Goal: Task Accomplishment & Management: Manage account settings

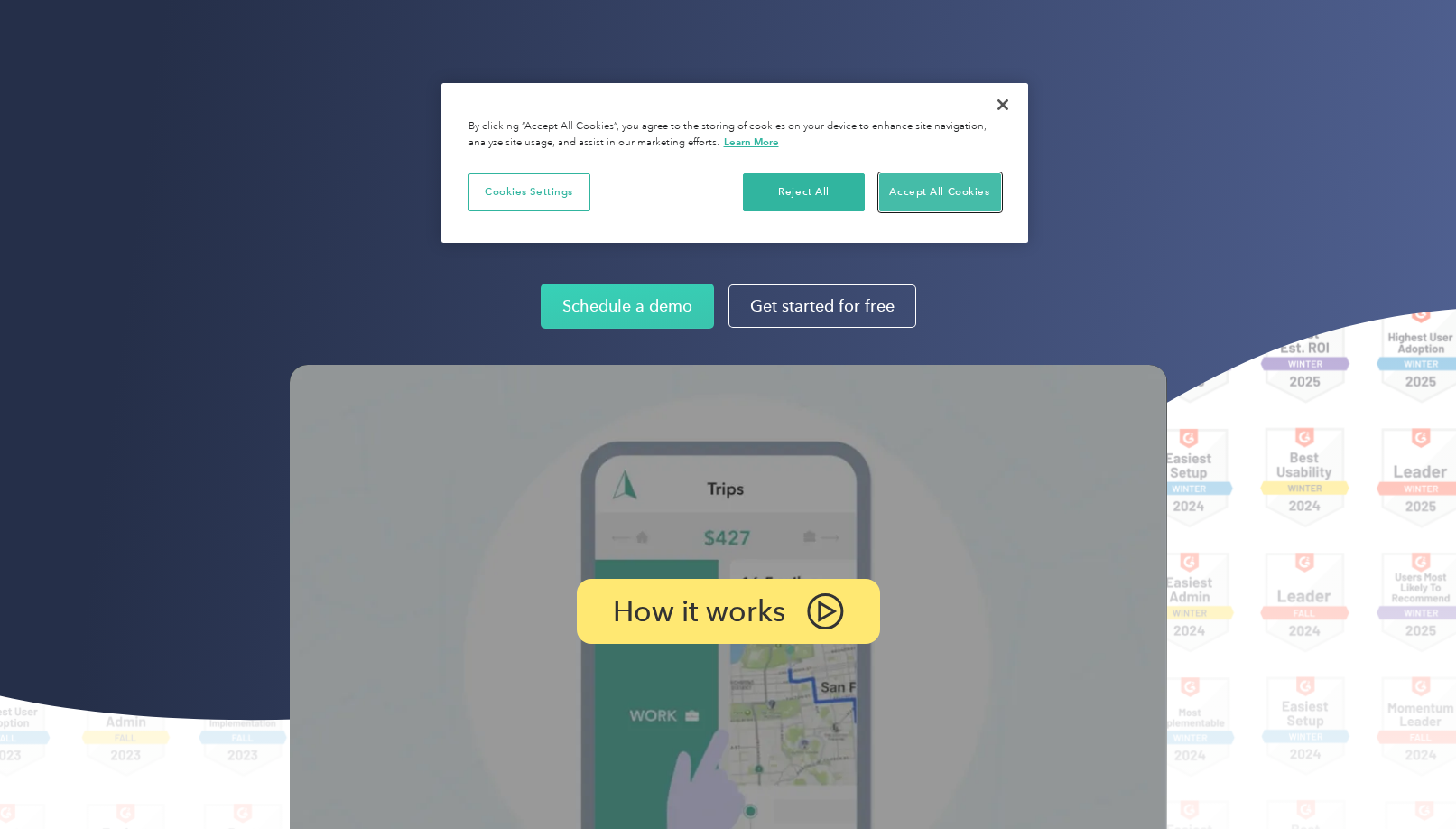
click at [915, 190] on button "Accept All Cookies" at bounding box center [940, 192] width 122 height 38
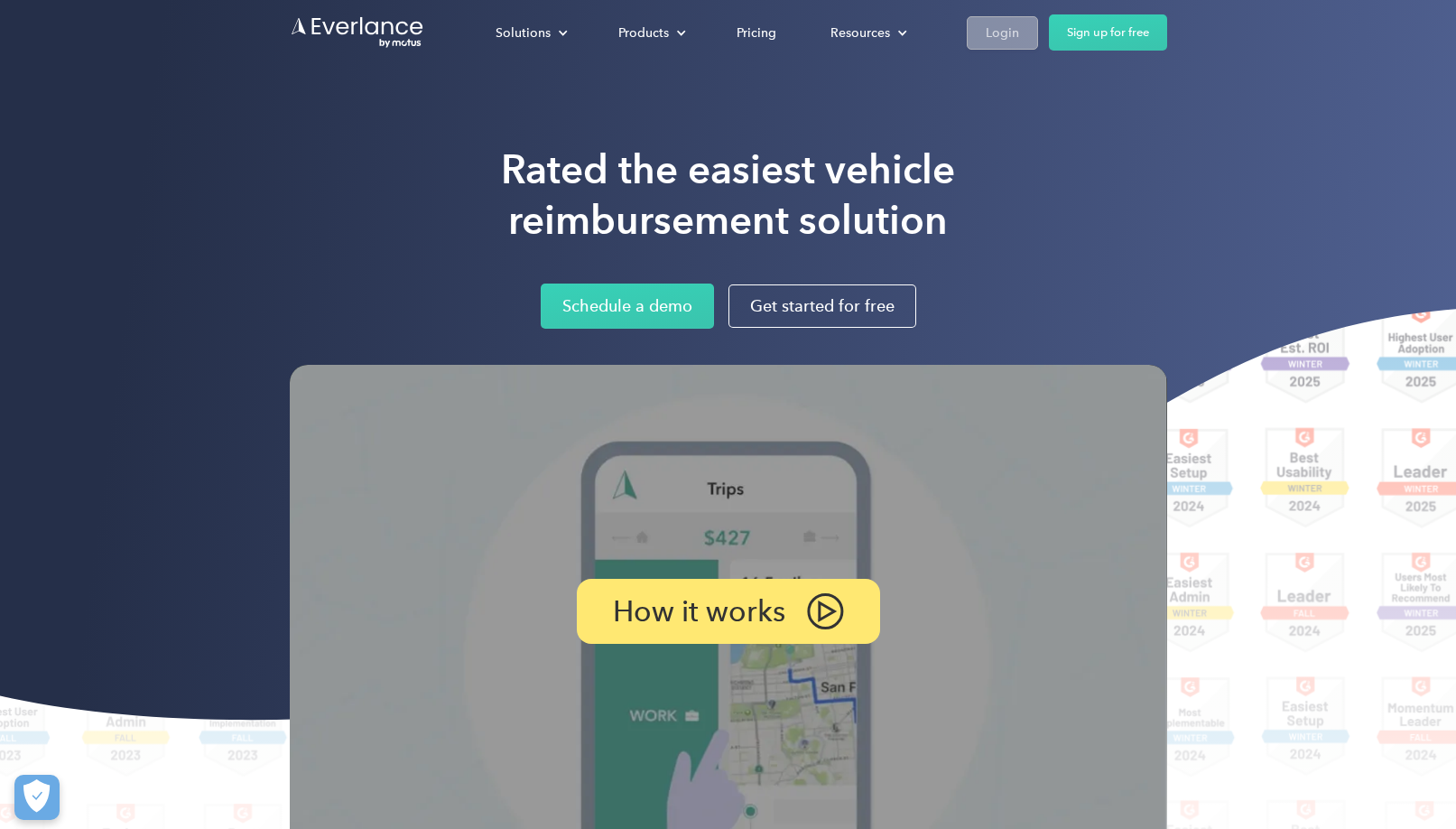
click at [1012, 32] on div "Login" at bounding box center [1002, 33] width 34 height 23
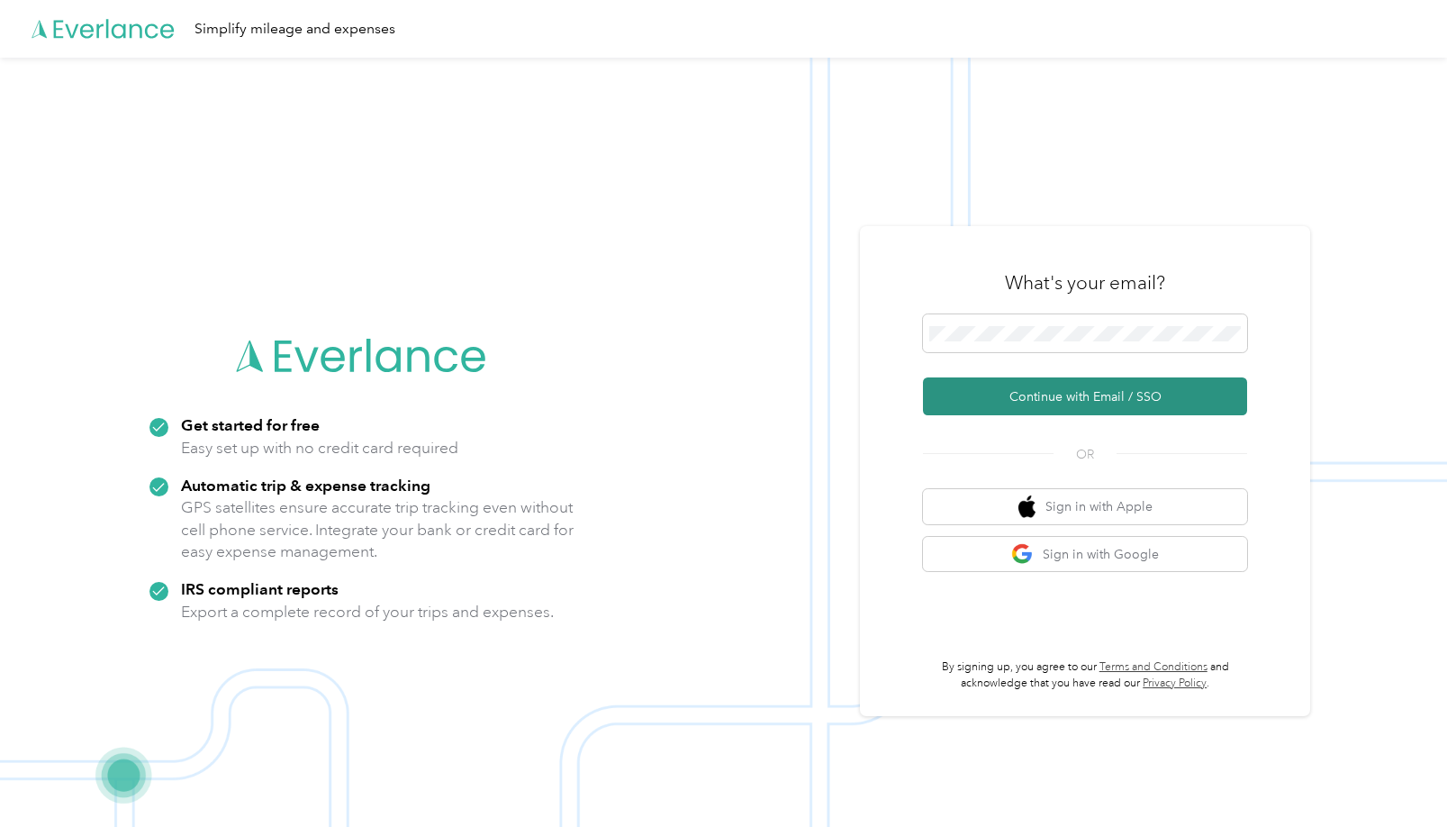
click at [1117, 400] on button "Continue with Email / SSO" at bounding box center [1084, 396] width 325 height 38
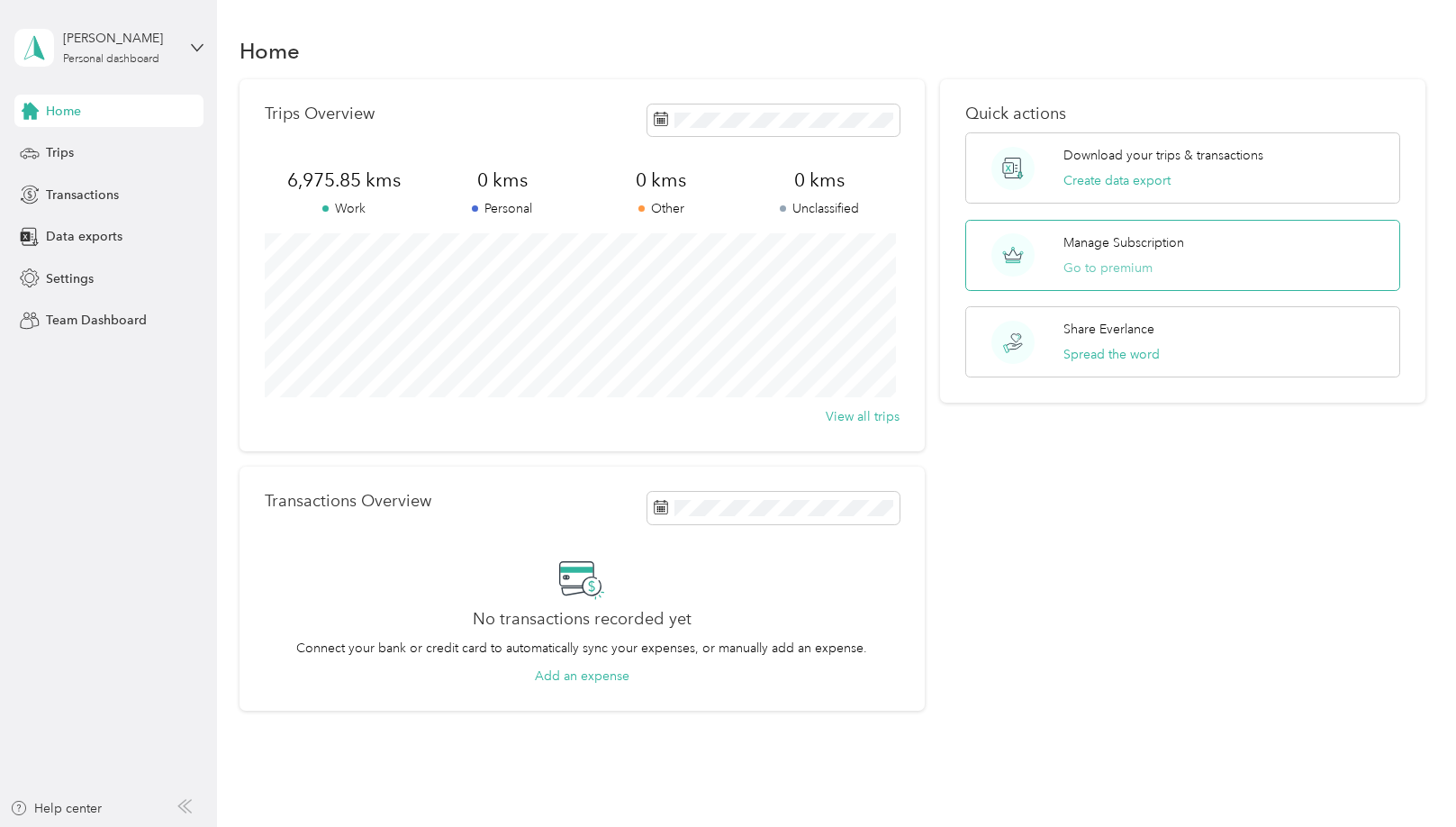
click at [1110, 263] on button "Go to premium" at bounding box center [1108, 267] width 89 height 19
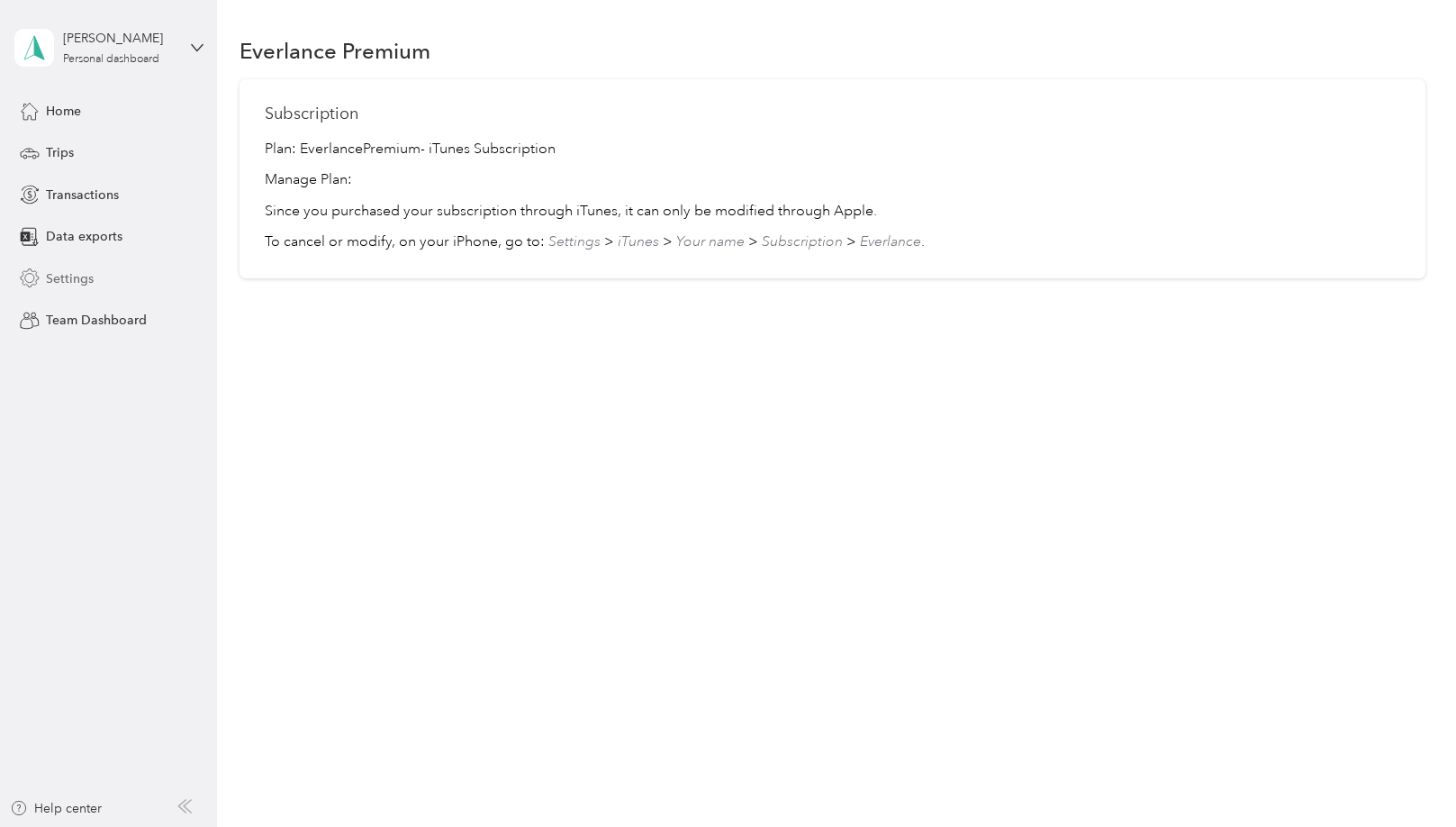
click at [89, 287] on div "Settings" at bounding box center [109, 278] width 189 height 33
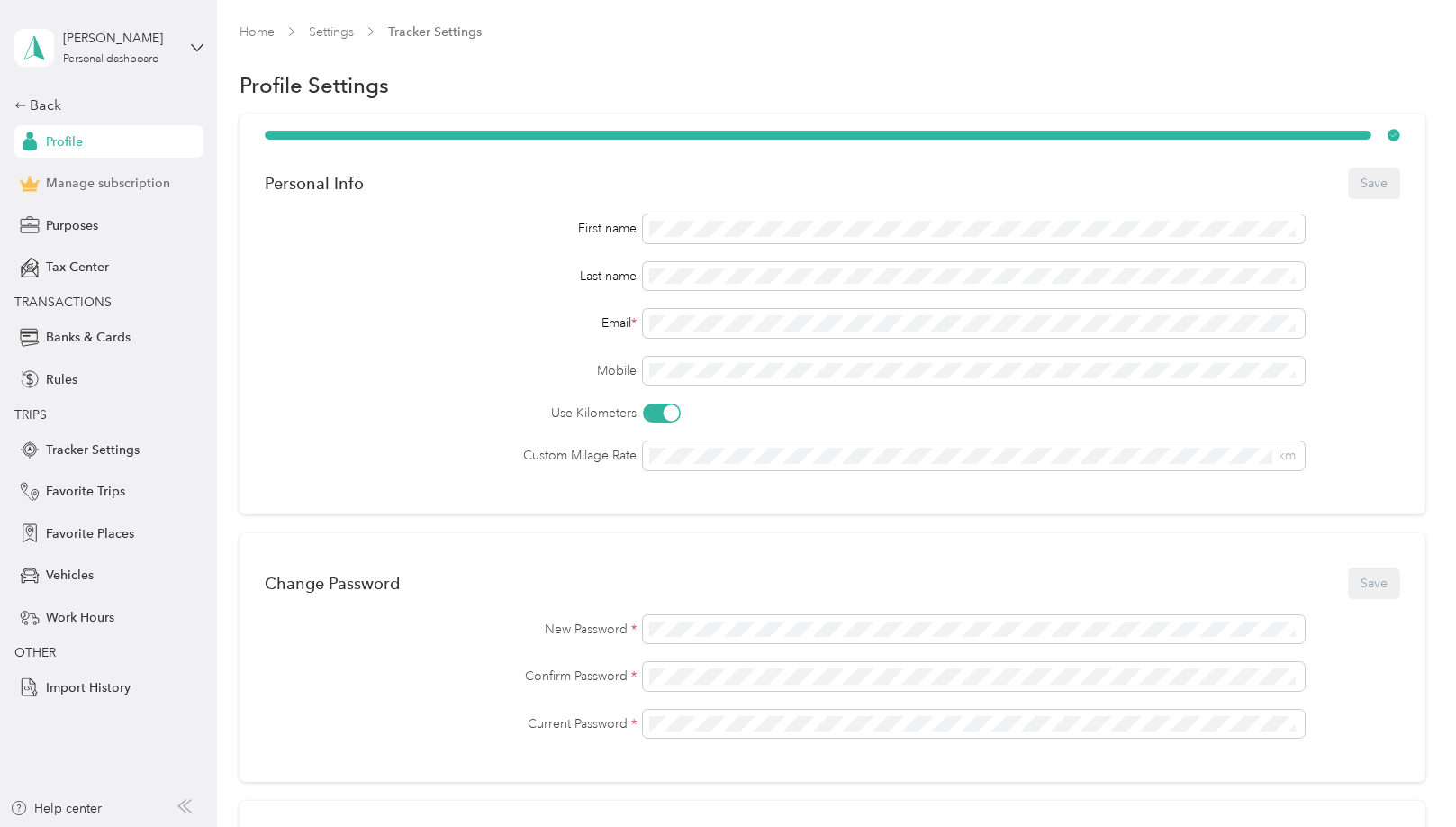
click at [117, 195] on div "Manage subscription" at bounding box center [109, 184] width 189 height 33
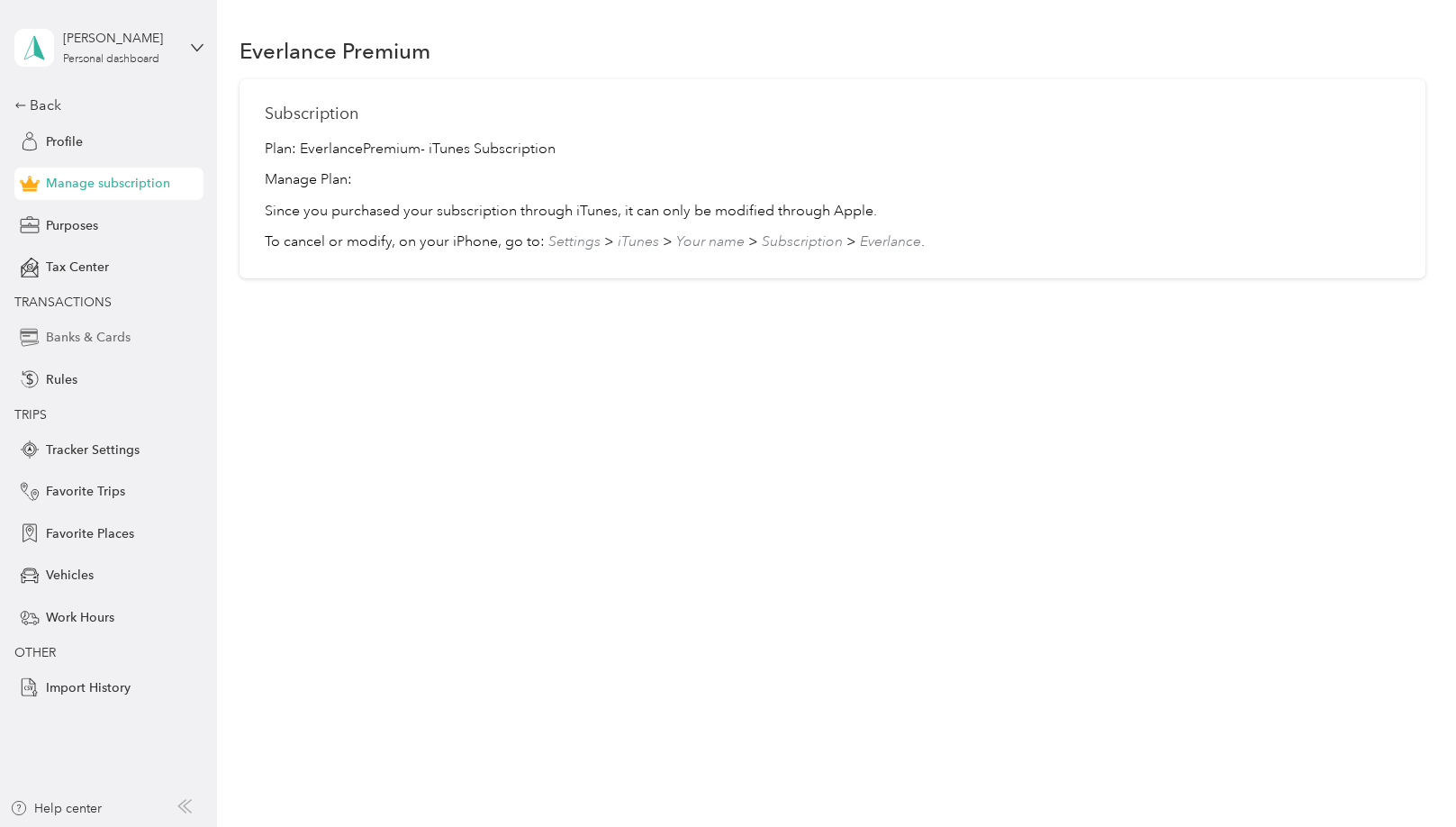
click at [79, 331] on span "Banks & Cards" at bounding box center [89, 337] width 85 height 19
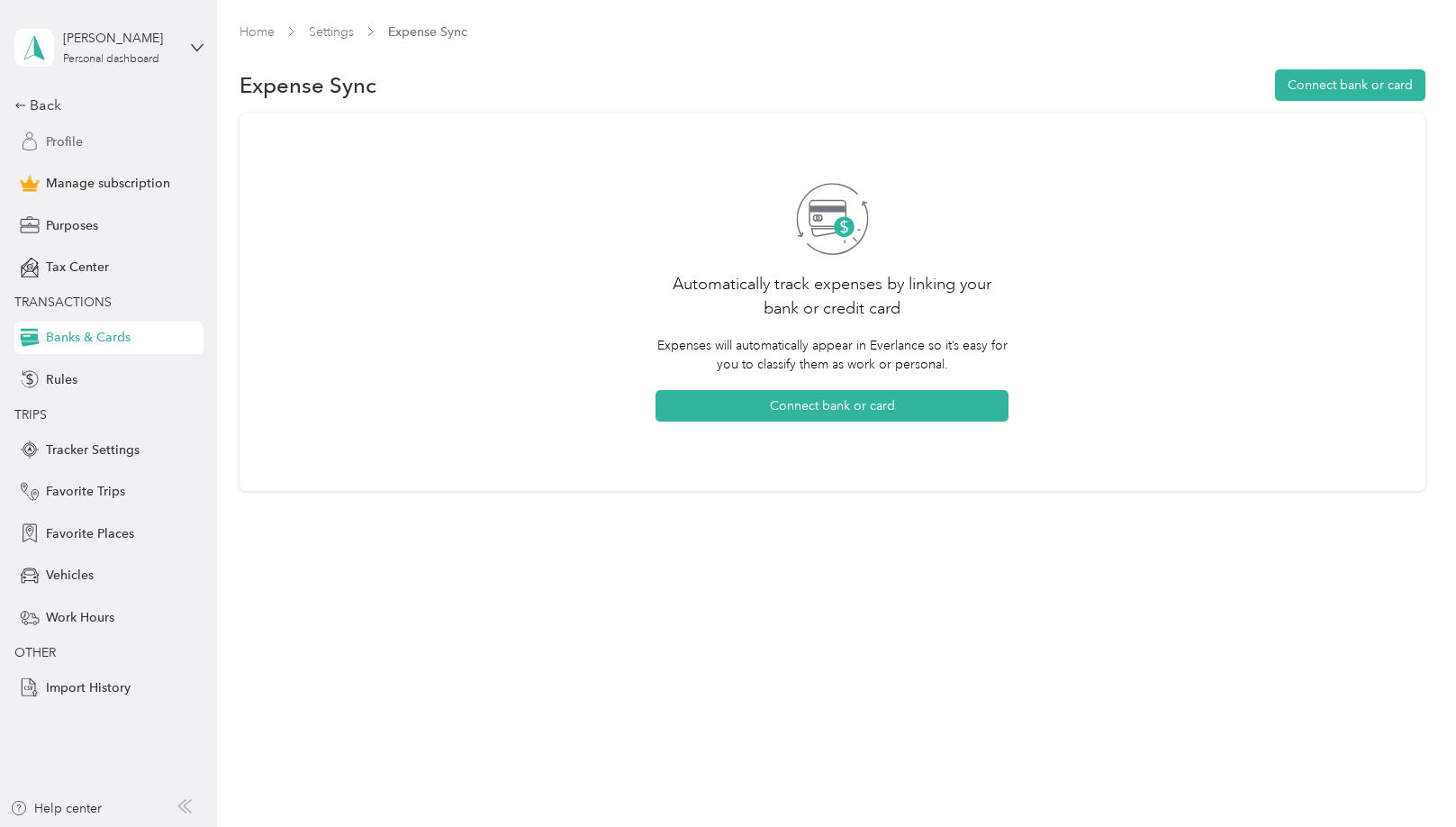
click at [88, 144] on div "Profile" at bounding box center [109, 141] width 189 height 33
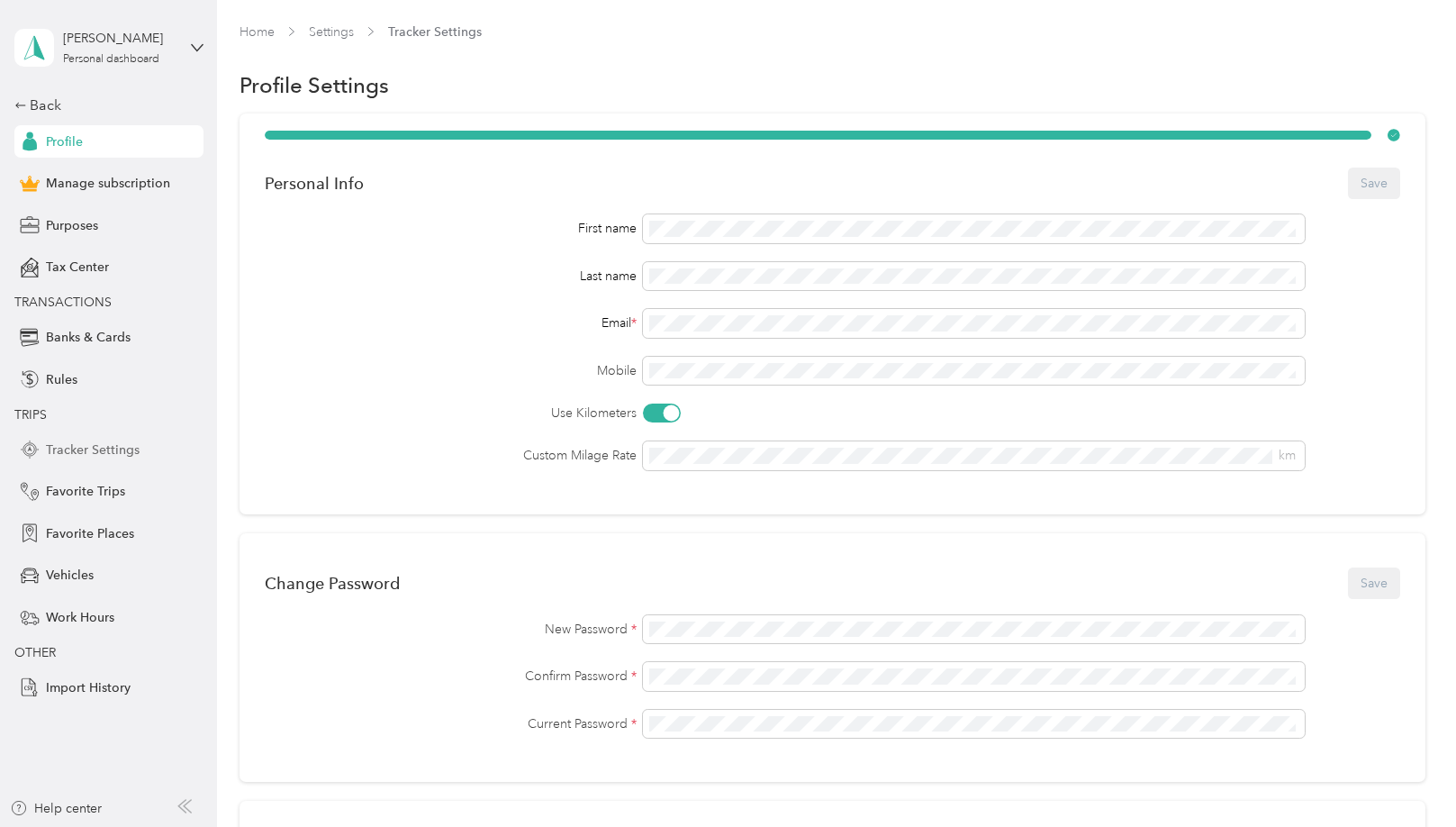
click at [110, 450] on span "Tracker Settings" at bounding box center [93, 449] width 94 height 19
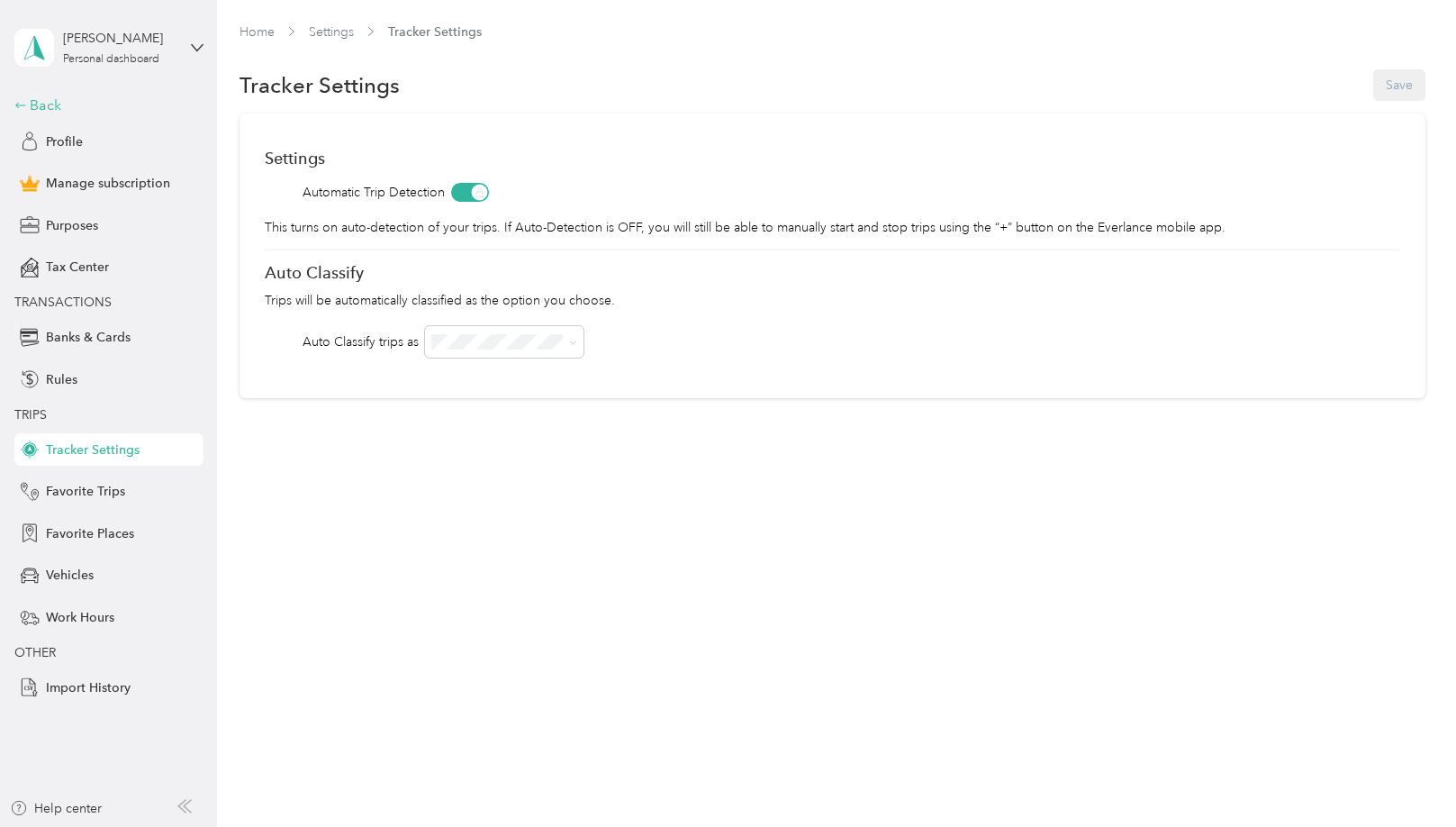
click at [43, 103] on div "Back" at bounding box center [105, 106] width 181 height 22
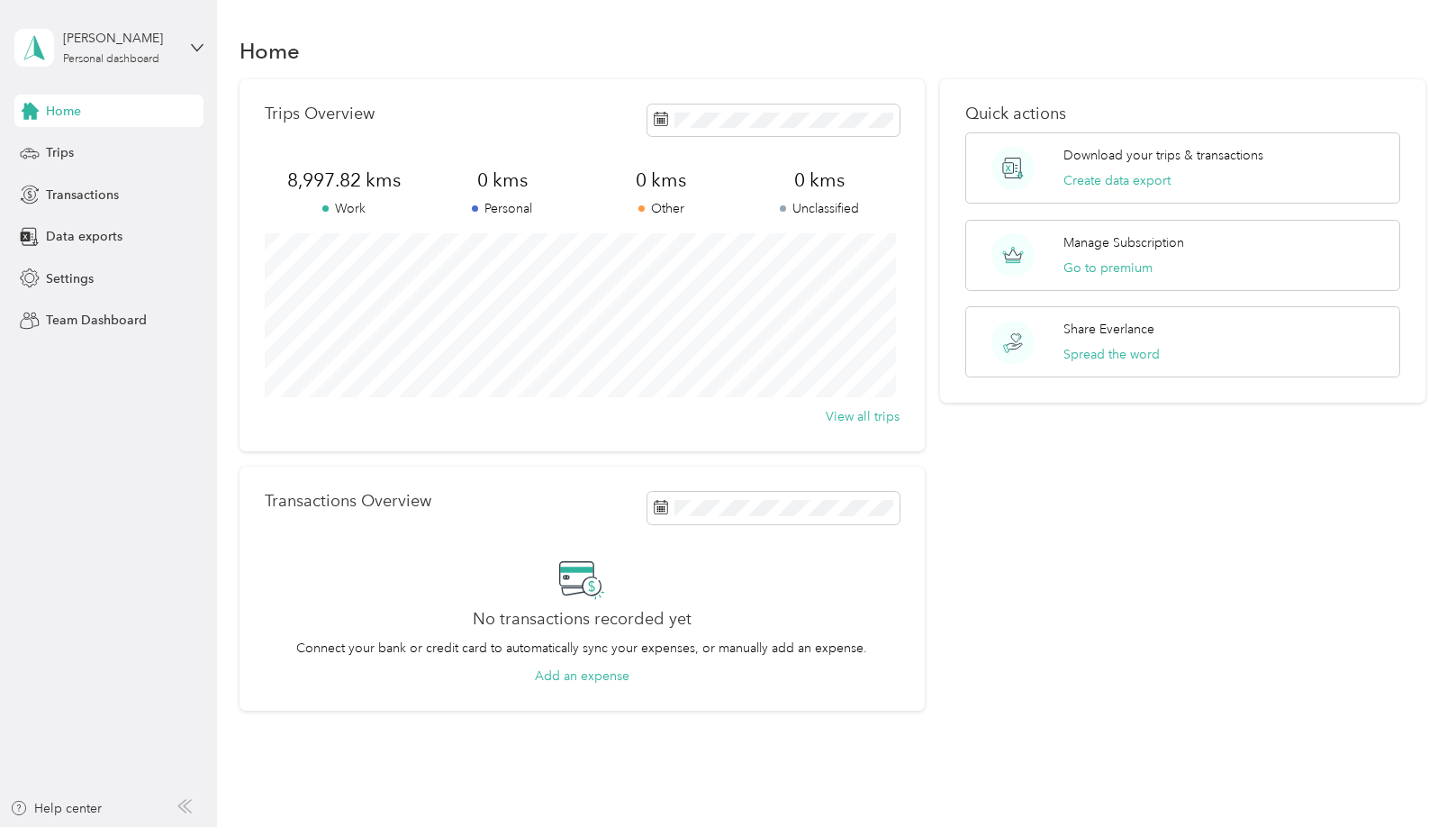
click at [105, 113] on div "Home" at bounding box center [109, 111] width 189 height 33
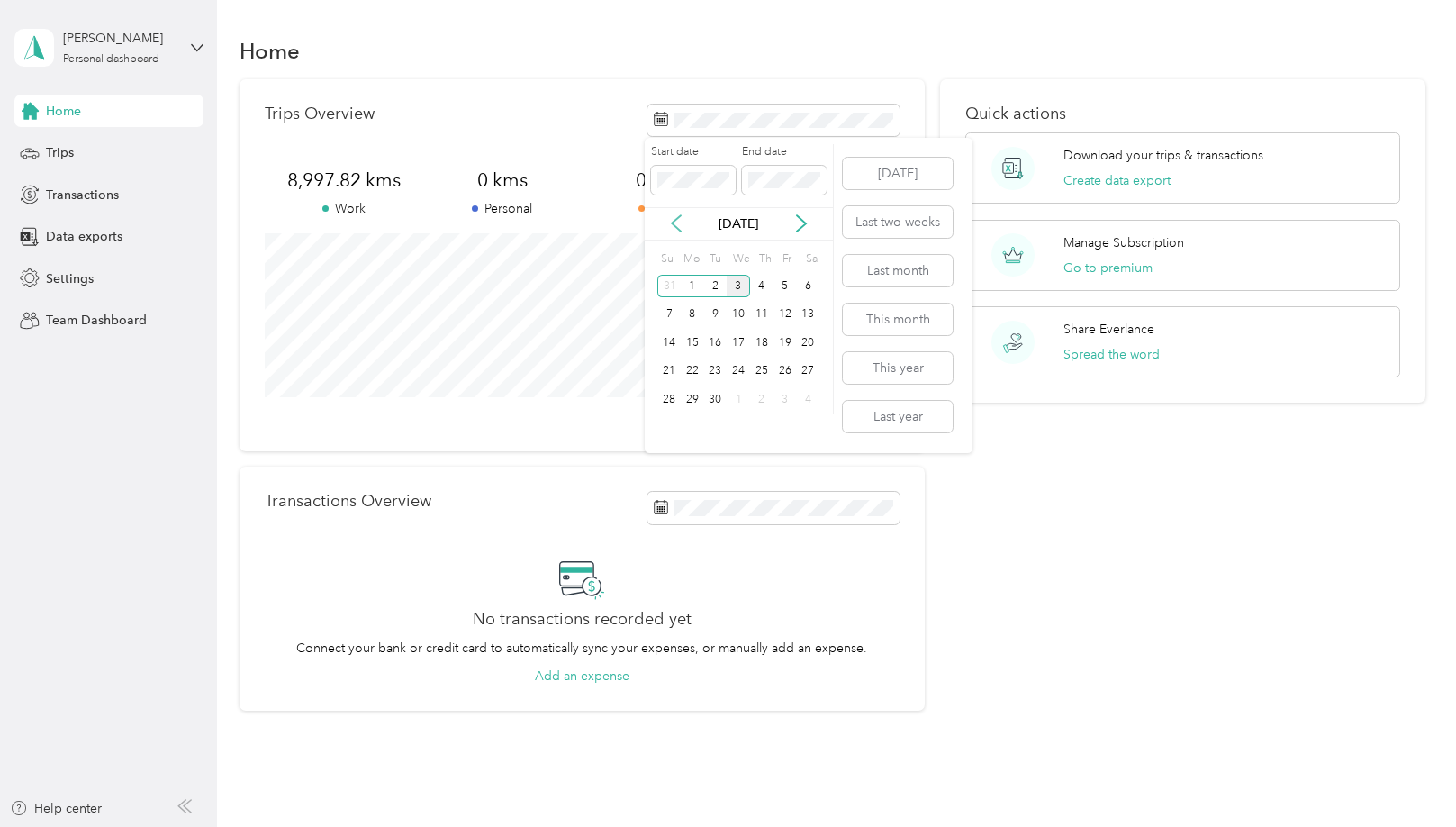
click at [672, 221] on icon at bounding box center [676, 223] width 18 height 18
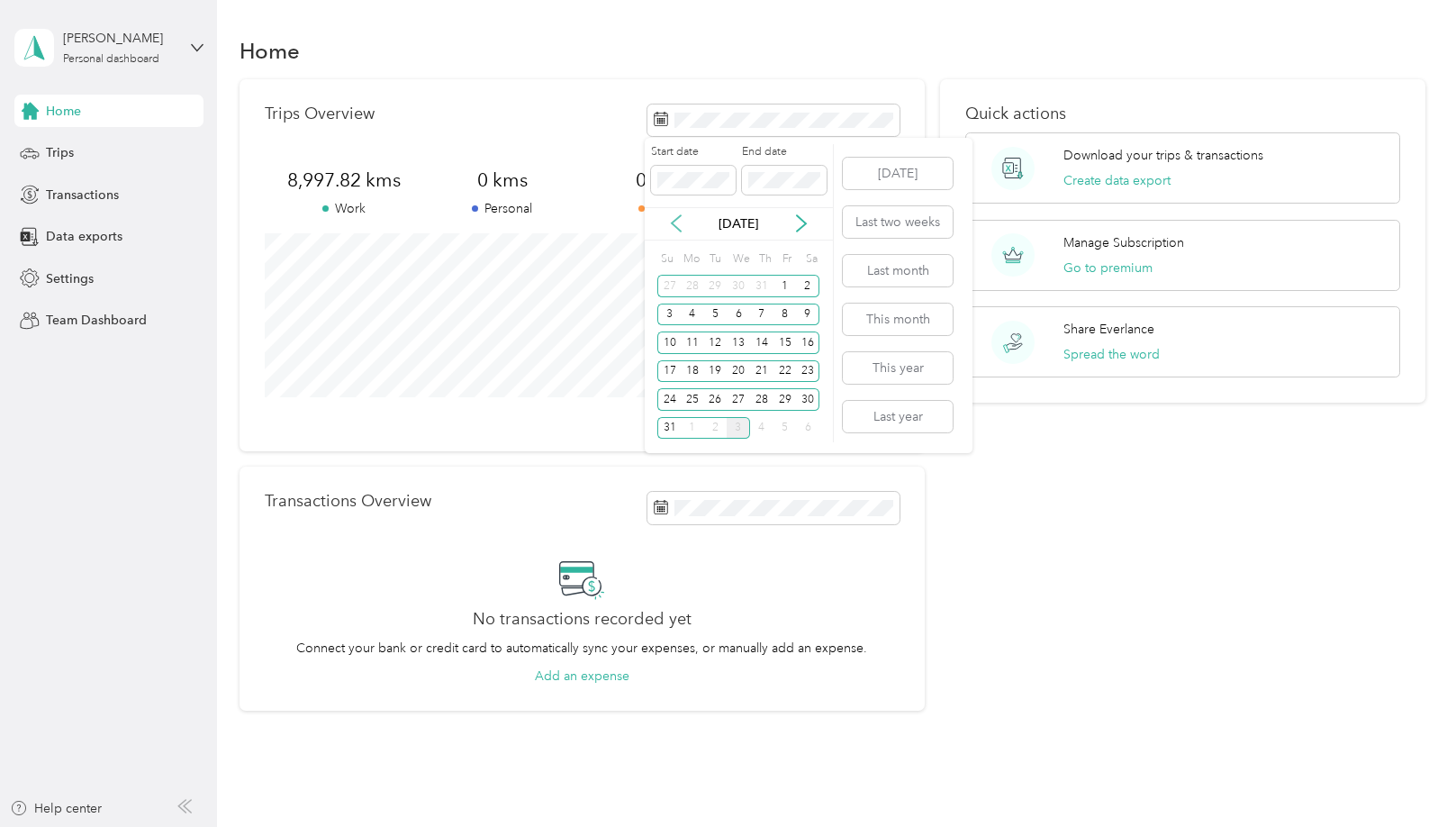
click at [672, 221] on icon at bounding box center [676, 223] width 18 height 18
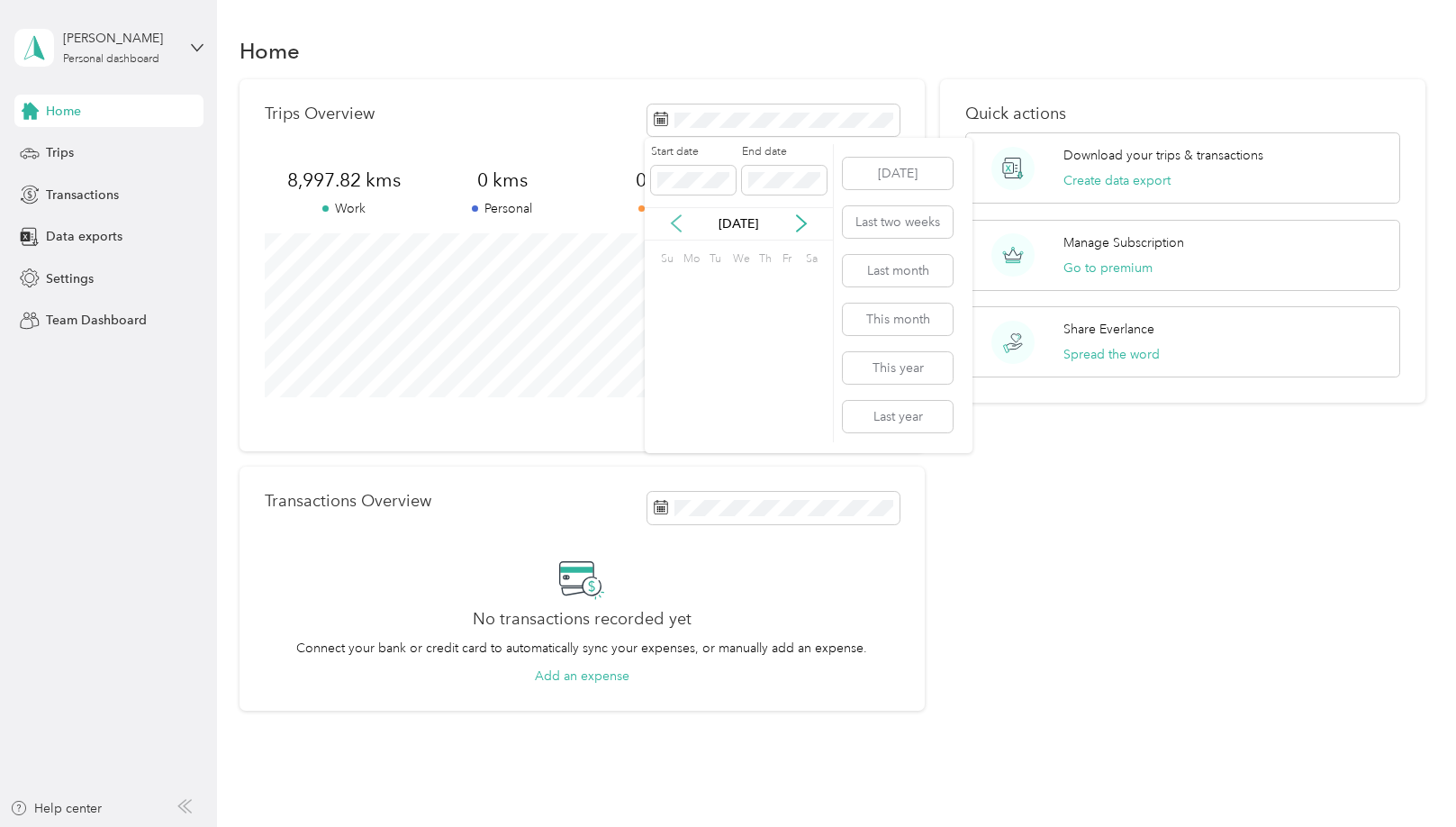
click at [672, 221] on icon at bounding box center [676, 223] width 18 height 18
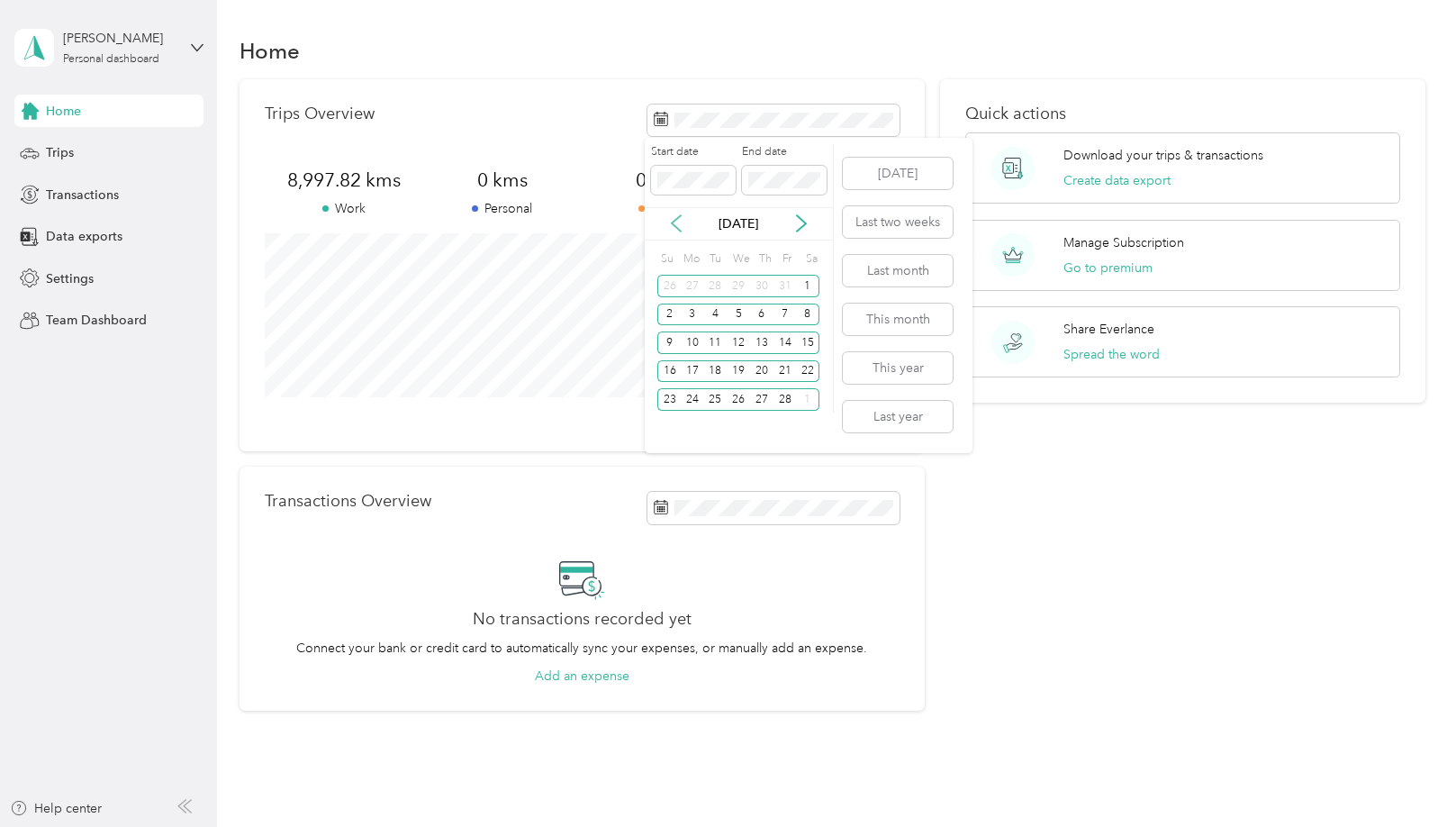
click at [672, 221] on icon at bounding box center [676, 223] width 18 height 18
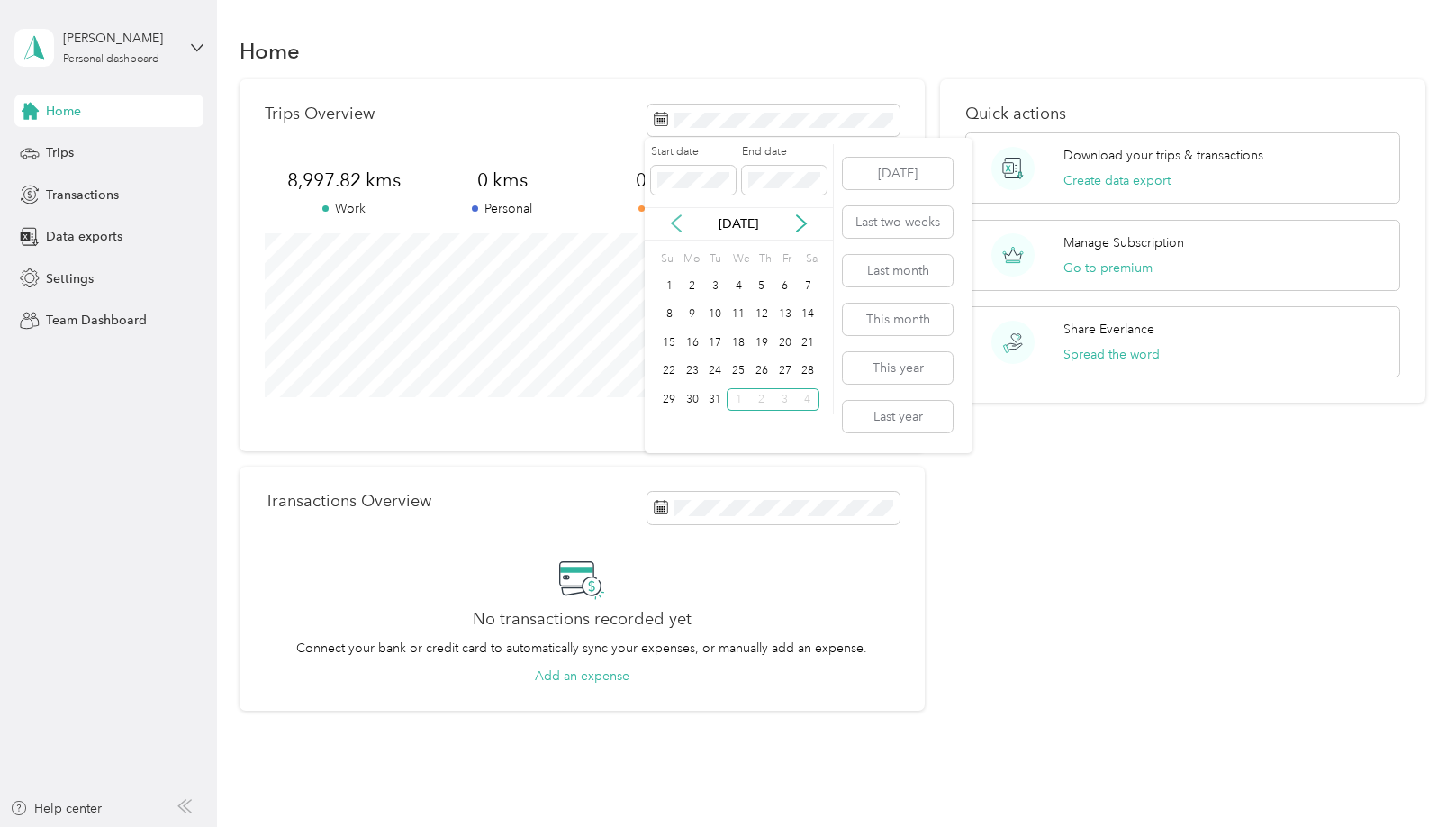
click at [672, 221] on icon at bounding box center [676, 223] width 18 height 18
click at [787, 289] on div "1" at bounding box center [785, 285] width 24 height 23
click at [880, 181] on button "Today" at bounding box center [897, 174] width 109 height 32
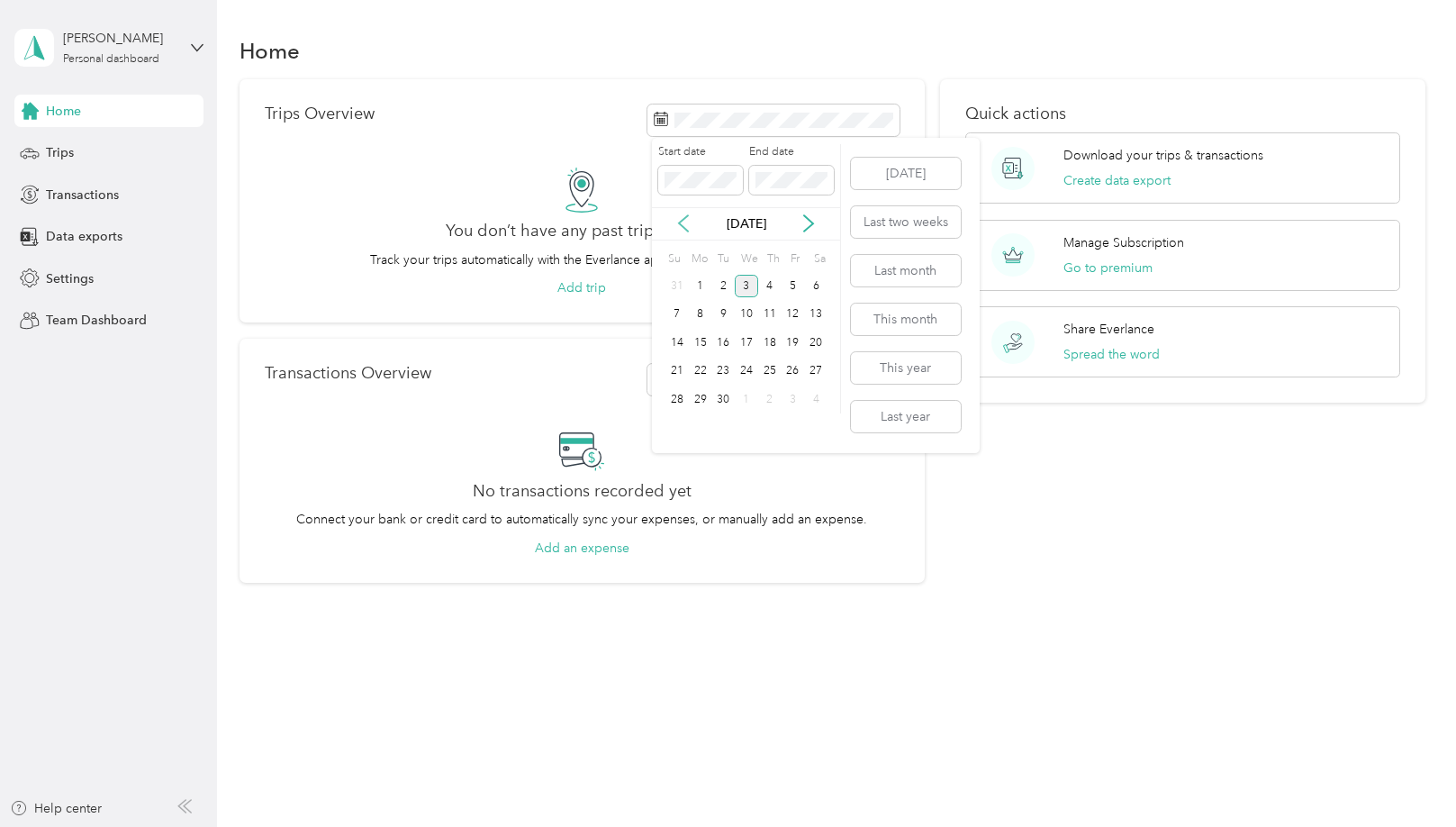
click at [685, 228] on icon at bounding box center [683, 224] width 9 height 16
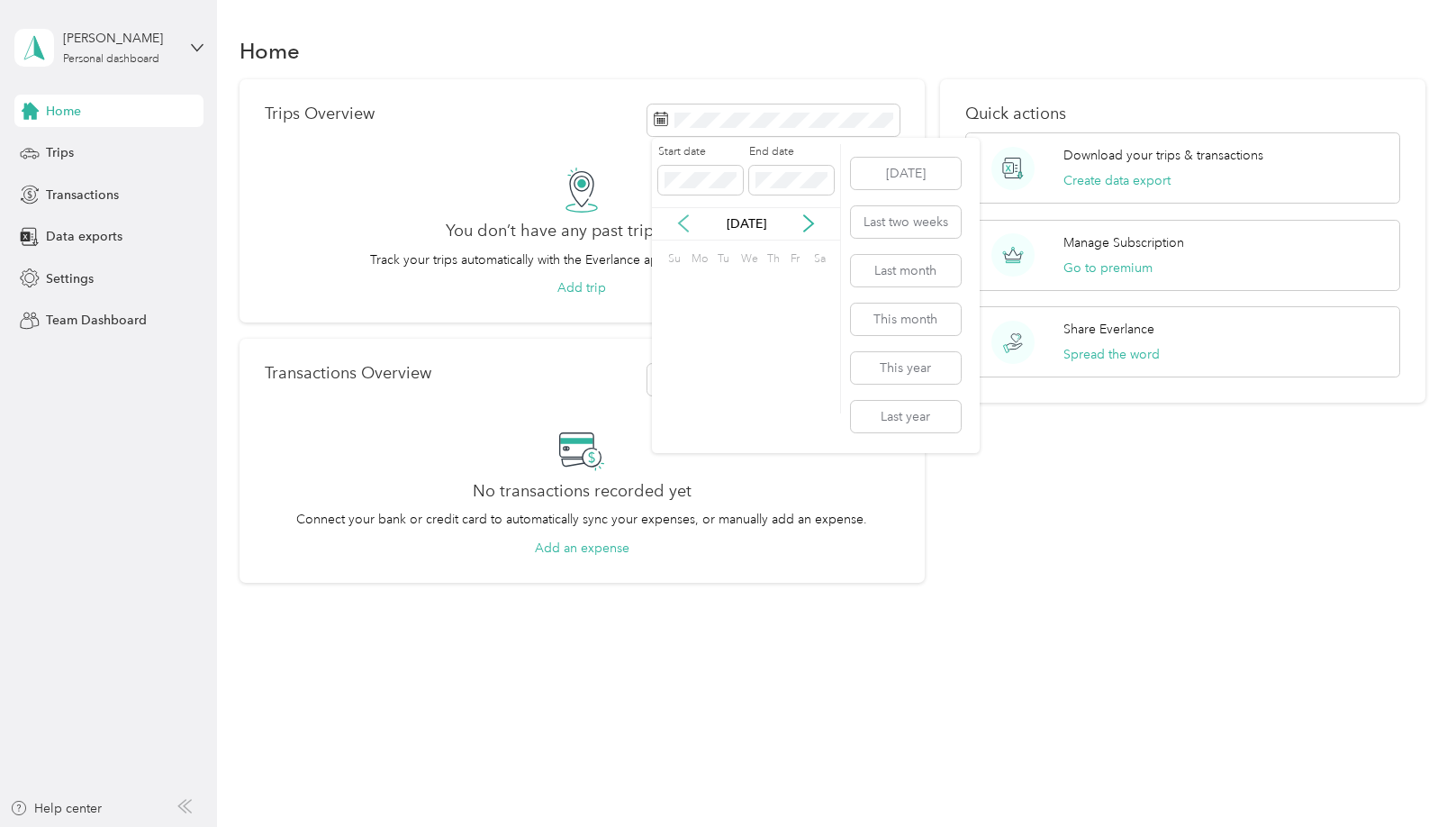
click at [685, 228] on icon at bounding box center [683, 224] width 9 height 16
click at [681, 225] on icon at bounding box center [683, 224] width 9 height 16
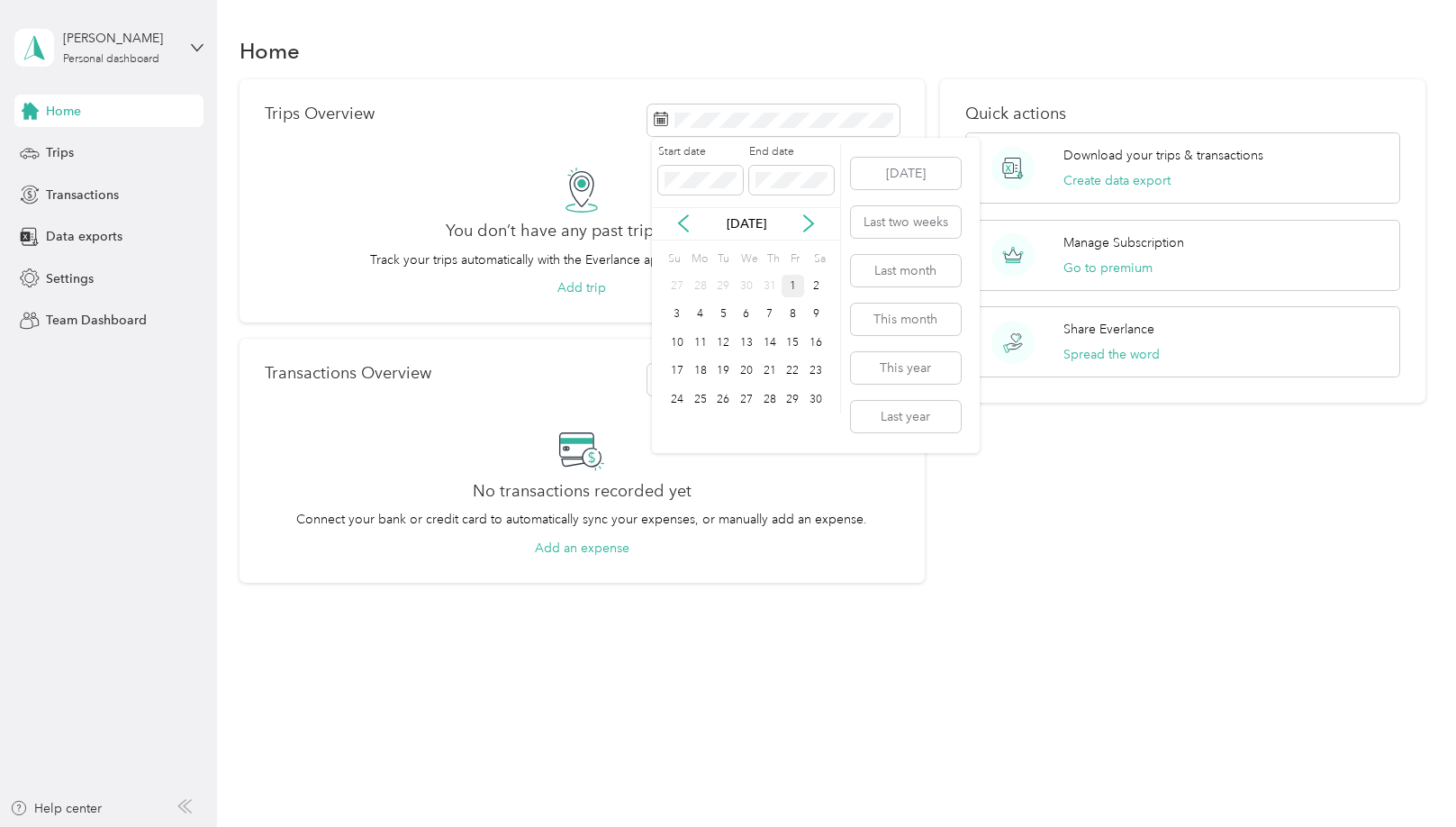
click at [789, 279] on div "1" at bounding box center [793, 285] width 24 height 23
click at [810, 221] on icon at bounding box center [808, 224] width 9 height 16
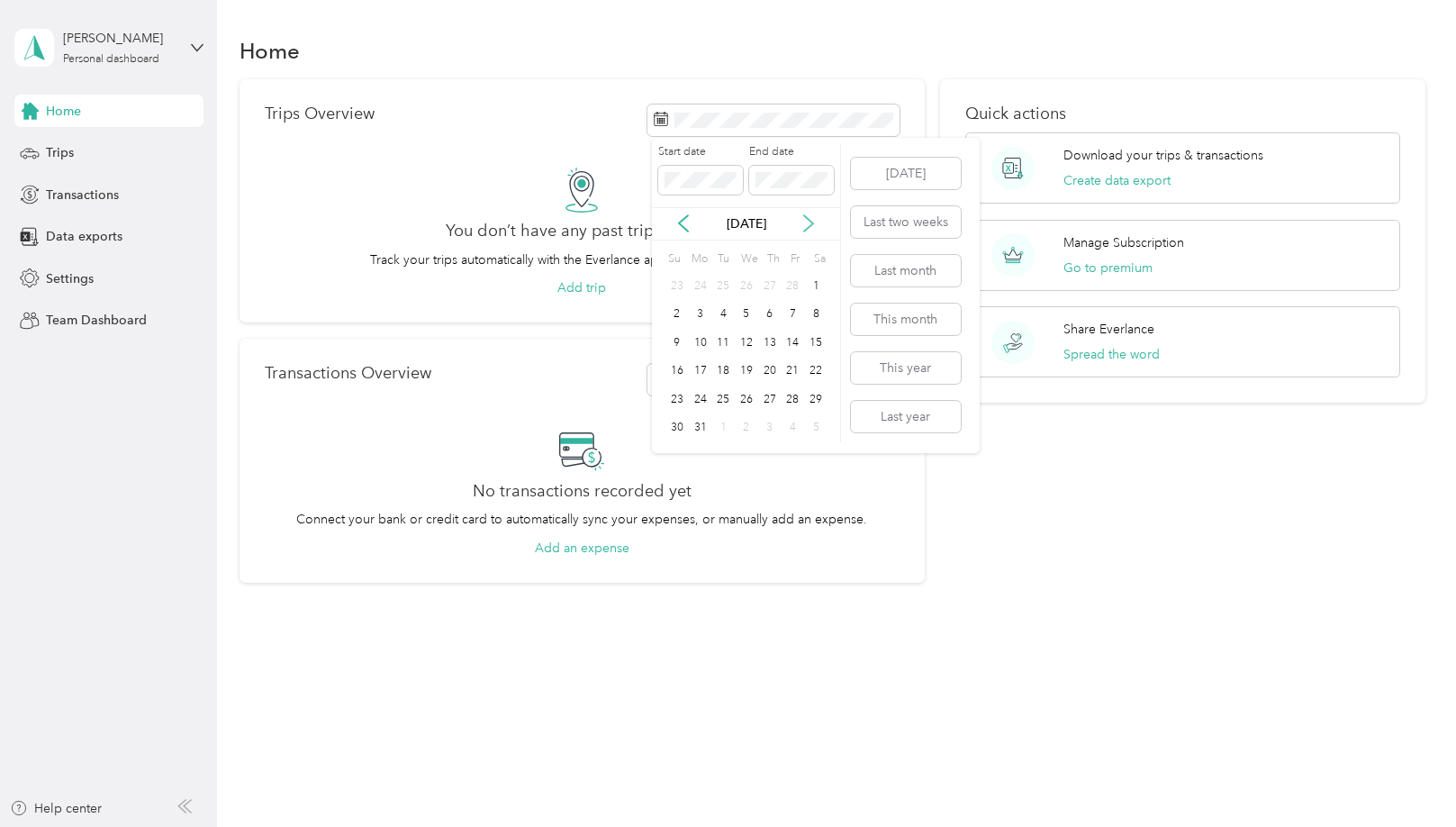
click at [810, 221] on icon at bounding box center [808, 224] width 9 height 16
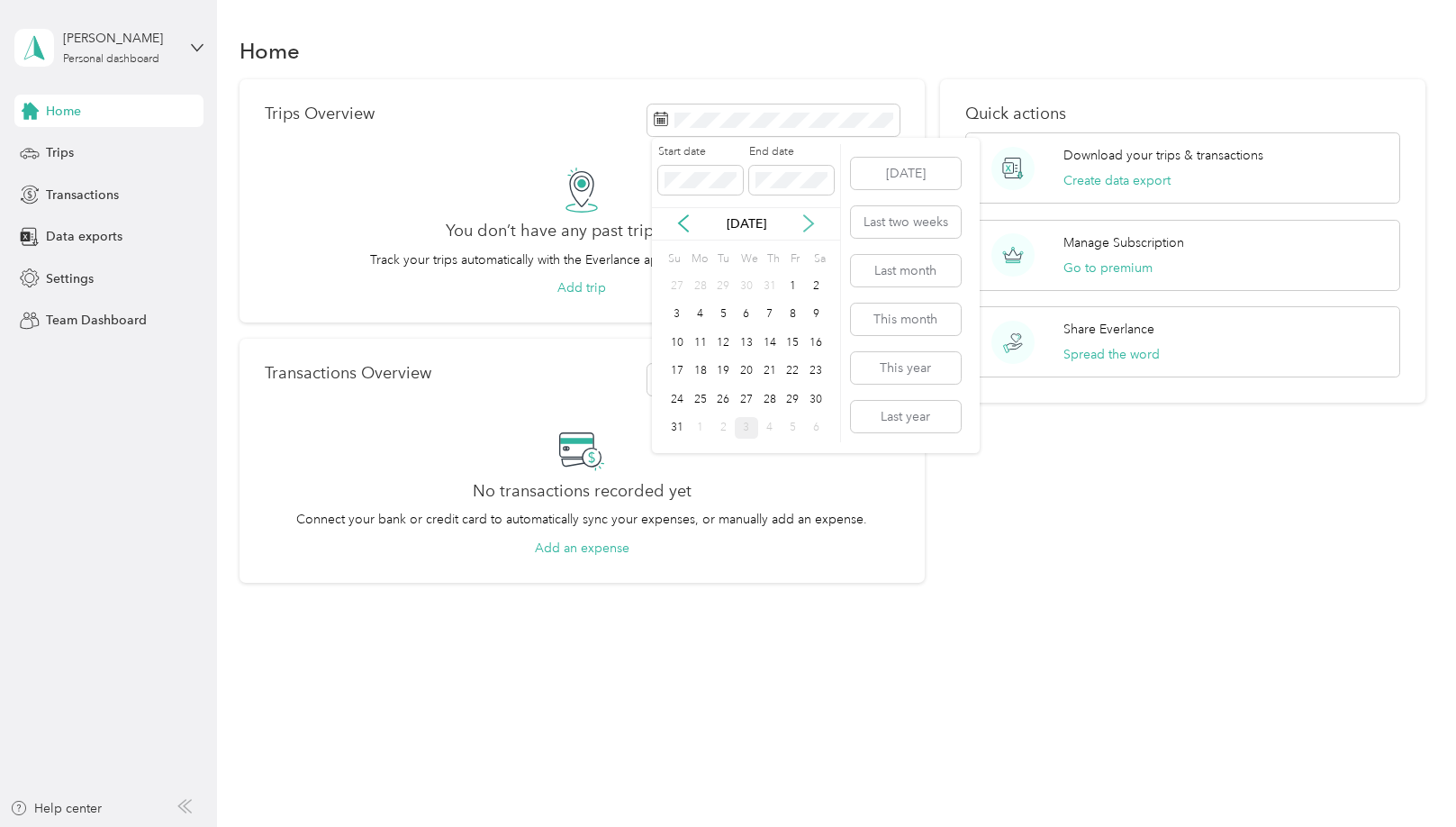
click at [810, 221] on icon at bounding box center [808, 224] width 9 height 16
click at [690, 220] on icon at bounding box center [683, 223] width 18 height 18
click at [744, 283] on div "3" at bounding box center [747, 285] width 24 height 23
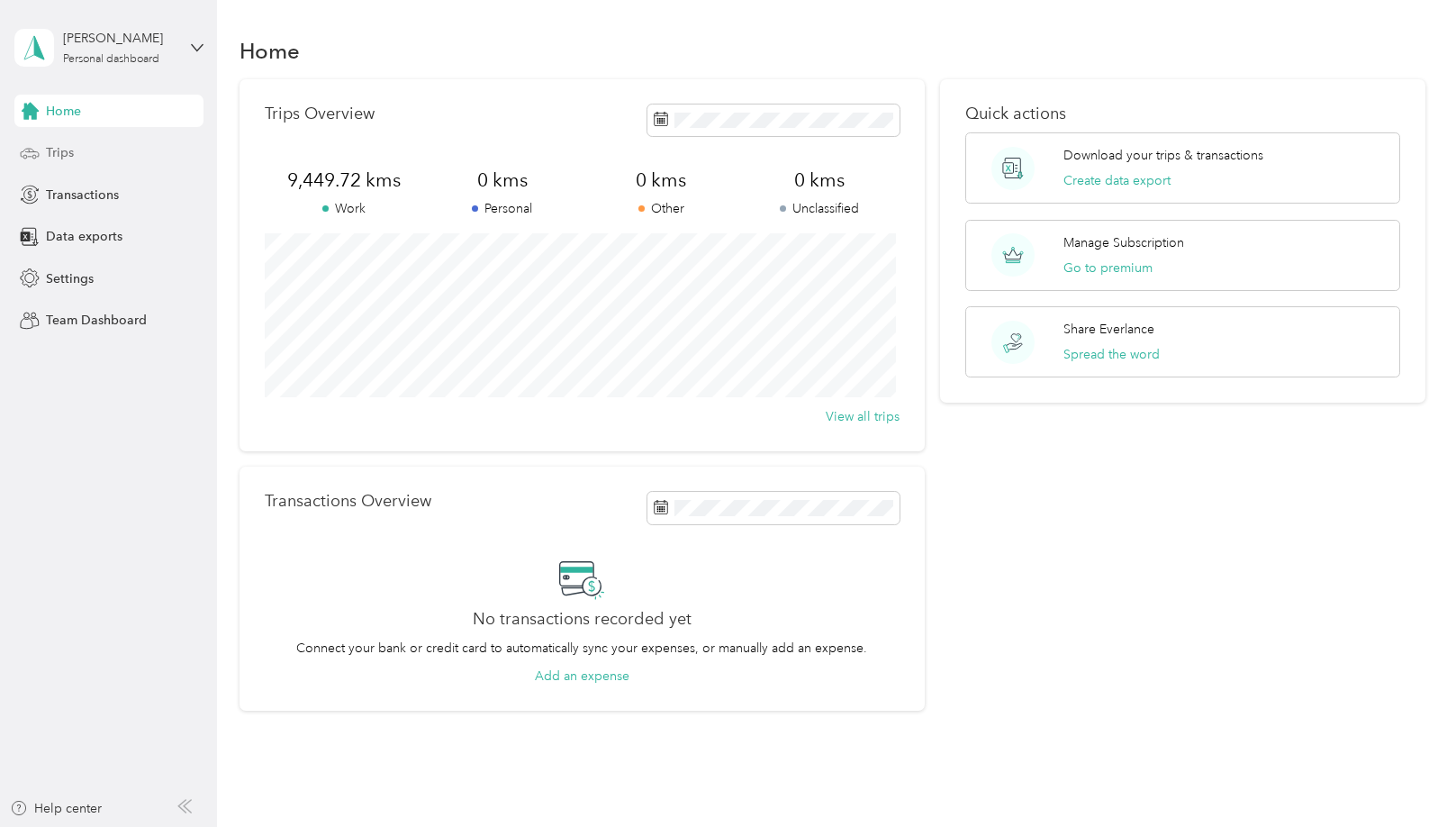
click at [65, 157] on span "Trips" at bounding box center [60, 152] width 28 height 19
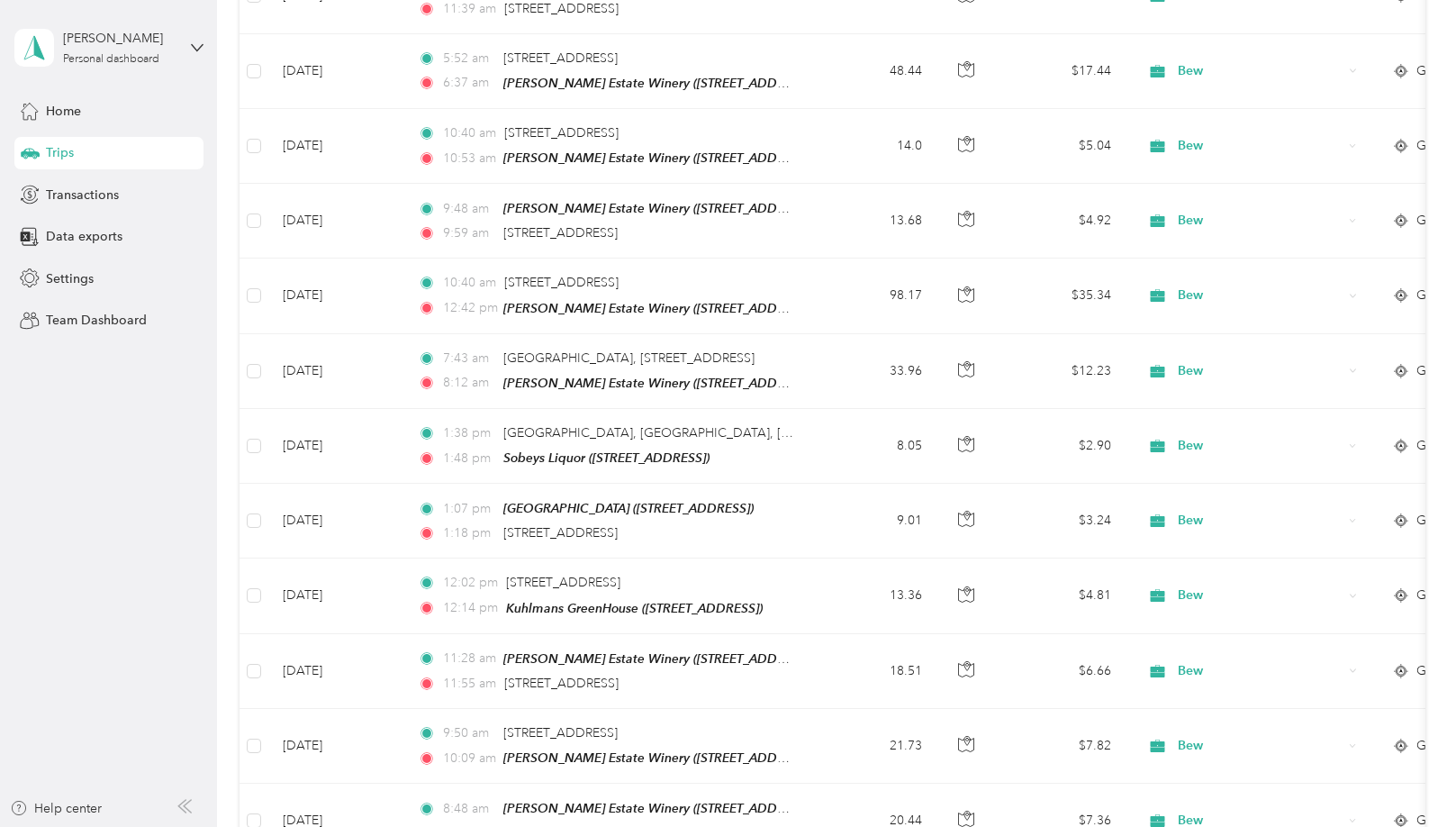
scroll to position [1654, 0]
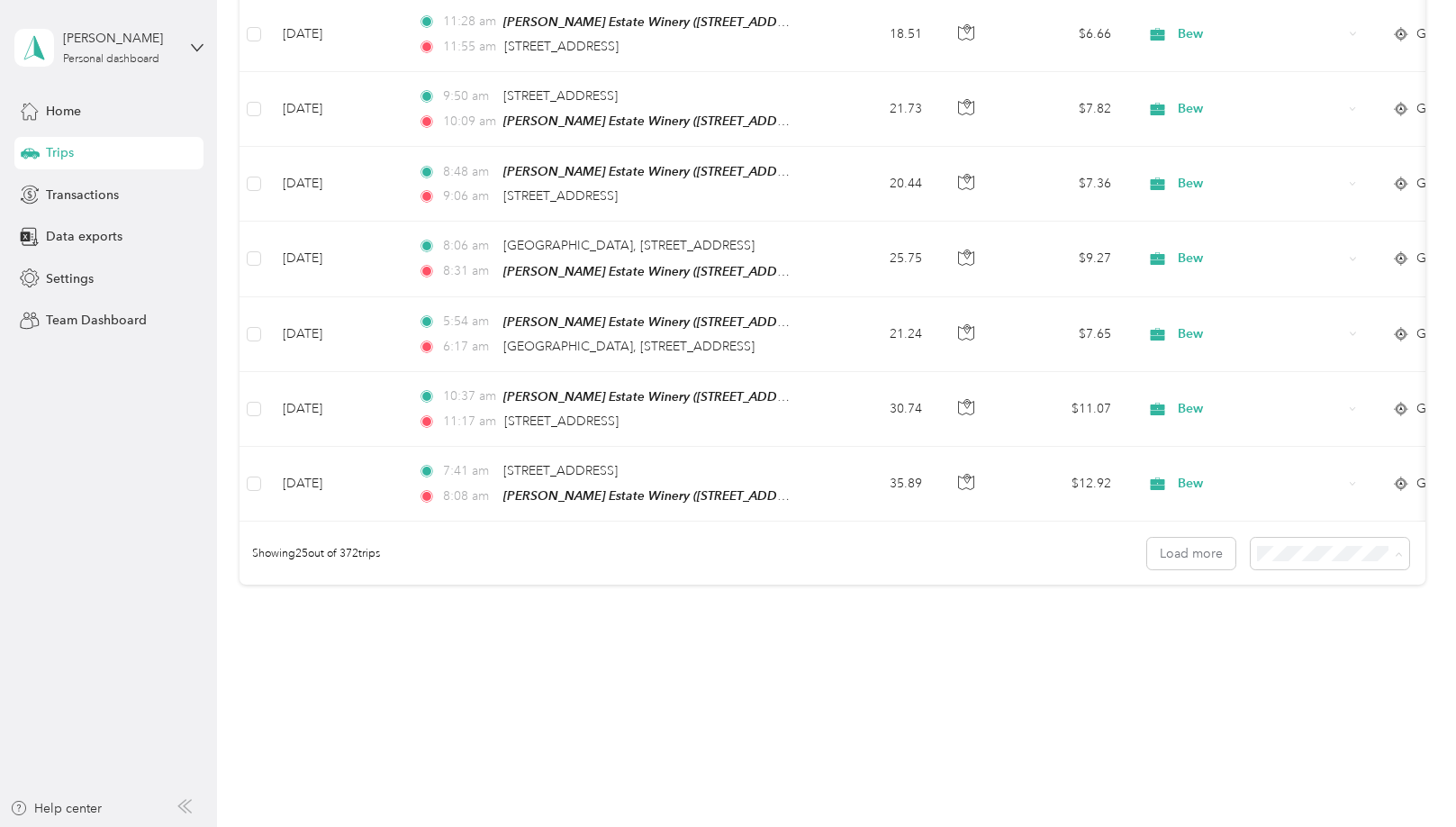
click at [1311, 639] on span "100 per load" at bounding box center [1295, 642] width 74 height 16
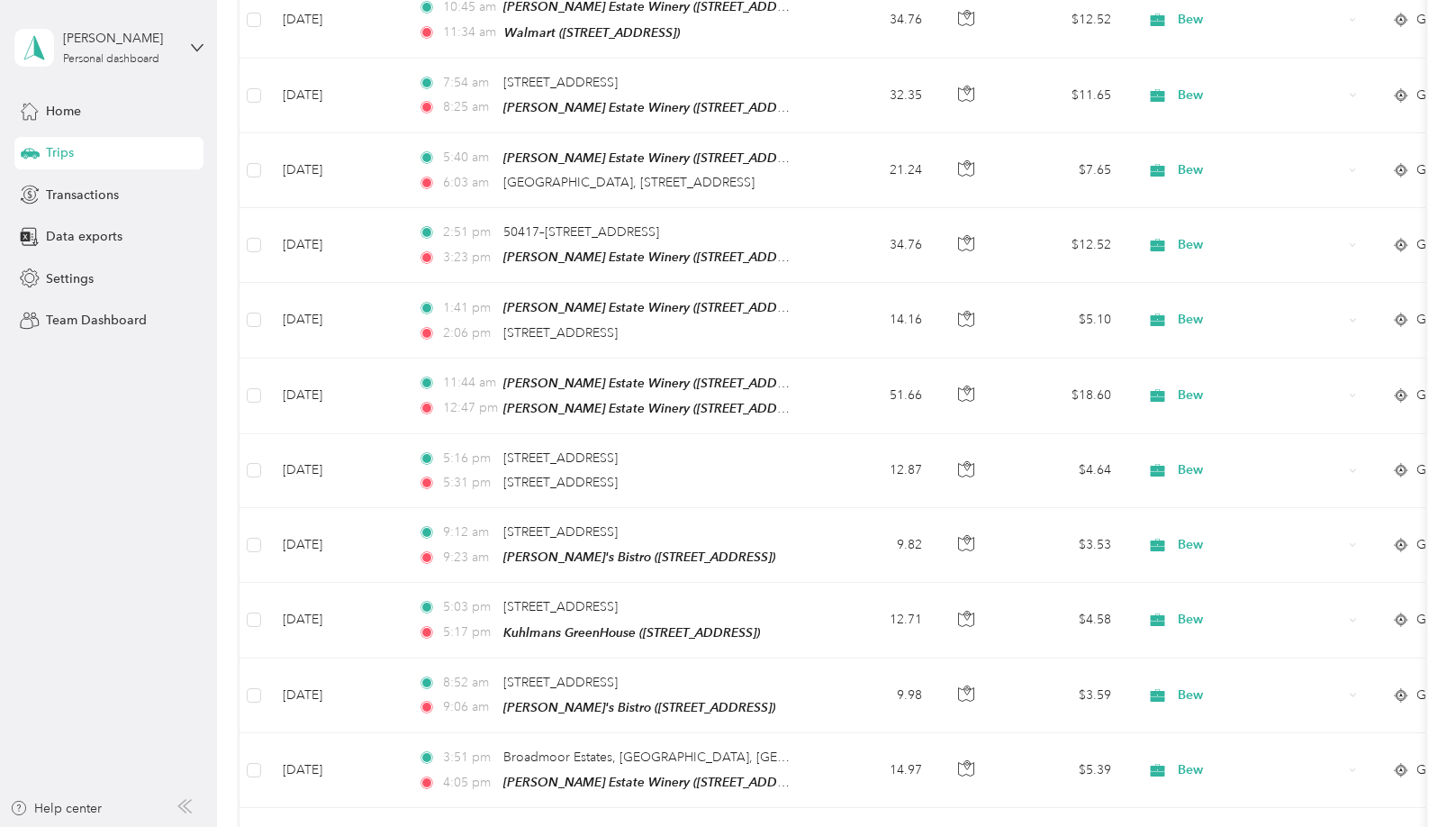
scroll to position [7210, 0]
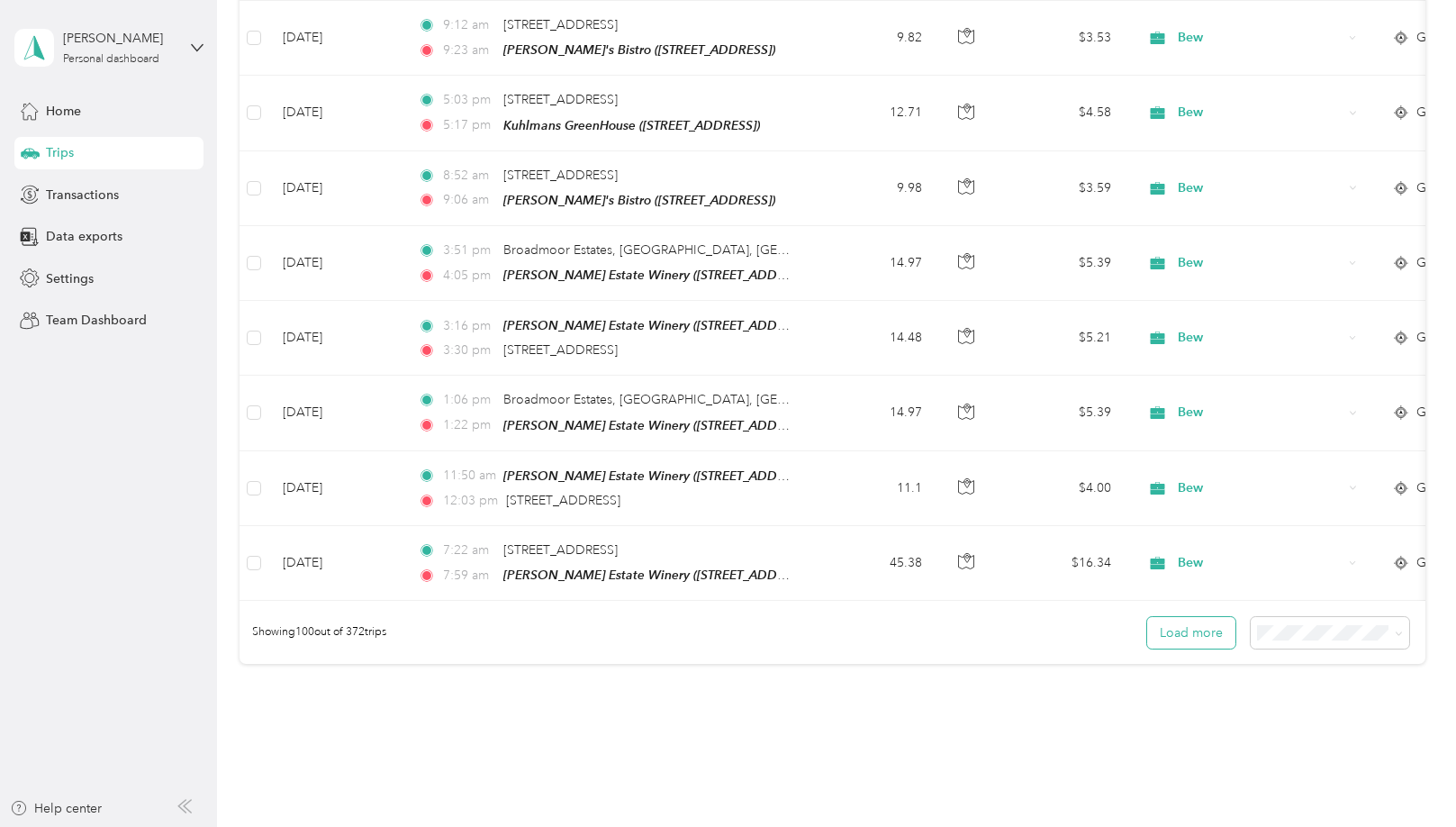
click at [1190, 617] on button "Load more" at bounding box center [1191, 633] width 88 height 32
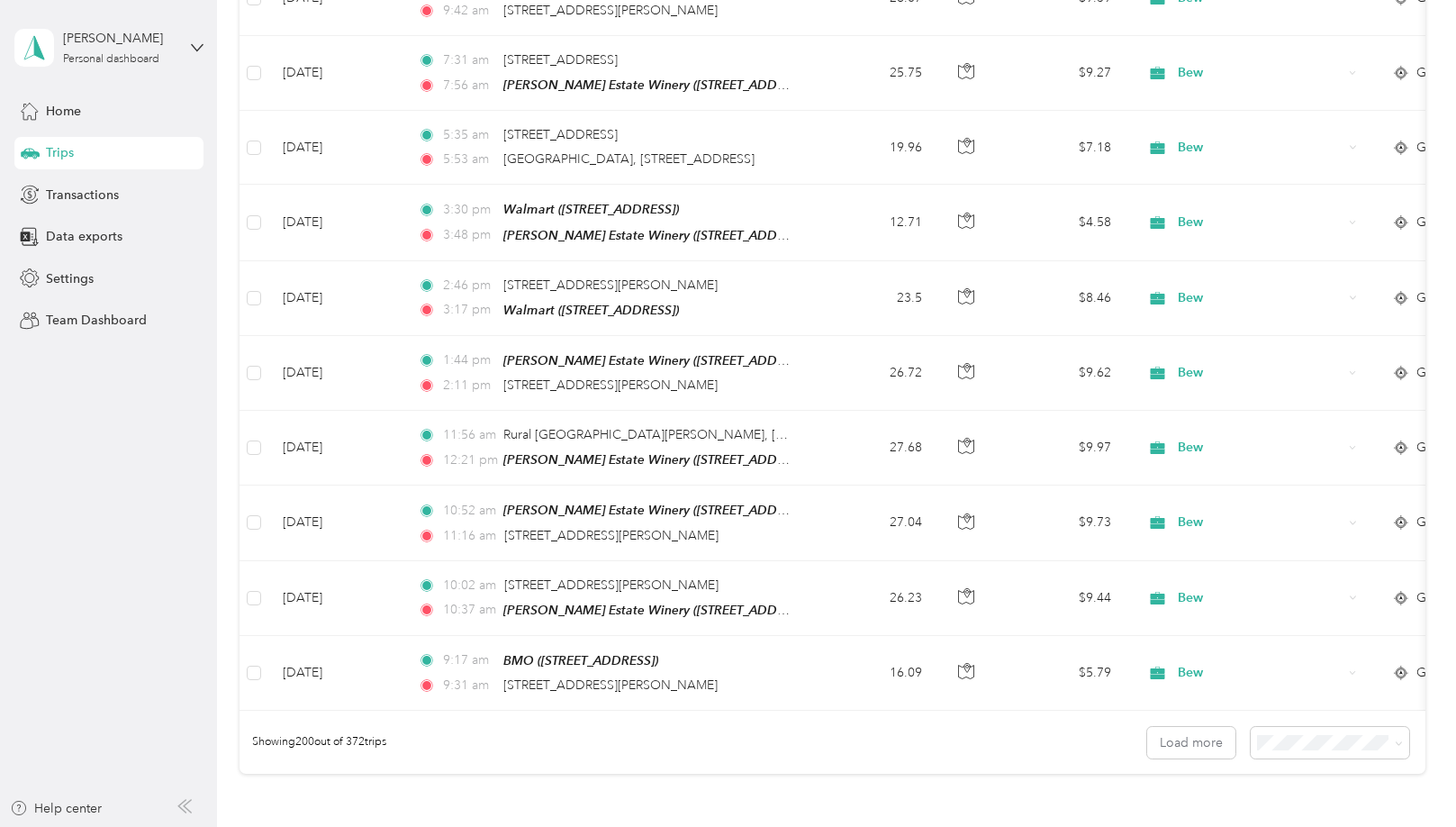
scroll to position [14617, 0]
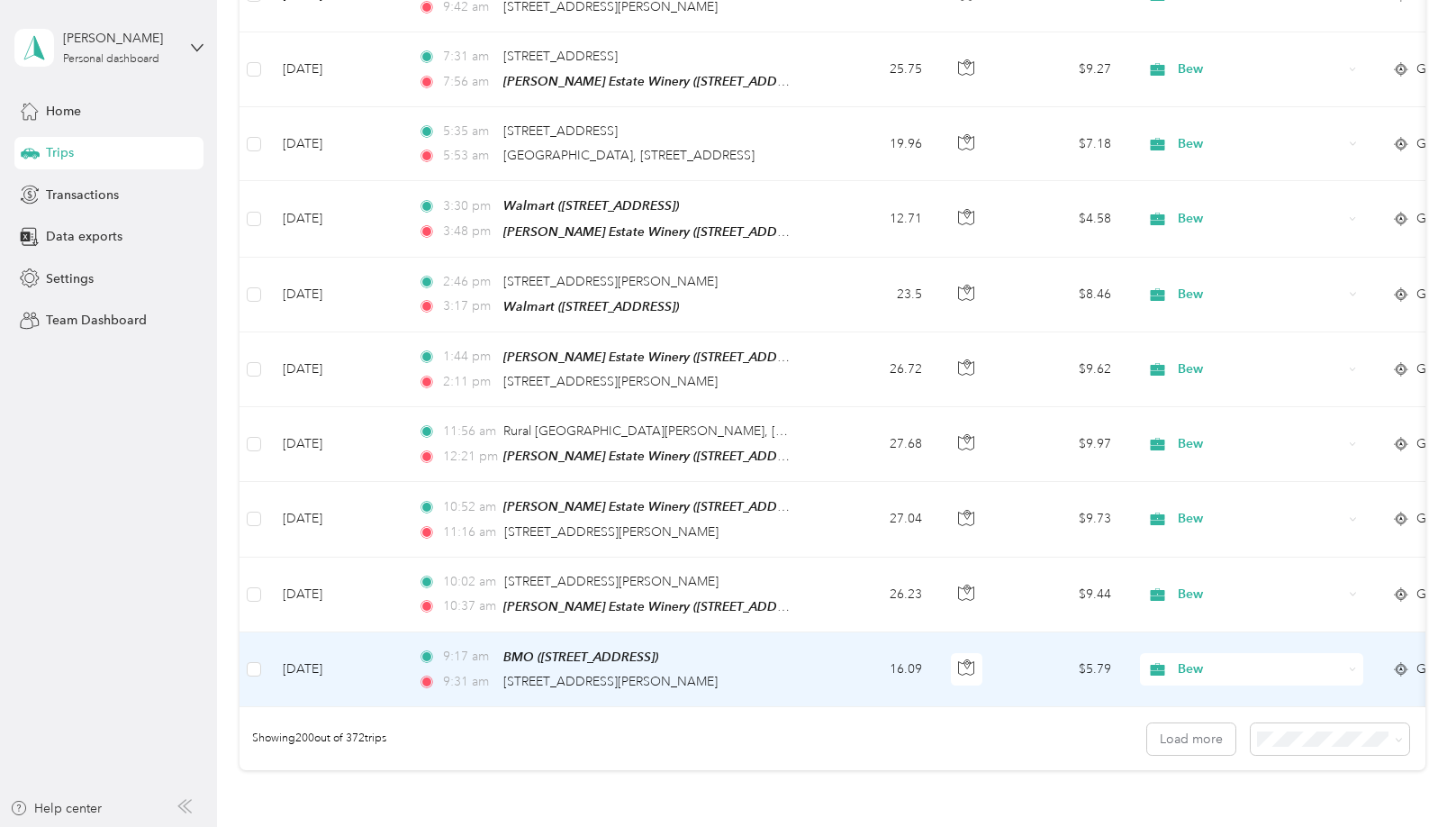
click at [357, 633] on td "Jun 8, 2025" at bounding box center [335, 670] width 135 height 75
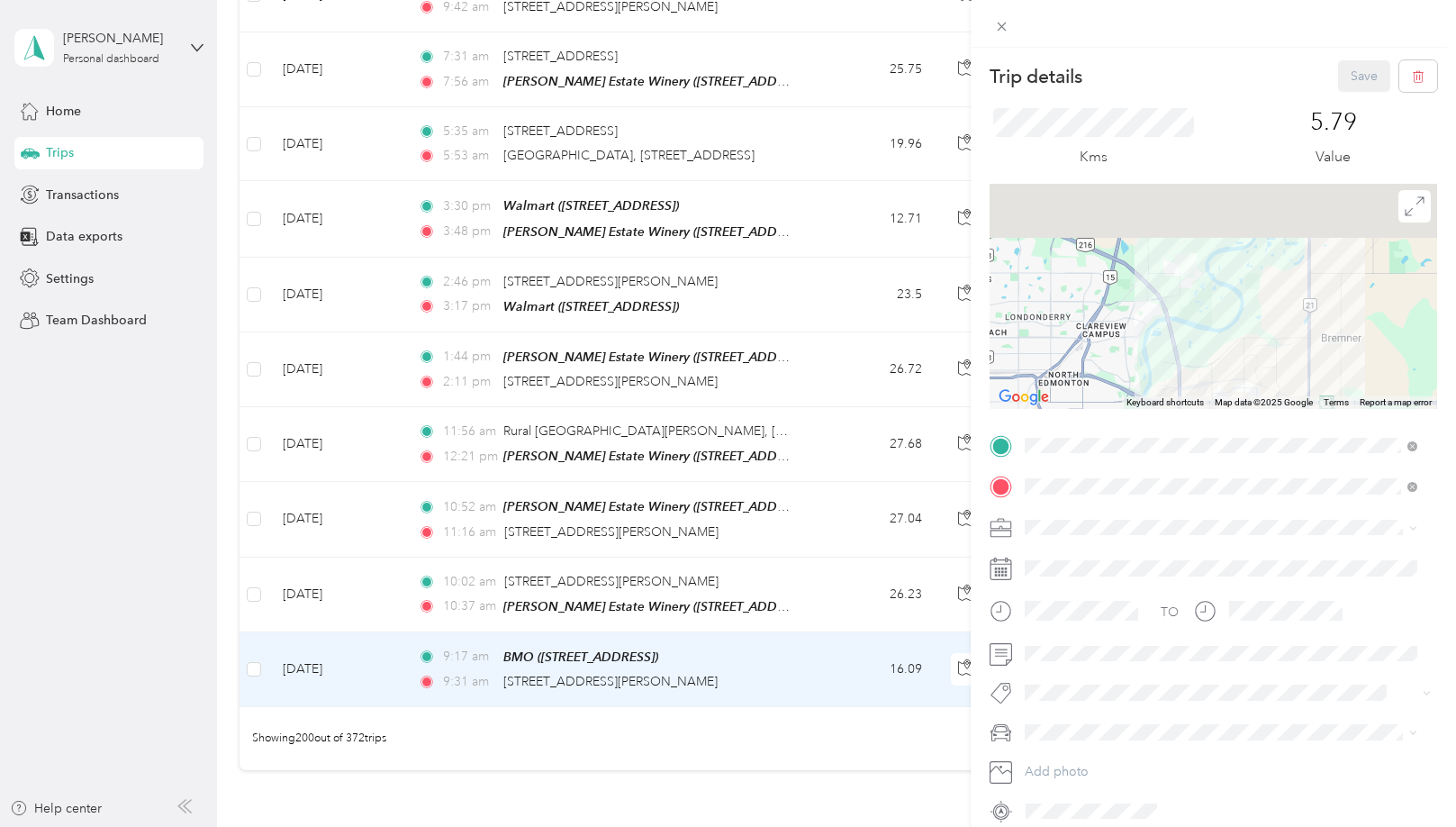
click at [1248, 414] on div "Trip details Save This trip cannot be edited because it is either under review,…" at bounding box center [1213, 442] width 448 height 765
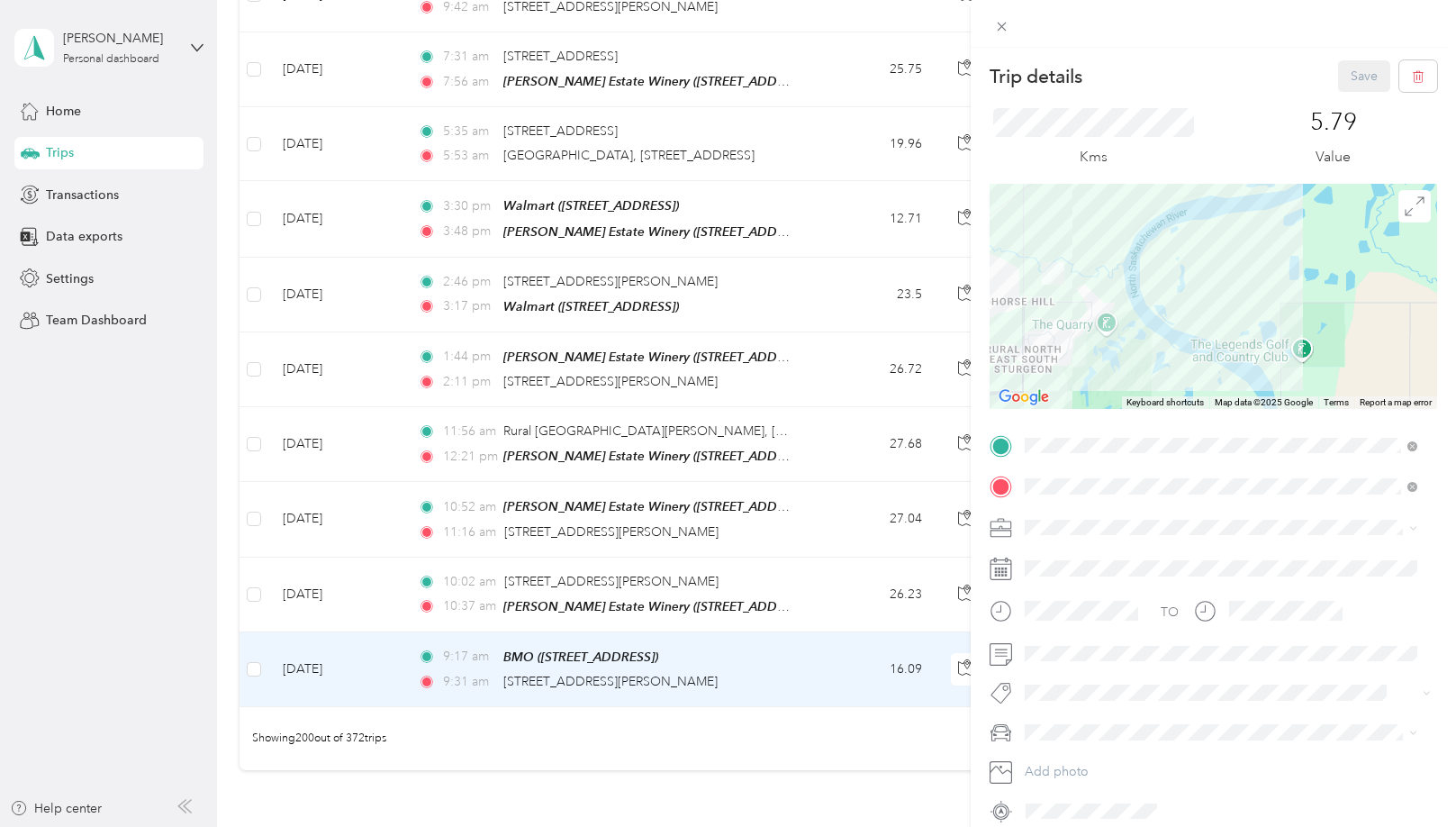
drag, startPoint x: 1122, startPoint y: 315, endPoint x: 1177, endPoint y: 331, distance: 57.3
click at [1177, 331] on div at bounding box center [1213, 296] width 448 height 225
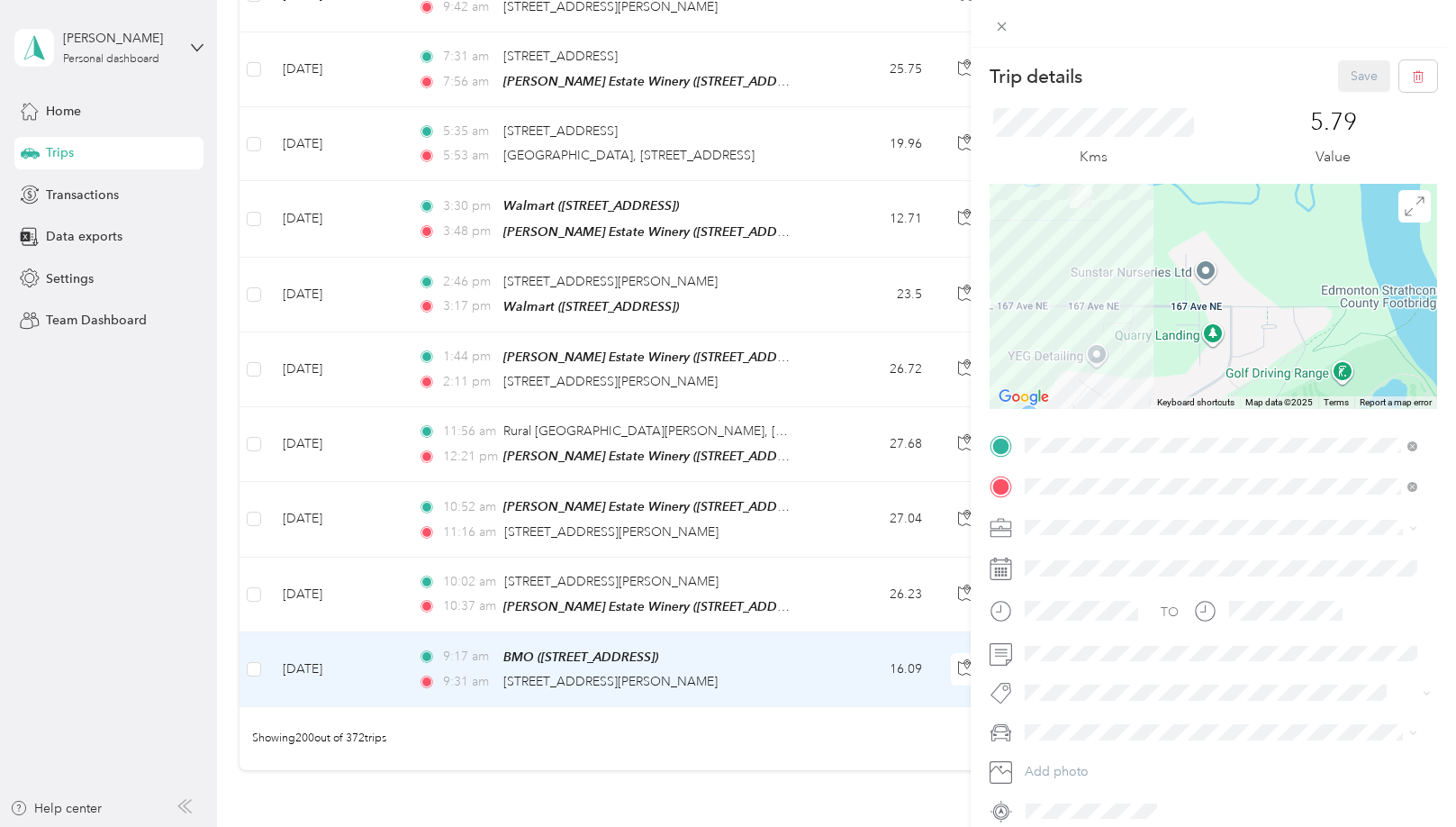
drag, startPoint x: 1213, startPoint y: 311, endPoint x: 1257, endPoint y: 318, distance: 44.6
click at [1263, 318] on div at bounding box center [1213, 296] width 448 height 225
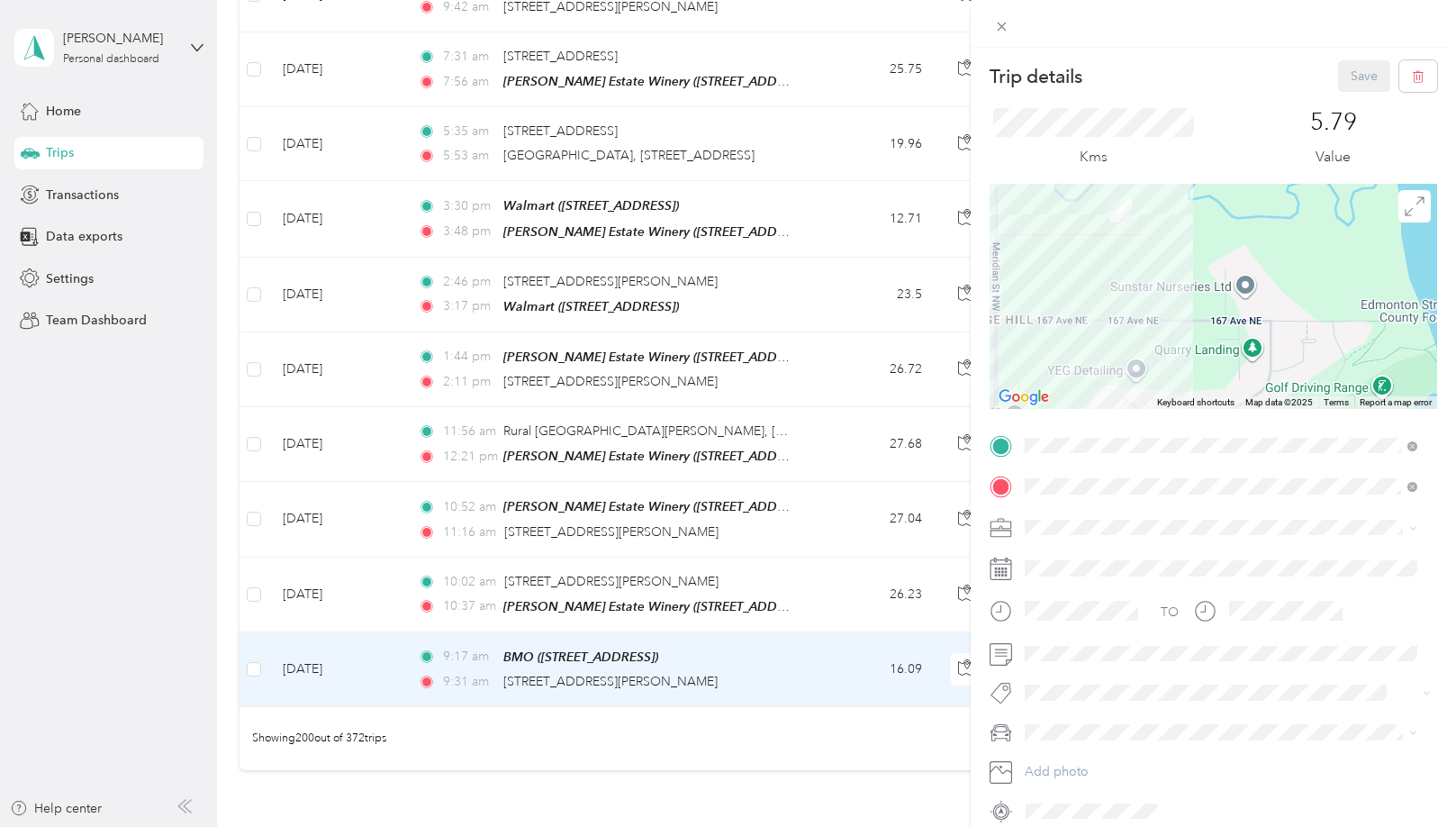
click at [1121, 309] on div at bounding box center [1213, 296] width 448 height 225
click at [788, 490] on div "Trip details Save This trip cannot be edited because it is either under review,…" at bounding box center [728, 414] width 1456 height 827
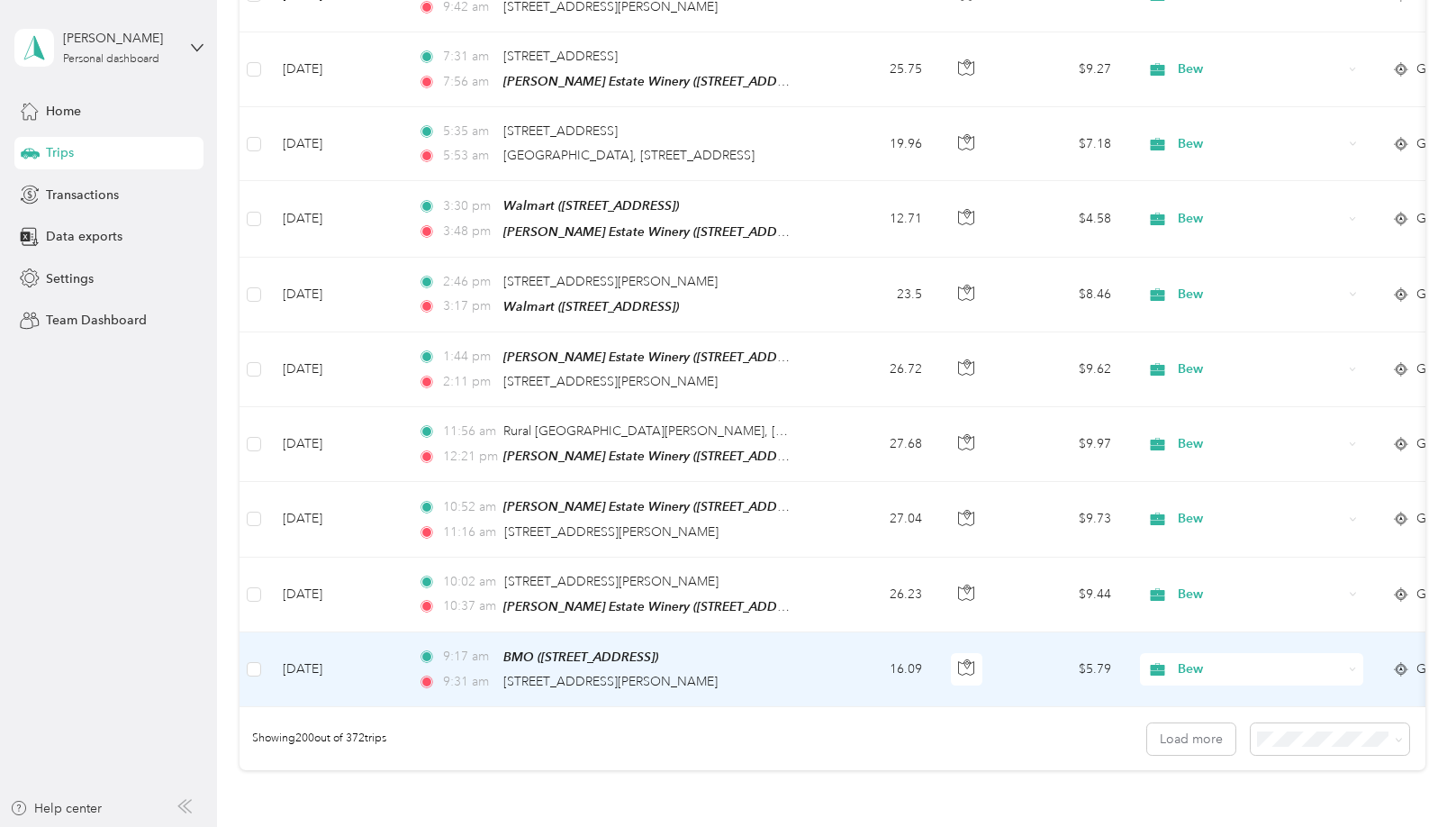
click at [763, 633] on td "9:17 am BMO (145 Ordze Avenue, Sherwood Park, AB) 9:31 am 16903, Meridian Stree…" at bounding box center [611, 670] width 414 height 75
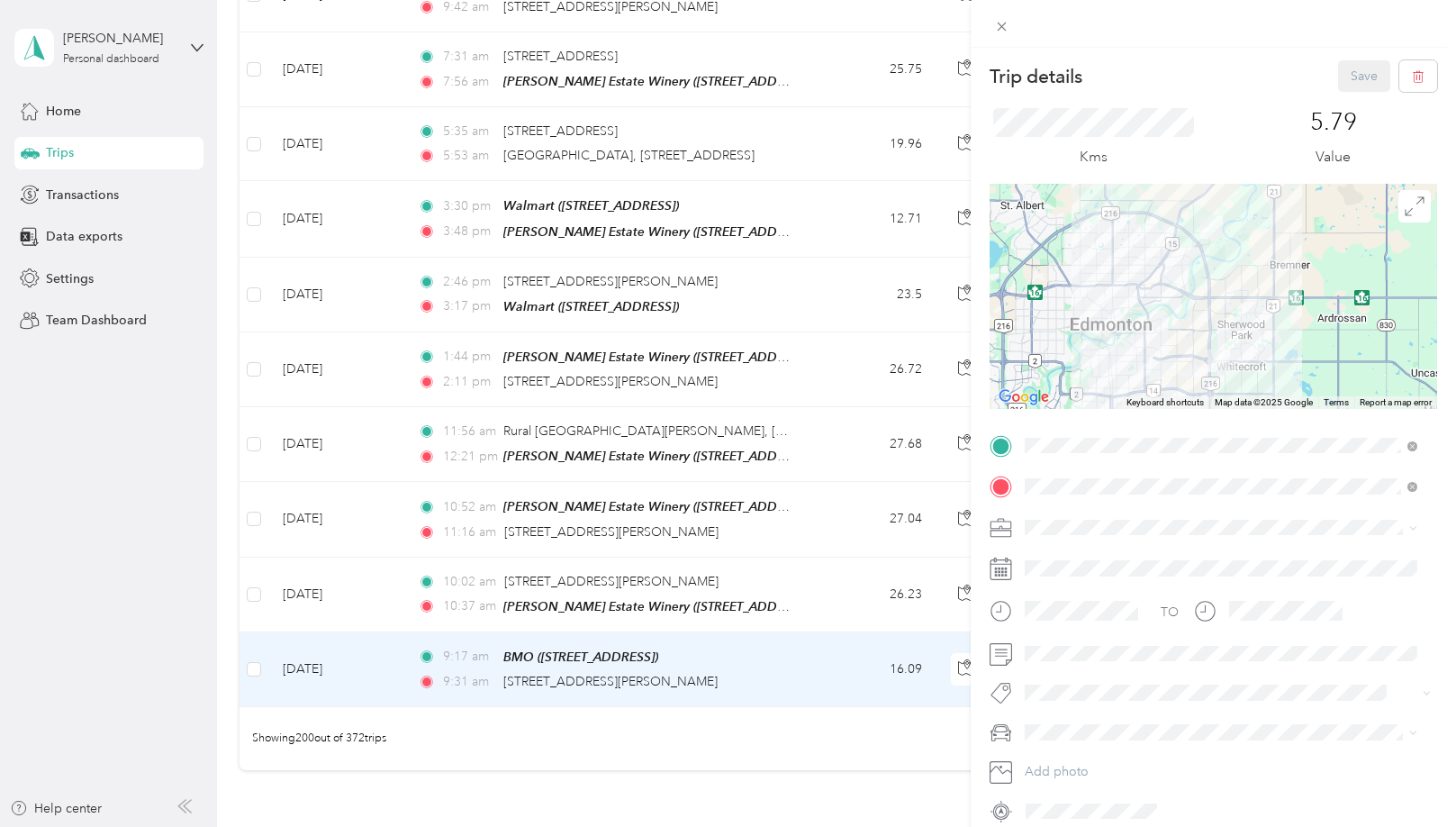
click at [777, 407] on div "Trip details Save This trip cannot be edited because it is either under review,…" at bounding box center [728, 414] width 1456 height 827
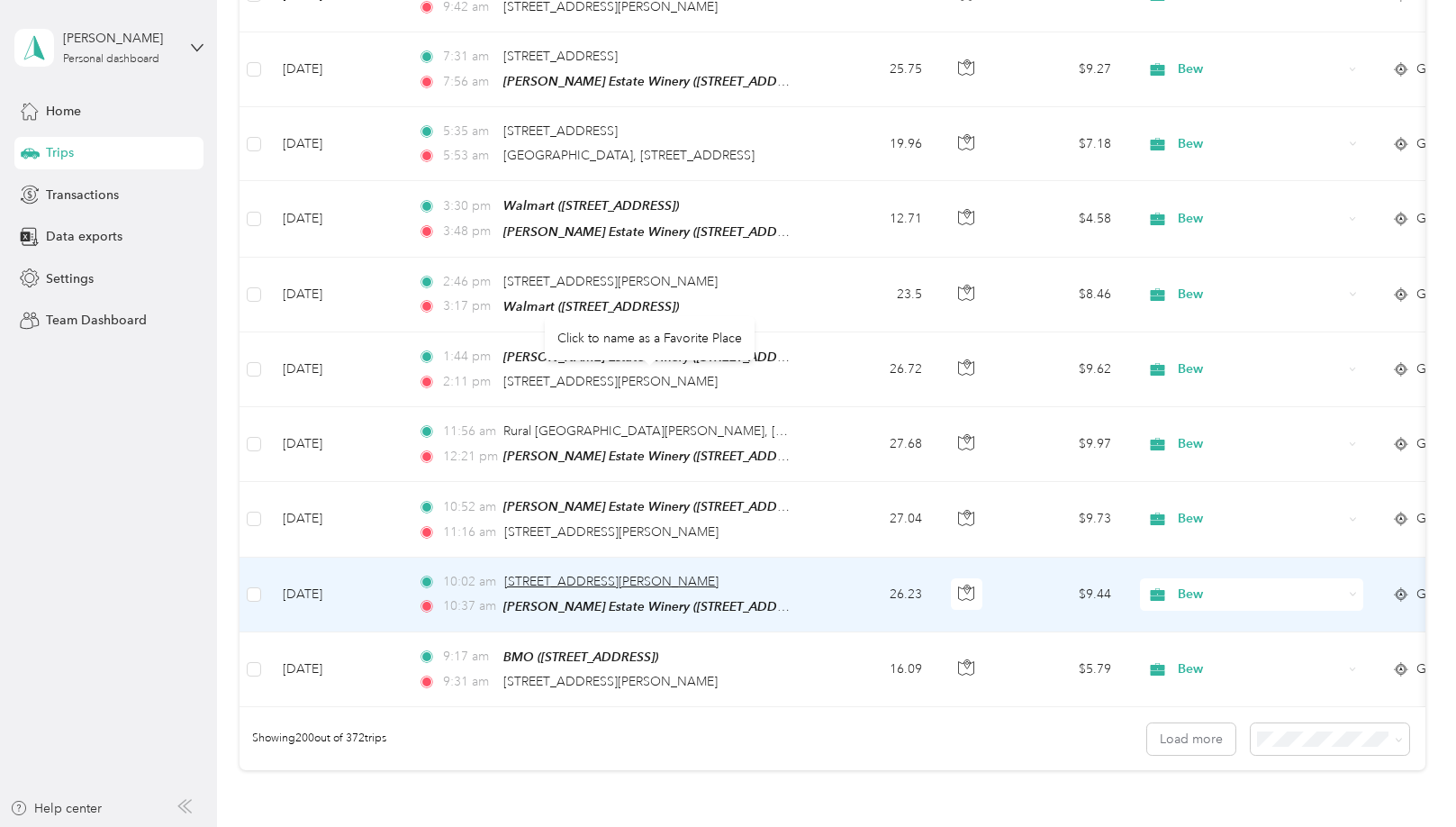
click at [718, 573] on span "16903 Meridian St NE, Rural North East South Sturgeon, Edmonton, AB" at bounding box center [611, 581] width 214 height 16
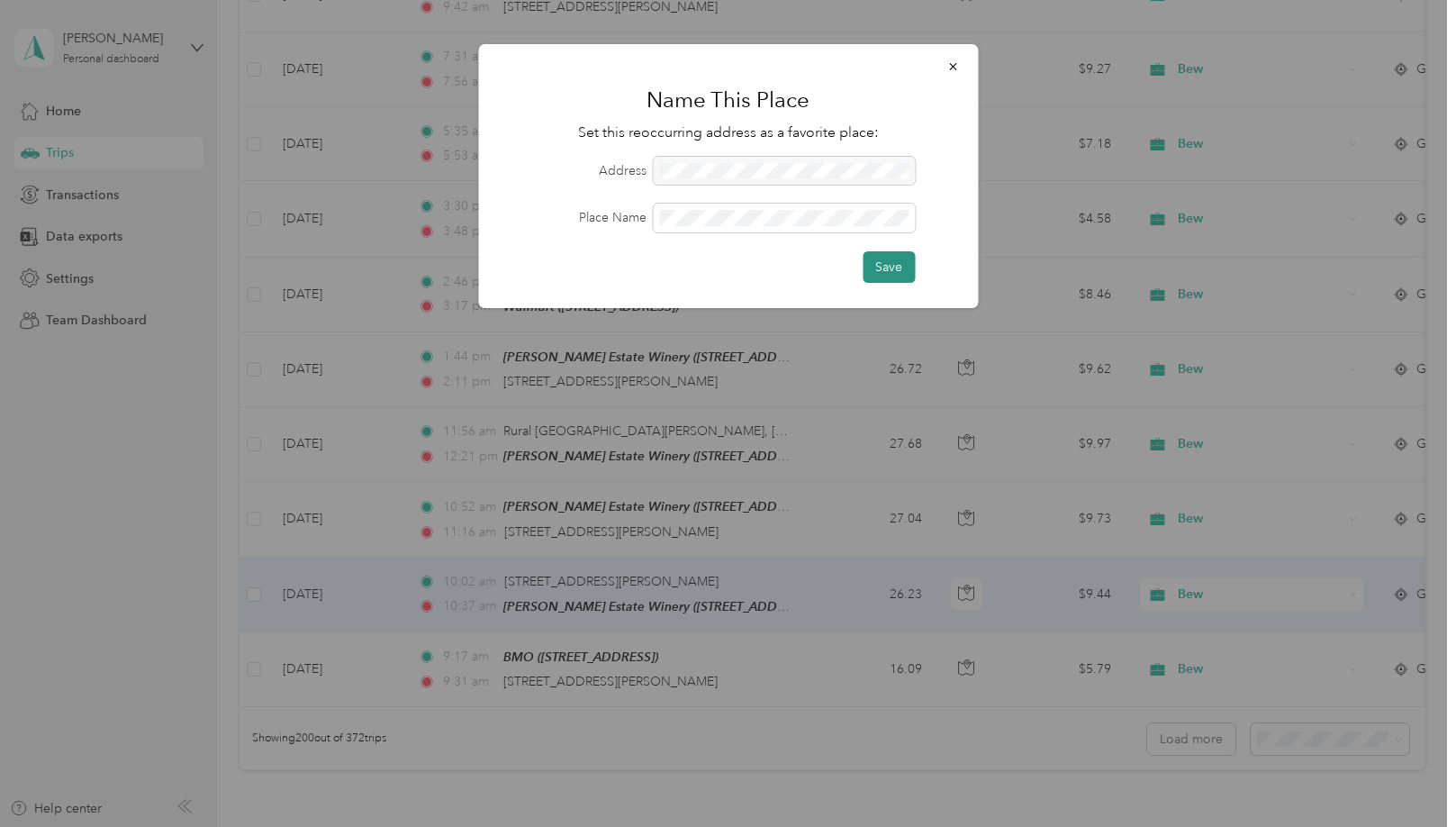
click at [893, 267] on button "Save" at bounding box center [888, 267] width 52 height 32
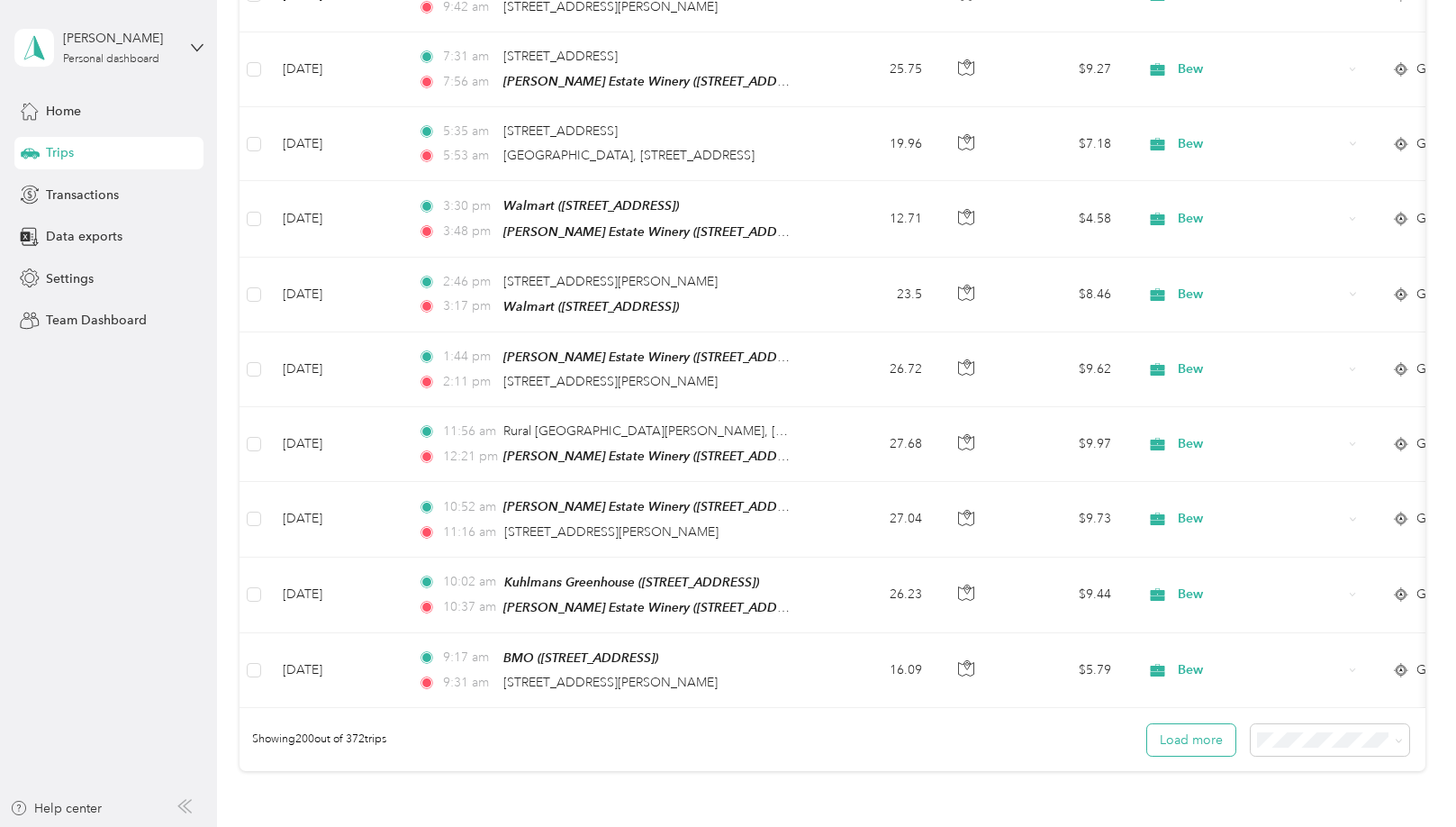
click at [1179, 724] on button "Load more" at bounding box center [1191, 740] width 88 height 32
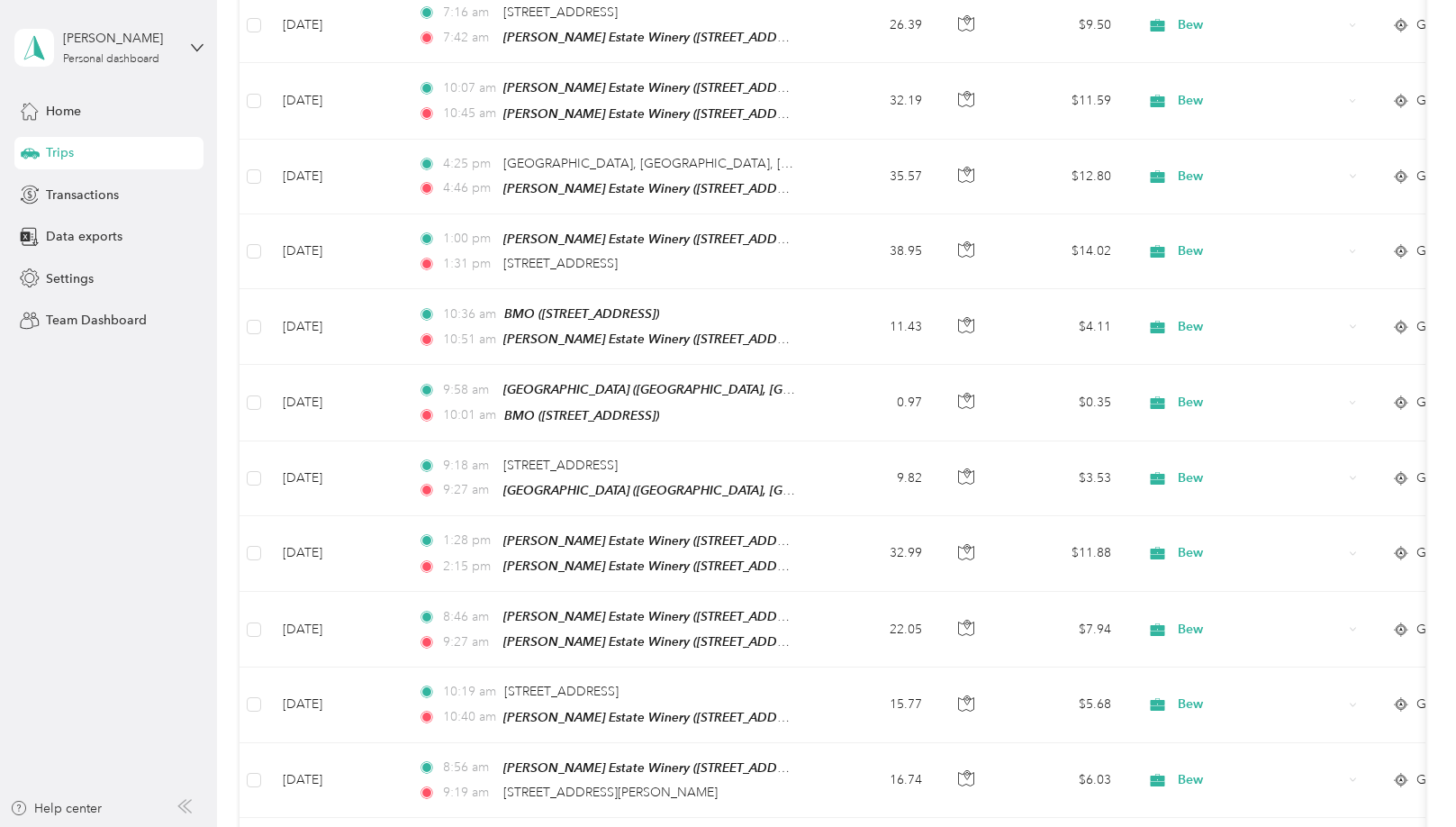
scroll to position [22024, 0]
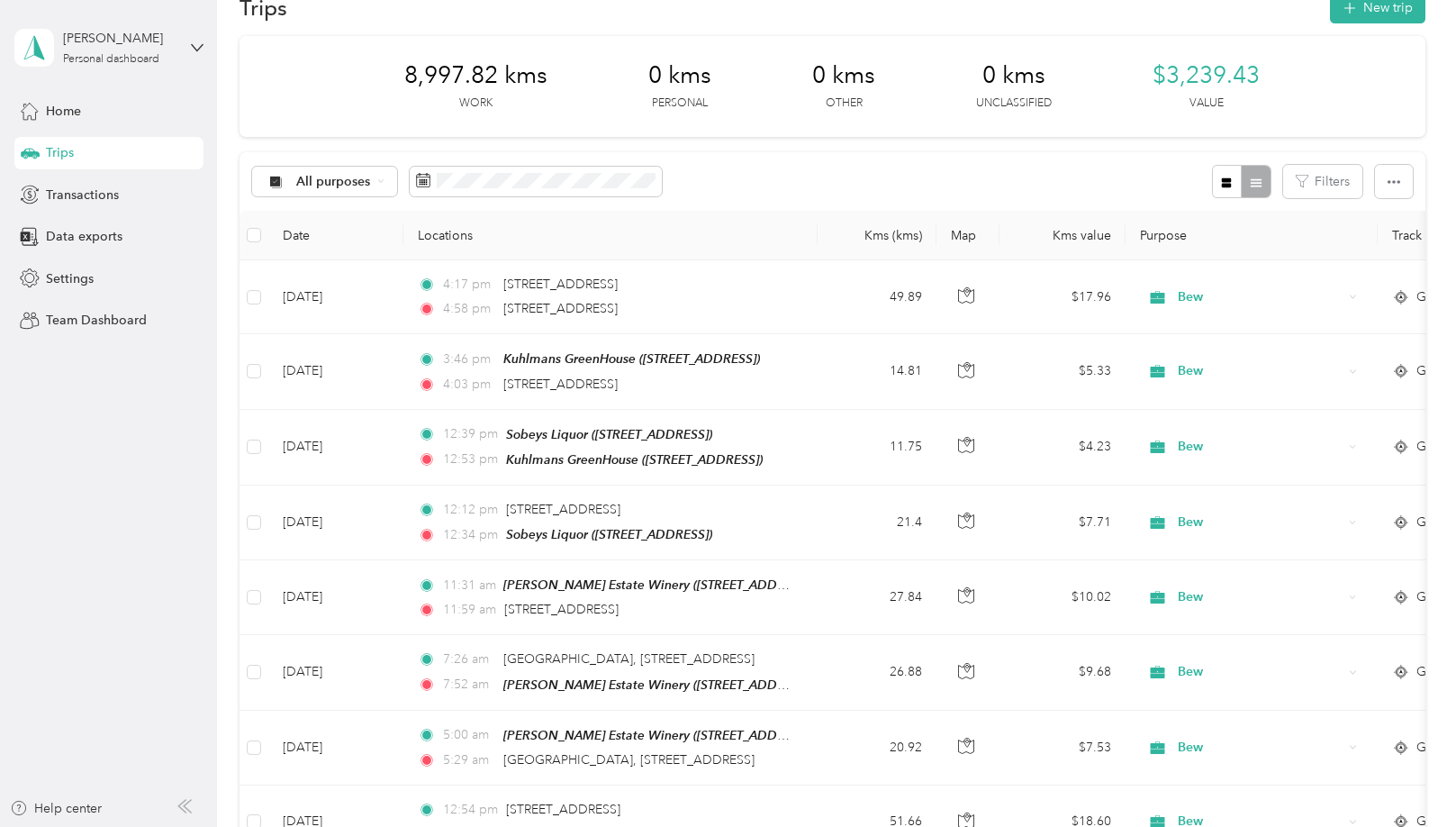
scroll to position [0, 0]
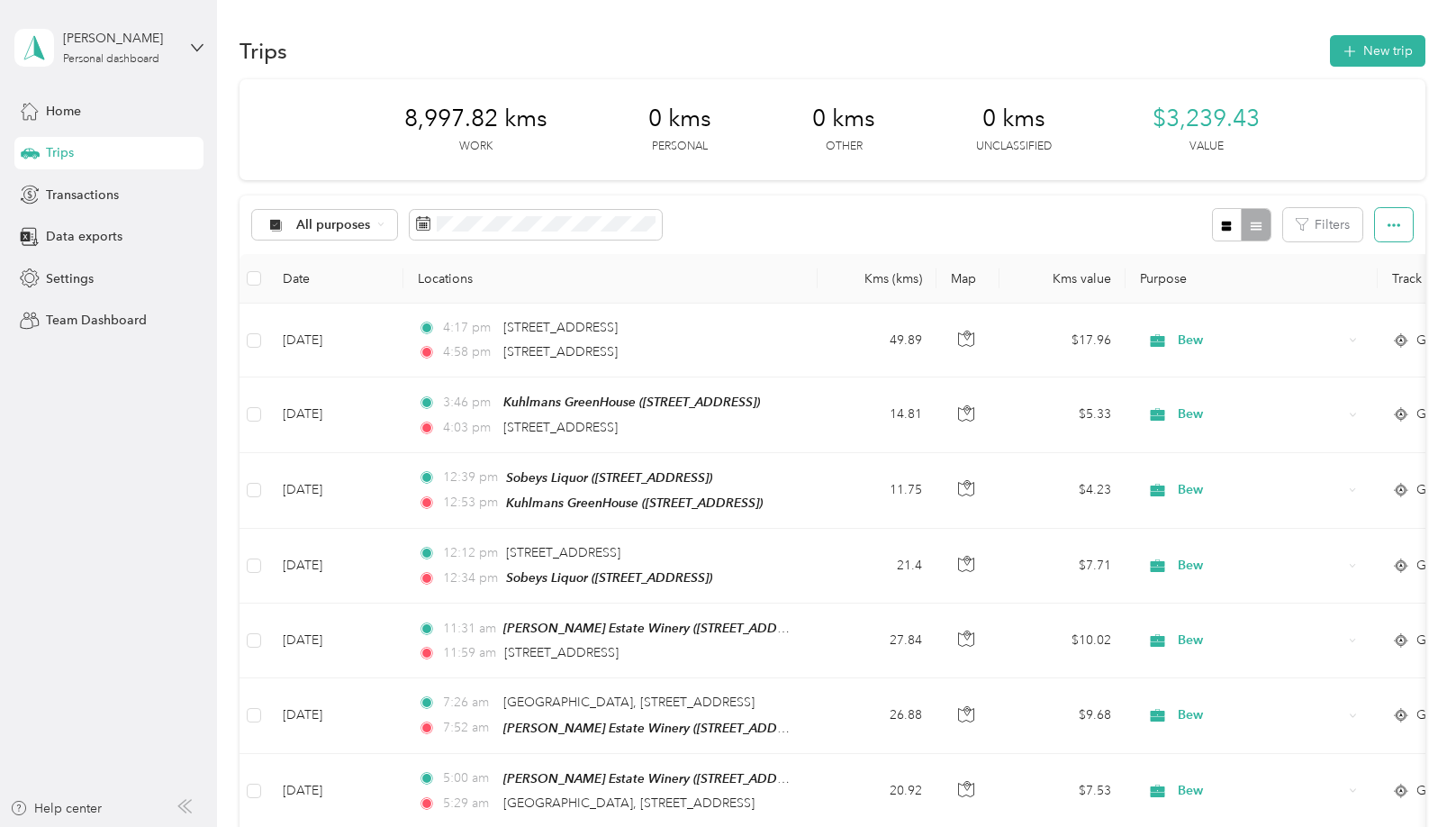
click at [1395, 226] on button "button" at bounding box center [1393, 225] width 37 height 34
click at [1372, 281] on div "Export" at bounding box center [1368, 290] width 49 height 19
click at [1370, 284] on span "Export" at bounding box center [1362, 291] width 37 height 16
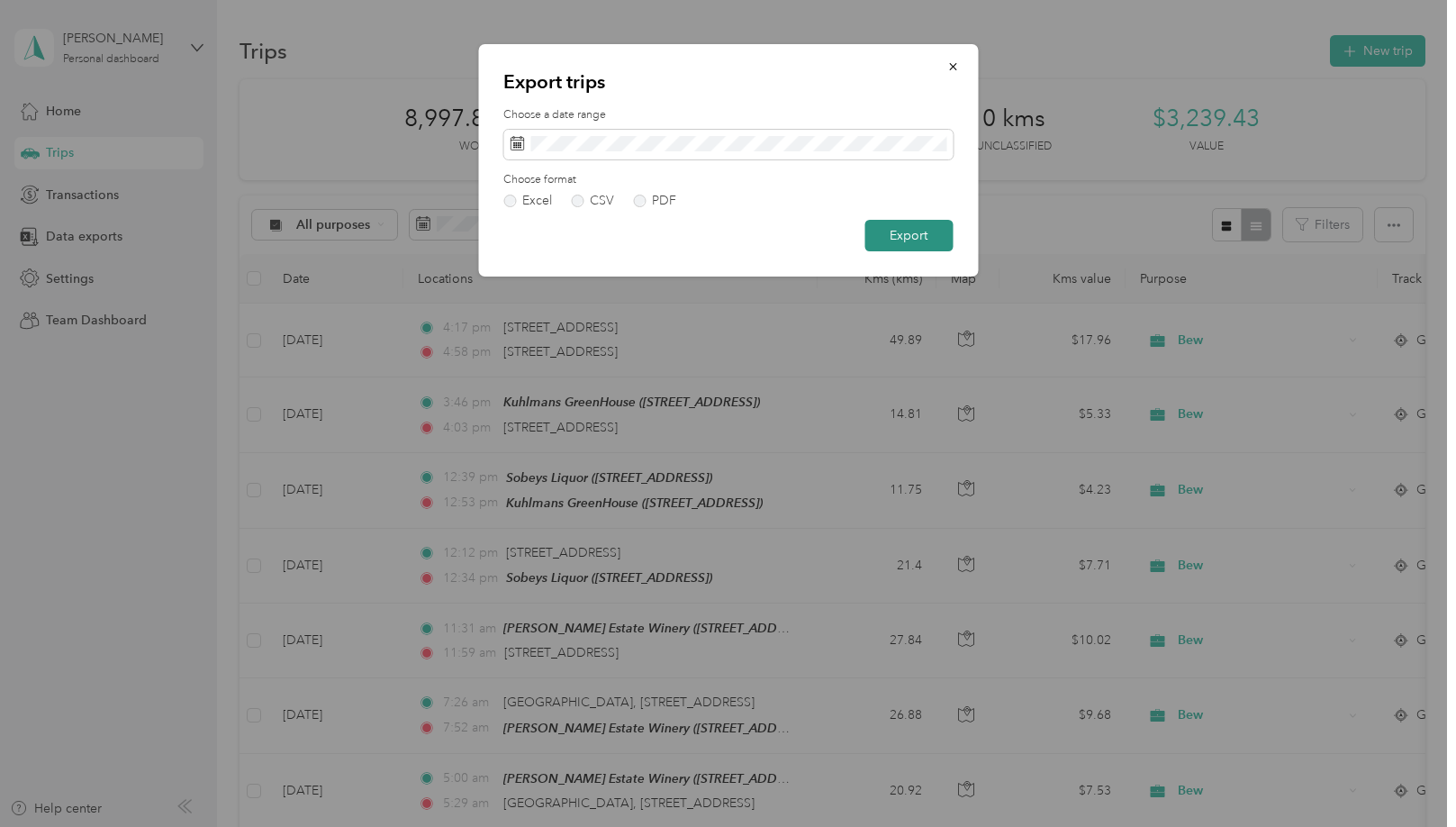
click at [919, 237] on button "Export" at bounding box center [908, 236] width 88 height 32
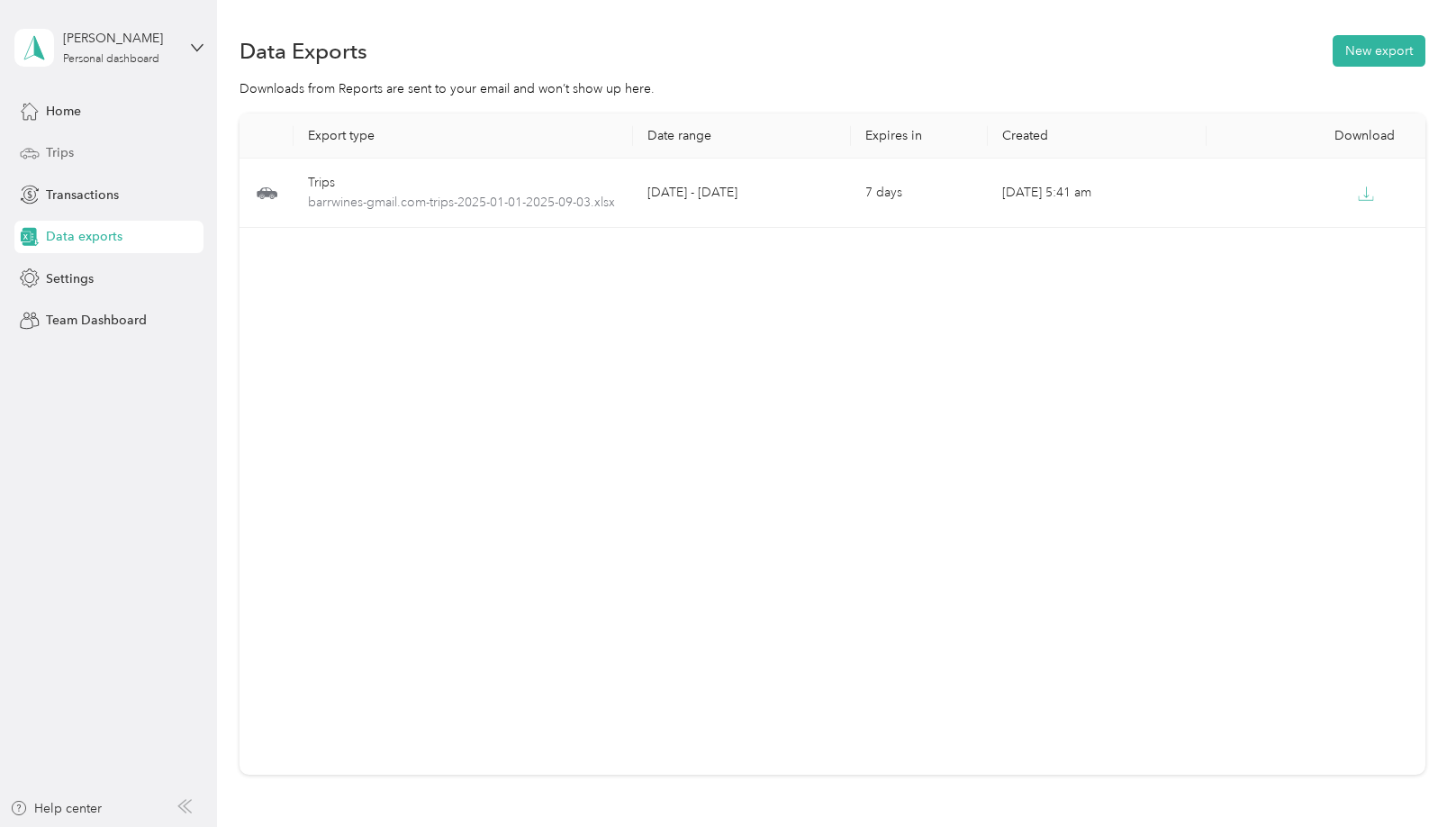
click at [105, 149] on div "Trips" at bounding box center [109, 153] width 189 height 33
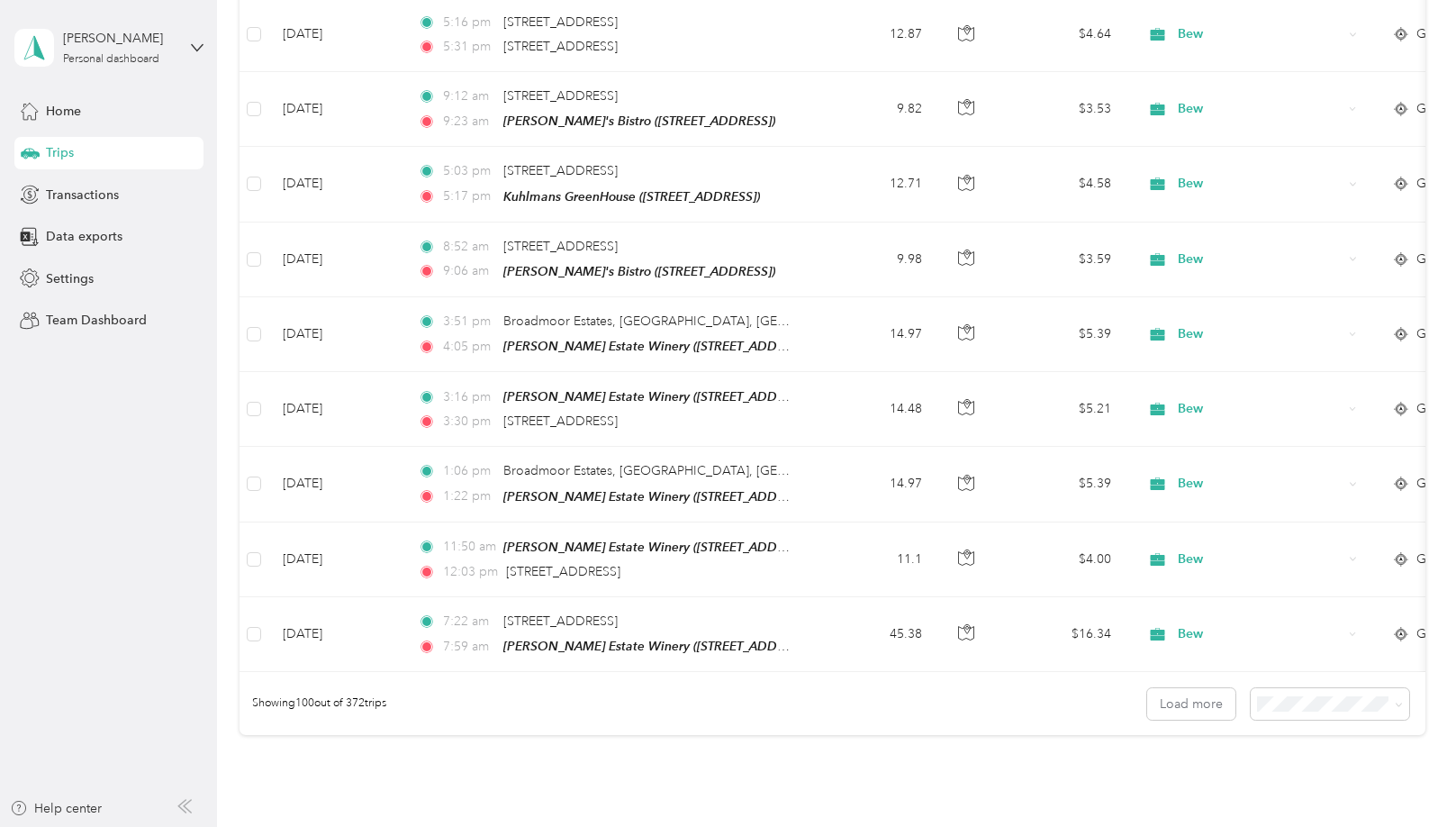
scroll to position [7210, 0]
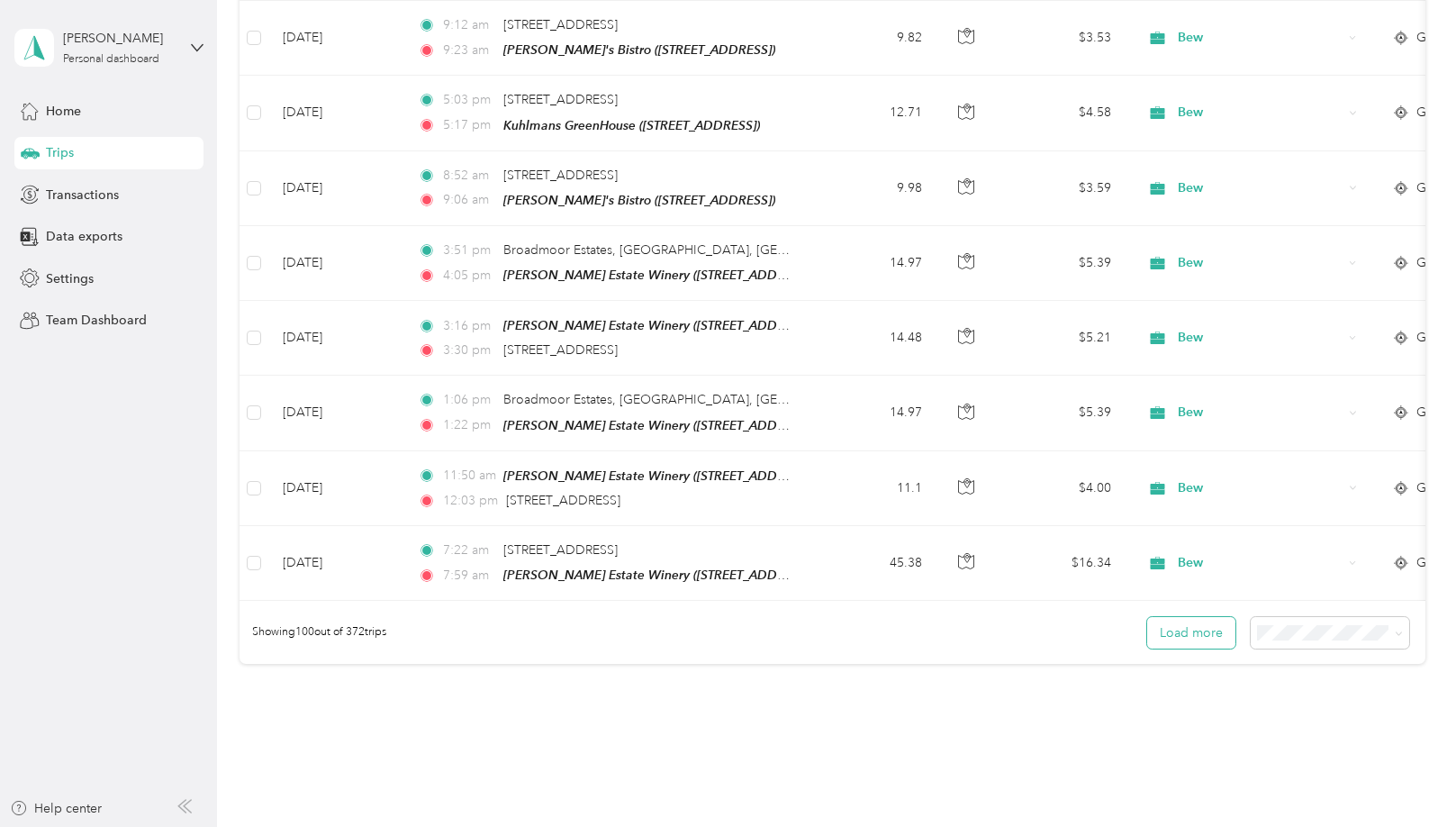
click at [1189, 617] on button "Load more" at bounding box center [1191, 633] width 88 height 32
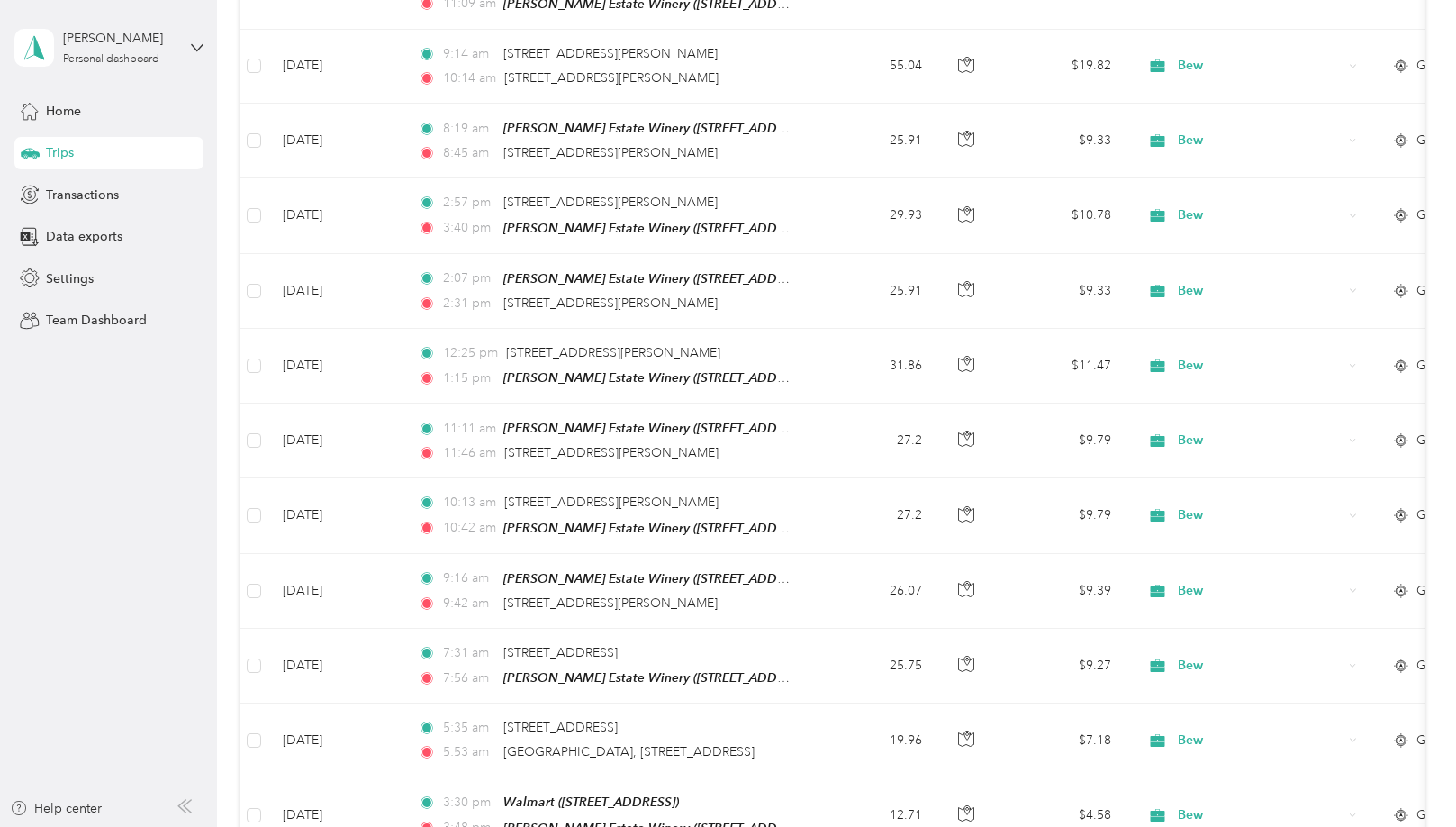
scroll to position [14617, 0]
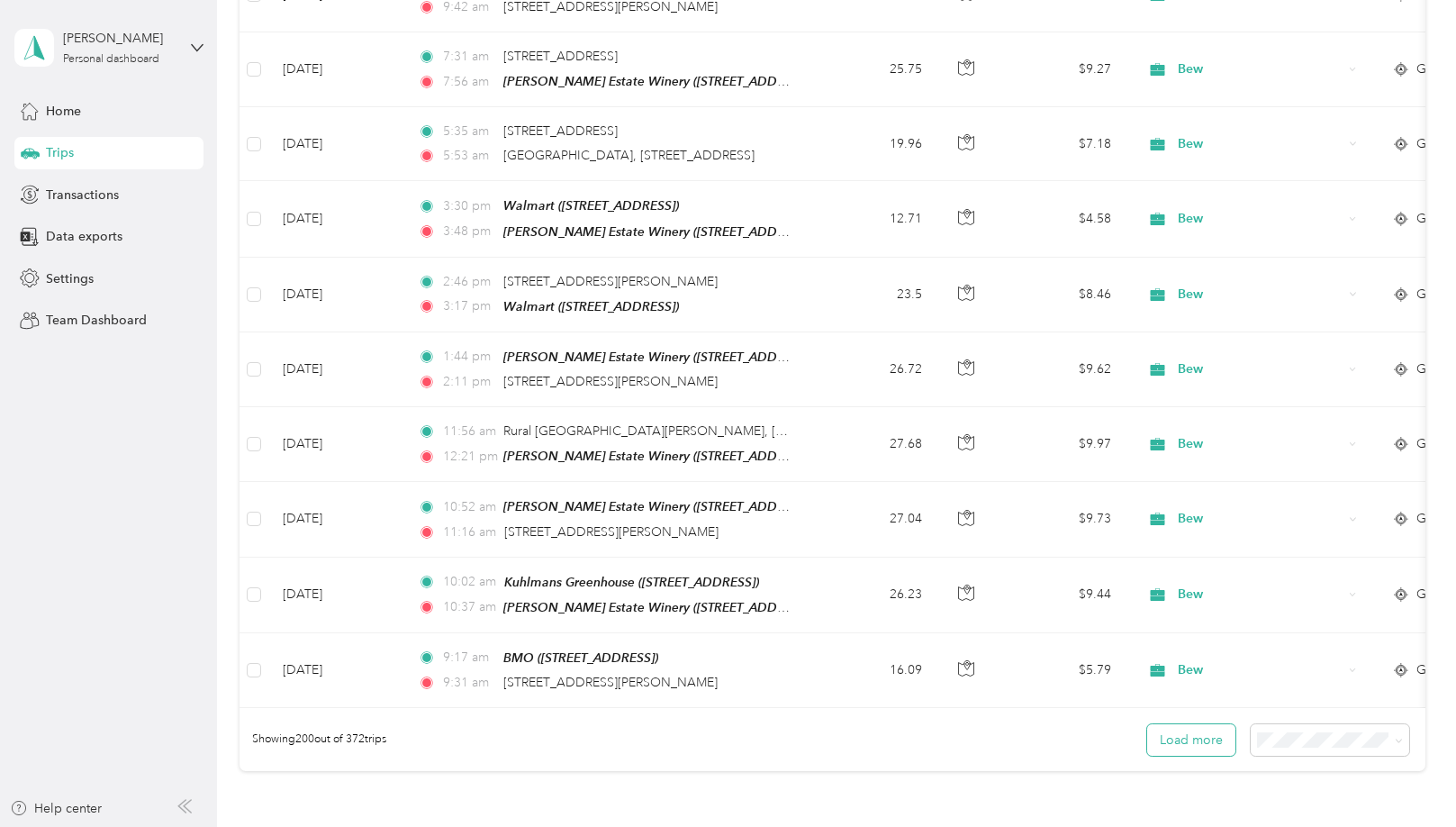
click at [1190, 724] on button "Load more" at bounding box center [1191, 740] width 88 height 32
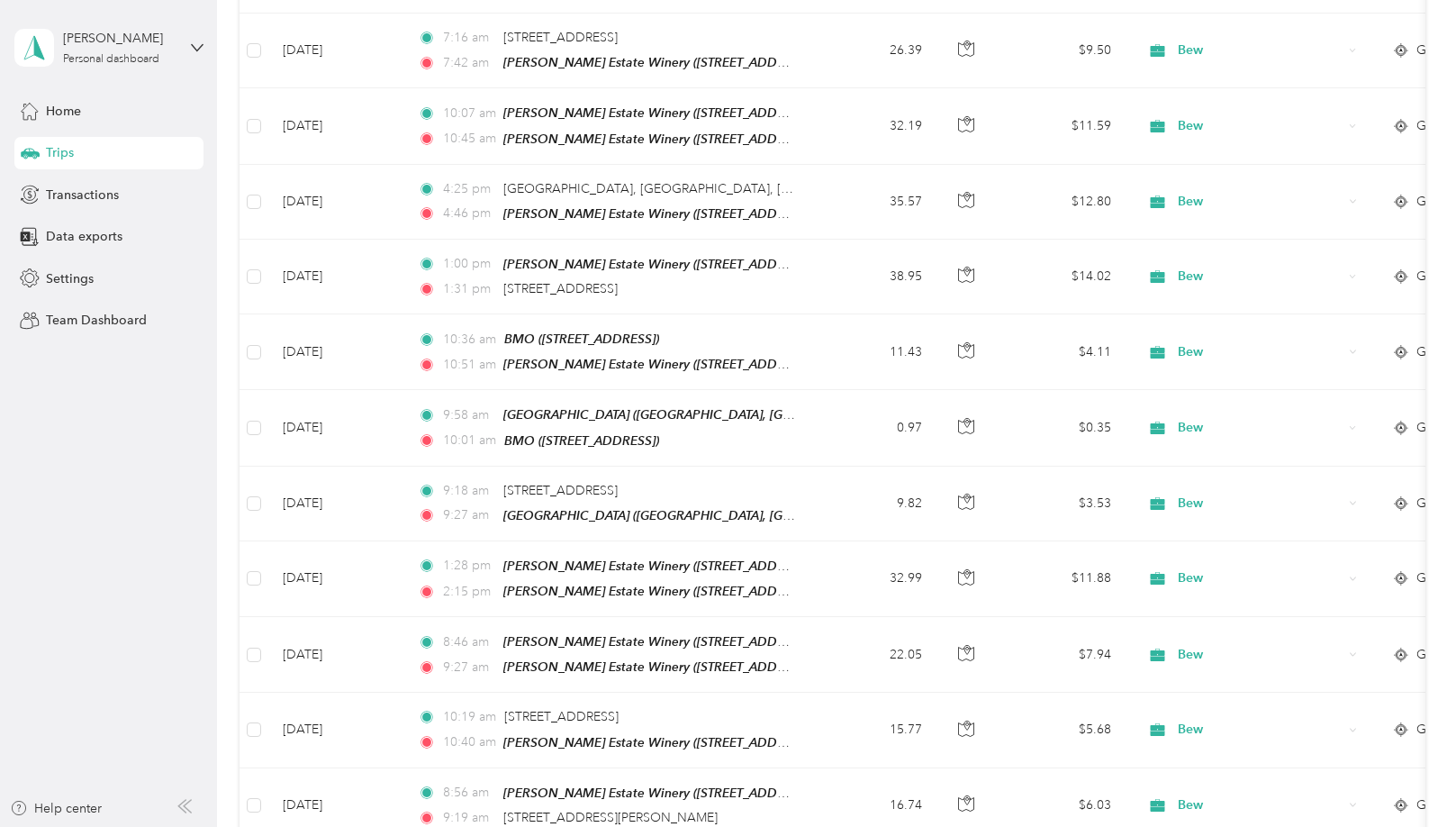
scroll to position [22024, 0]
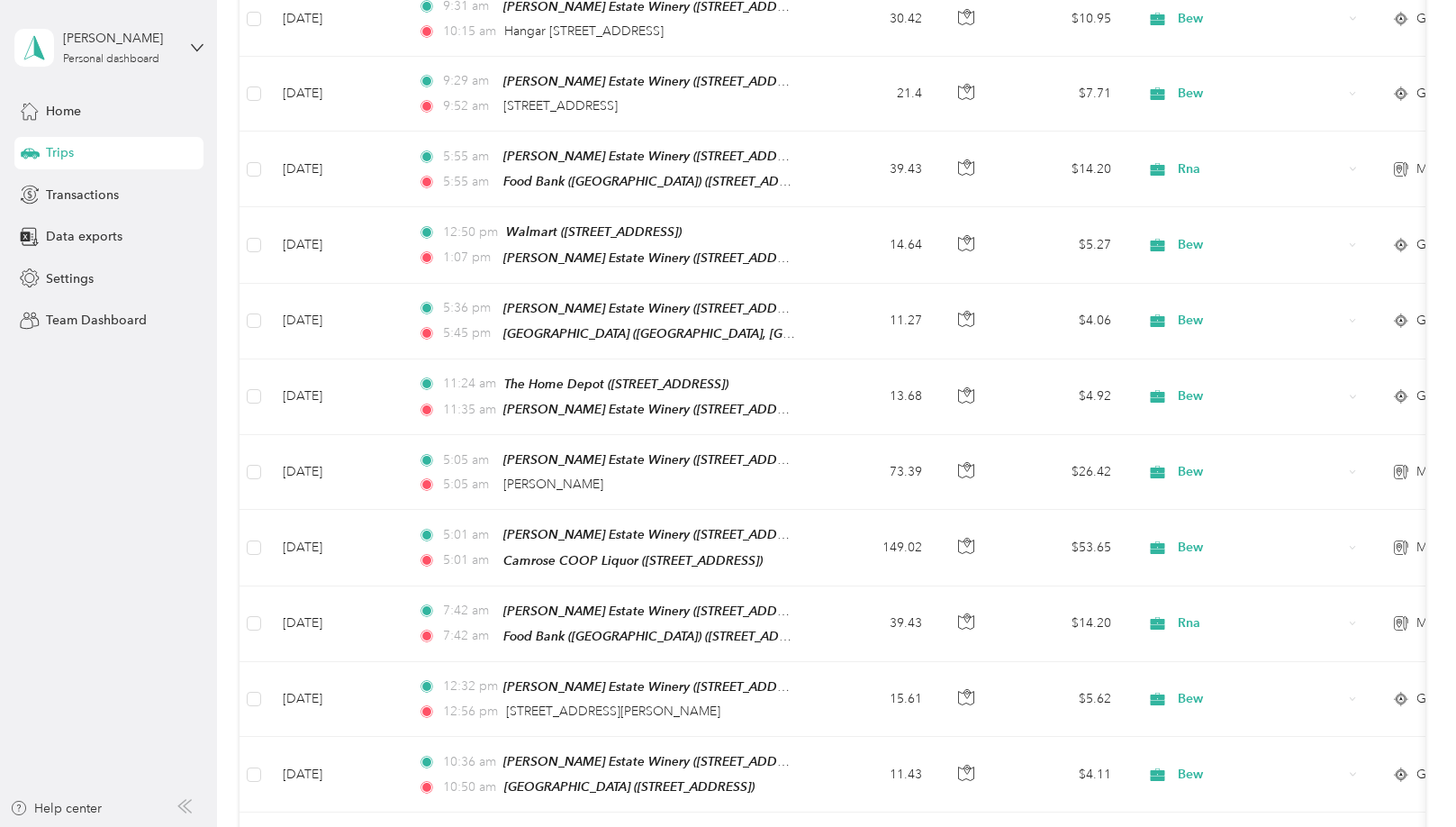
scroll to position [26022, 0]
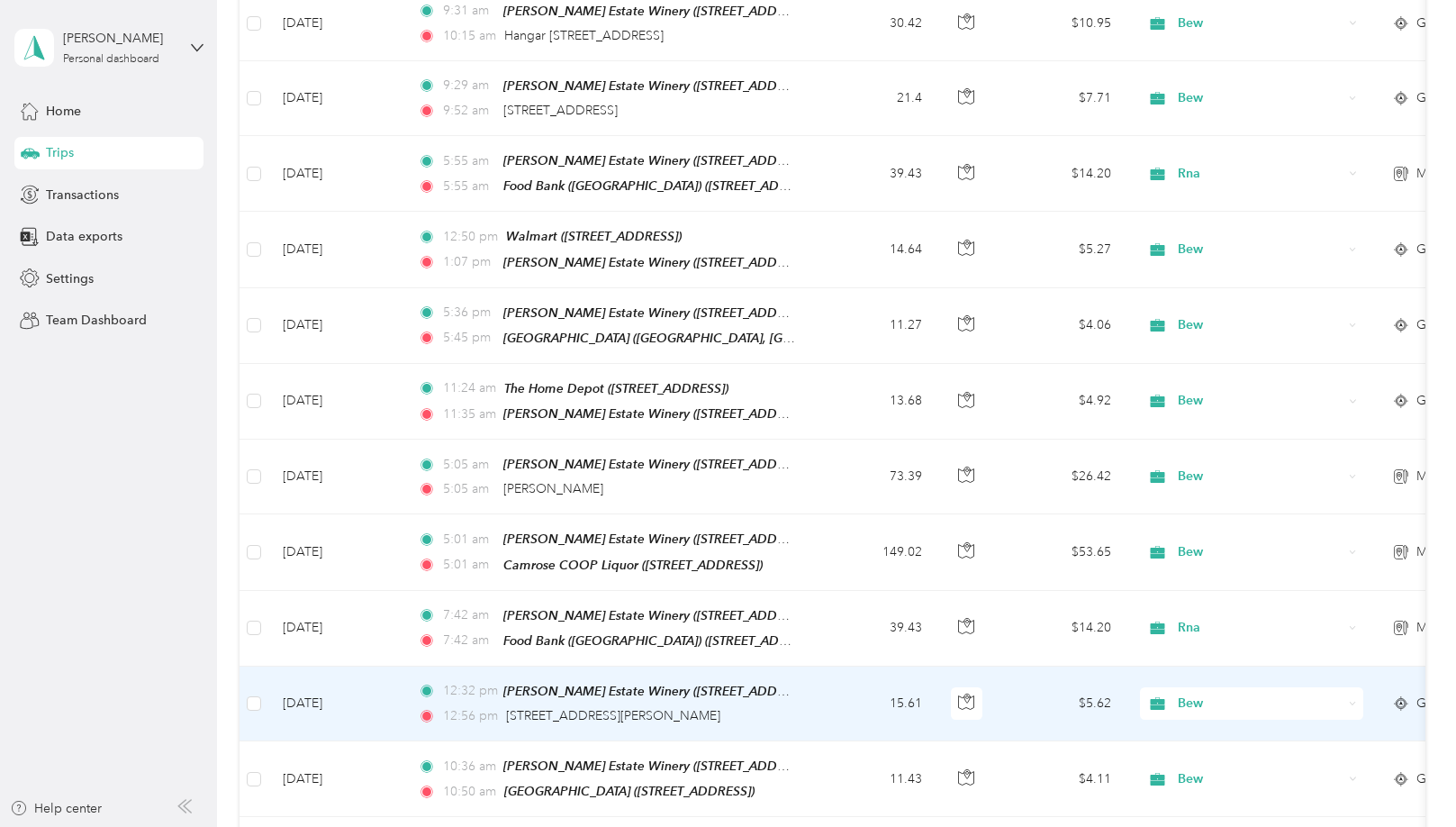
click at [389, 666] on td "Feb 25, 2025" at bounding box center [335, 704] width 135 height 75
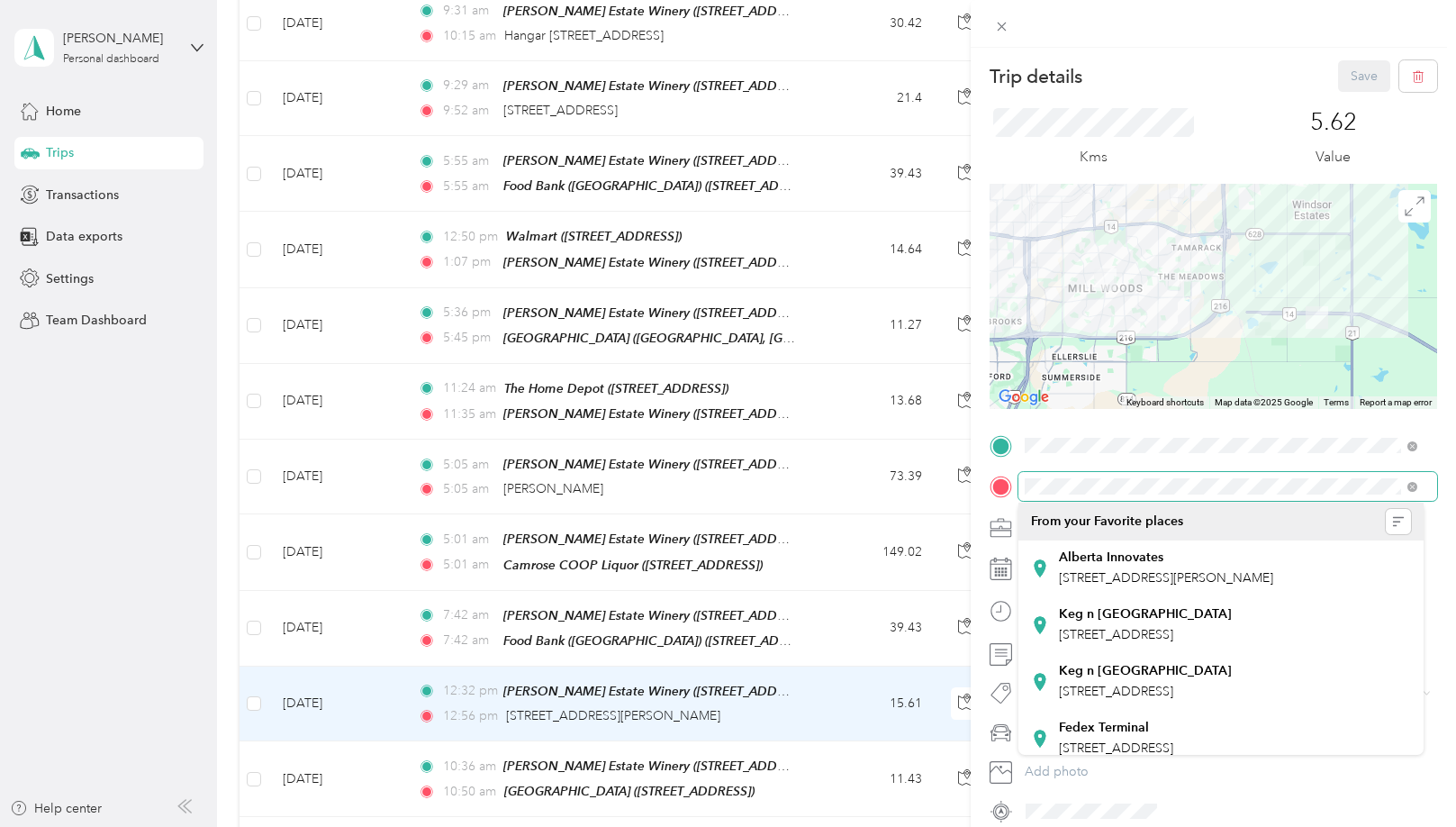
scroll to position [0, 274]
click at [1430, 489] on form "Trip details Save This trip cannot be edited because it is either under review,…" at bounding box center [1213, 442] width 485 height 765
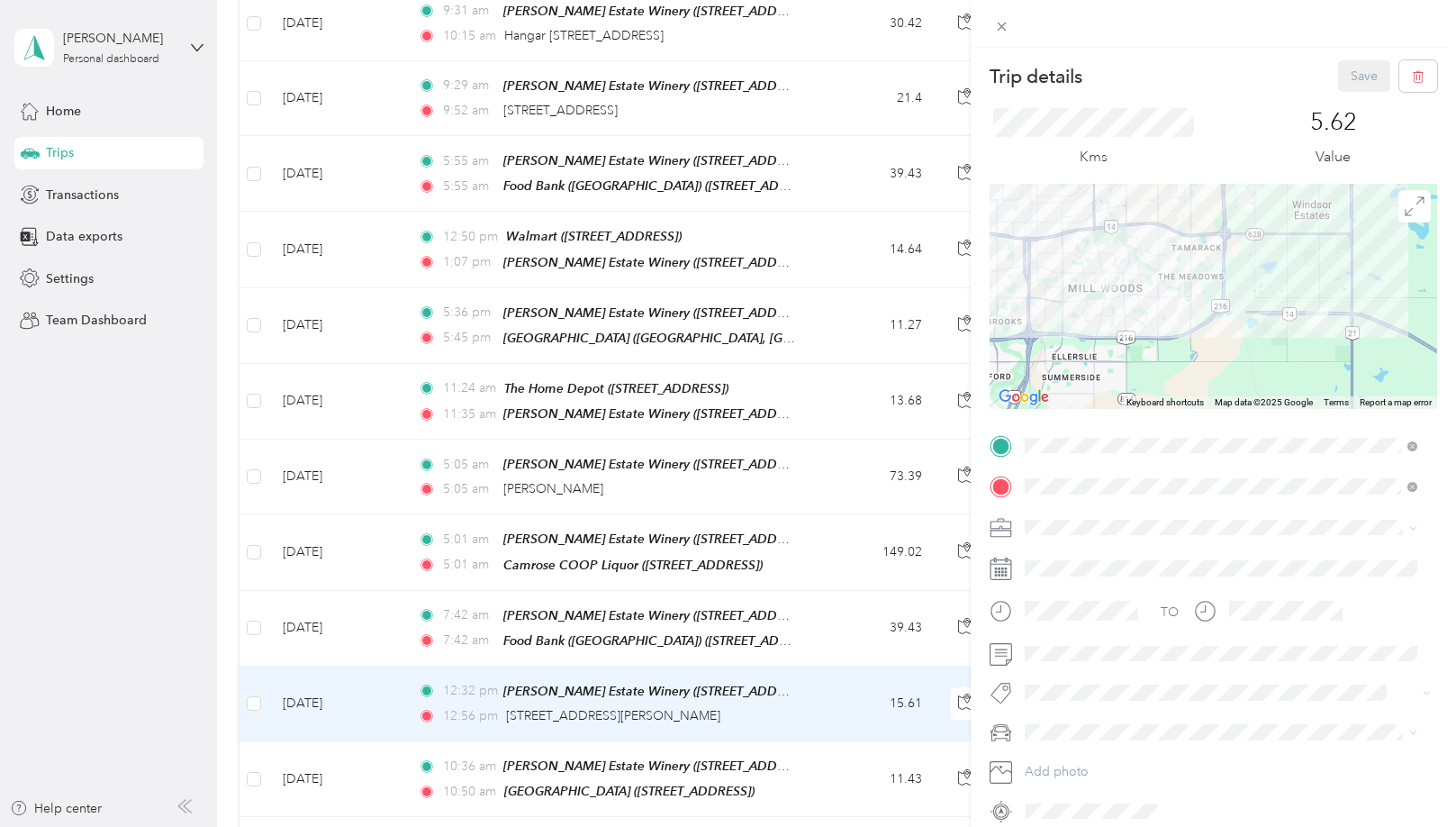
click at [695, 343] on div "Trip details Save This trip cannot be edited because it is either under review,…" at bounding box center [728, 414] width 1456 height 827
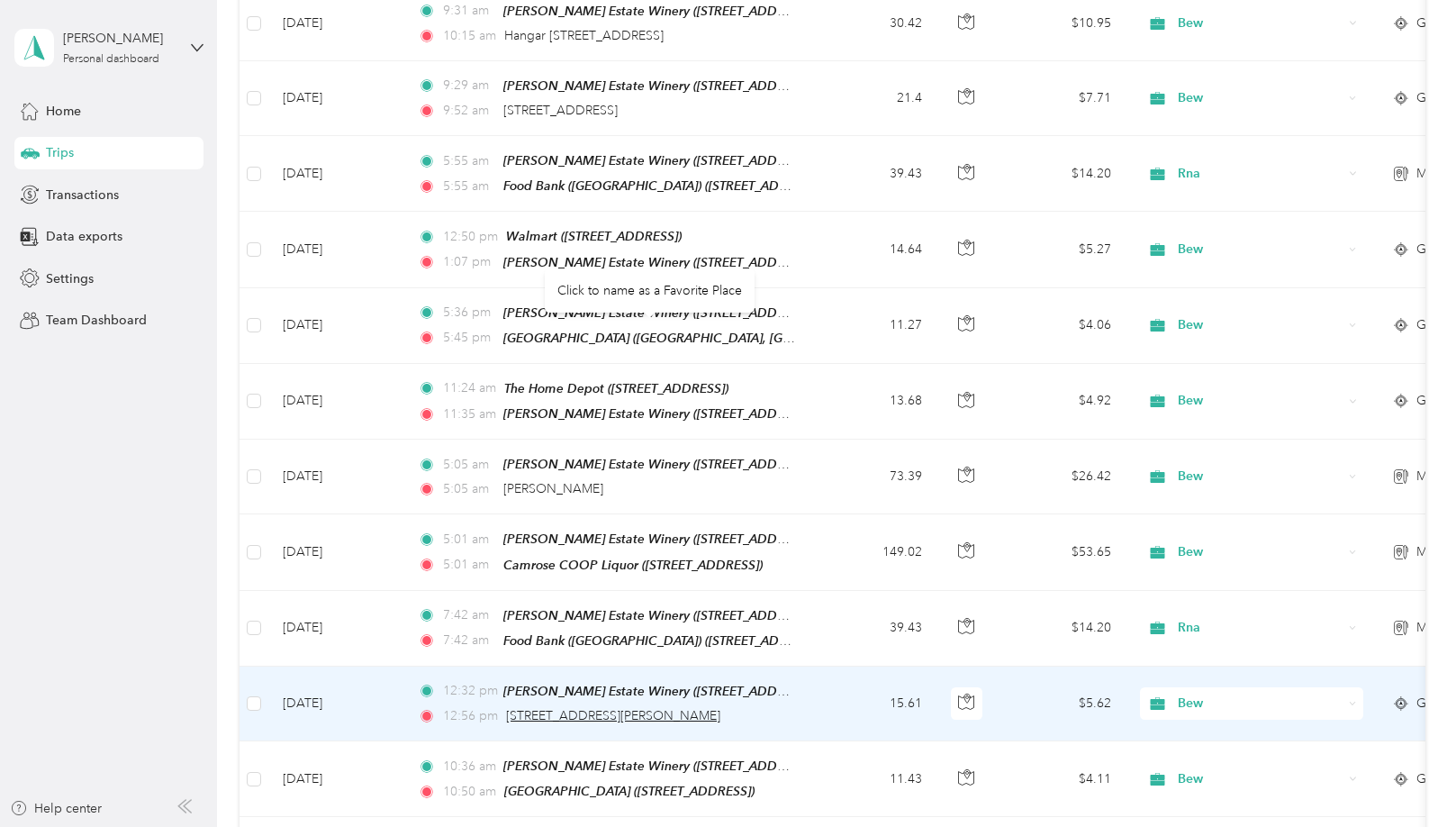
click at [700, 708] on span "2941, 66th Street NW, Mill Woods Town Centre, Southeast Sector, Edmonton, Edmon…" at bounding box center [613, 715] width 214 height 16
click at [679, 293] on div "Click to name as a Favorite Place" at bounding box center [649, 290] width 210 height 44
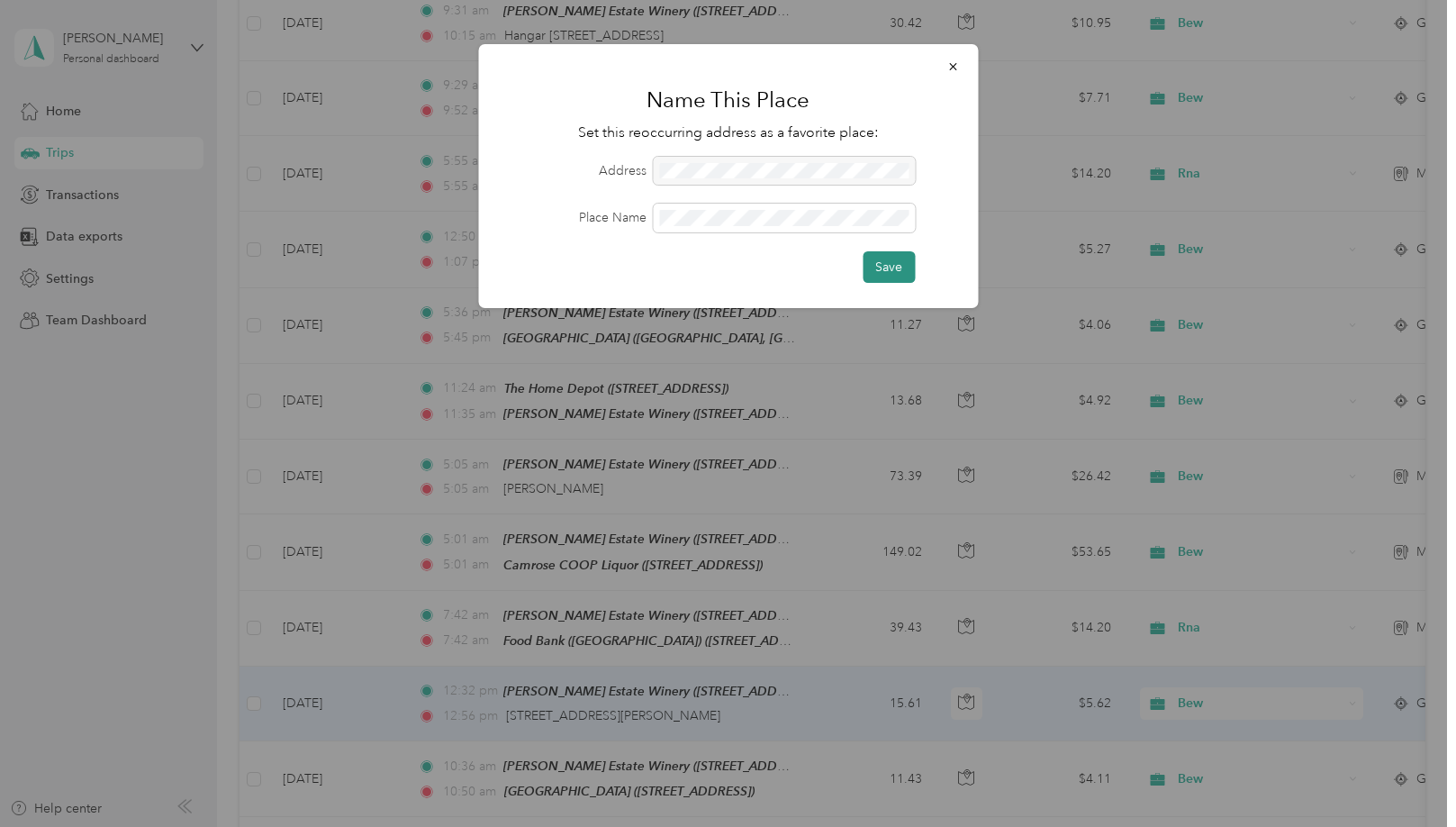
click at [884, 267] on button "Save" at bounding box center [888, 267] width 52 height 32
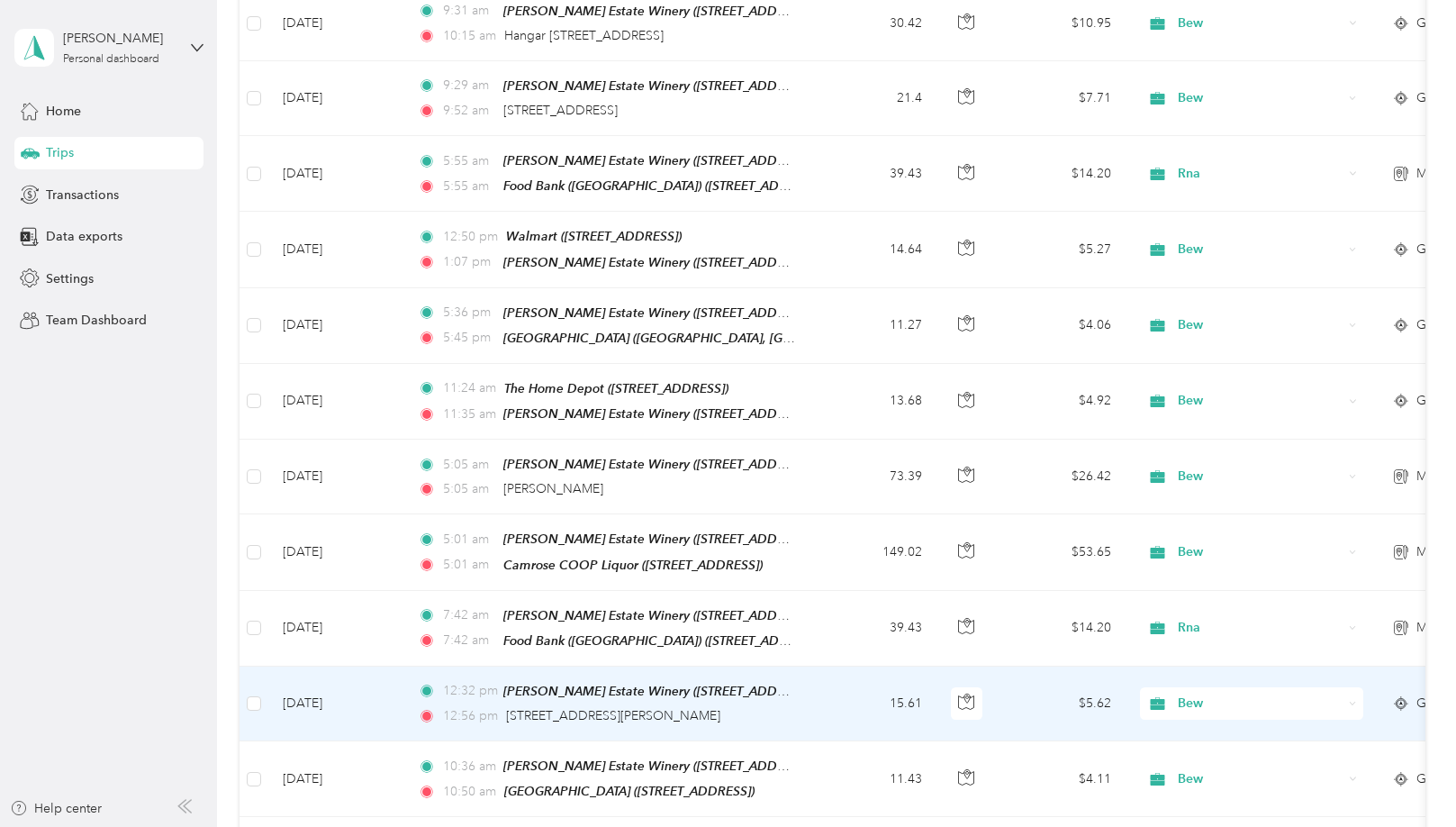
click at [832, 666] on td "15.61" at bounding box center [877, 704] width 118 height 75
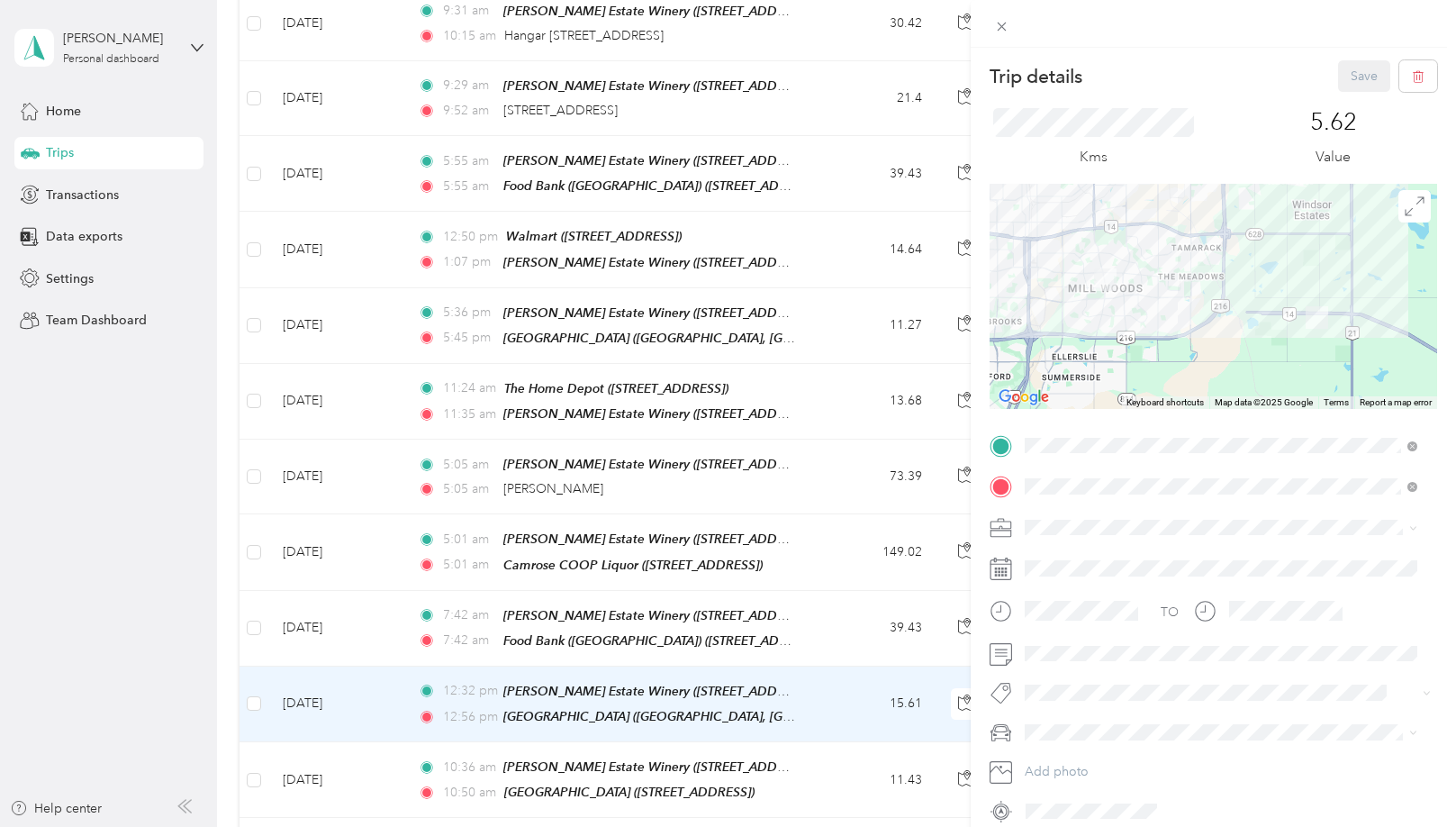
click at [868, 344] on div "Trip details Save This trip cannot be edited because it is either under review,…" at bounding box center [728, 414] width 1456 height 827
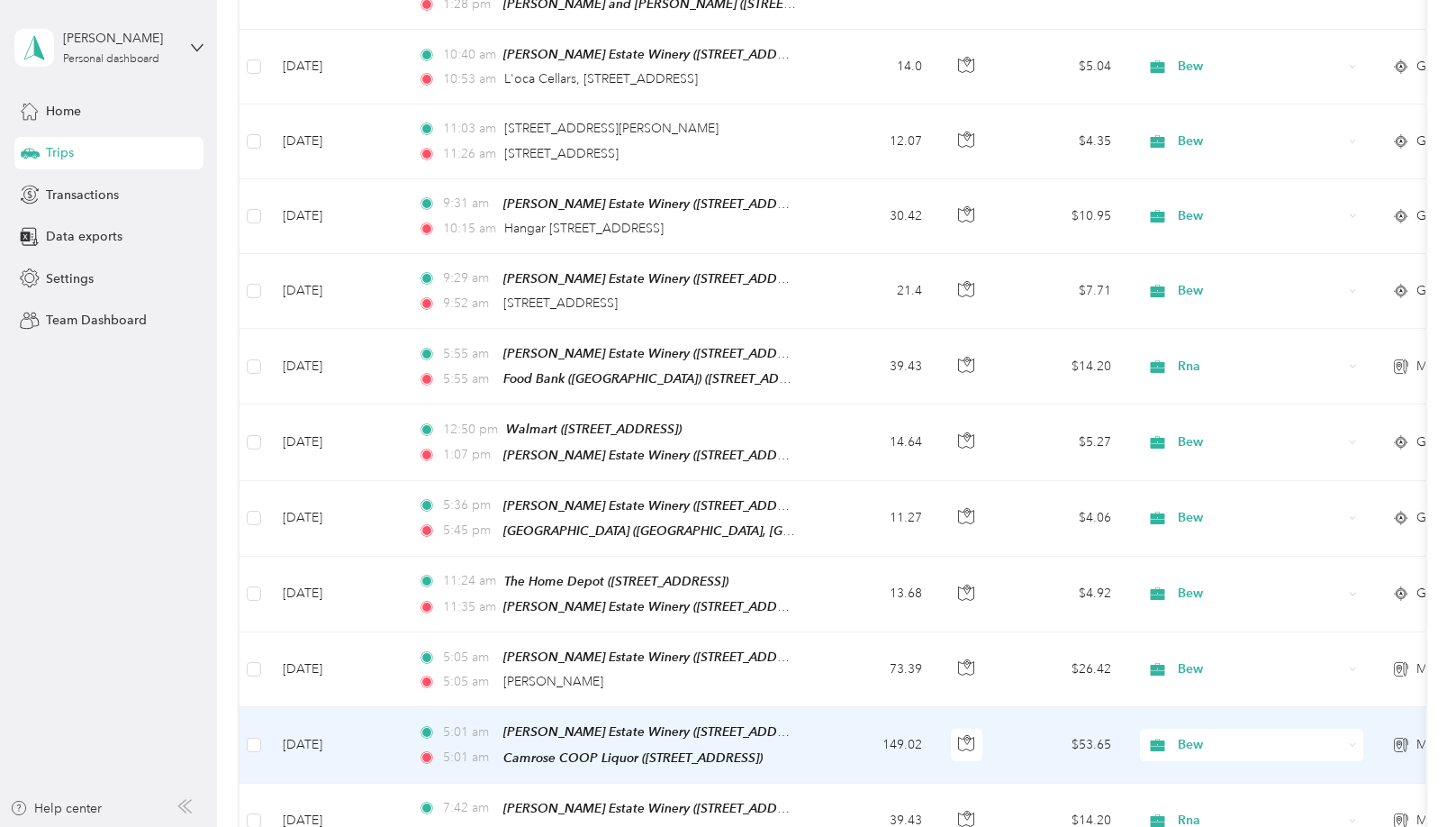
scroll to position [25820, 0]
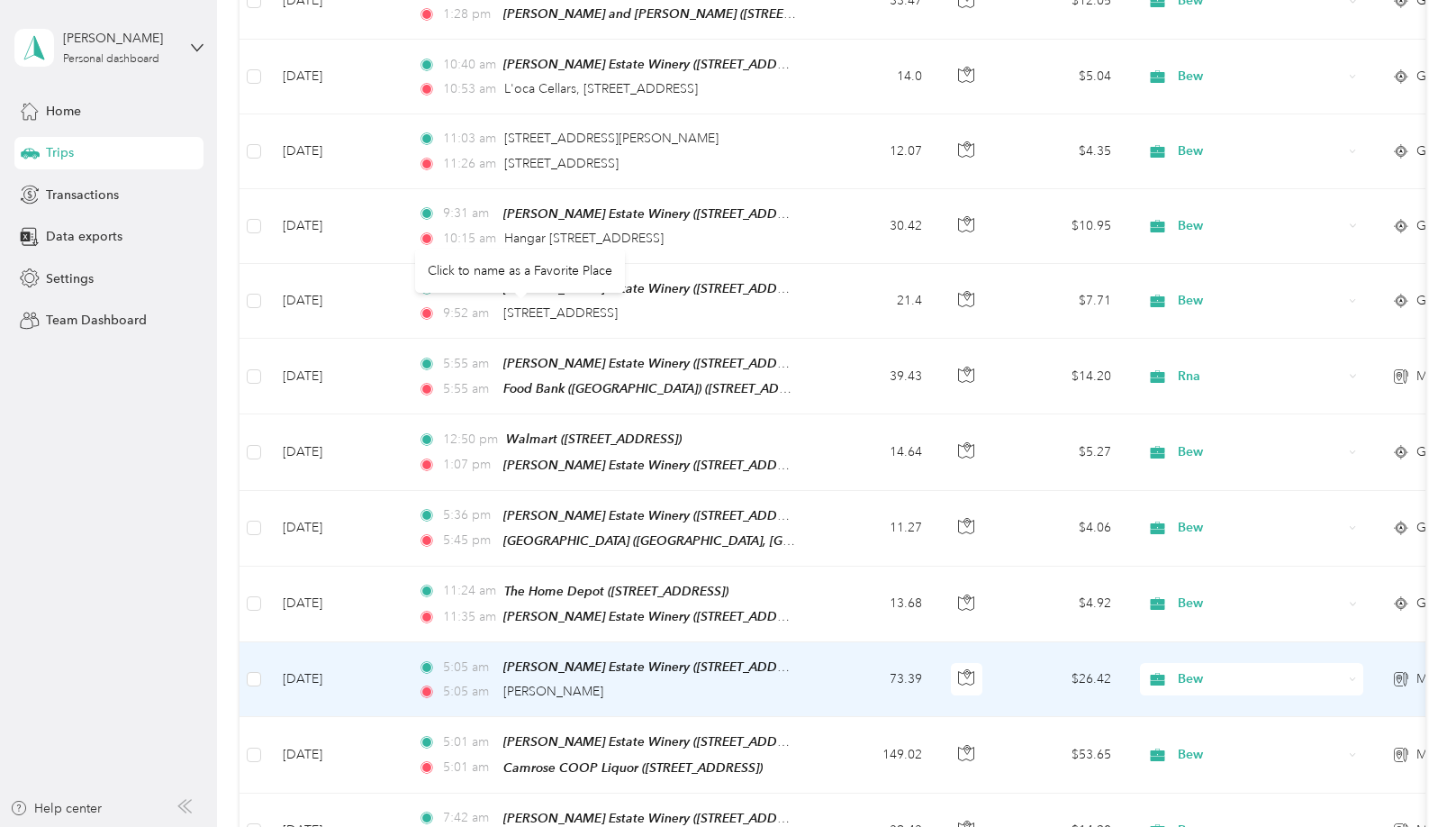
click at [524, 273] on div "Click to name as a Favorite Place" at bounding box center [520, 270] width 210 height 44
click at [530, 684] on span "Leduc" at bounding box center [552, 692] width 100 height 16
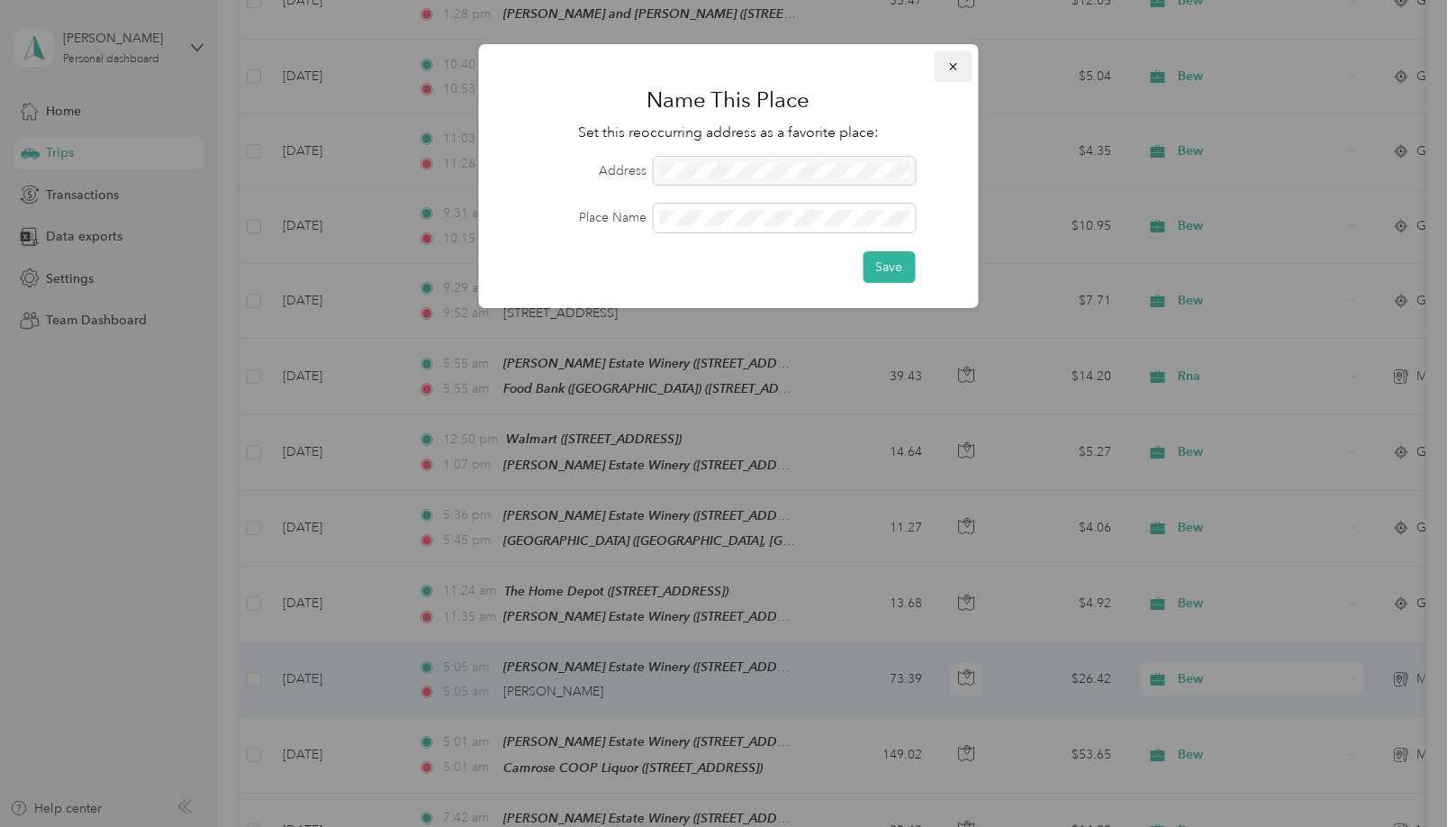
click at [948, 65] on icon "button" at bounding box center [952, 66] width 13 height 13
click at [951, 73] on span "button" at bounding box center [952, 66] width 13 height 16
click at [952, 71] on icon "button" at bounding box center [952, 66] width 13 height 13
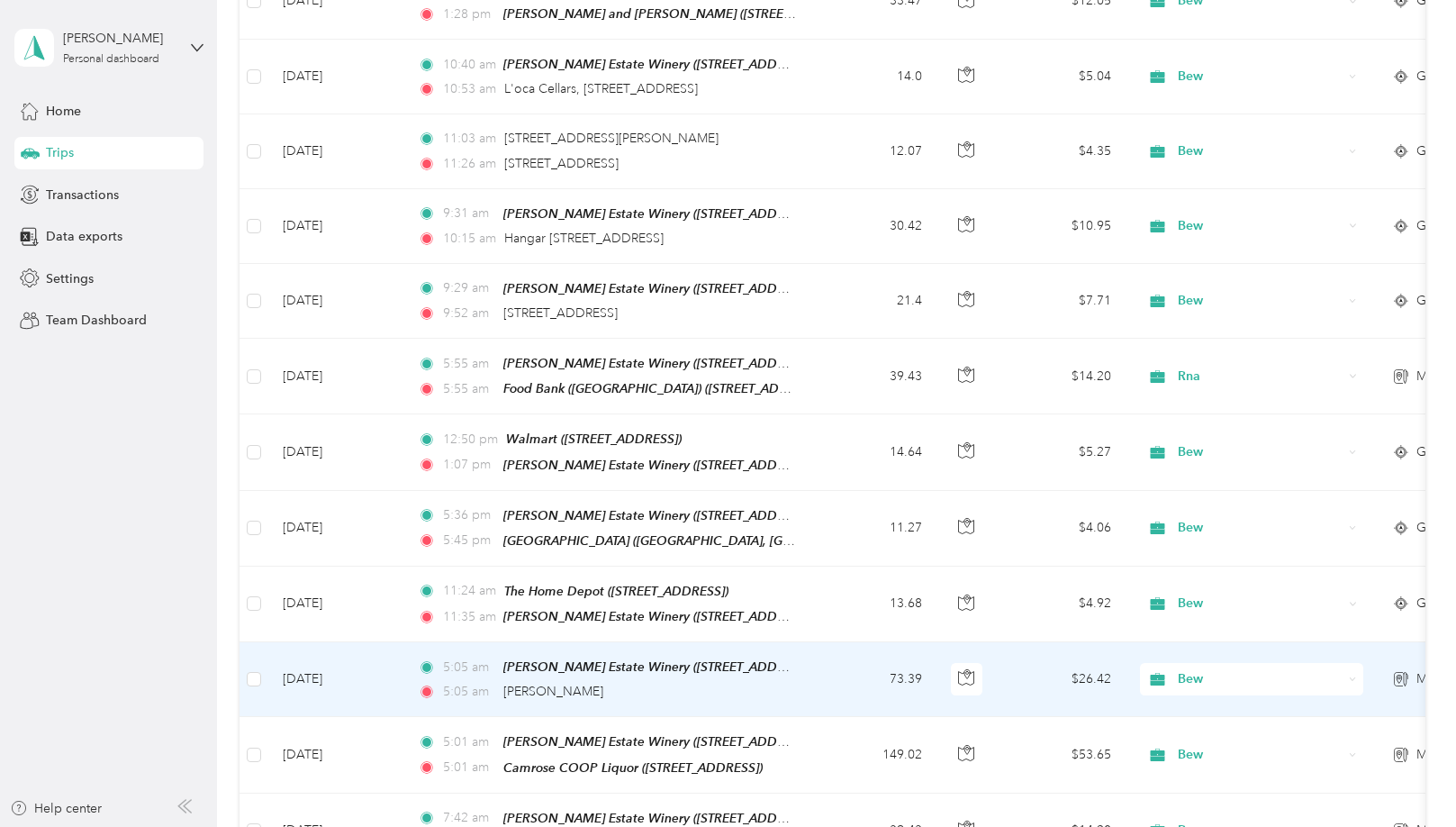
click at [956, 66] on icon "button" at bounding box center [952, 66] width 13 height 13
click at [779, 682] on div "5:05 am Leduc" at bounding box center [606, 692] width 378 height 20
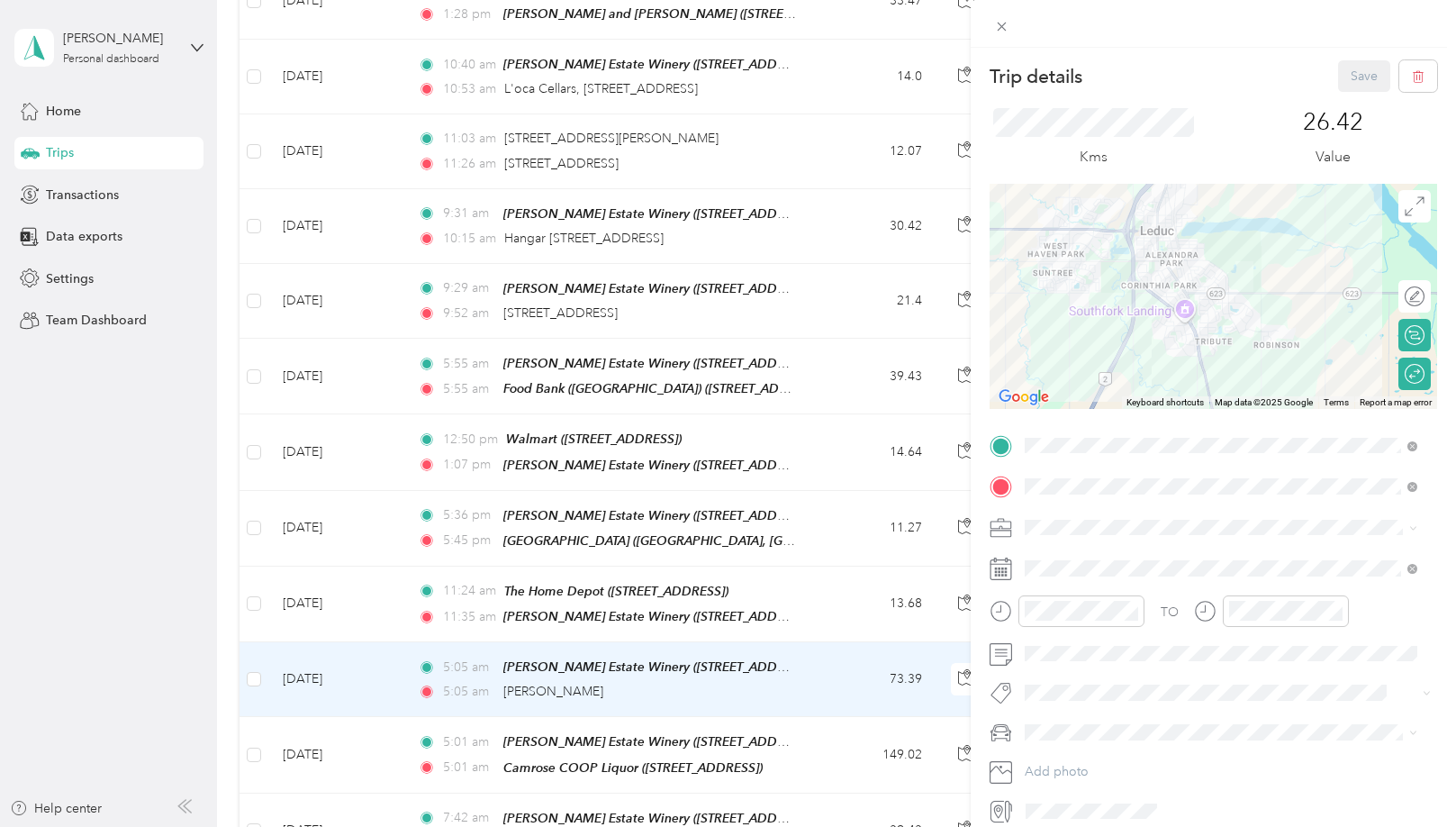
drag, startPoint x: 1207, startPoint y: 335, endPoint x: 1225, endPoint y: 335, distance: 18.0
click at [1234, 335] on div at bounding box center [1213, 296] width 448 height 225
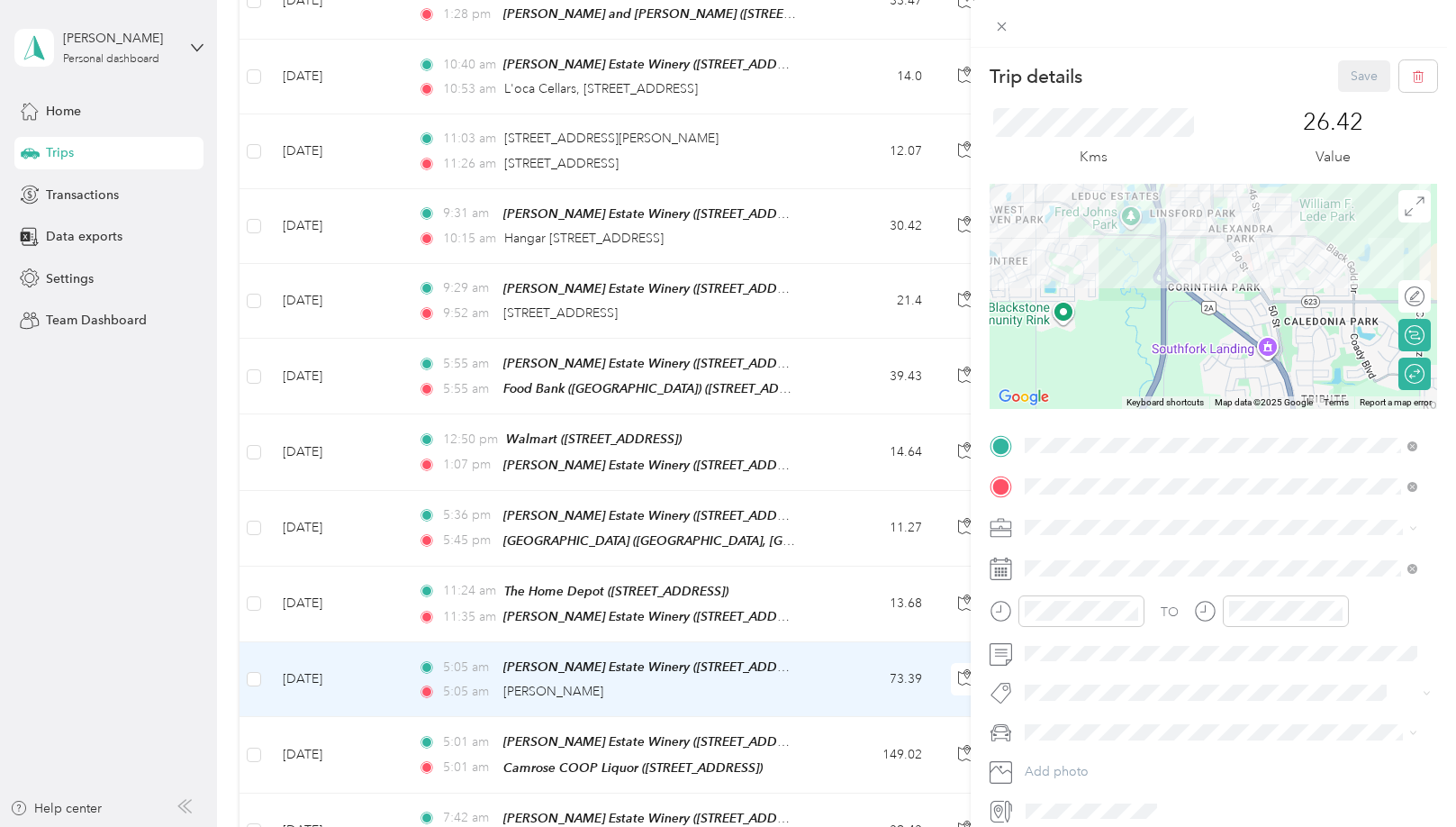
drag, startPoint x: 1227, startPoint y: 317, endPoint x: 1204, endPoint y: 373, distance: 60.5
click at [1206, 373] on div at bounding box center [1213, 296] width 448 height 225
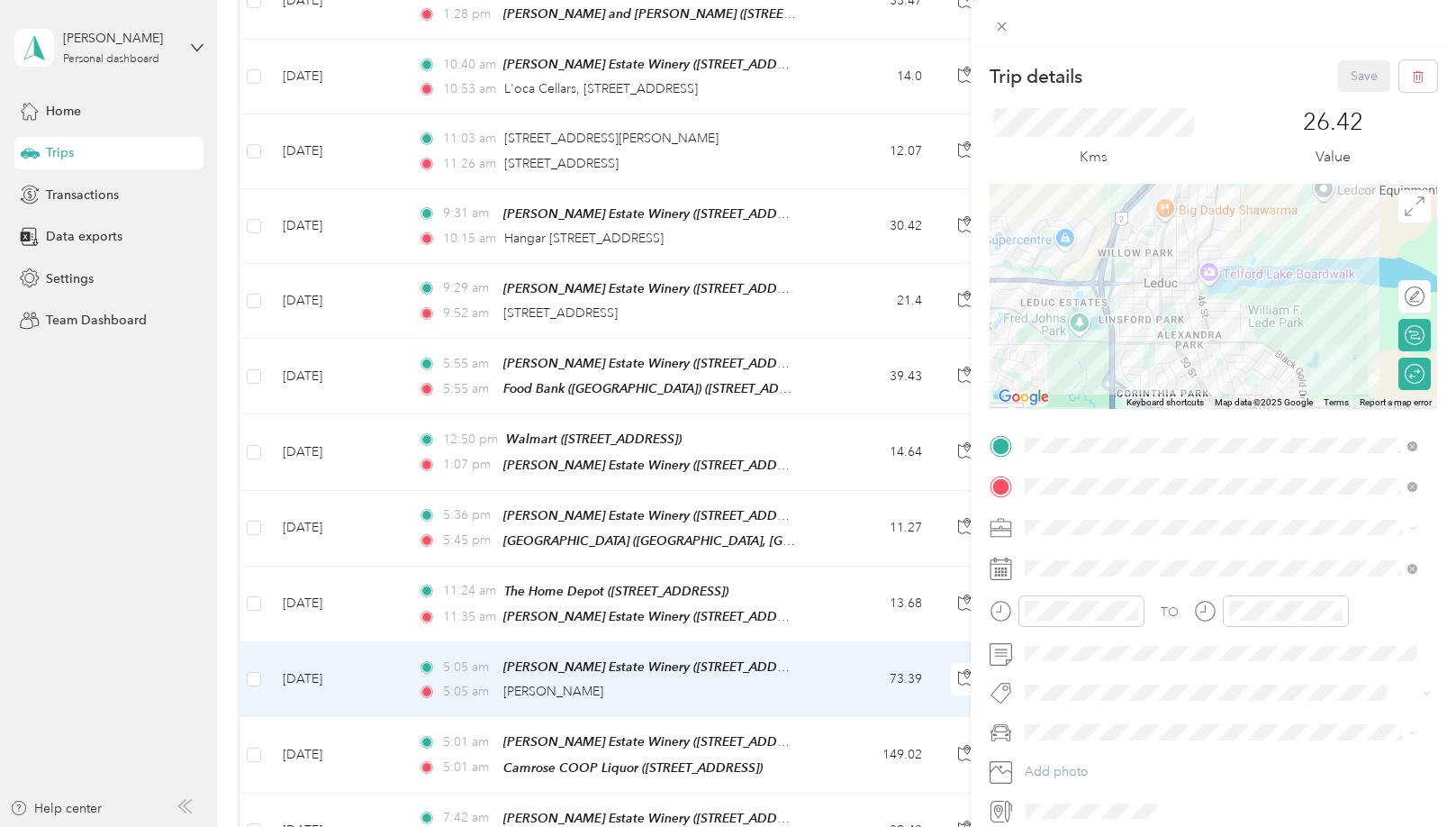
drag, startPoint x: 1181, startPoint y: 345, endPoint x: 1181, endPoint y: 359, distance: 14.0
click at [1181, 359] on div at bounding box center [1213, 296] width 448 height 225
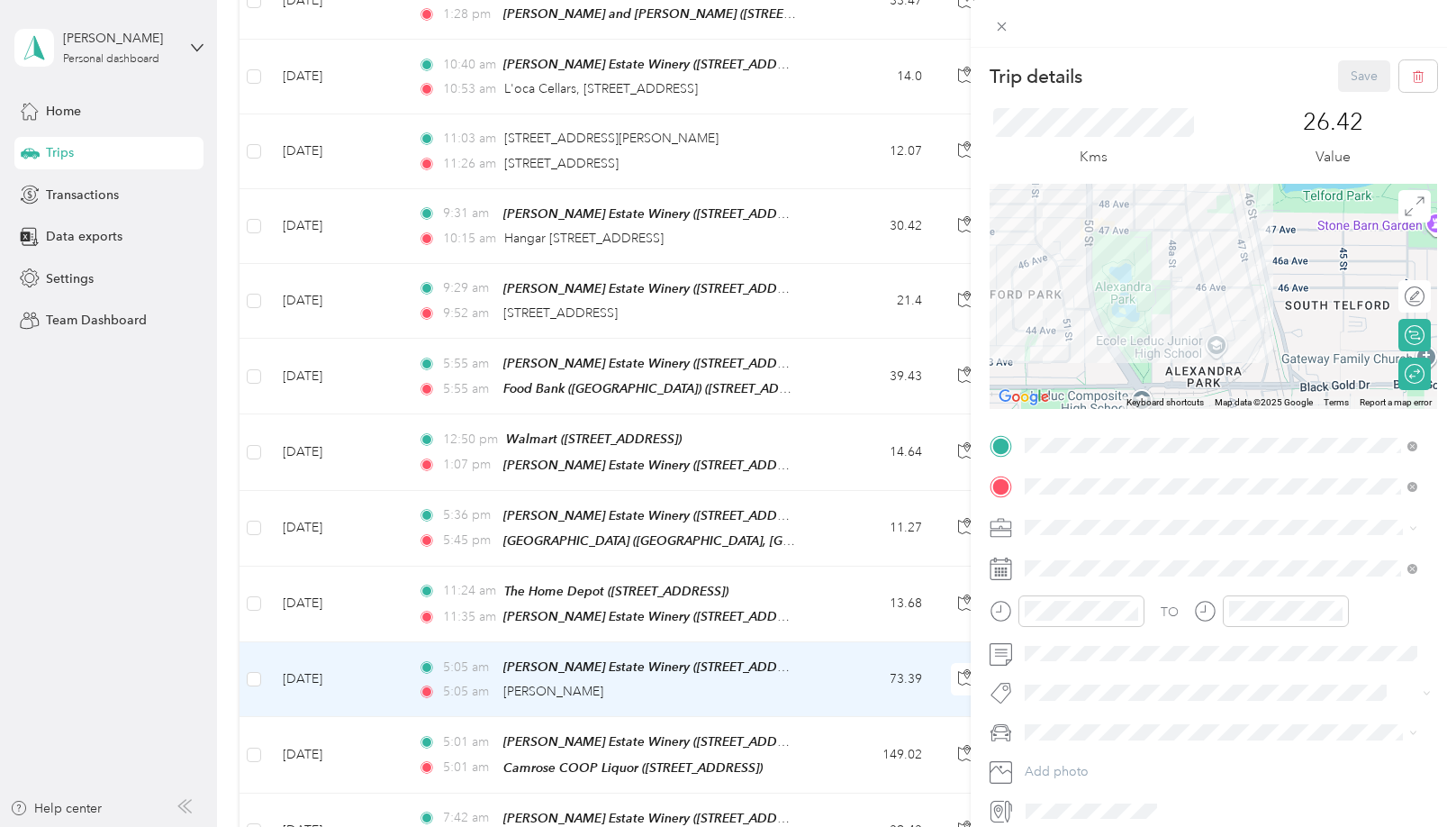
drag, startPoint x: 1182, startPoint y: 283, endPoint x: 1176, endPoint y: 358, distance: 75.2
click at [1176, 356] on div at bounding box center [1213, 296] width 448 height 225
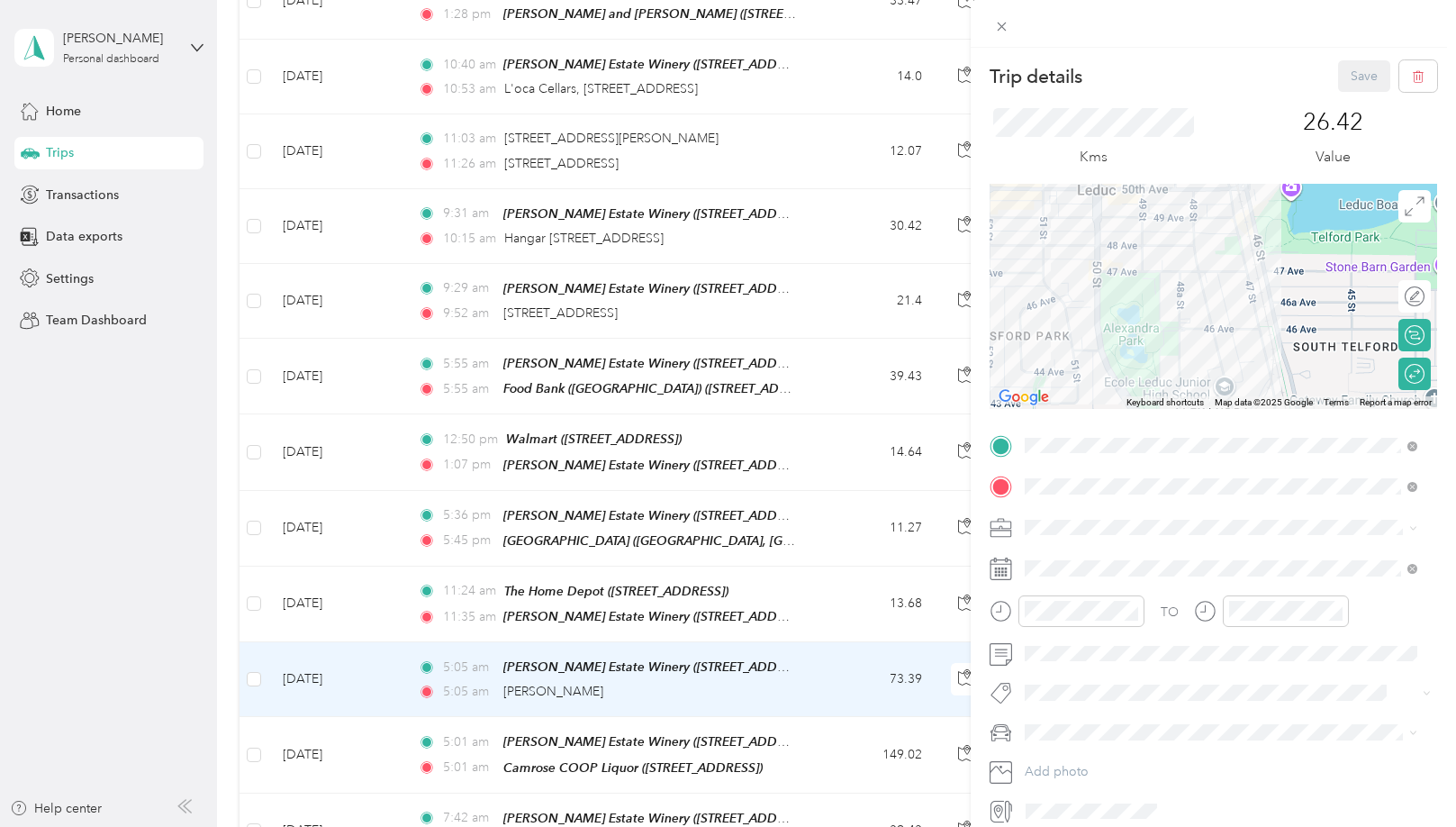
click at [1163, 336] on div at bounding box center [1213, 296] width 448 height 225
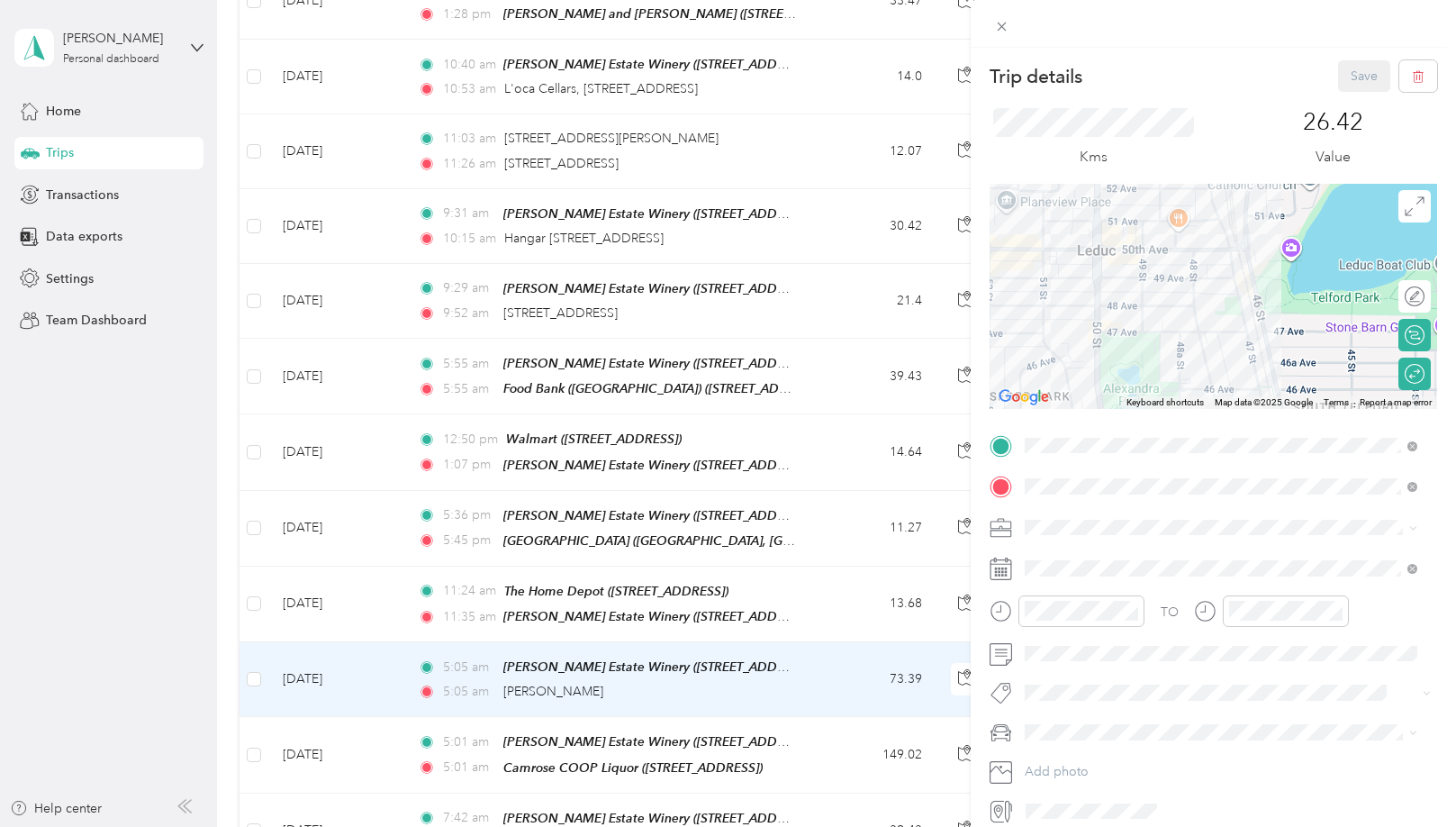
drag, startPoint x: 1163, startPoint y: 282, endPoint x: 1166, endPoint y: 305, distance: 23.2
click at [1164, 305] on div at bounding box center [1213, 296] width 448 height 225
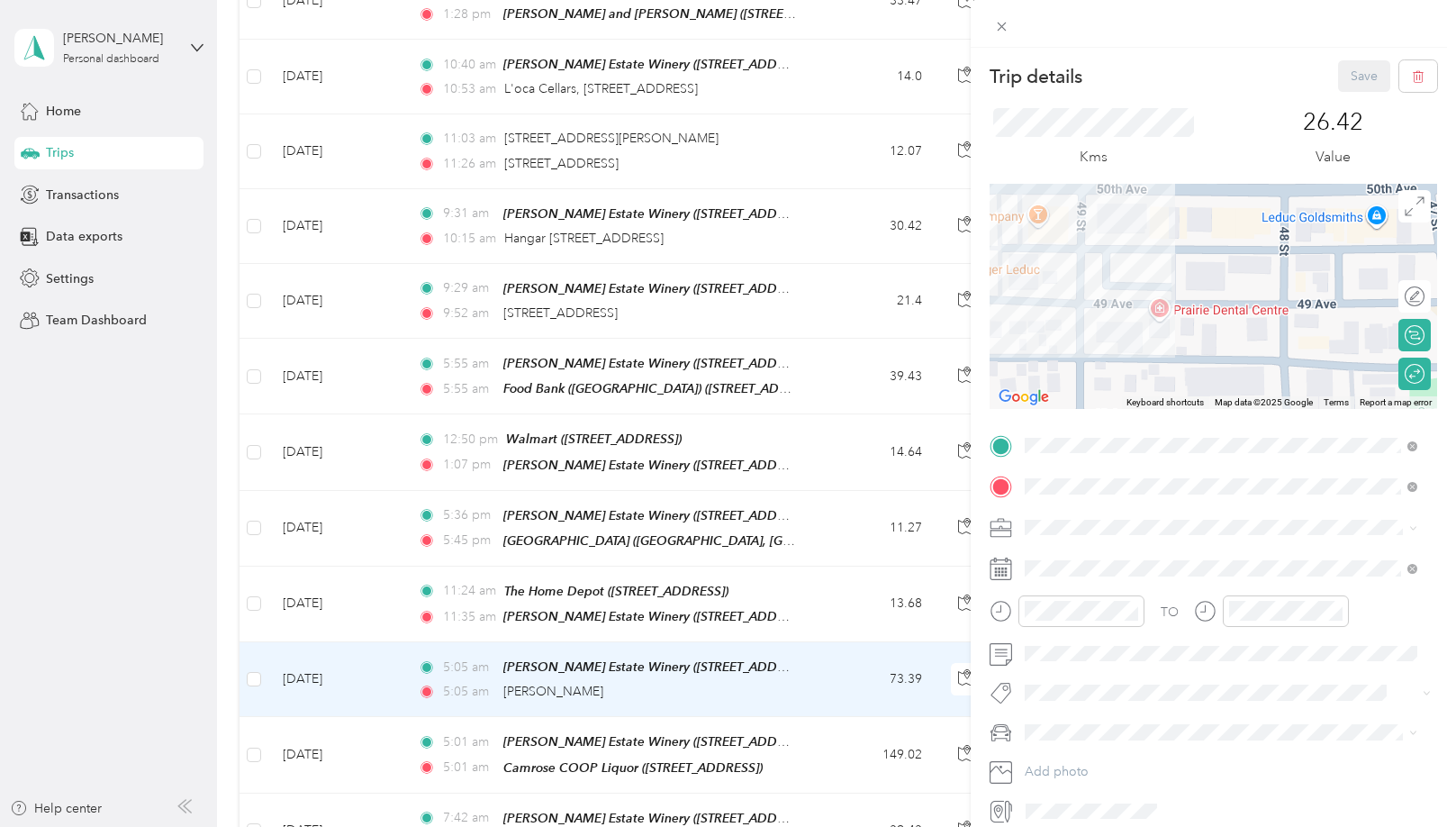
drag, startPoint x: 1152, startPoint y: 304, endPoint x: 1176, endPoint y: 340, distance: 43.3
click at [1177, 340] on div at bounding box center [1213, 296] width 448 height 225
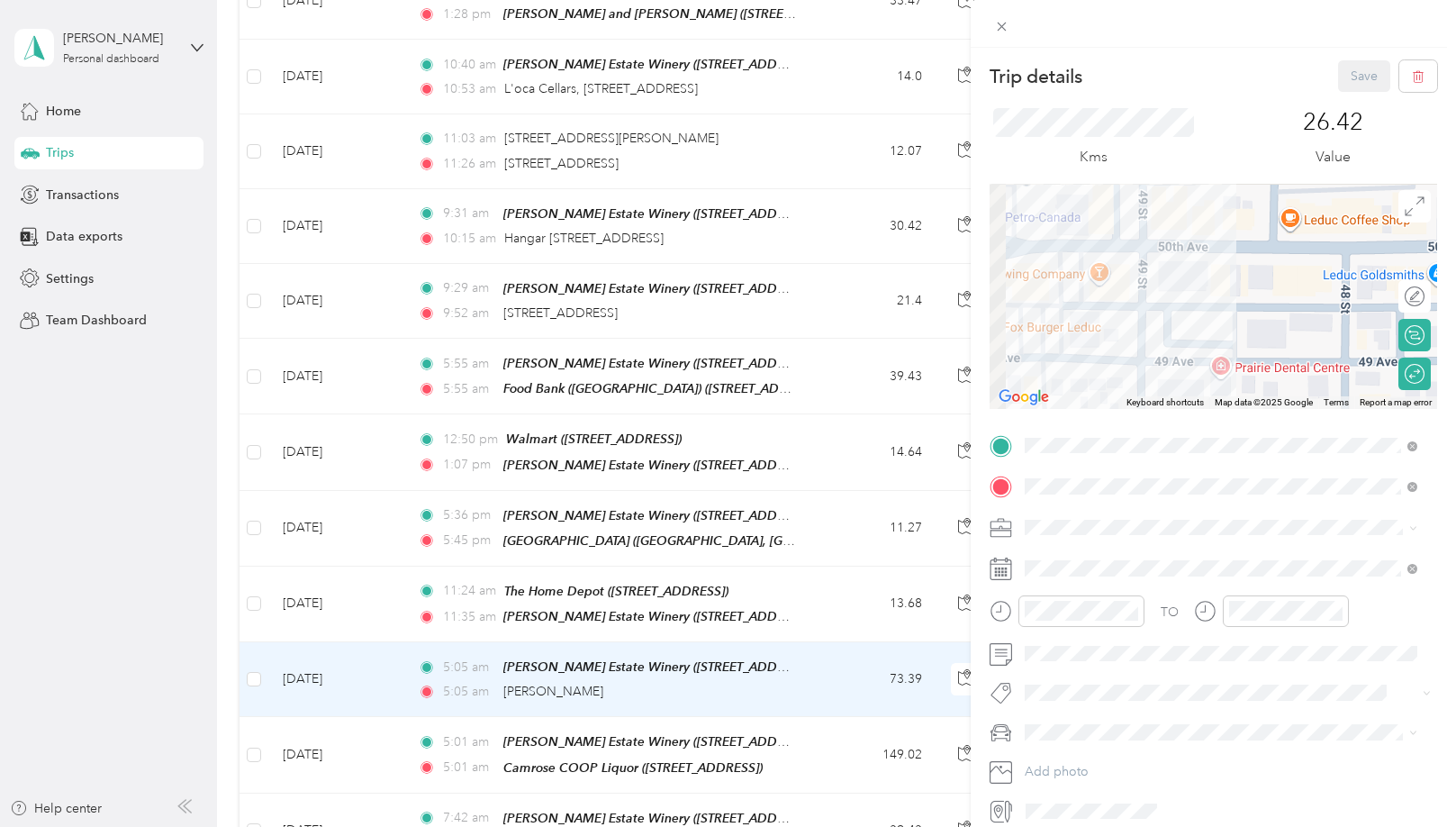
drag, startPoint x: 1189, startPoint y: 316, endPoint x: 1206, endPoint y: 336, distance: 26.2
click at [1206, 336] on div at bounding box center [1213, 296] width 448 height 225
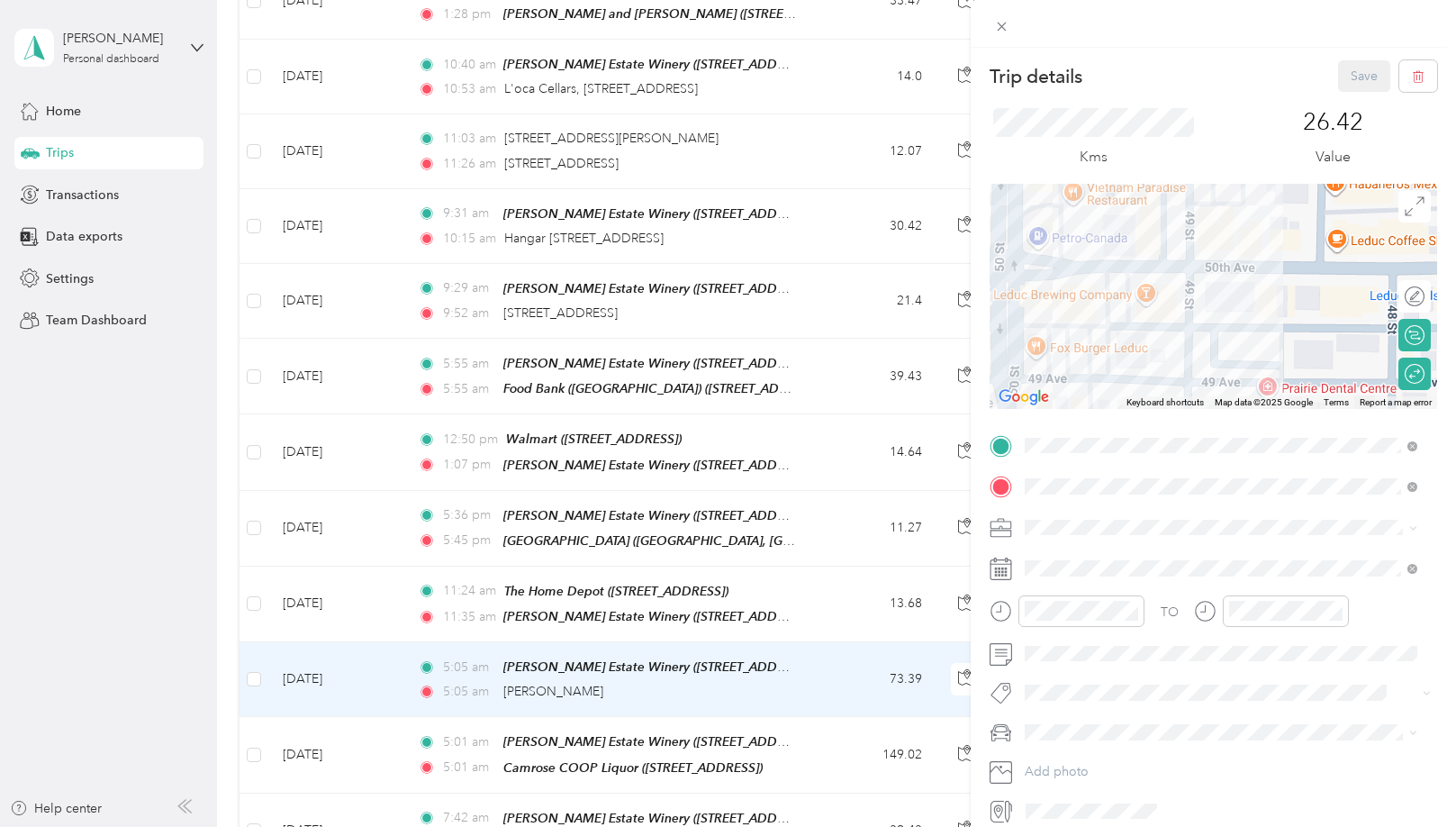
drag, startPoint x: 1188, startPoint y: 322, endPoint x: 1227, endPoint y: 335, distance: 41.1
click at [1229, 335] on div at bounding box center [1213, 296] width 448 height 225
click at [578, 313] on div "Trip details Save This trip cannot be edited because it is either under review,…" at bounding box center [728, 414] width 1456 height 827
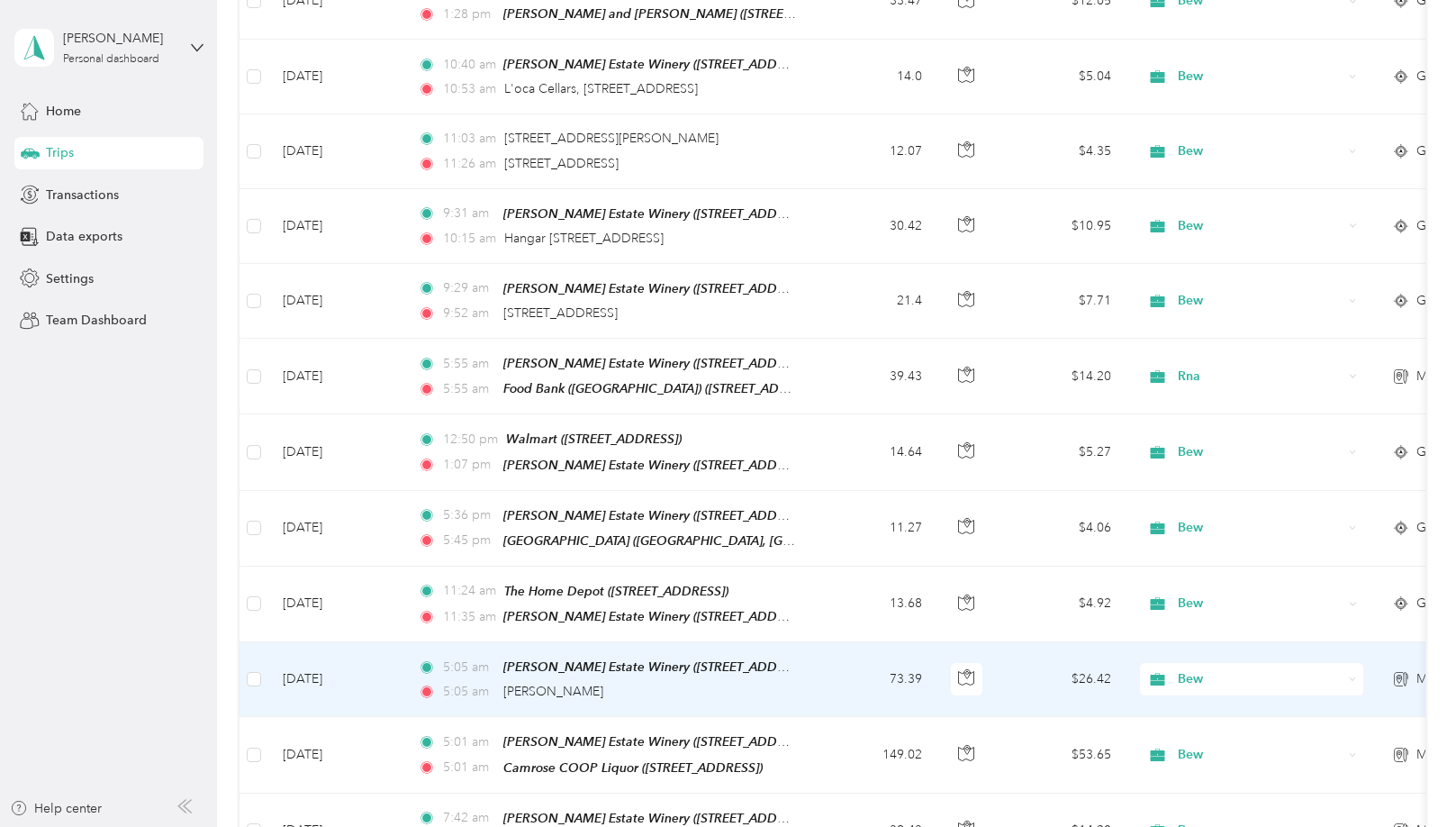
click at [564, 682] on div "5:05 am Leduc" at bounding box center [606, 692] width 378 height 20
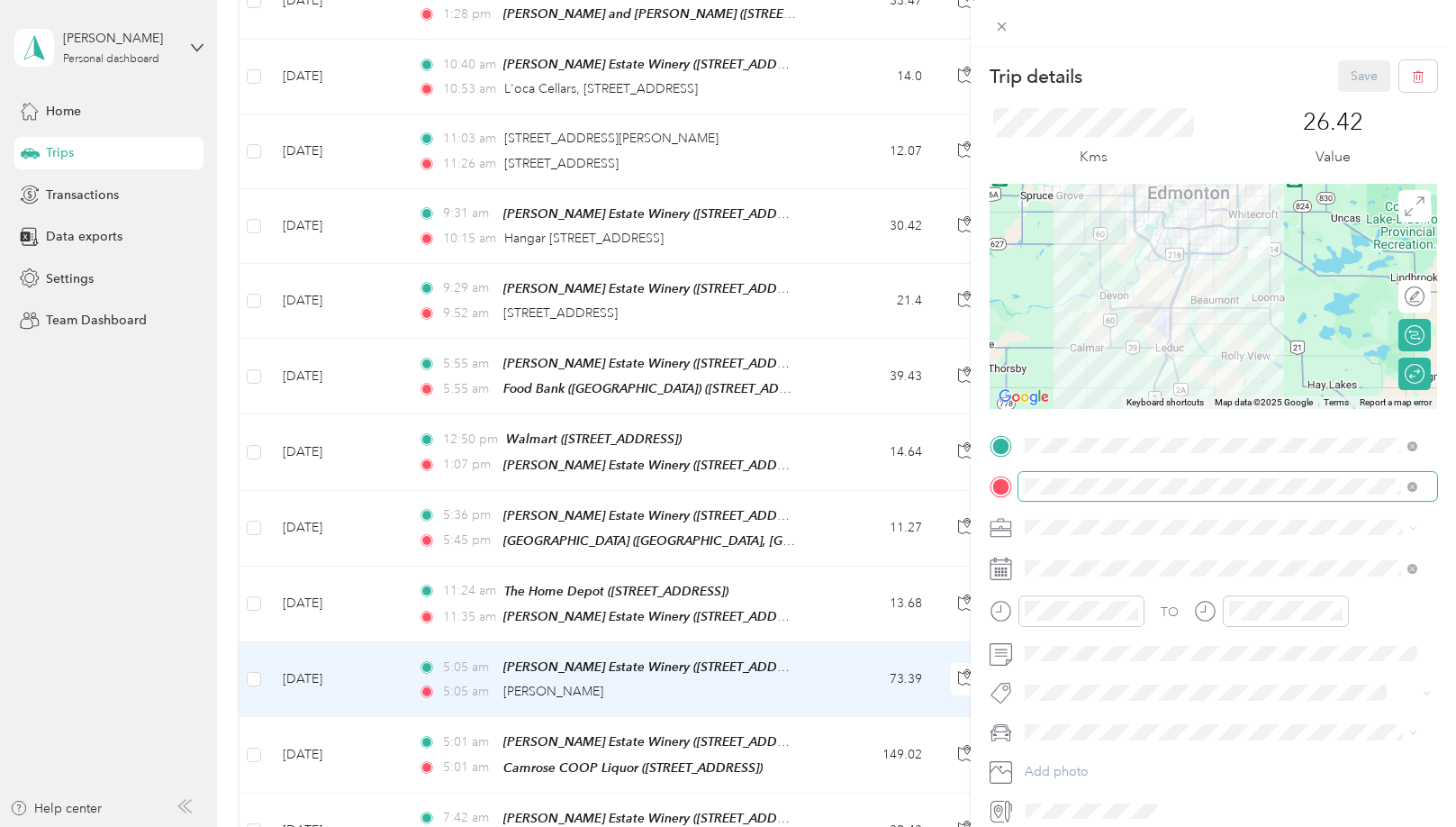
click at [1095, 826] on div "Trip details Save This trip cannot be edited because it is either under review,…" at bounding box center [723, 827] width 1446 height 0
click at [1006, 486] on div at bounding box center [1213, 486] width 448 height 29
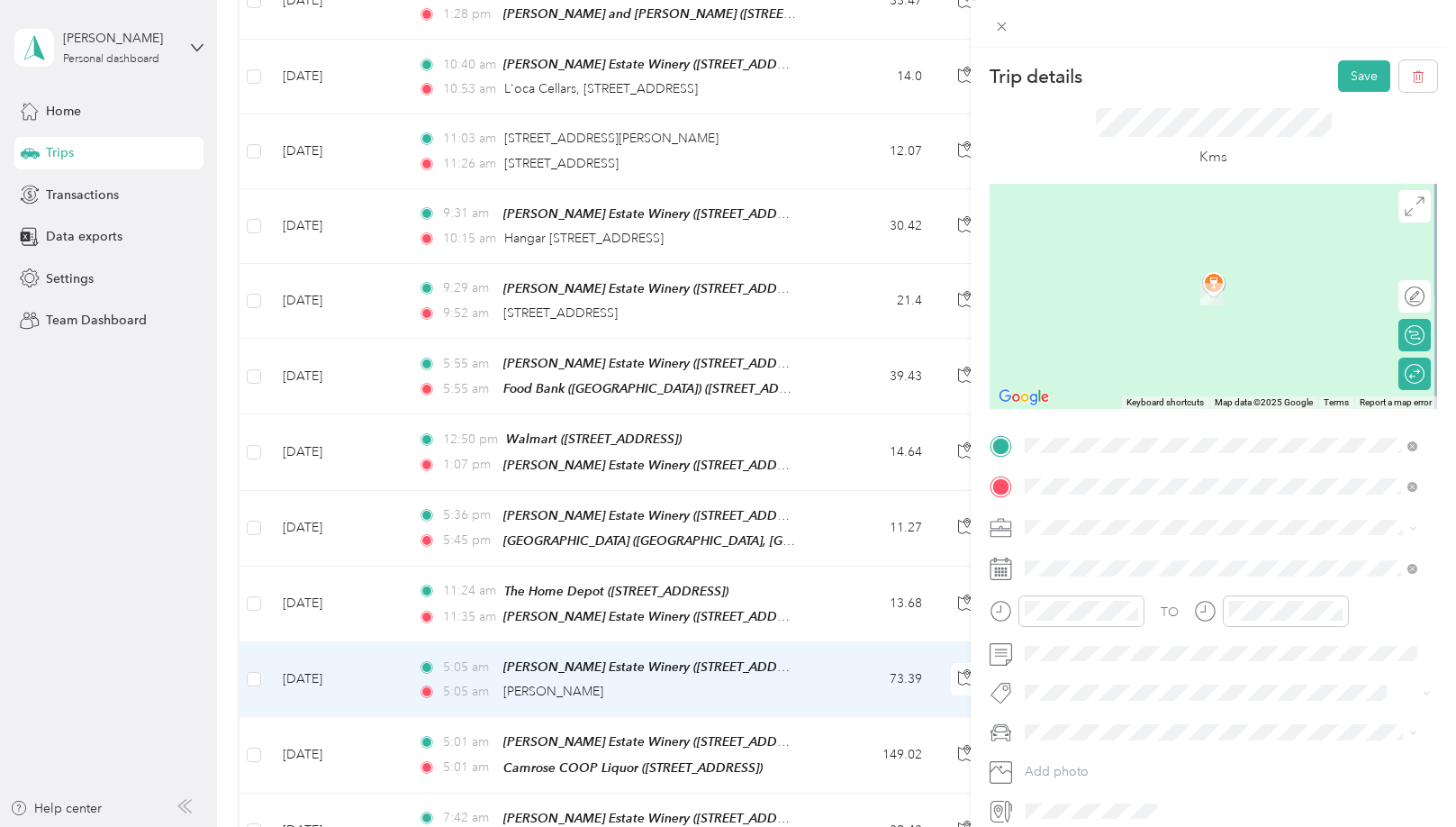
click at [1227, 563] on div "T9E 6W7 Leduc, Alberta, Canada" at bounding box center [1220, 567] width 380 height 54
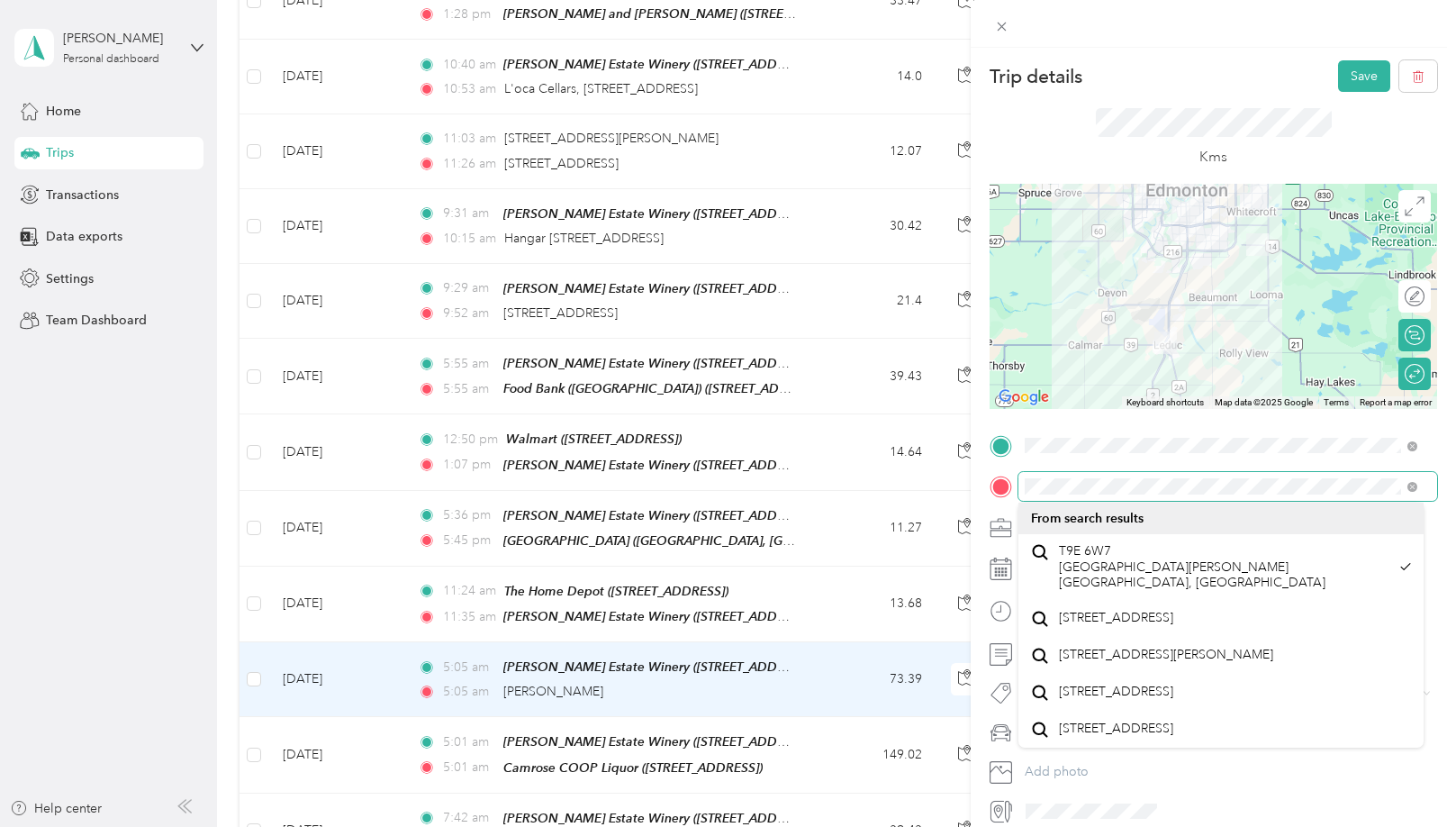
click at [987, 474] on form "Trip details Save This trip cannot be edited because it is either under review,…" at bounding box center [1213, 442] width 485 height 765
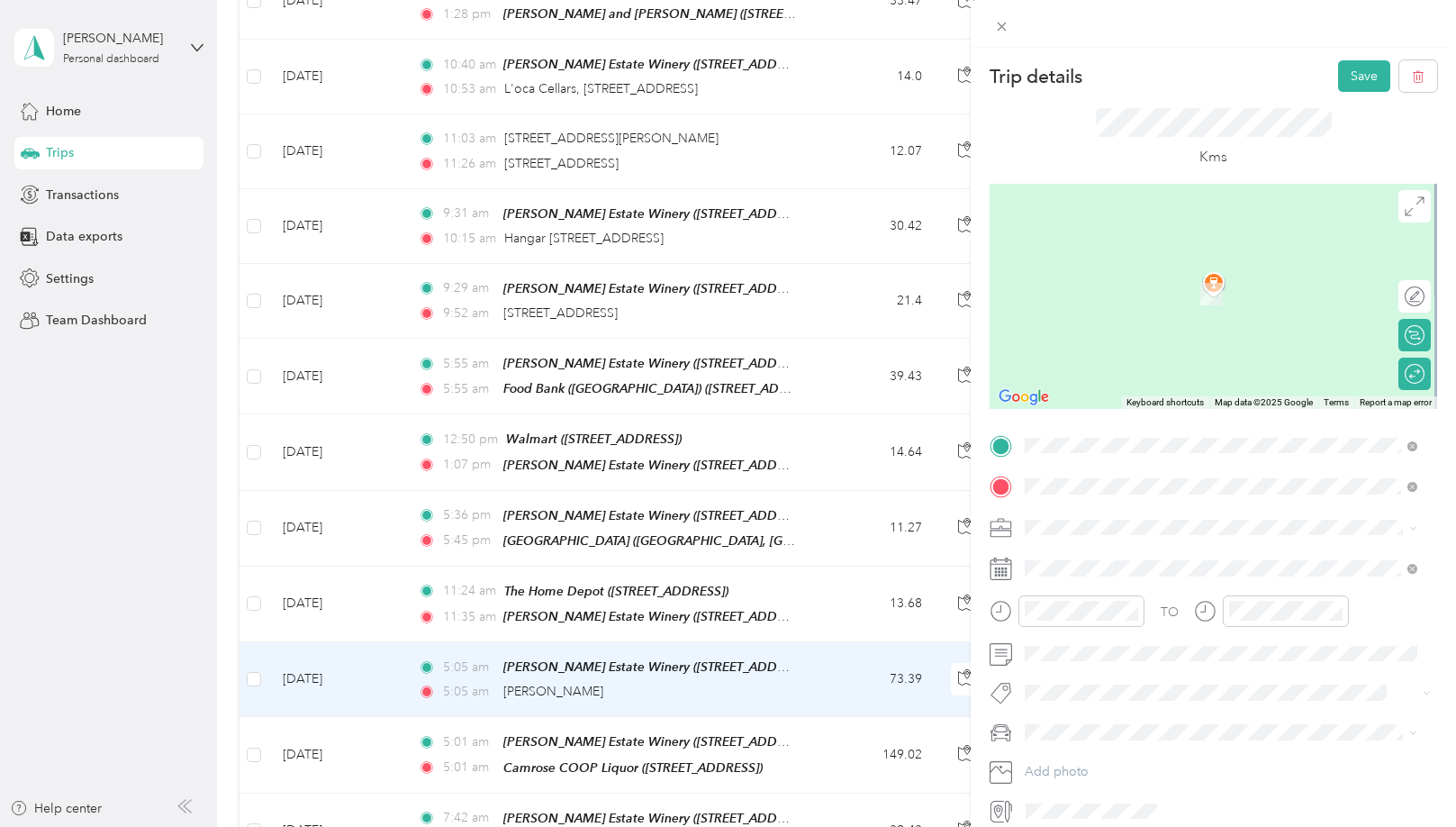
click at [1436, 458] on form "Trip details Save This trip cannot be edited because it is either under review,…" at bounding box center [1213, 442] width 485 height 765
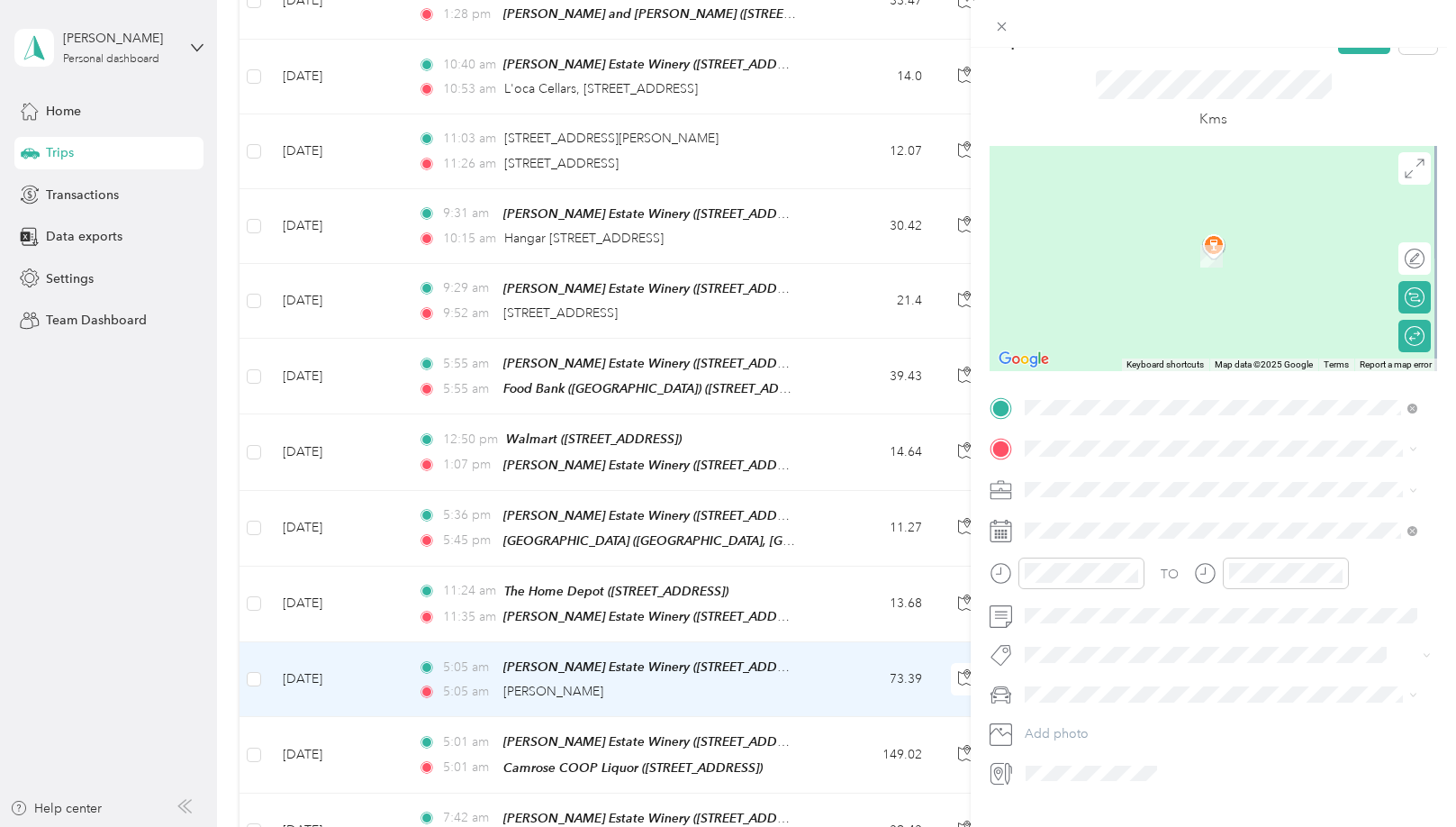
scroll to position [77, 0]
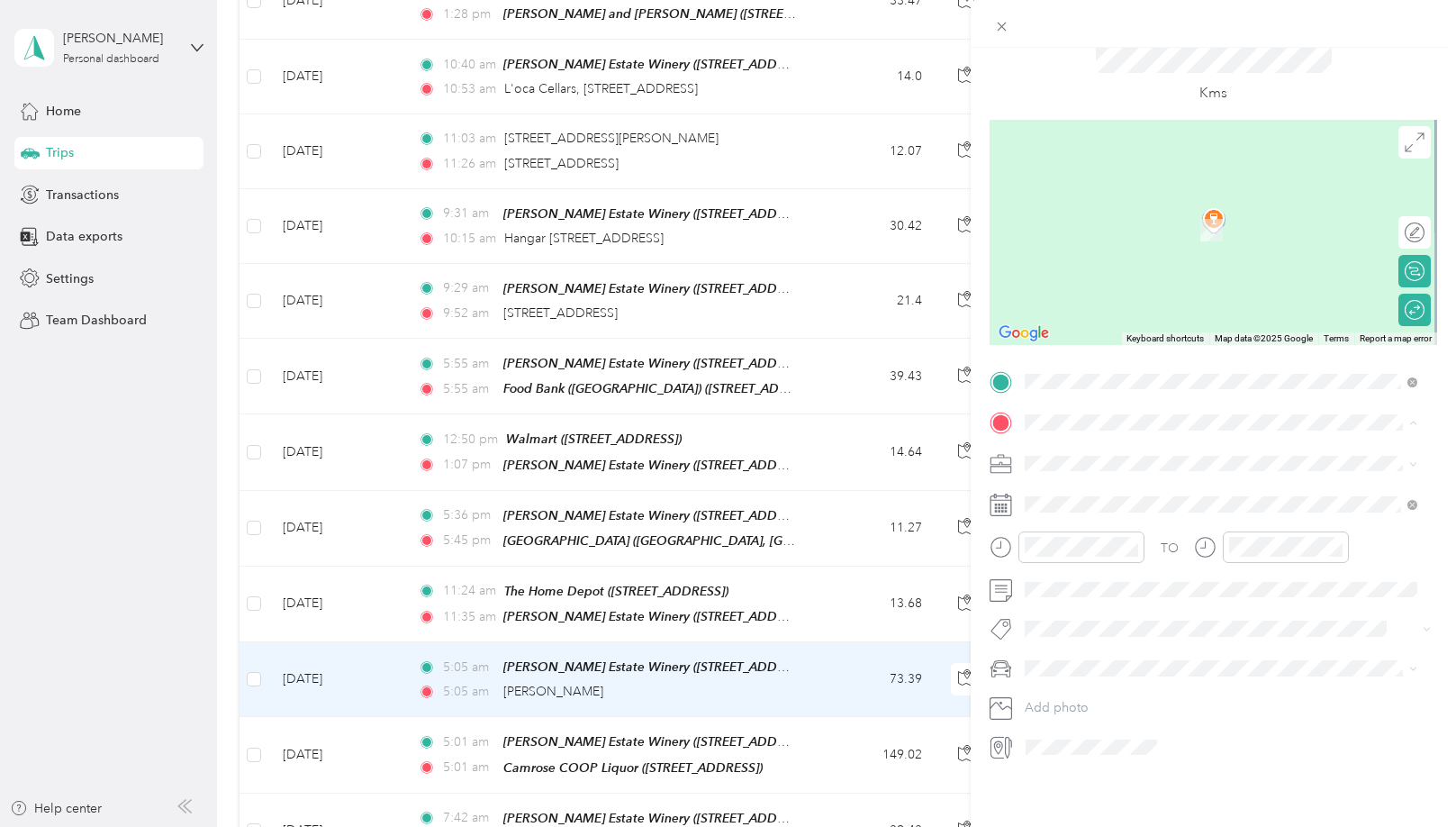
click at [1121, 482] on span "4901 50 Avenue Leduc, Alberta T9E 6W7, Canada" at bounding box center [1165, 474] width 214 height 16
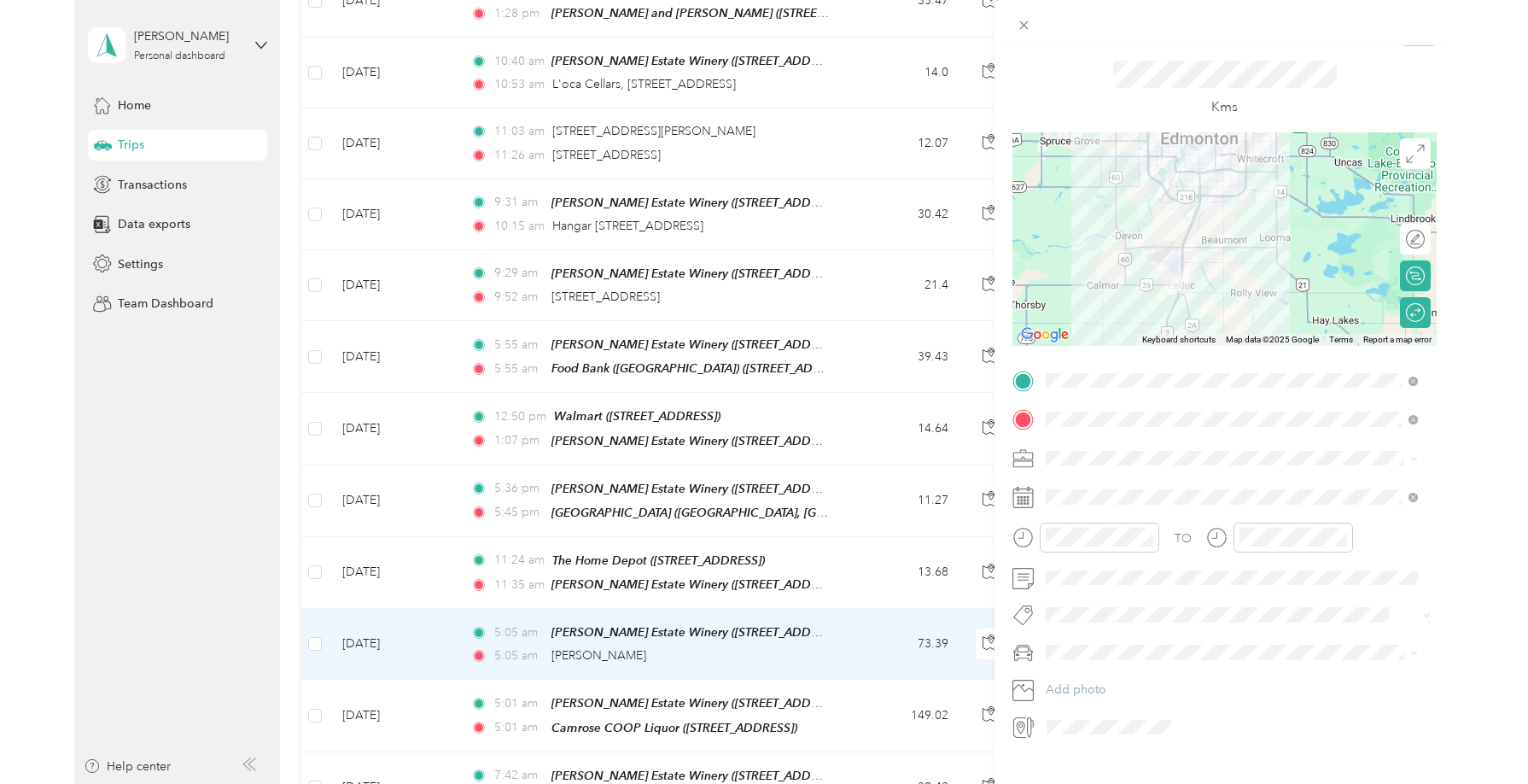
scroll to position [0, 0]
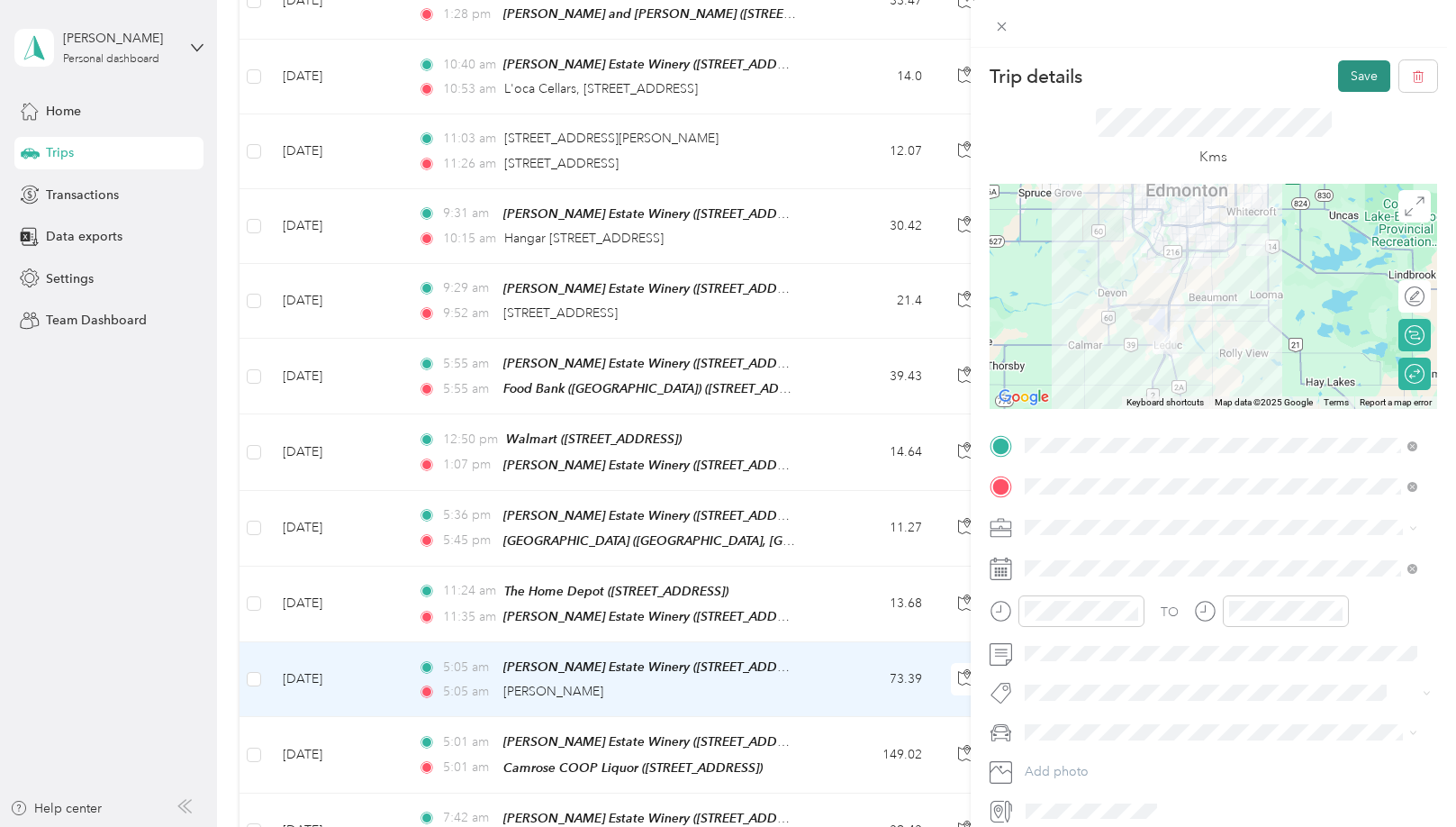
click at [1349, 78] on button "Save" at bounding box center [1363, 76] width 52 height 32
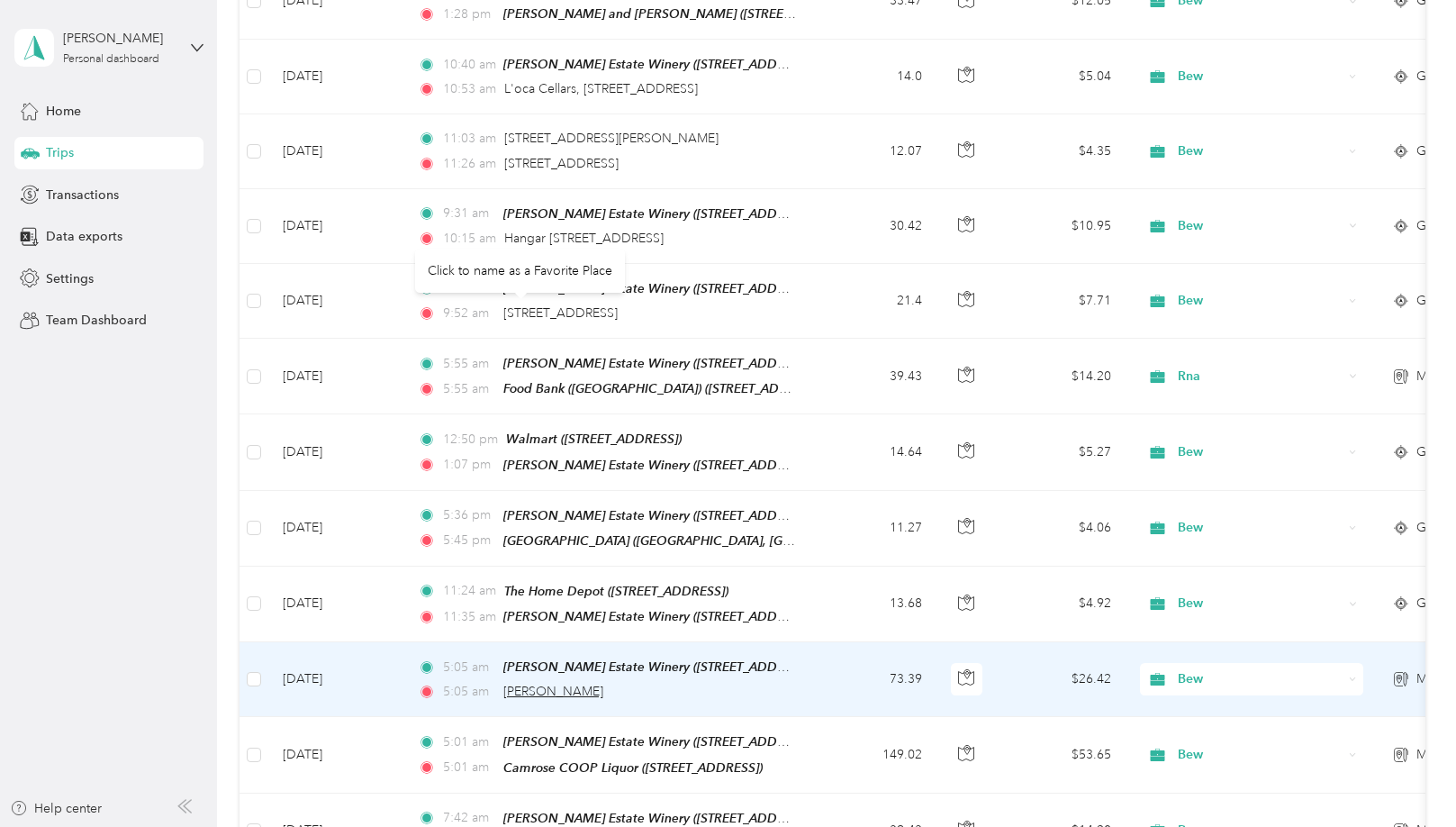
click at [534, 684] on span "Leduc" at bounding box center [552, 692] width 100 height 16
click at [549, 280] on div "Click to name as a Favorite Place" at bounding box center [520, 270] width 210 height 44
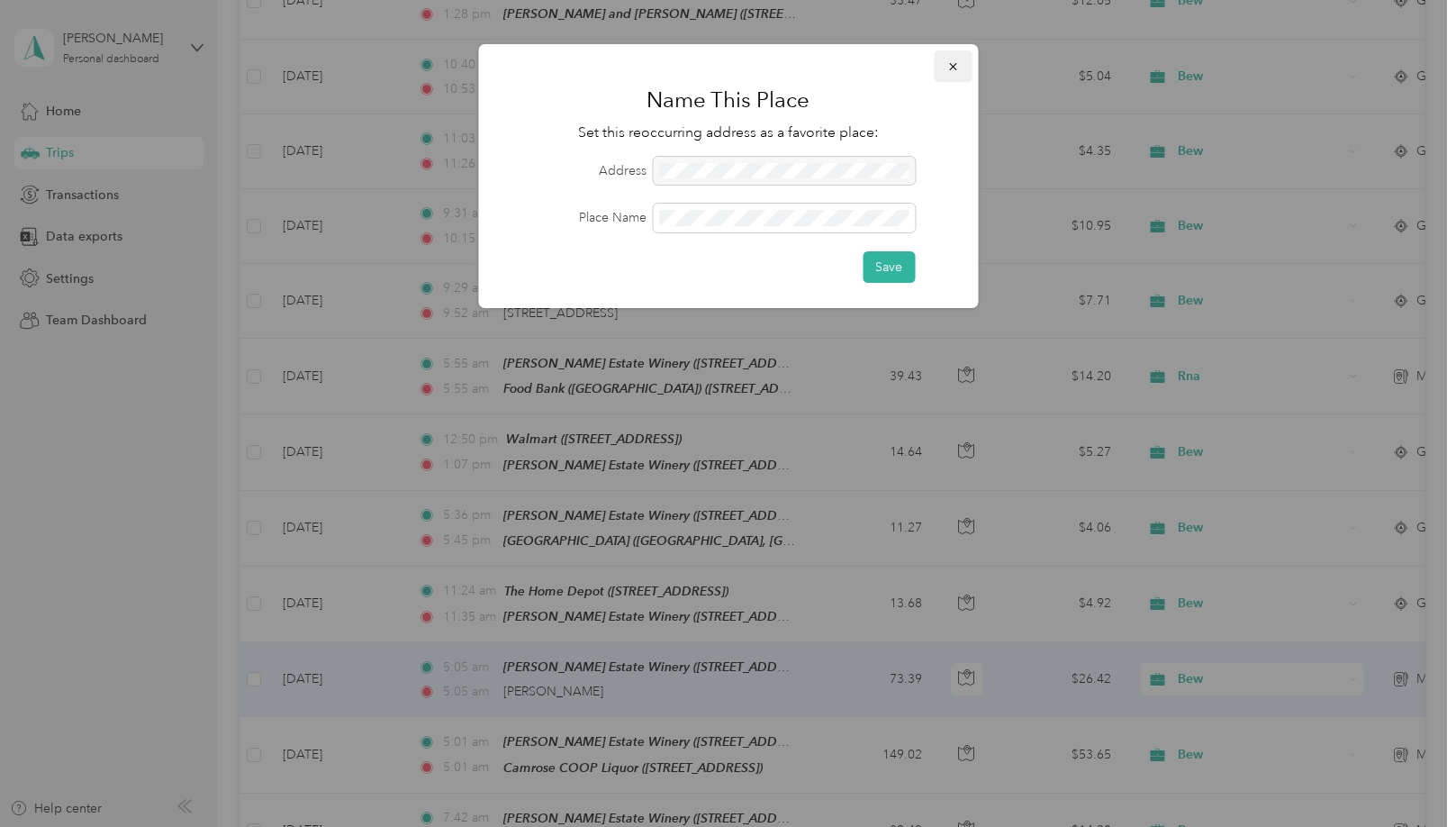
click at [946, 67] on icon "button" at bounding box center [952, 66] width 13 height 13
click at [953, 65] on icon "button" at bounding box center [952, 66] width 13 height 13
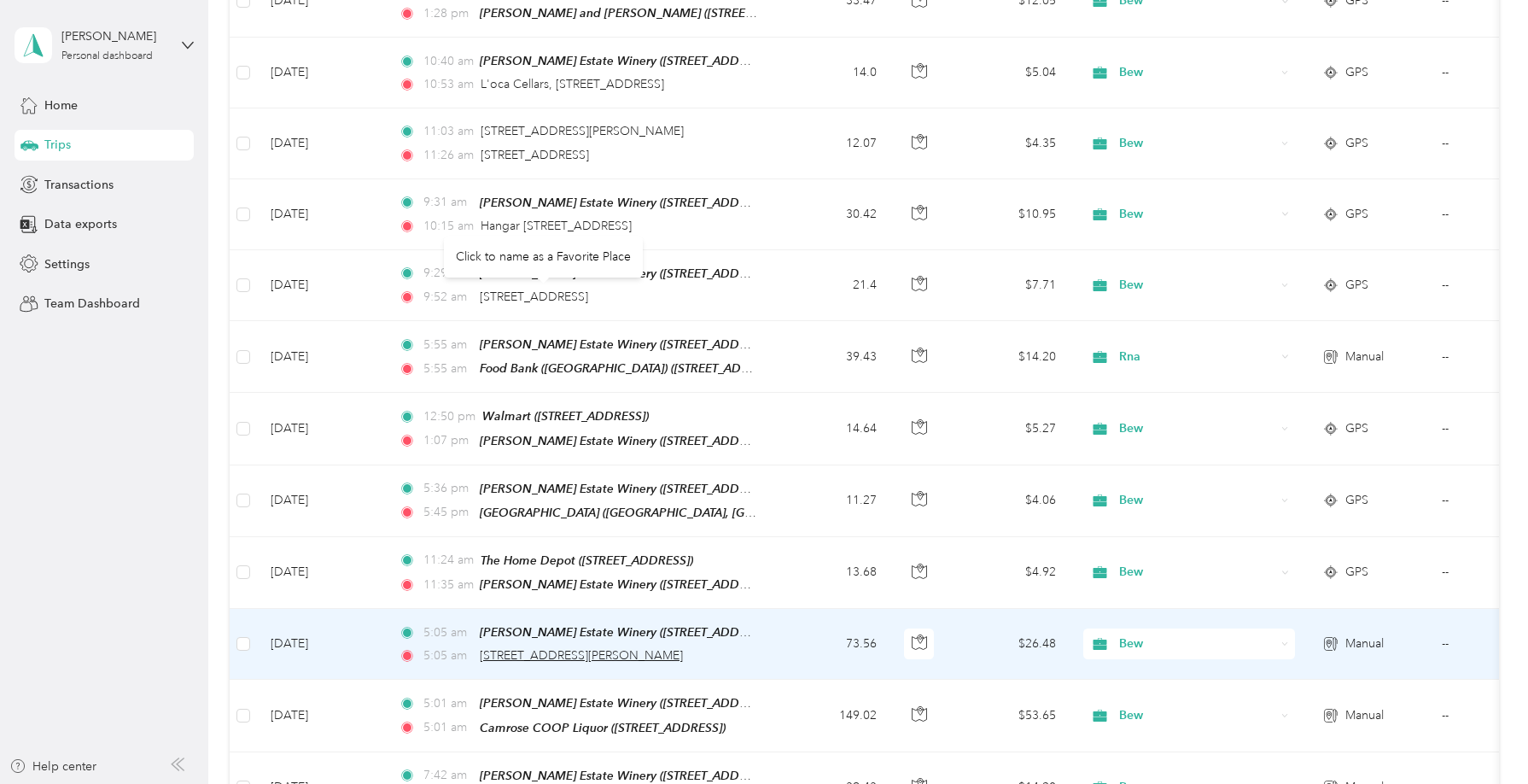
click at [554, 648] on span "4901 50 Avenue, Leduc" at bounding box center [581, 656] width 203 height 15
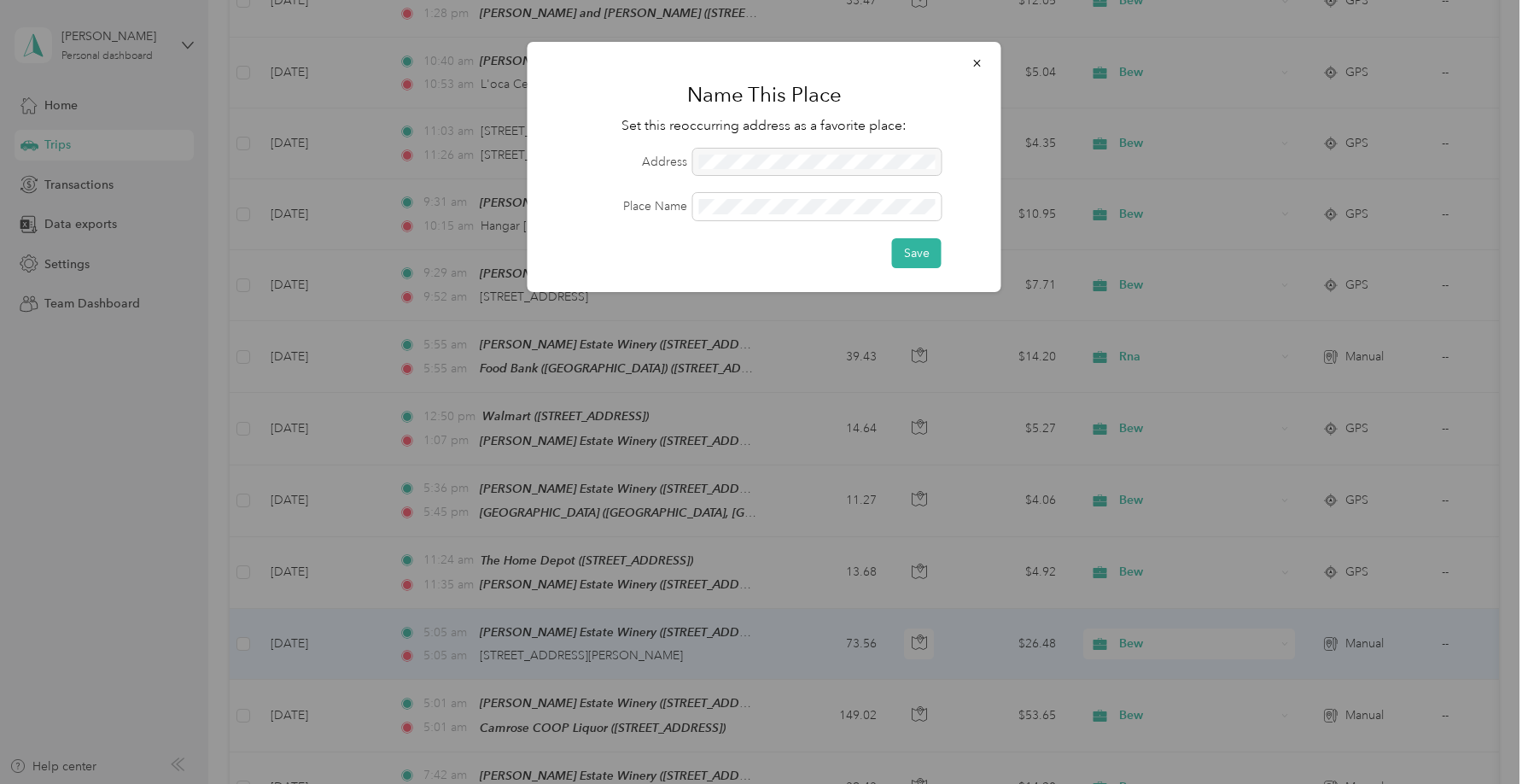
click at [768, 162] on div at bounding box center [818, 162] width 249 height 27
click at [982, 65] on icon "button" at bounding box center [977, 63] width 12 height 12
click at [978, 60] on icon "button" at bounding box center [977, 63] width 12 height 12
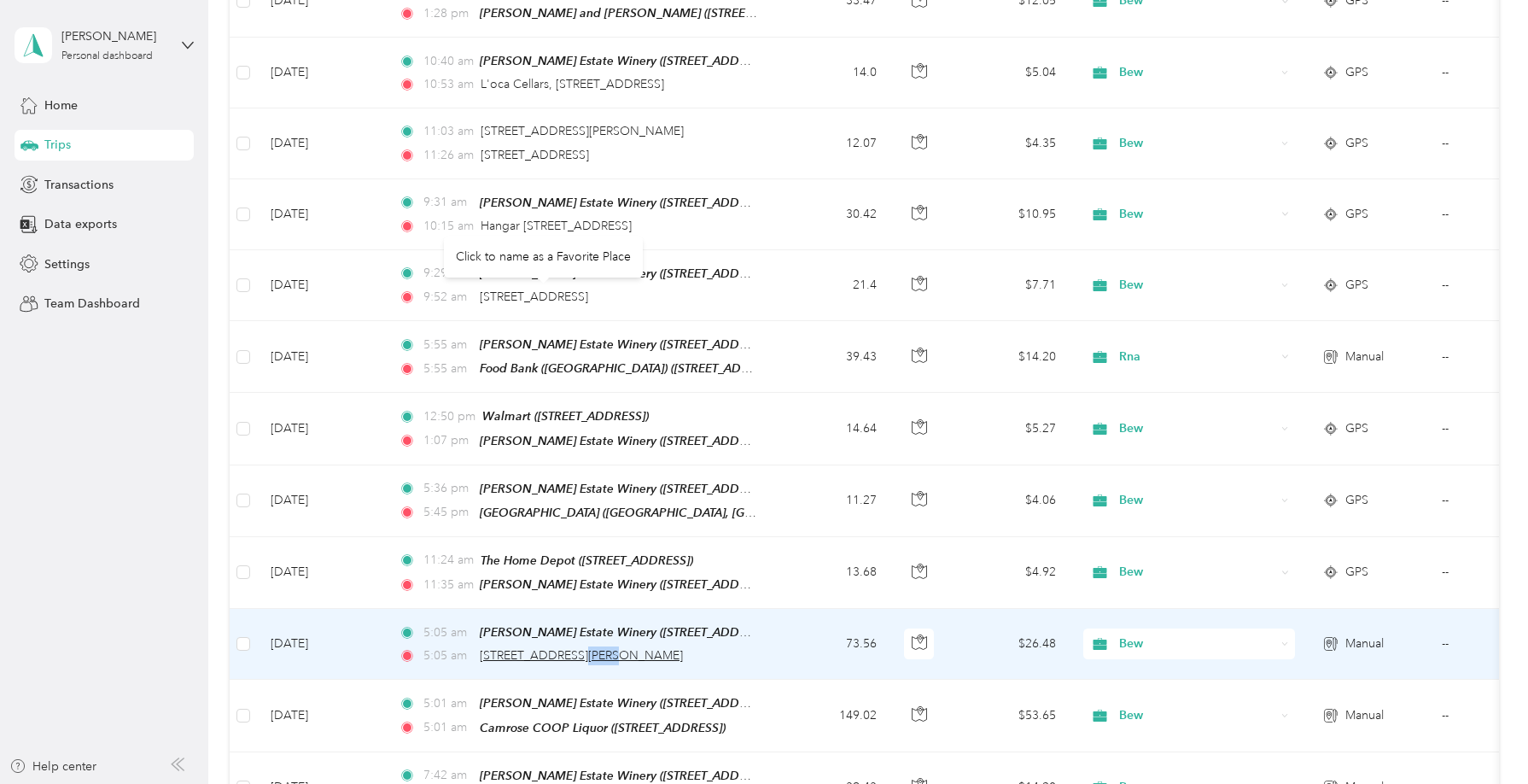
copy span "Leduc"
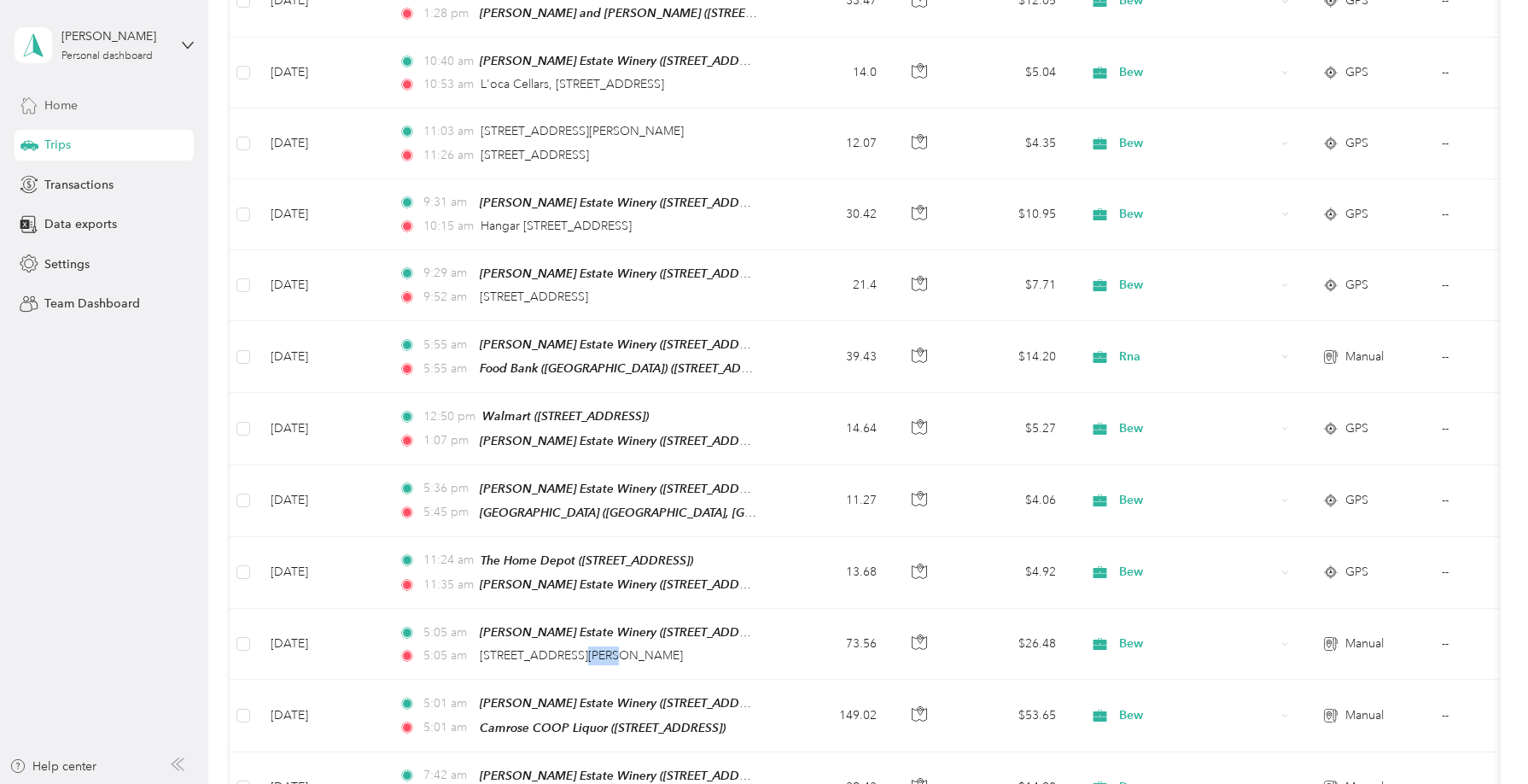
click at [55, 102] on span "Home" at bounding box center [61, 105] width 34 height 18
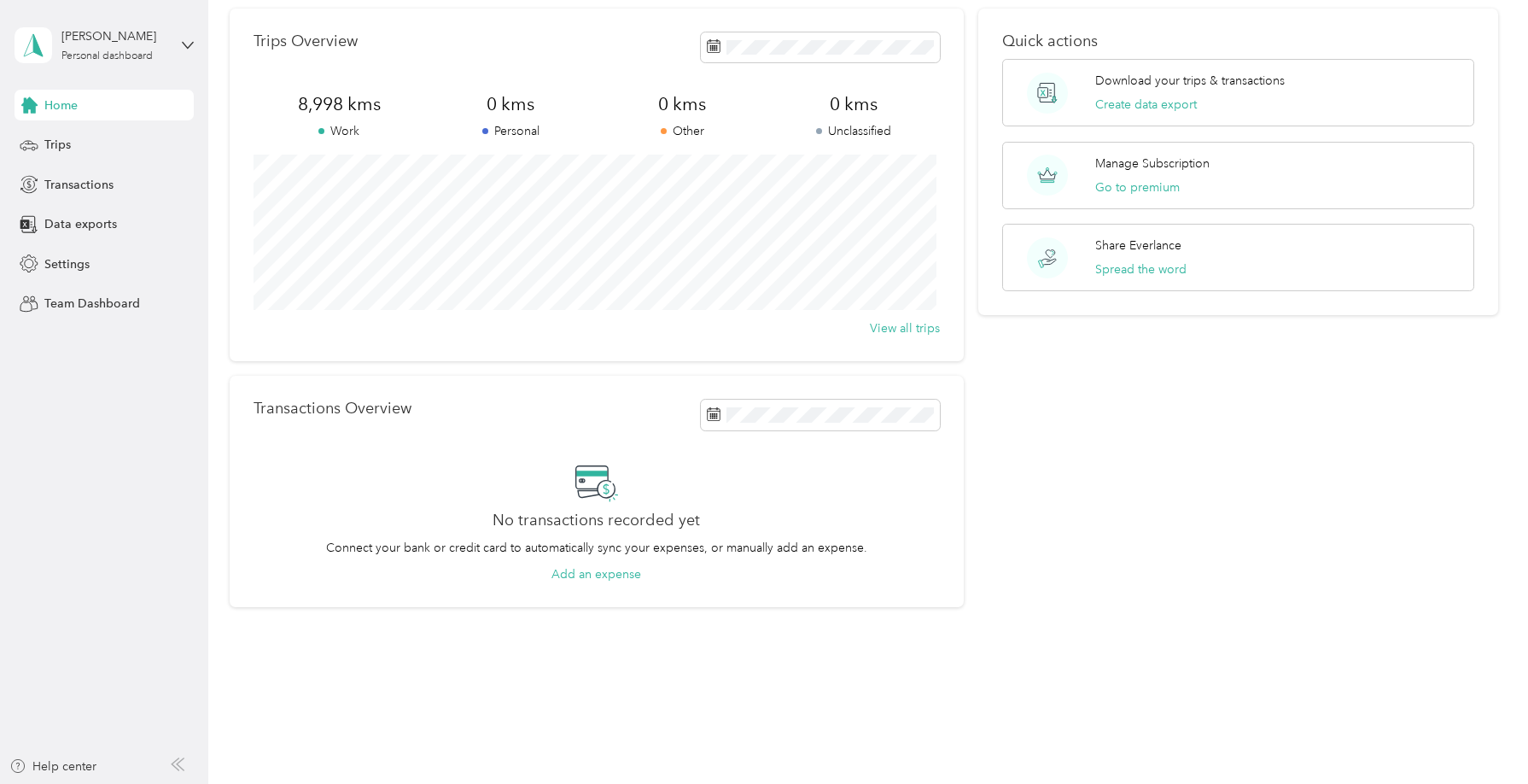
scroll to position [66, 0]
click at [69, 143] on span "Trips" at bounding box center [57, 144] width 26 height 18
click at [59, 144] on span "Trips" at bounding box center [57, 144] width 26 height 18
click at [78, 264] on span "Settings" at bounding box center [66, 264] width 45 height 18
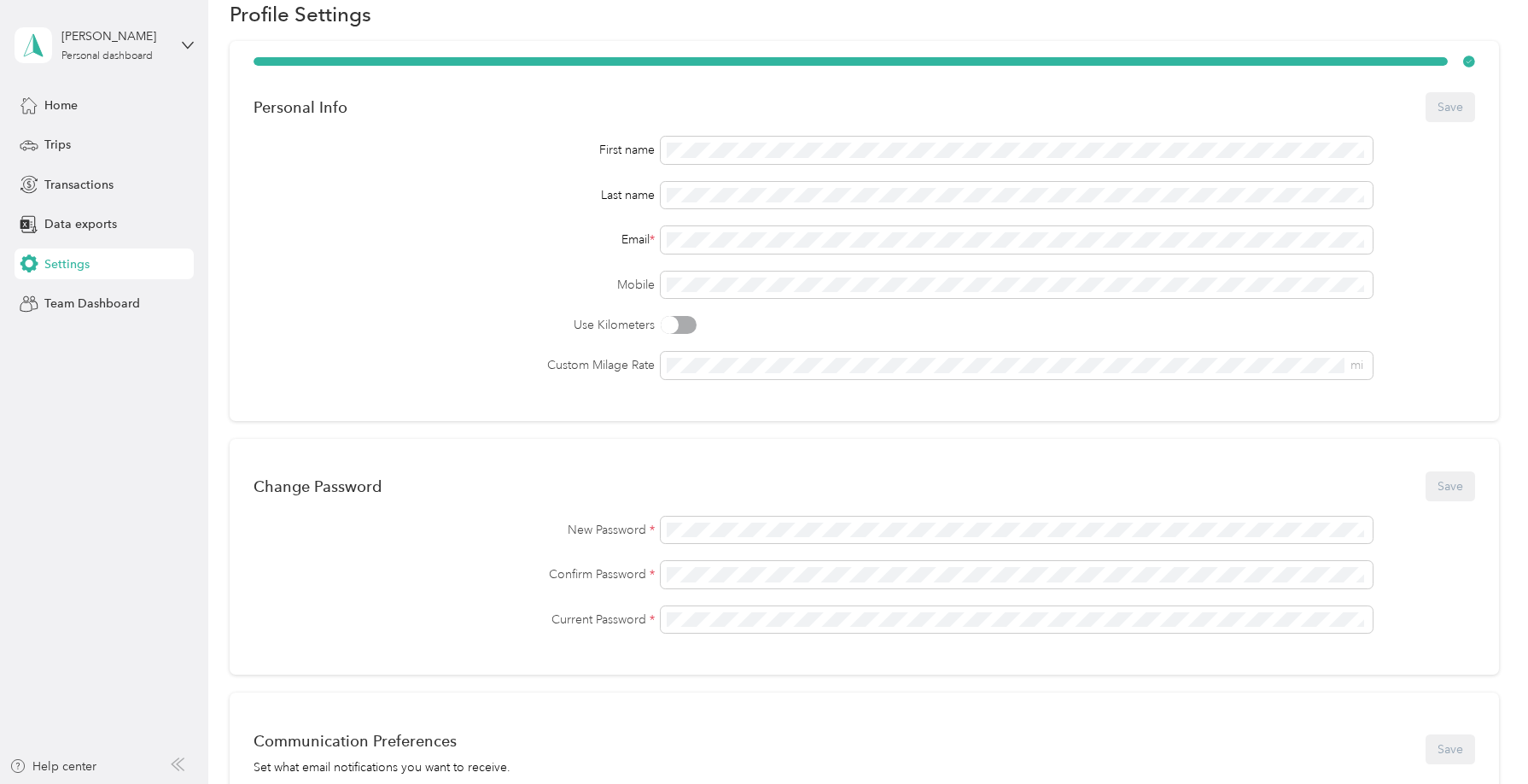
scroll to position [524, 0]
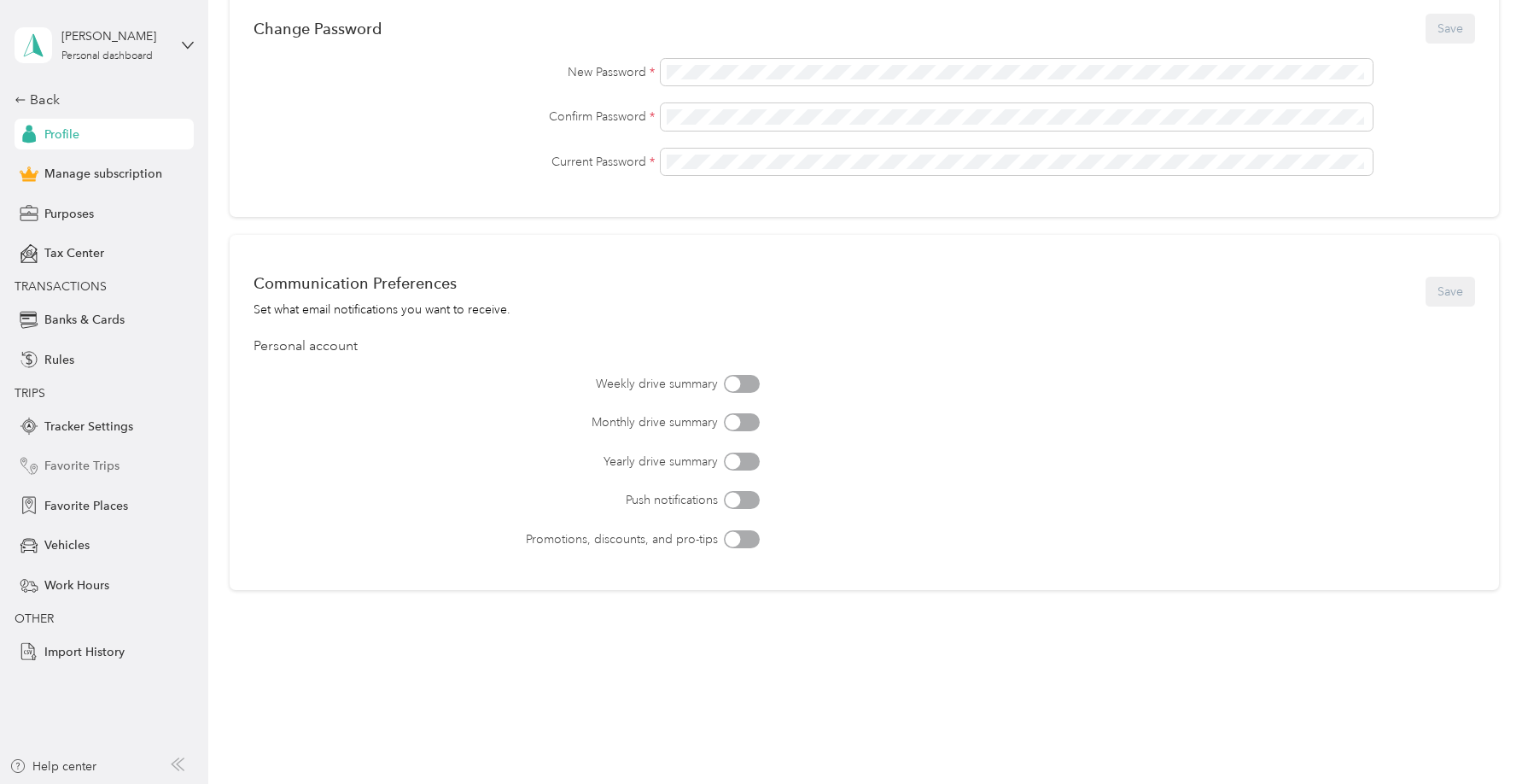
click at [83, 464] on span "Favorite Trips" at bounding box center [81, 465] width 75 height 18
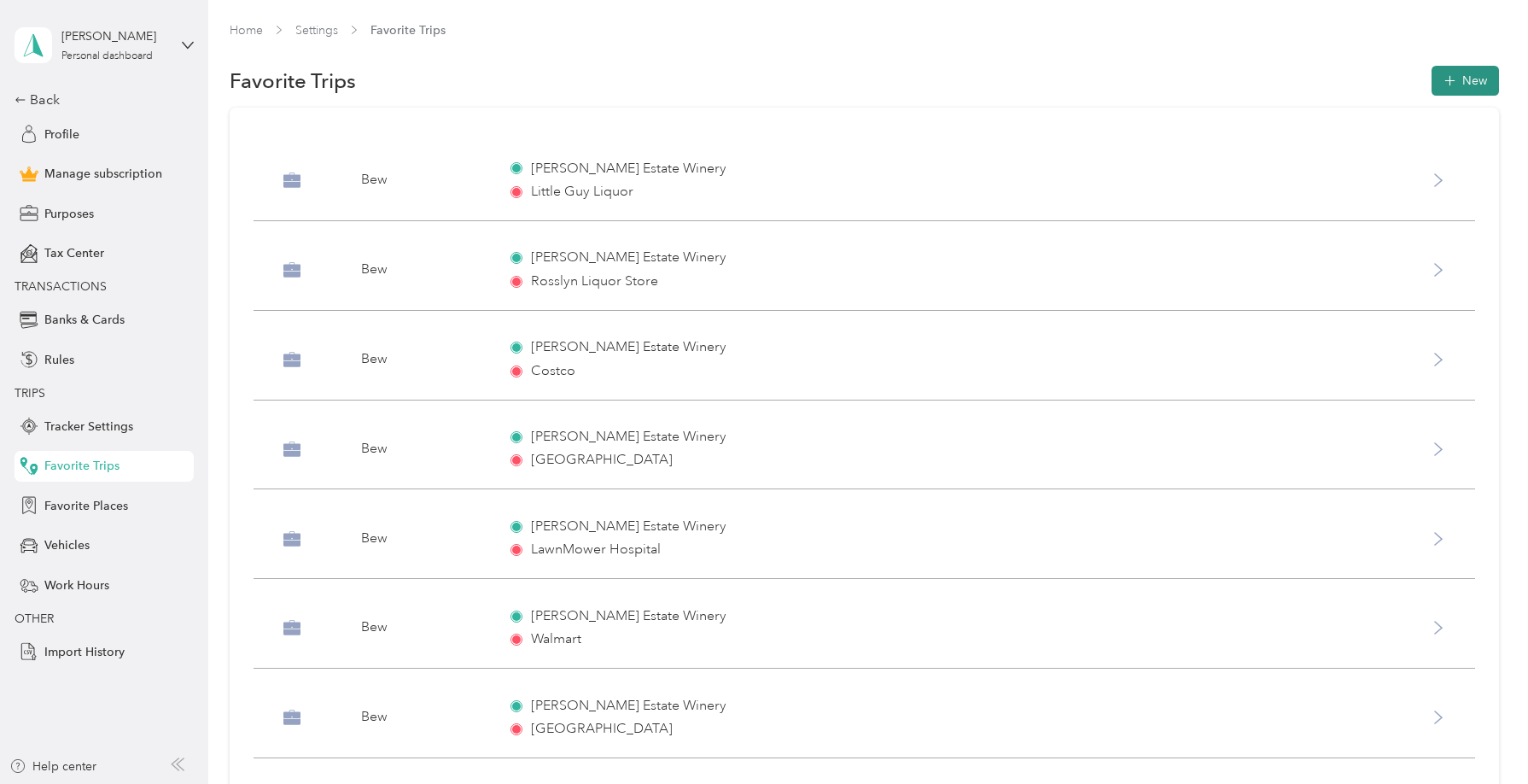
click at [1380, 73] on button "New" at bounding box center [1465, 80] width 67 height 30
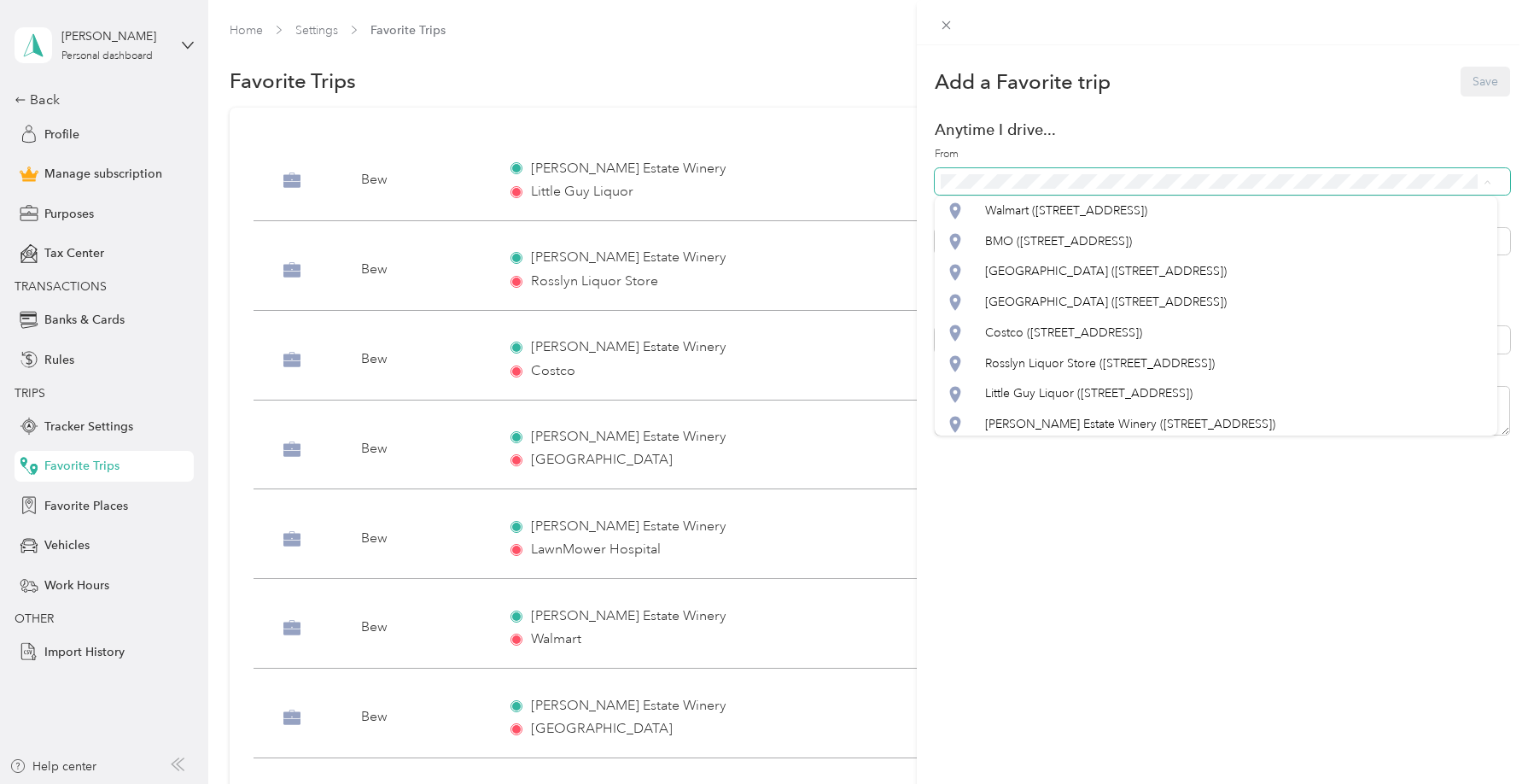
scroll to position [2018, 0]
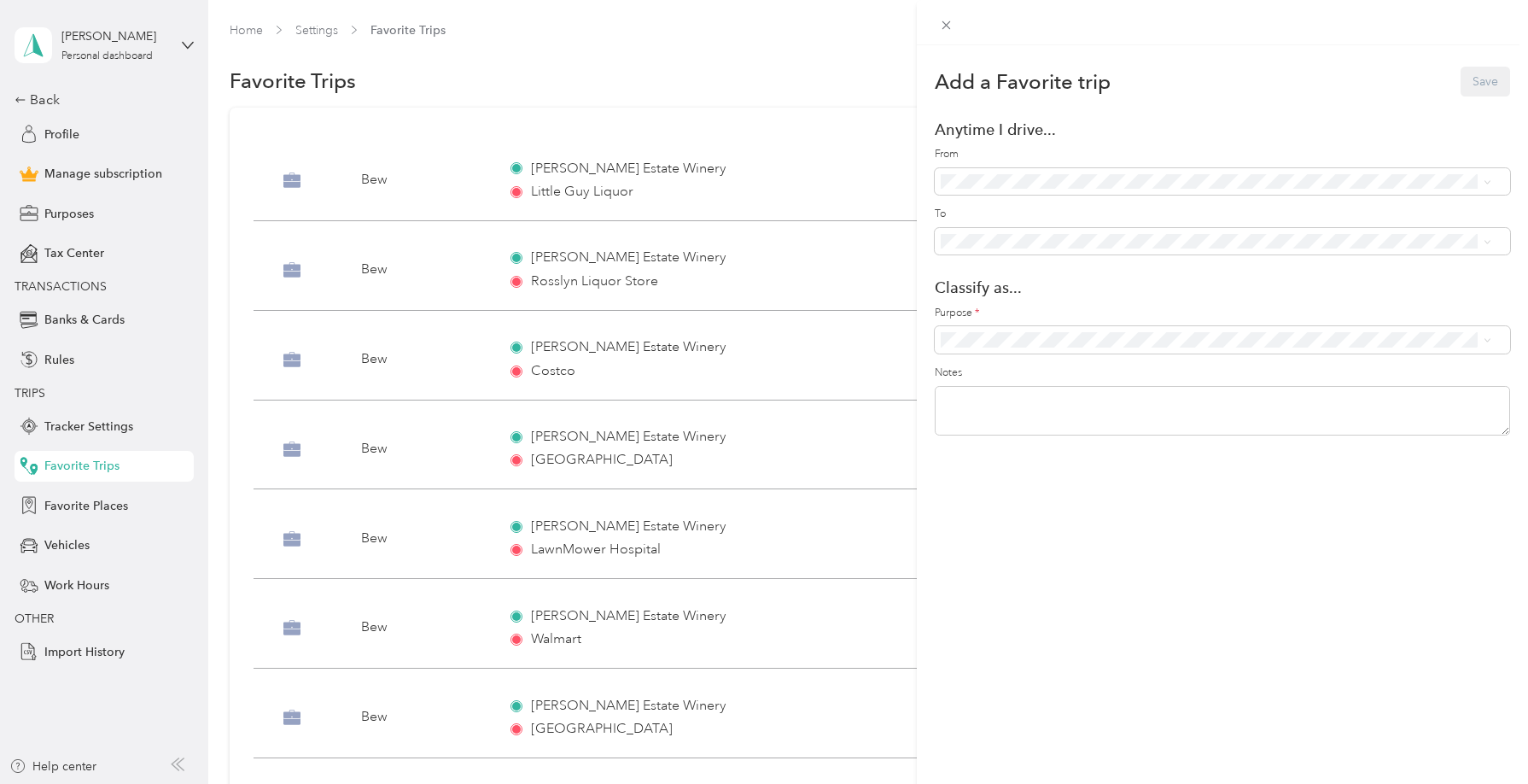
click at [1053, 423] on li "Barr Estate Winery (51526 Range Road 231)" at bounding box center [1215, 413] width 562 height 31
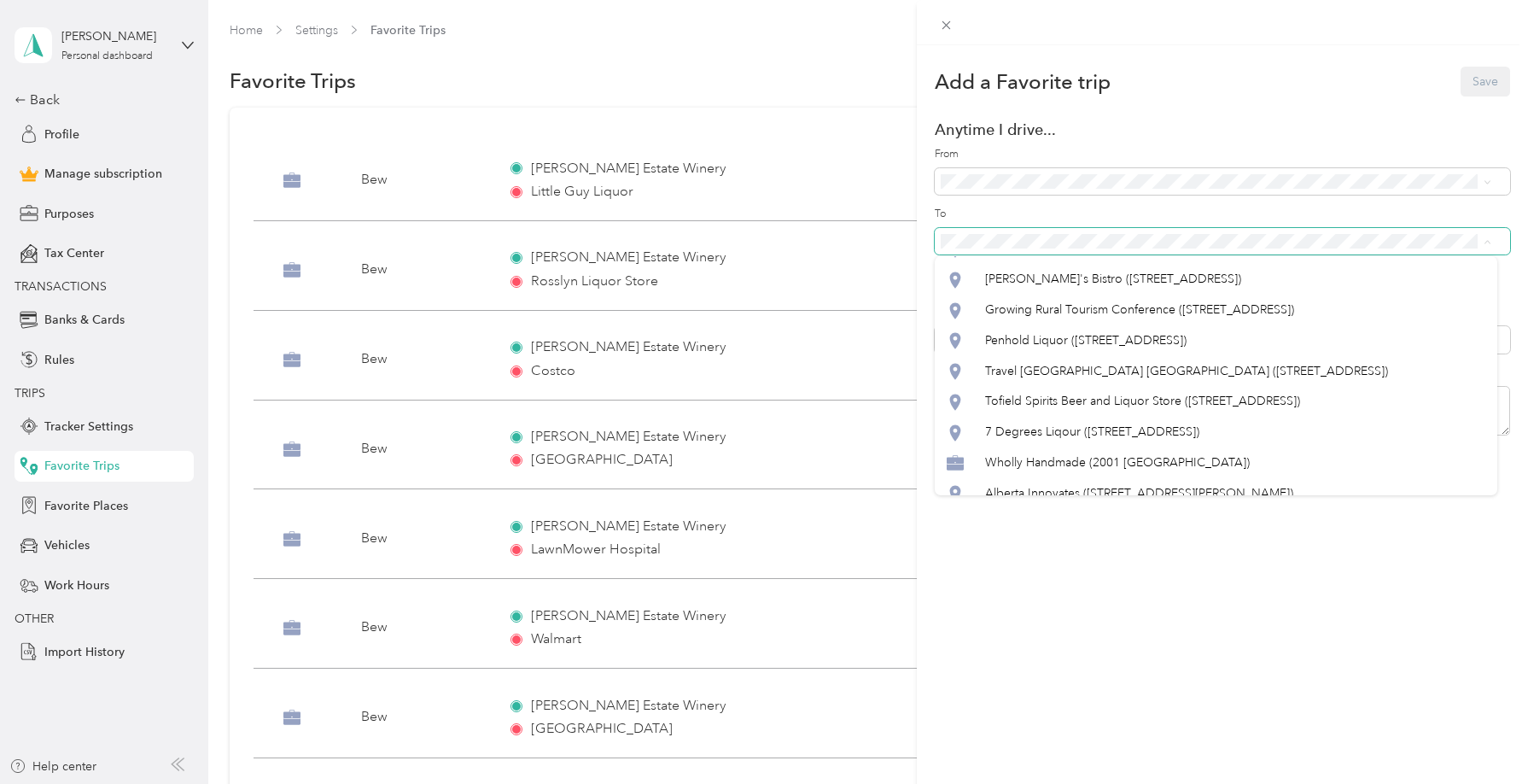
scroll to position [1396, 0]
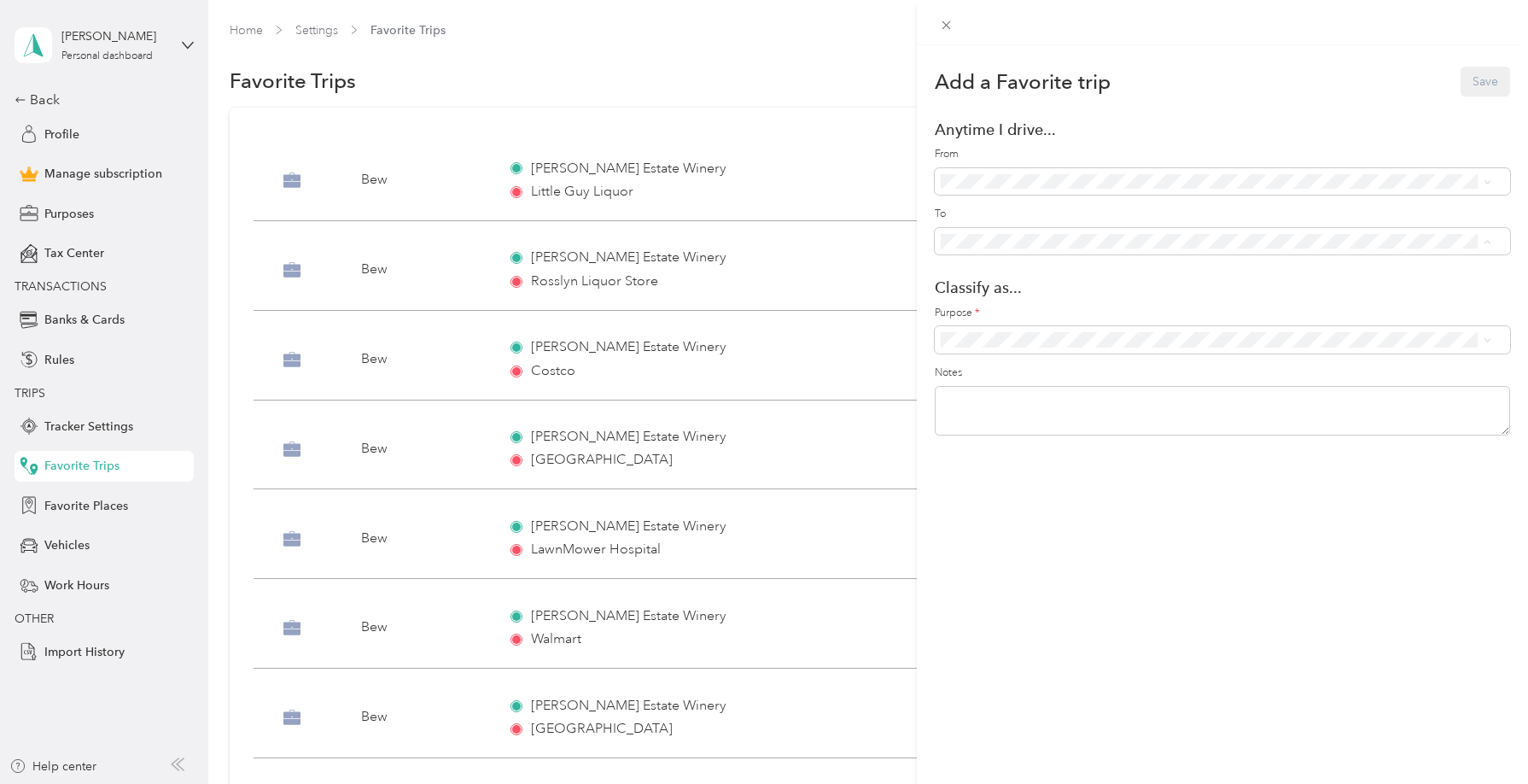
click at [1044, 506] on div "Add a Favorite trip Save Anytime I drive... From To Classify as... Purpose * No…" at bounding box center [1222, 437] width 611 height 784
click at [94, 513] on div "Add a Favorite trip Save Anytime I drive... From To Classify as... Purpose * No…" at bounding box center [764, 392] width 1528 height 784
click at [94, 506] on span "Favorite Places" at bounding box center [85, 505] width 83 height 18
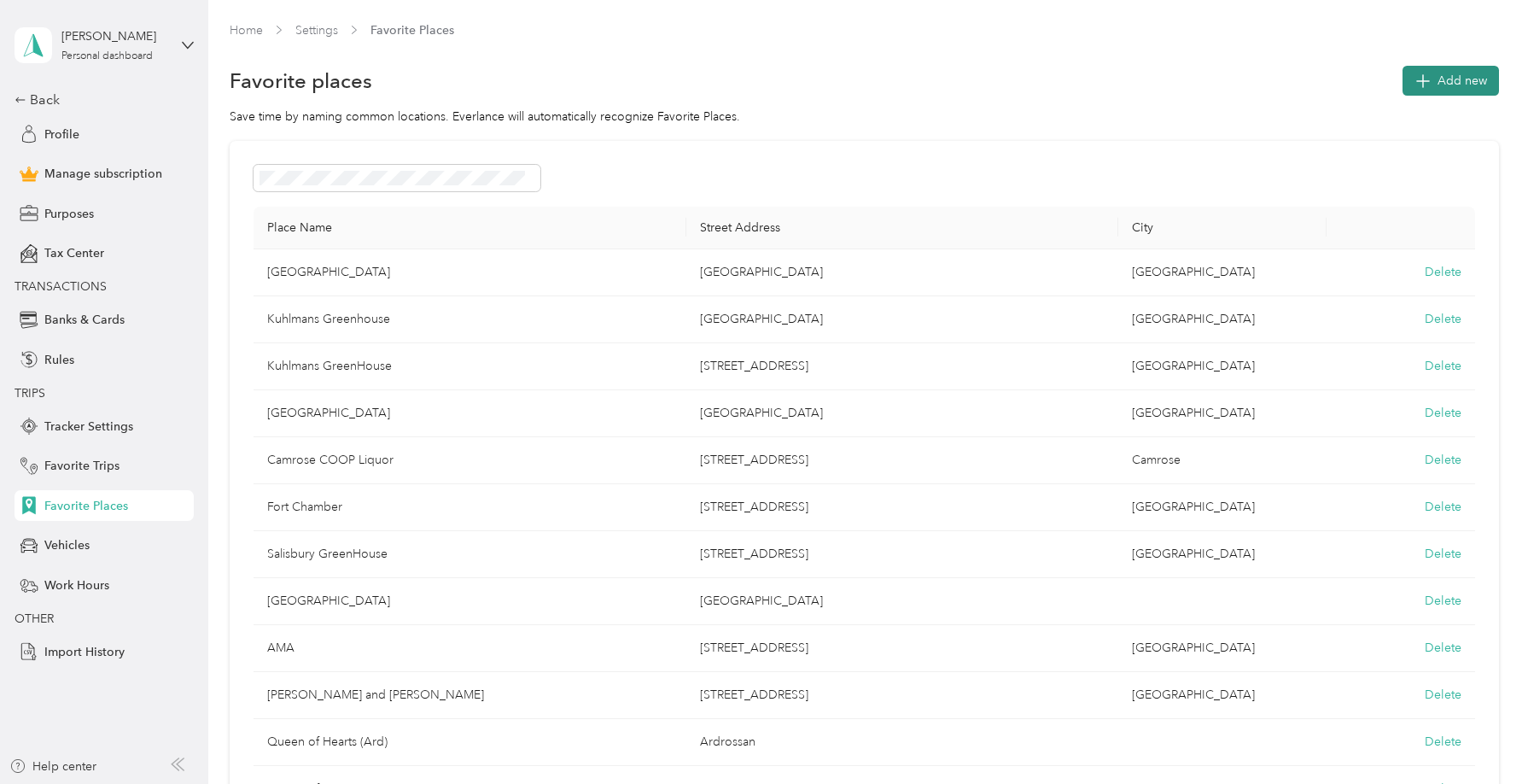
click at [1380, 72] on span "Add new" at bounding box center [1463, 80] width 50 height 18
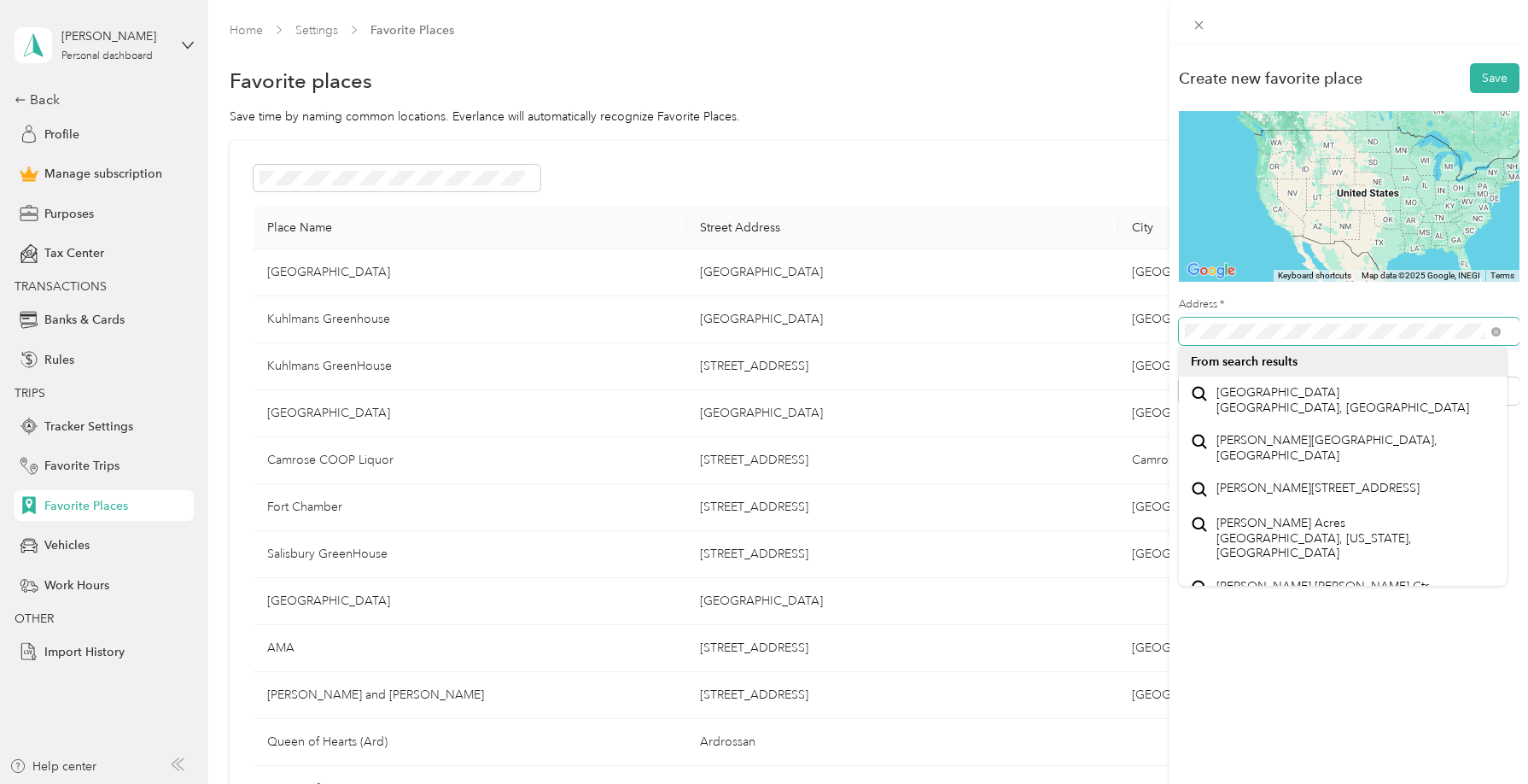
click at [1138, 321] on div "Create new favorite place Save ← Move left → Move right ↑ Move up ↓ Move down +…" at bounding box center [764, 392] width 1528 height 784
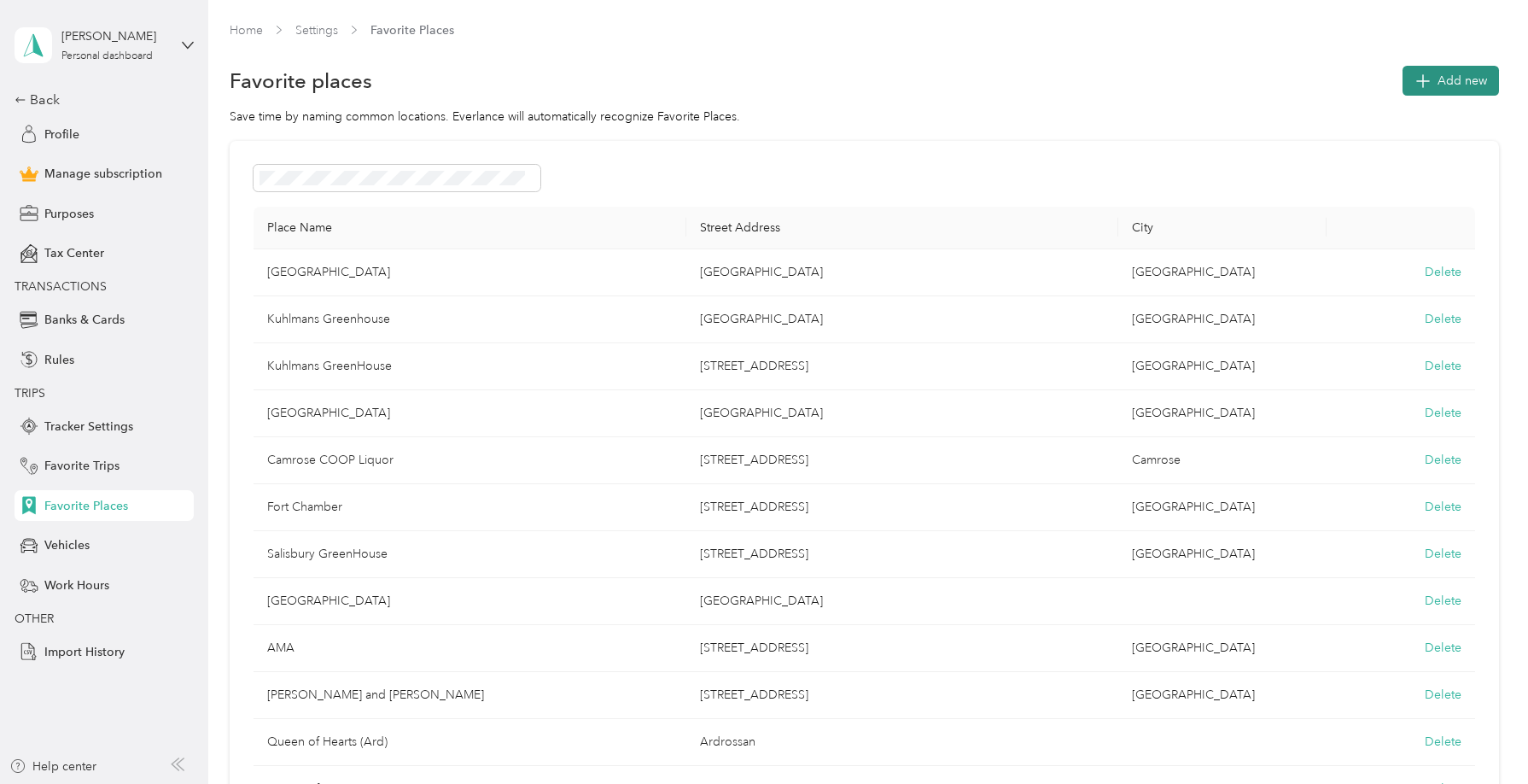
click at [1380, 77] on span "Add new" at bounding box center [1463, 80] width 50 height 18
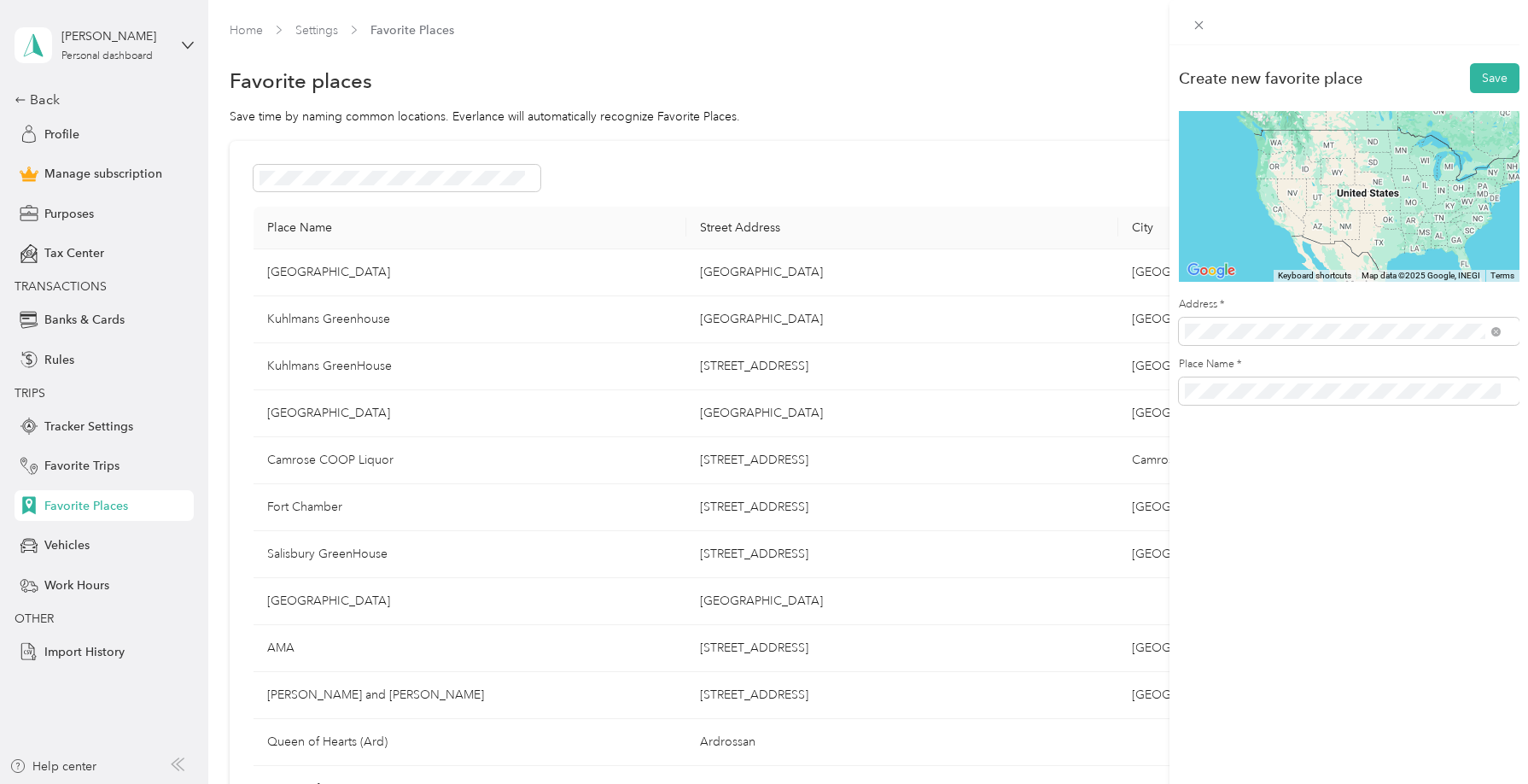
click at [1263, 400] on span "4901 50 Avenue Leduc, Alberta T9E 6W7, Canada" at bounding box center [1317, 393] width 203 height 15
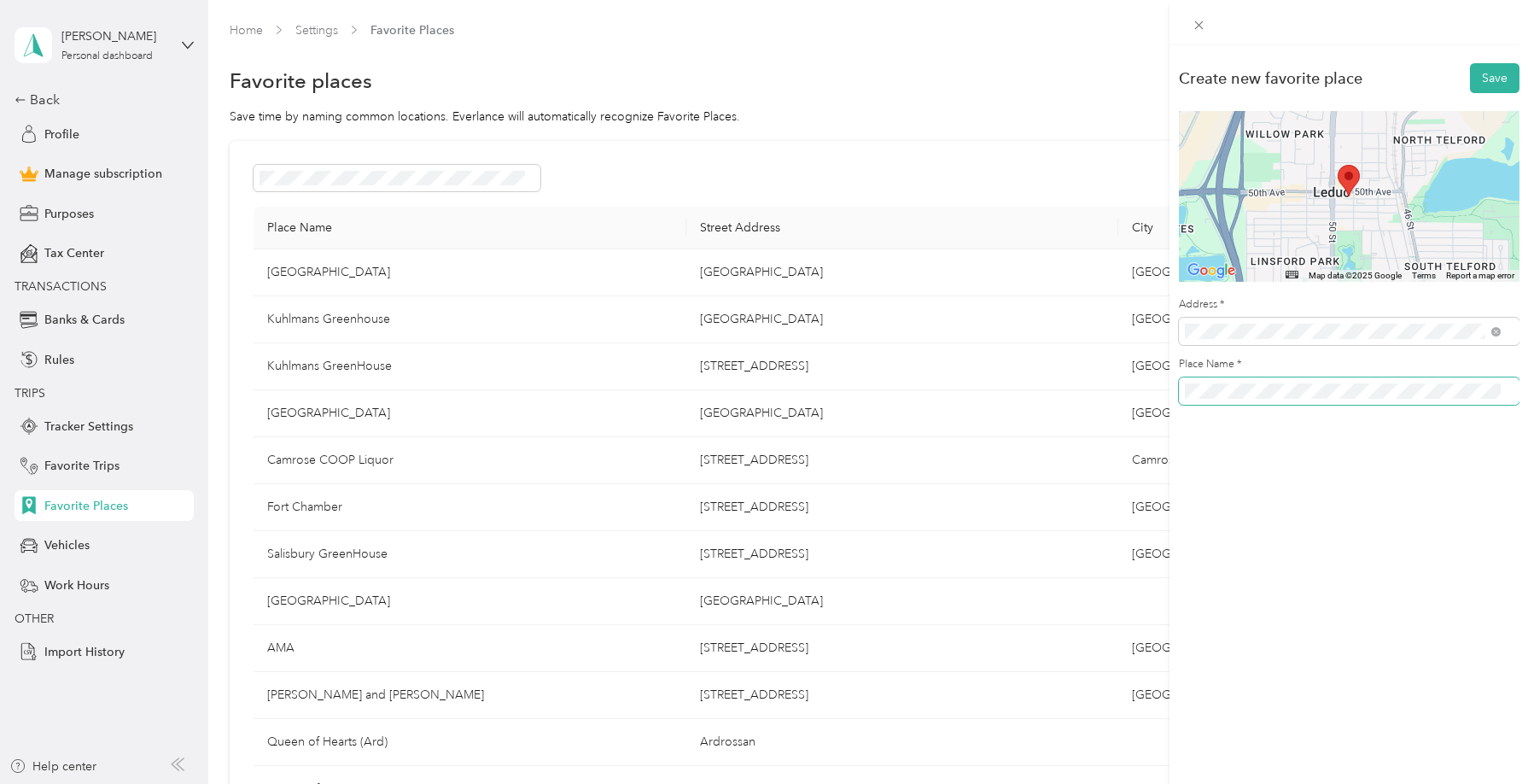
click at [1163, 385] on div "Create new favorite place Save ← Move left → Move right ↑ Move up ↓ Move down +…" at bounding box center [764, 392] width 1528 height 784
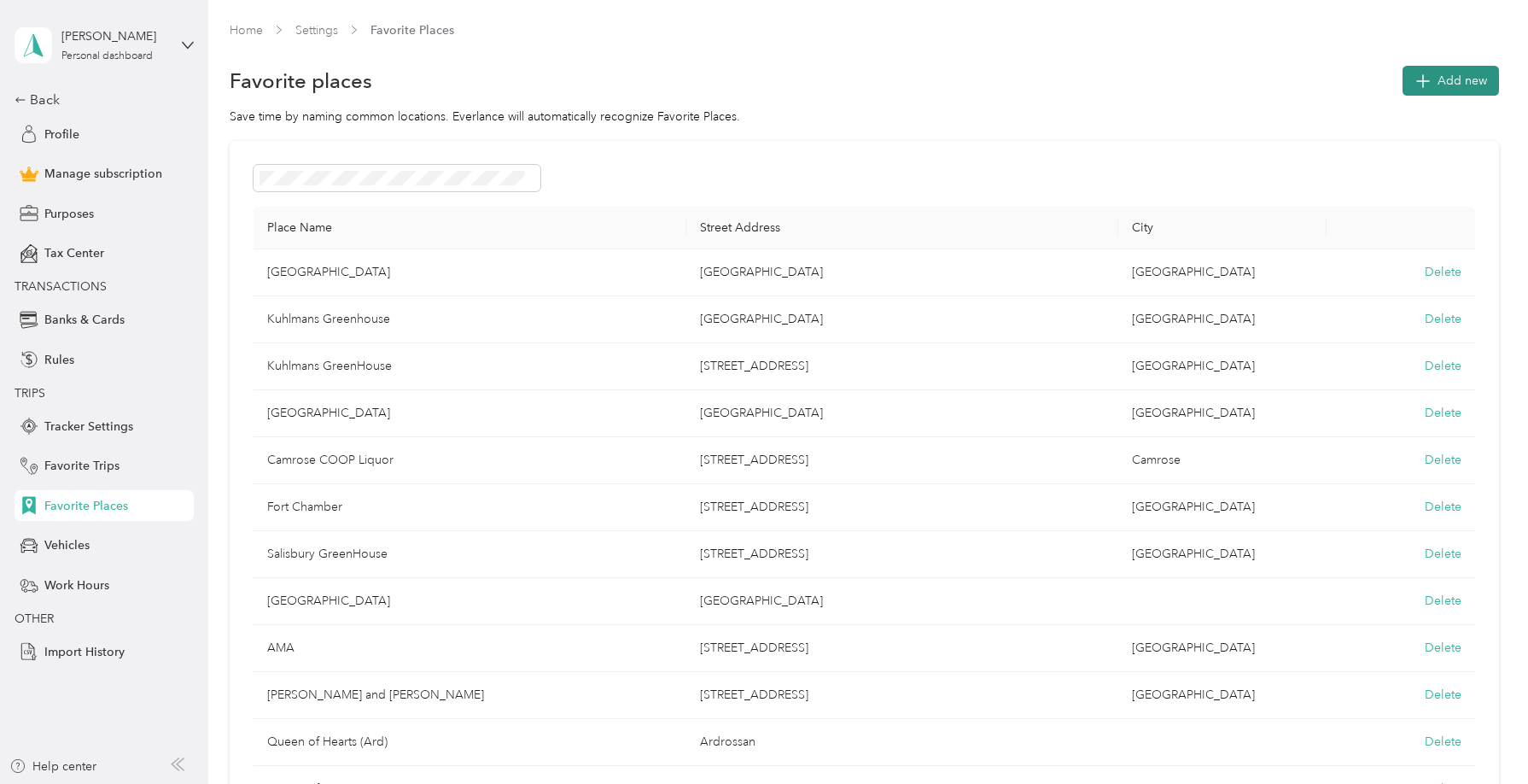
click at [1380, 86] on span "Add new" at bounding box center [1463, 80] width 50 height 18
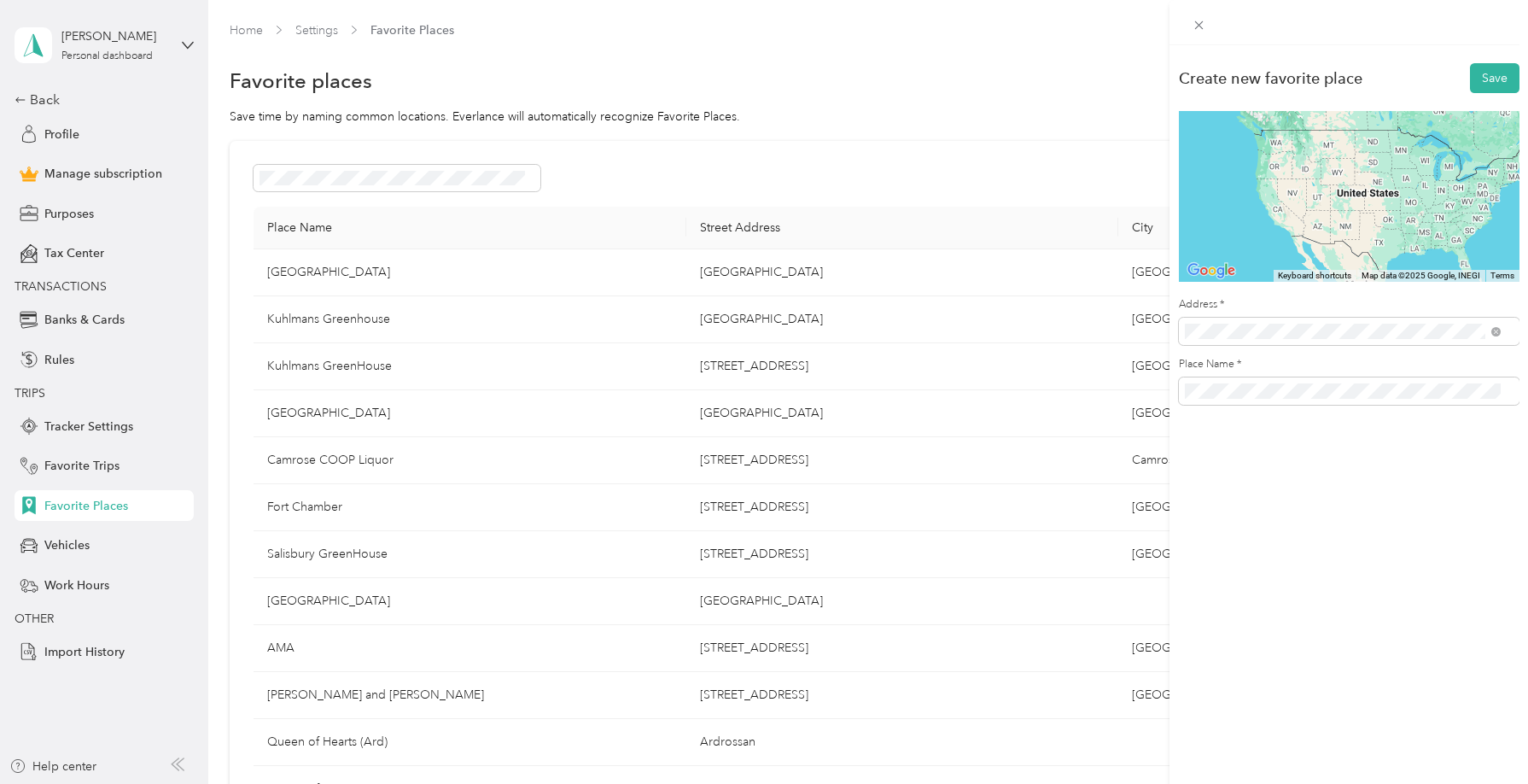
click at [1284, 400] on span "4901 50 Avenue Leduc, Alberta T9E 6W7, Canada" at bounding box center [1317, 393] width 203 height 15
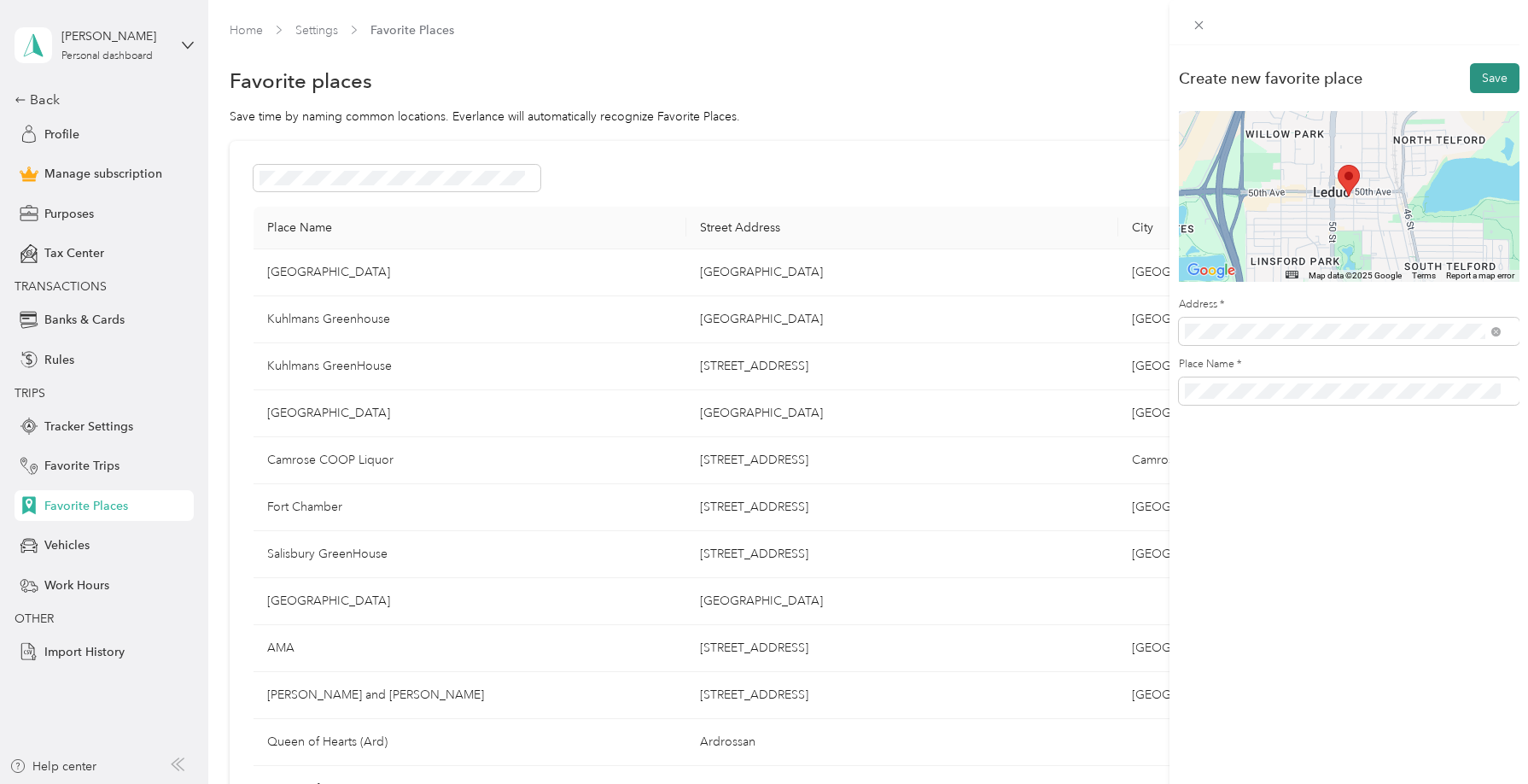
click at [1380, 81] on button "Save" at bounding box center [1494, 79] width 50 height 30
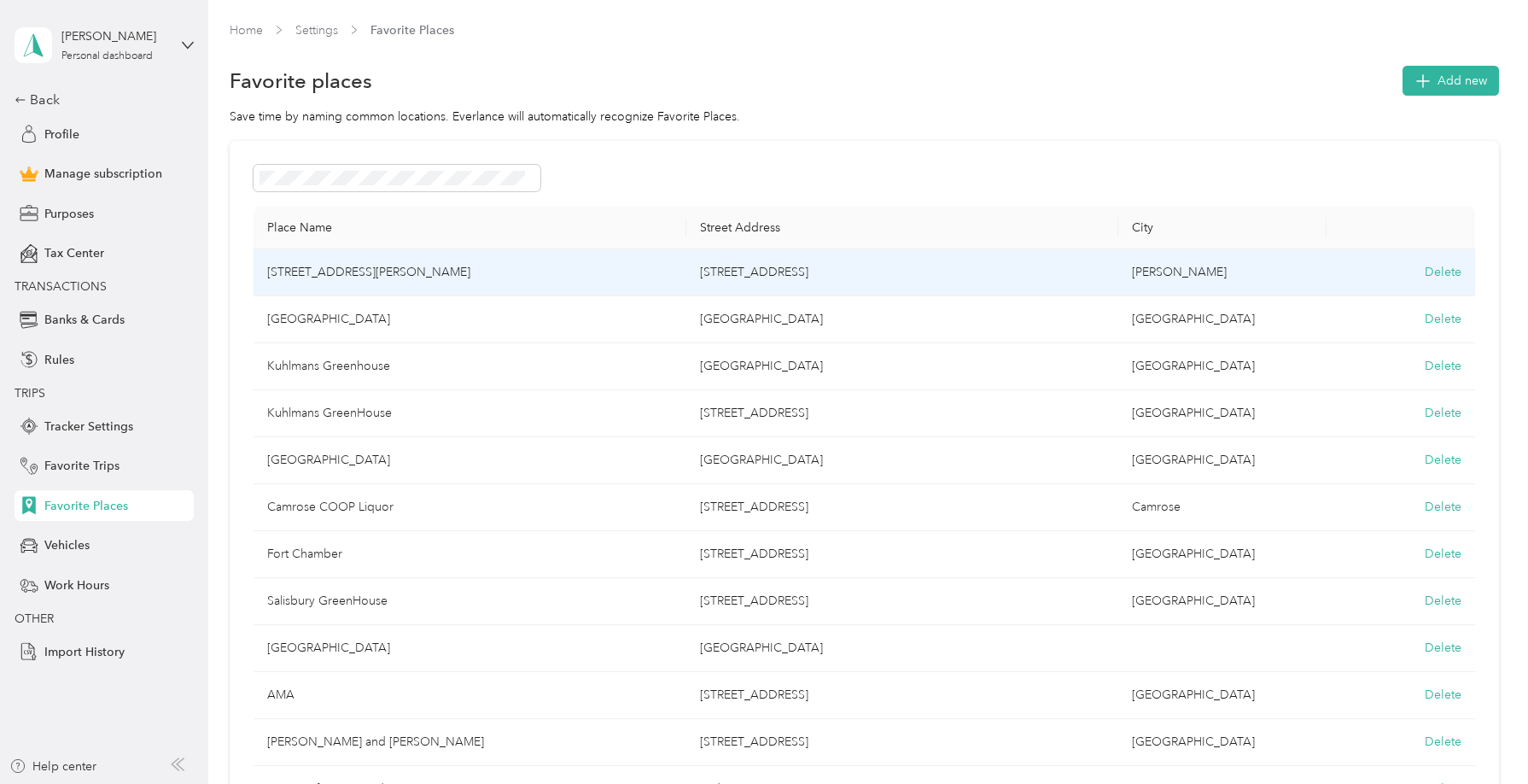
click at [466, 277] on td "4901 50 Avenue, Leduc" at bounding box center [470, 272] width 433 height 47
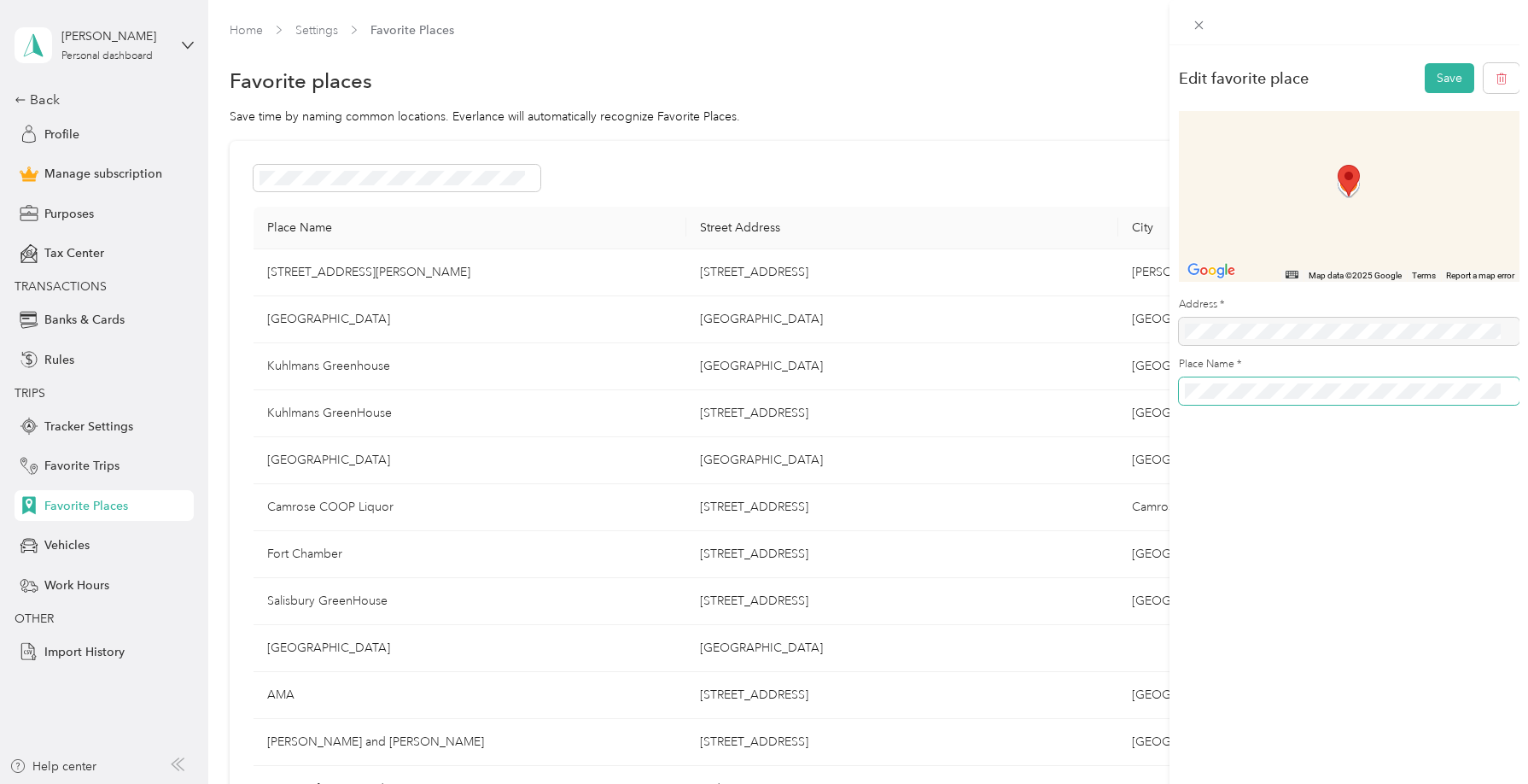
click at [1157, 381] on div "Edit favorite place Save ← Move left → Move right ↑ Move up ↓ Move down + Zoom …" at bounding box center [764, 392] width 1528 height 784
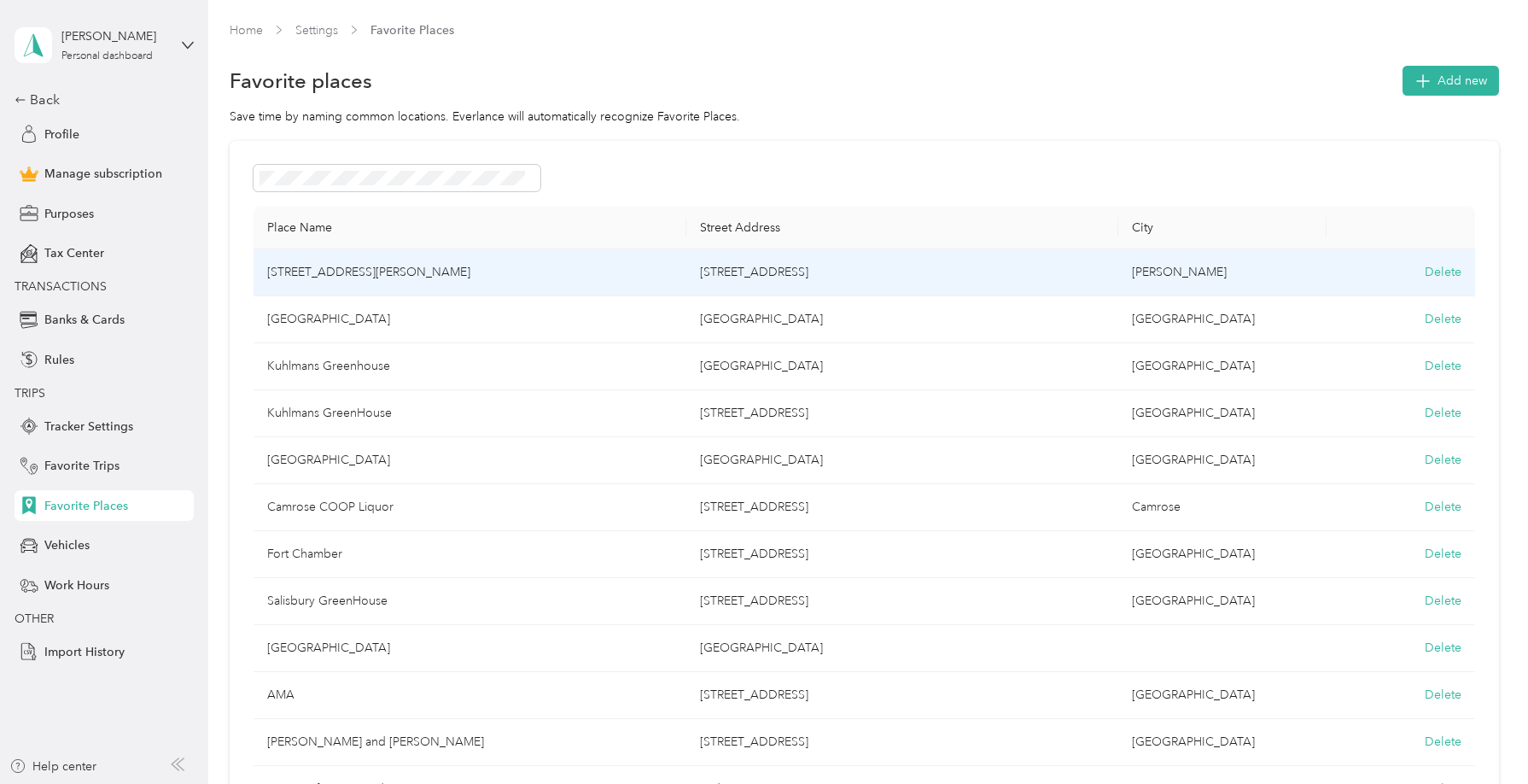
click at [556, 269] on td "4901 50 Avenue, Leduc" at bounding box center [470, 272] width 433 height 47
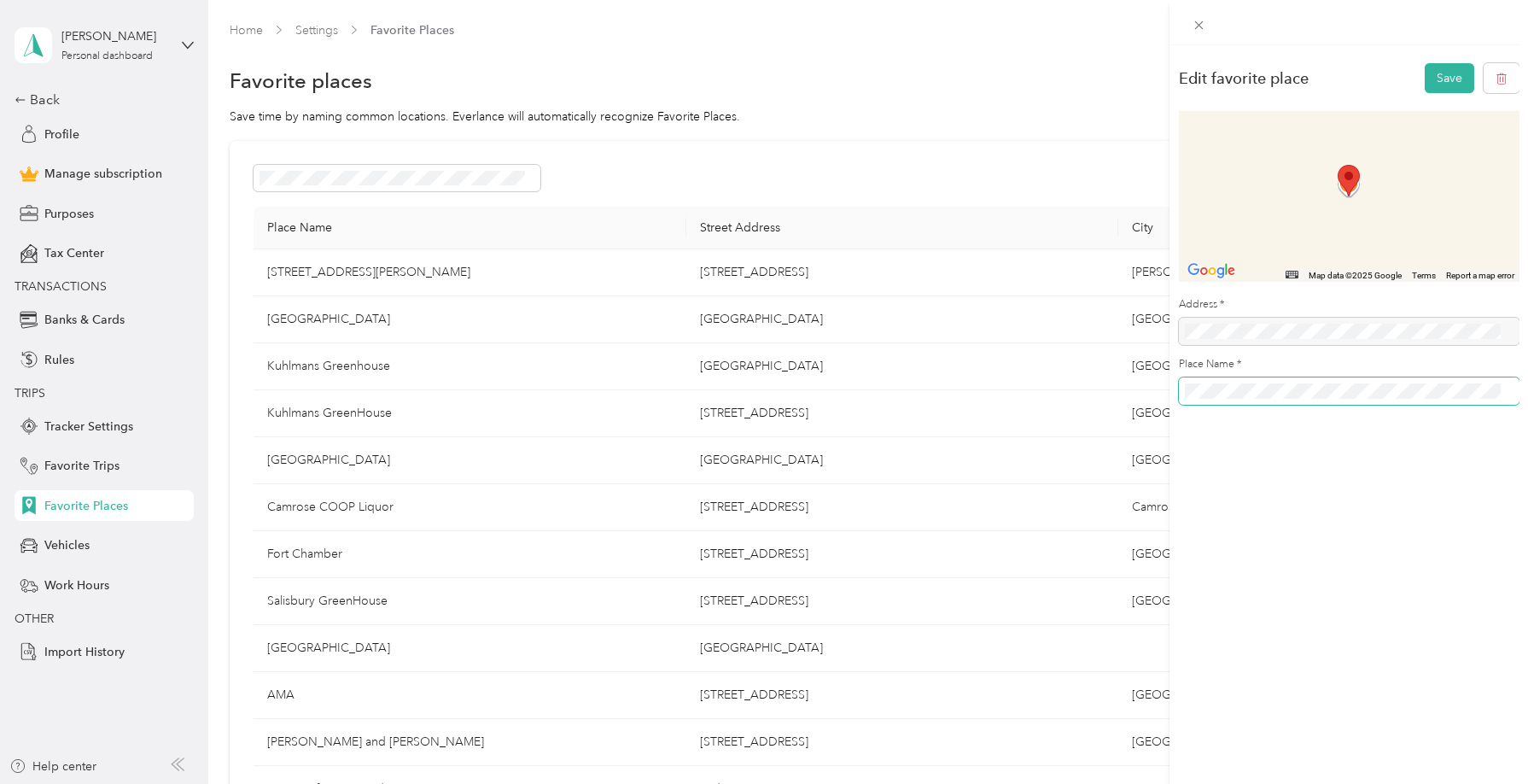
click at [1138, 375] on div "Edit favorite place Save ← Move left → Move right ↑ Move up ↓ Move down + Zoom …" at bounding box center [764, 392] width 1528 height 784
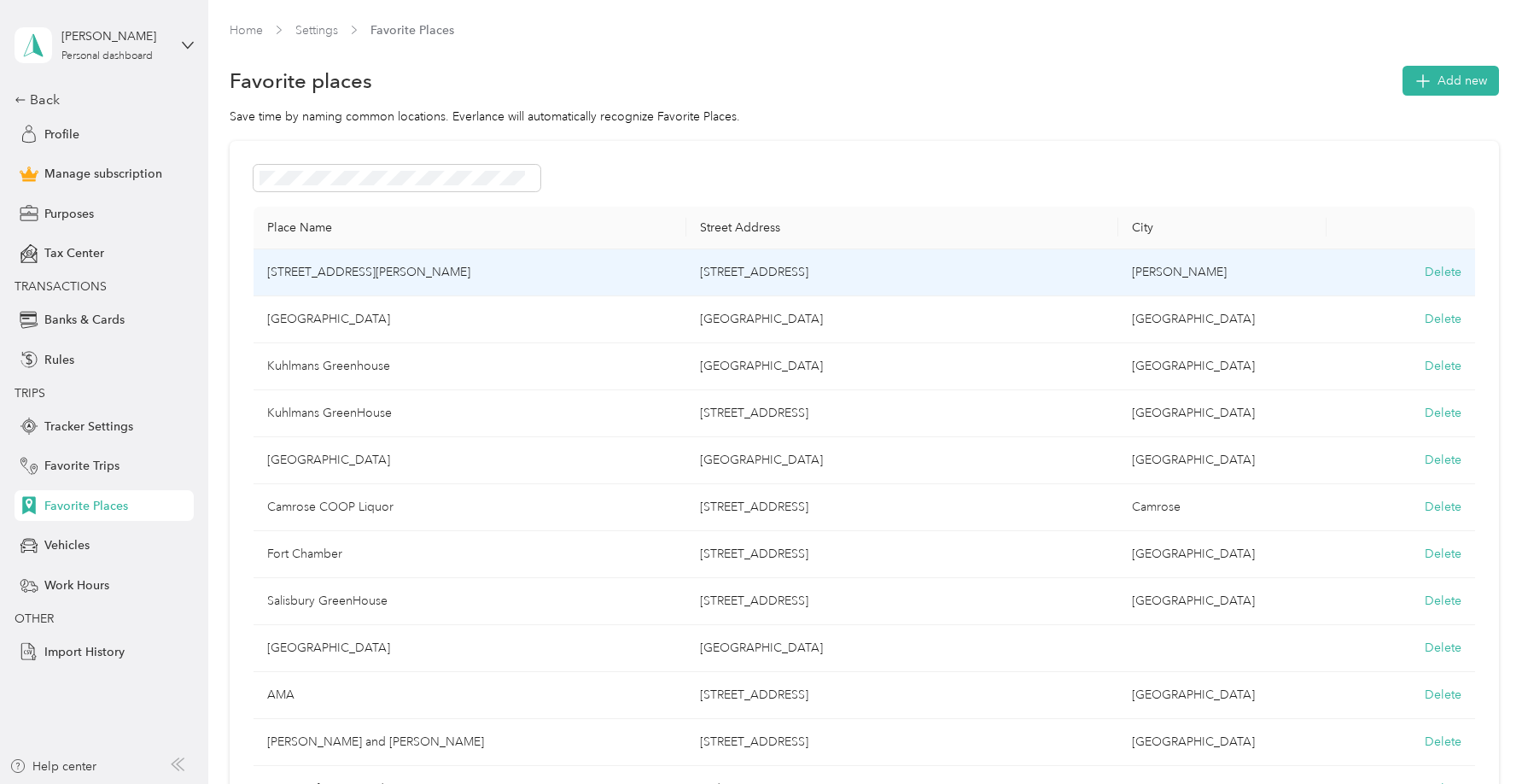
click at [984, 279] on td "4901 50 Avenue" at bounding box center [903, 272] width 433 height 47
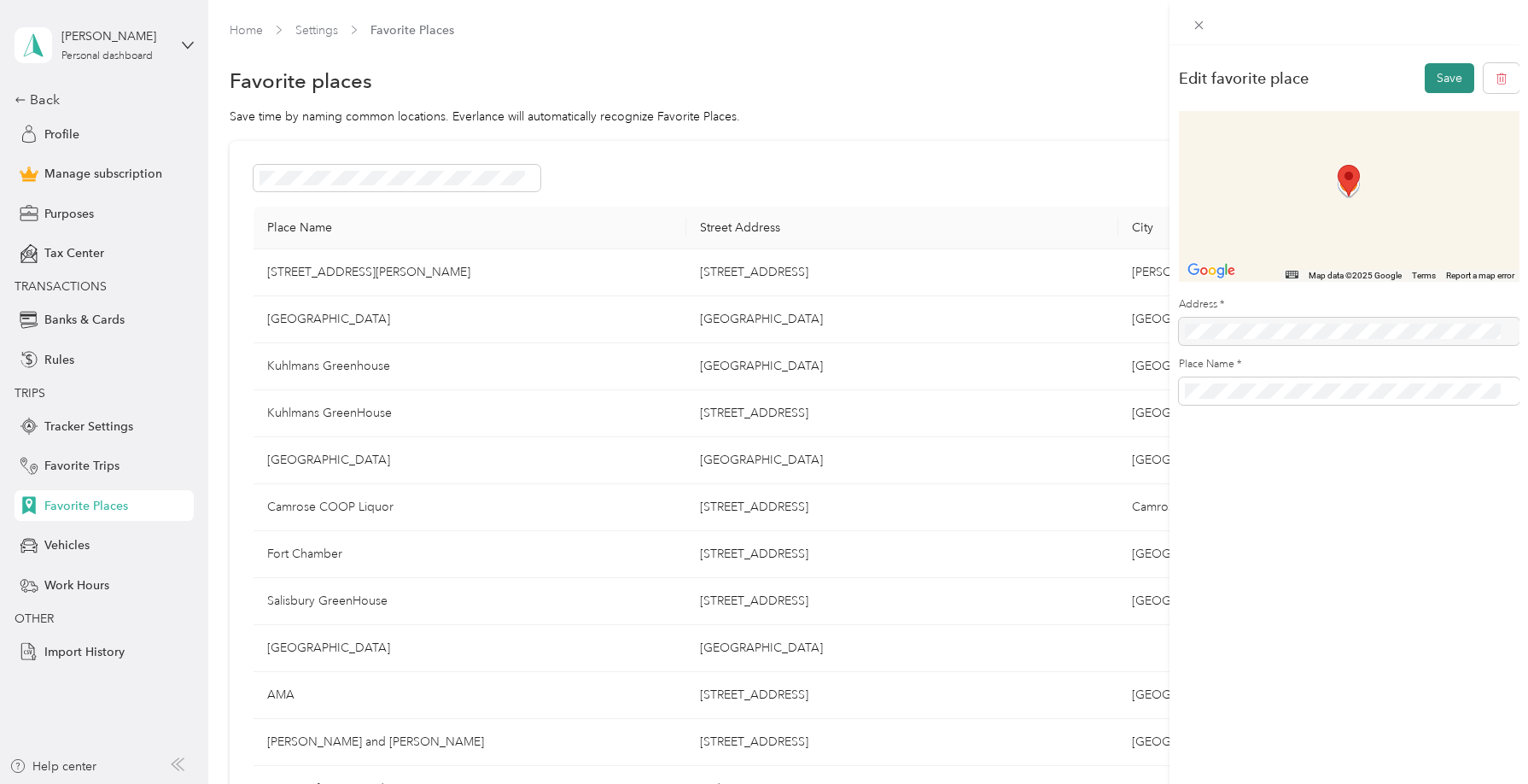
click at [1380, 80] on button "Save" at bounding box center [1449, 79] width 50 height 30
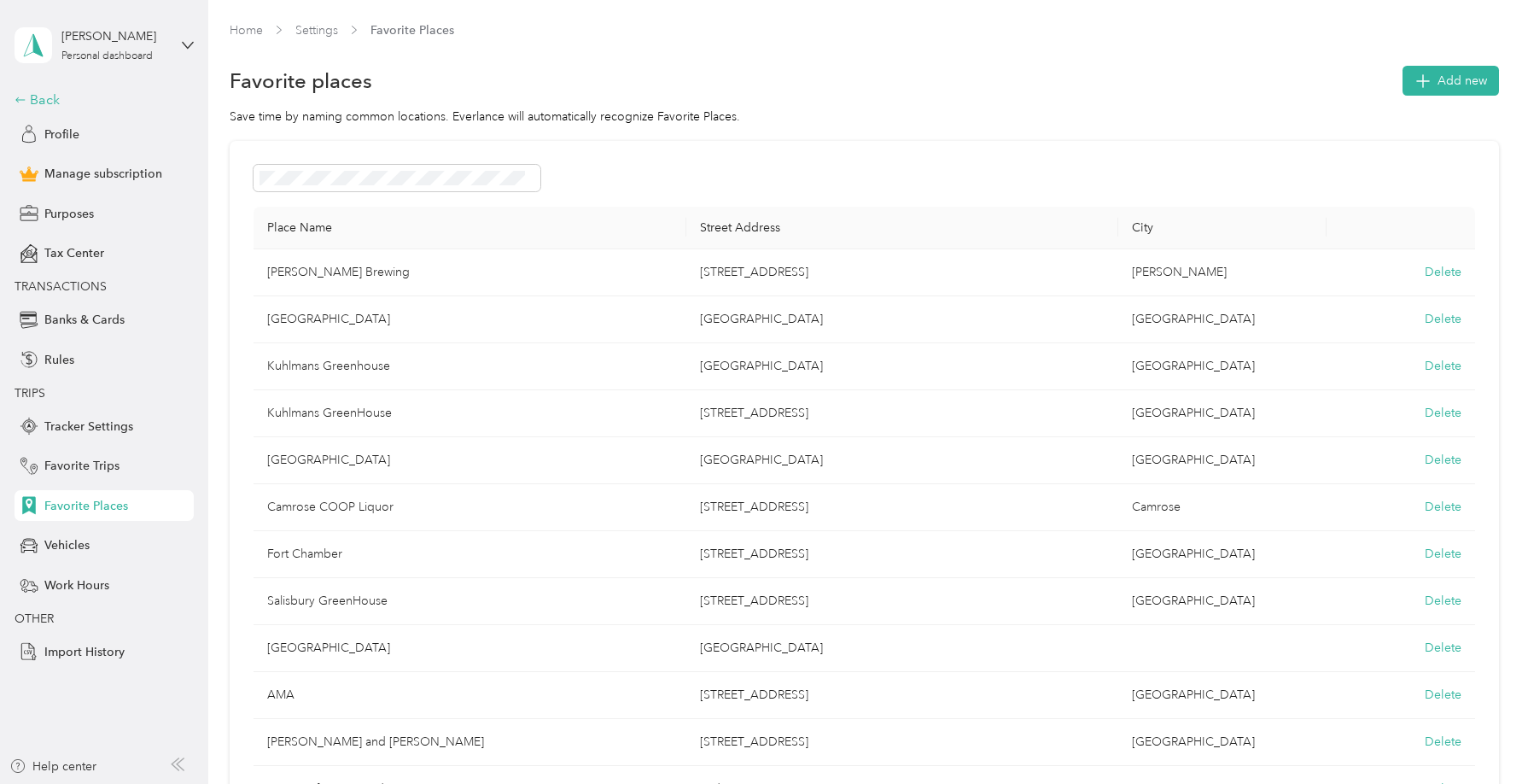
click at [44, 96] on div "Back" at bounding box center [100, 100] width 171 height 21
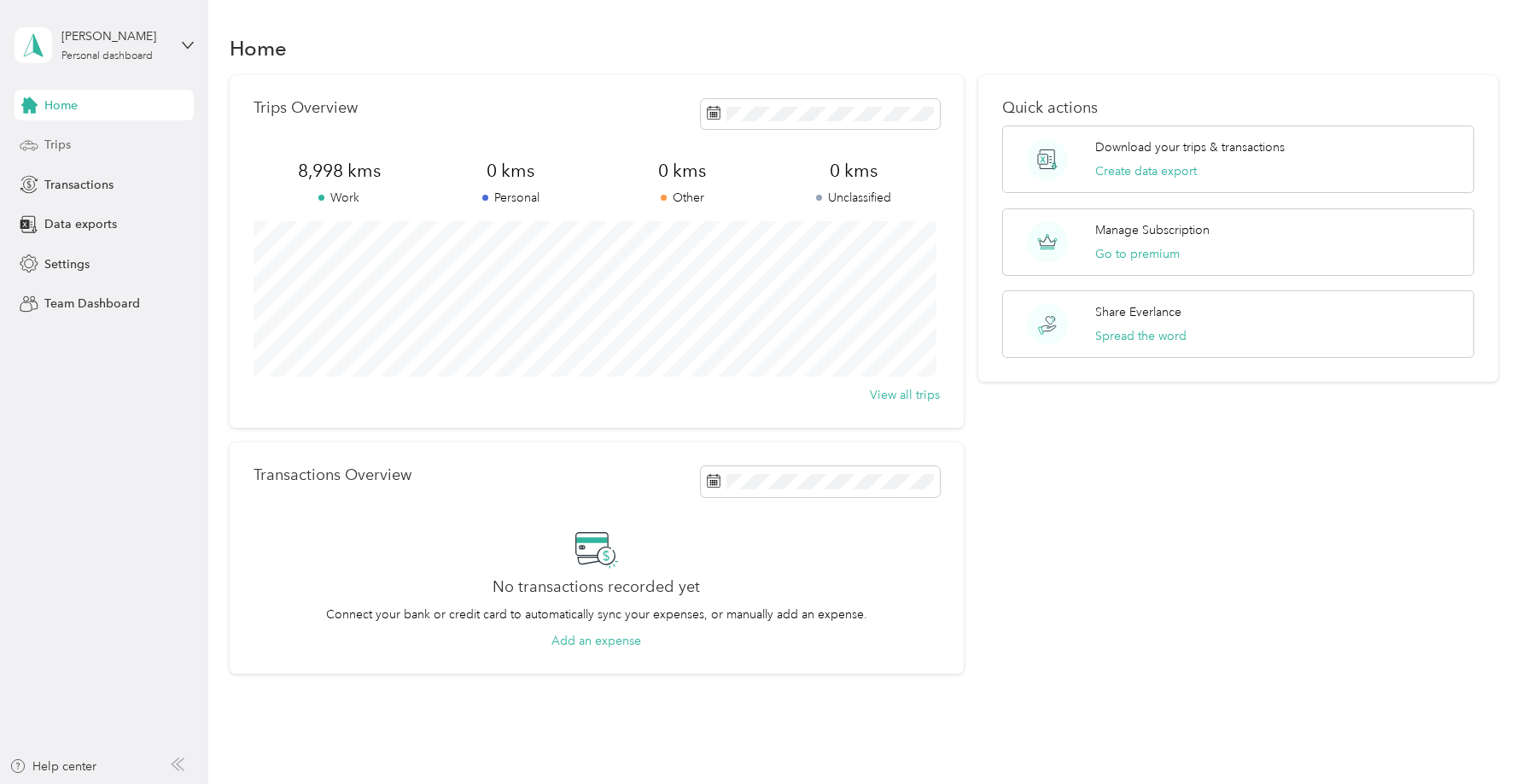
click at [60, 137] on span "Trips" at bounding box center [57, 144] width 26 height 18
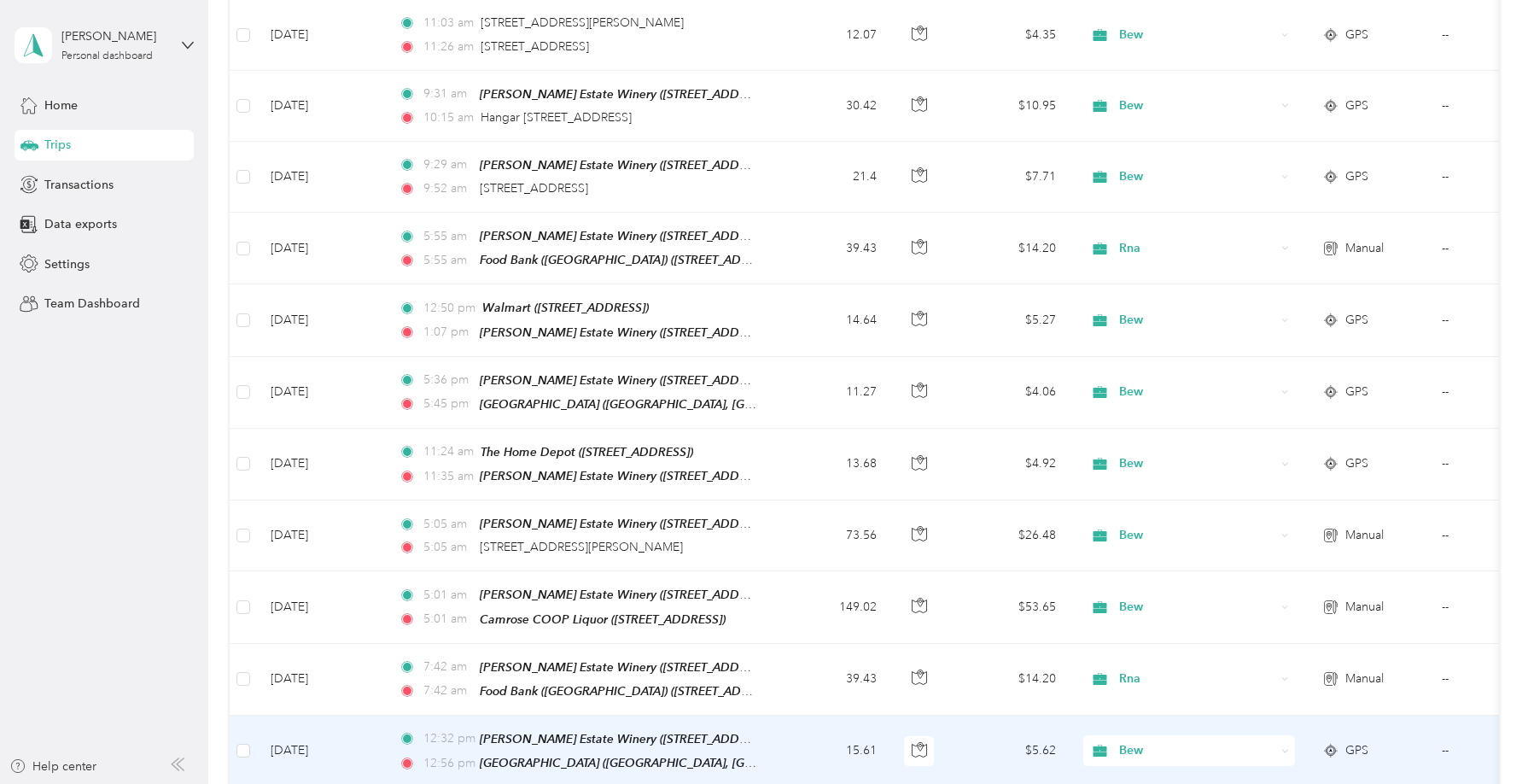
scroll to position [24543, 0]
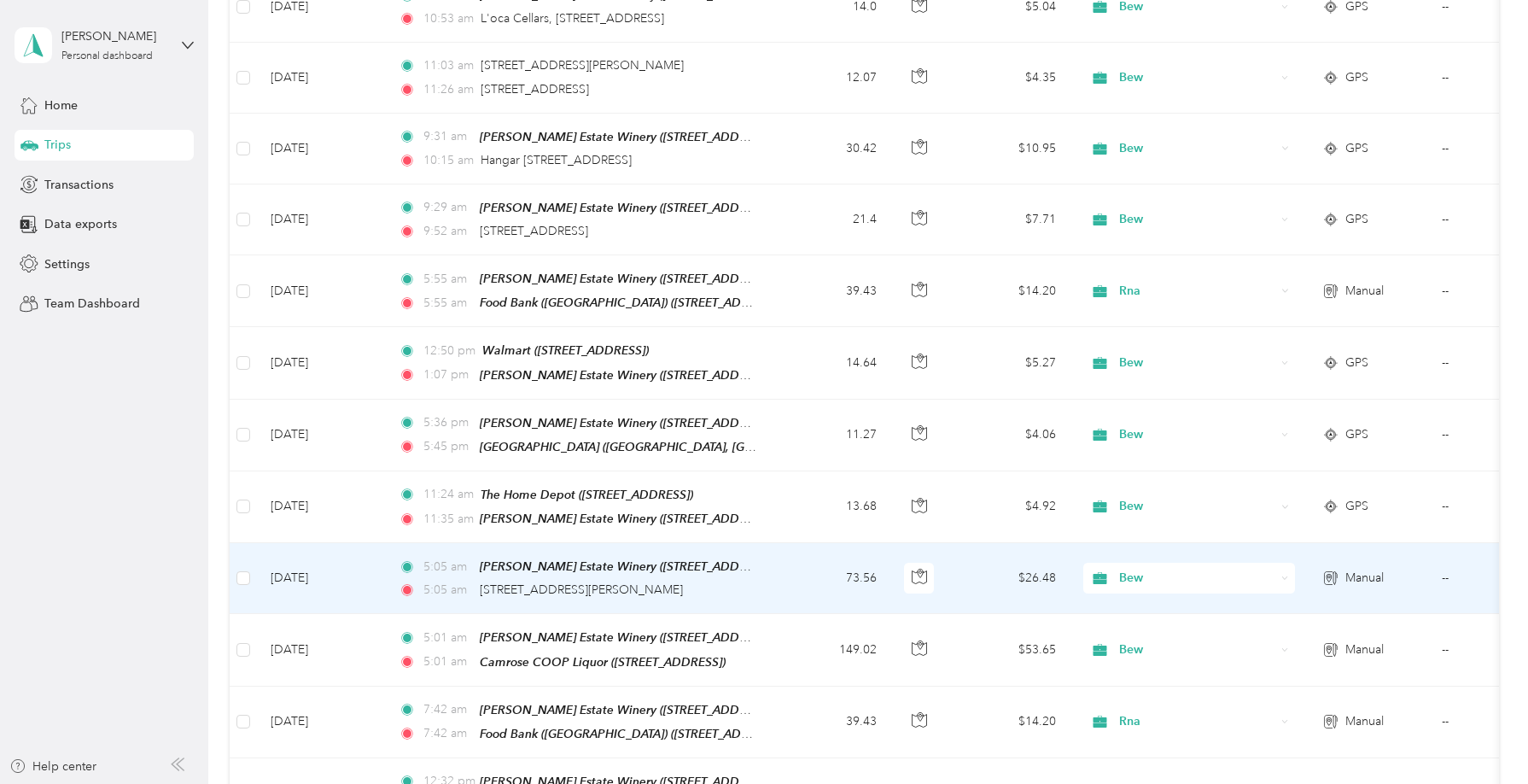
click at [660, 581] on div "5:05 am 4901 50 Avenue, Leduc" at bounding box center [577, 590] width 358 height 19
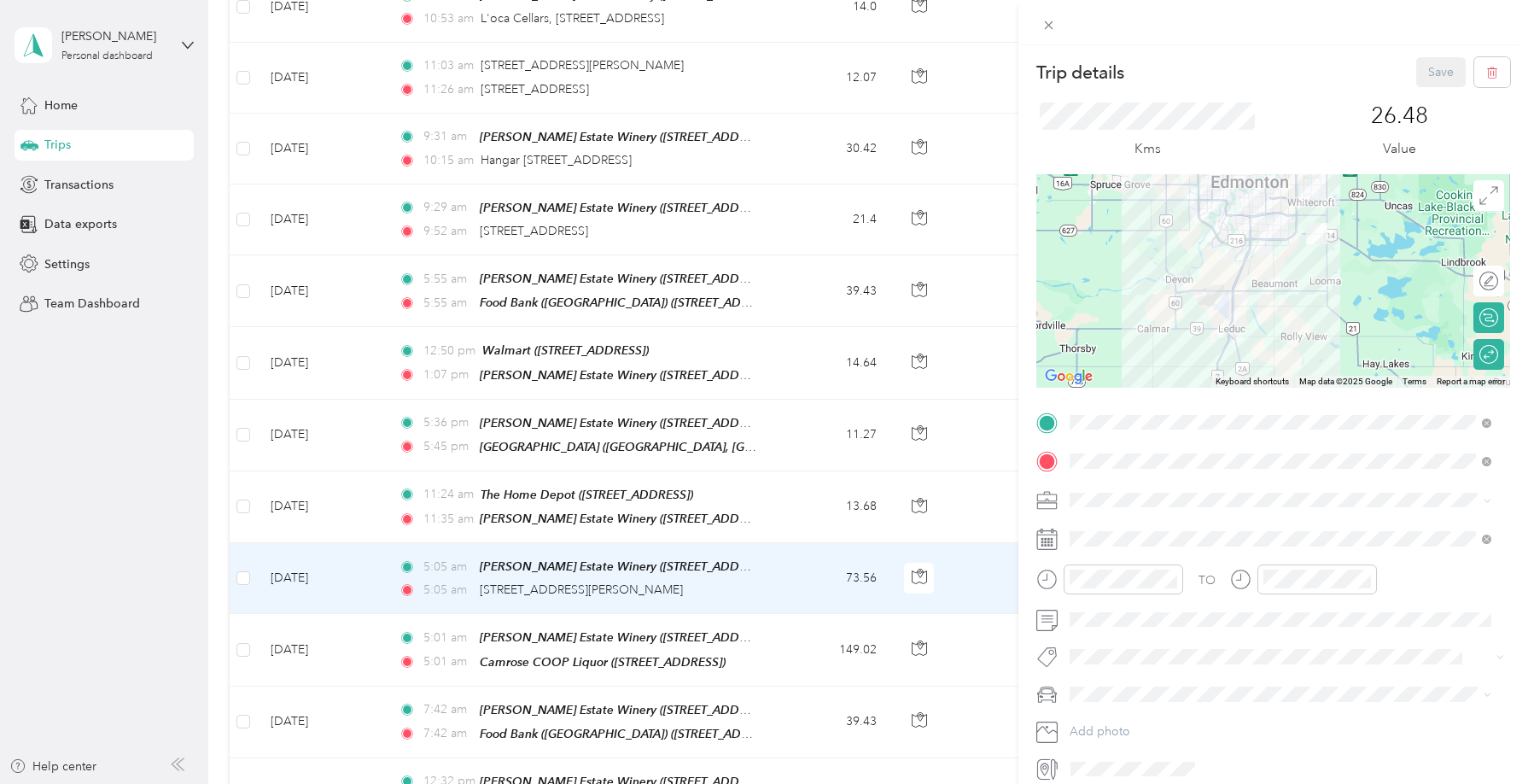
click at [968, 455] on div "Trip details Save This trip cannot be edited because it is either under review,…" at bounding box center [764, 392] width 1528 height 784
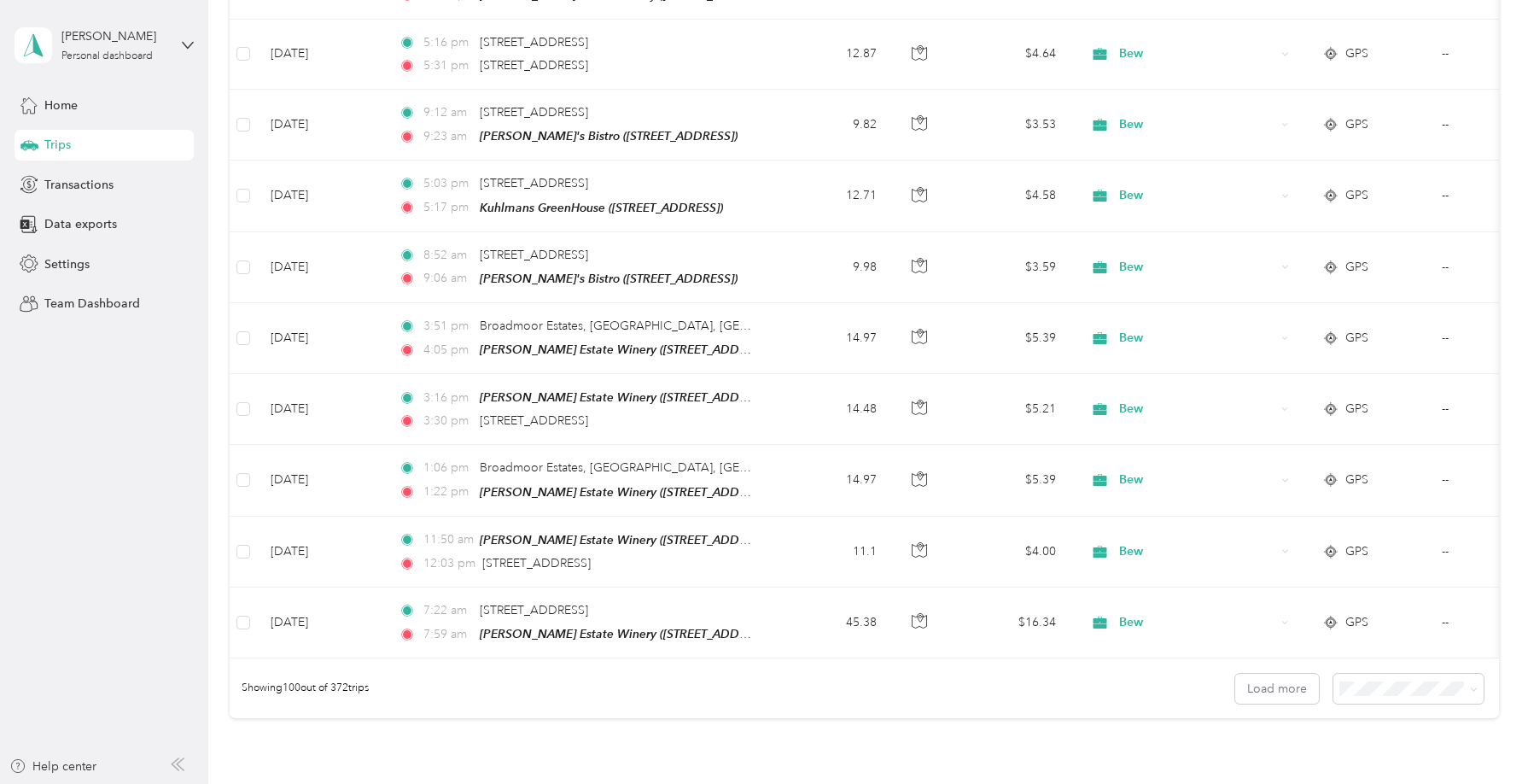
scroll to position [6835, 0]
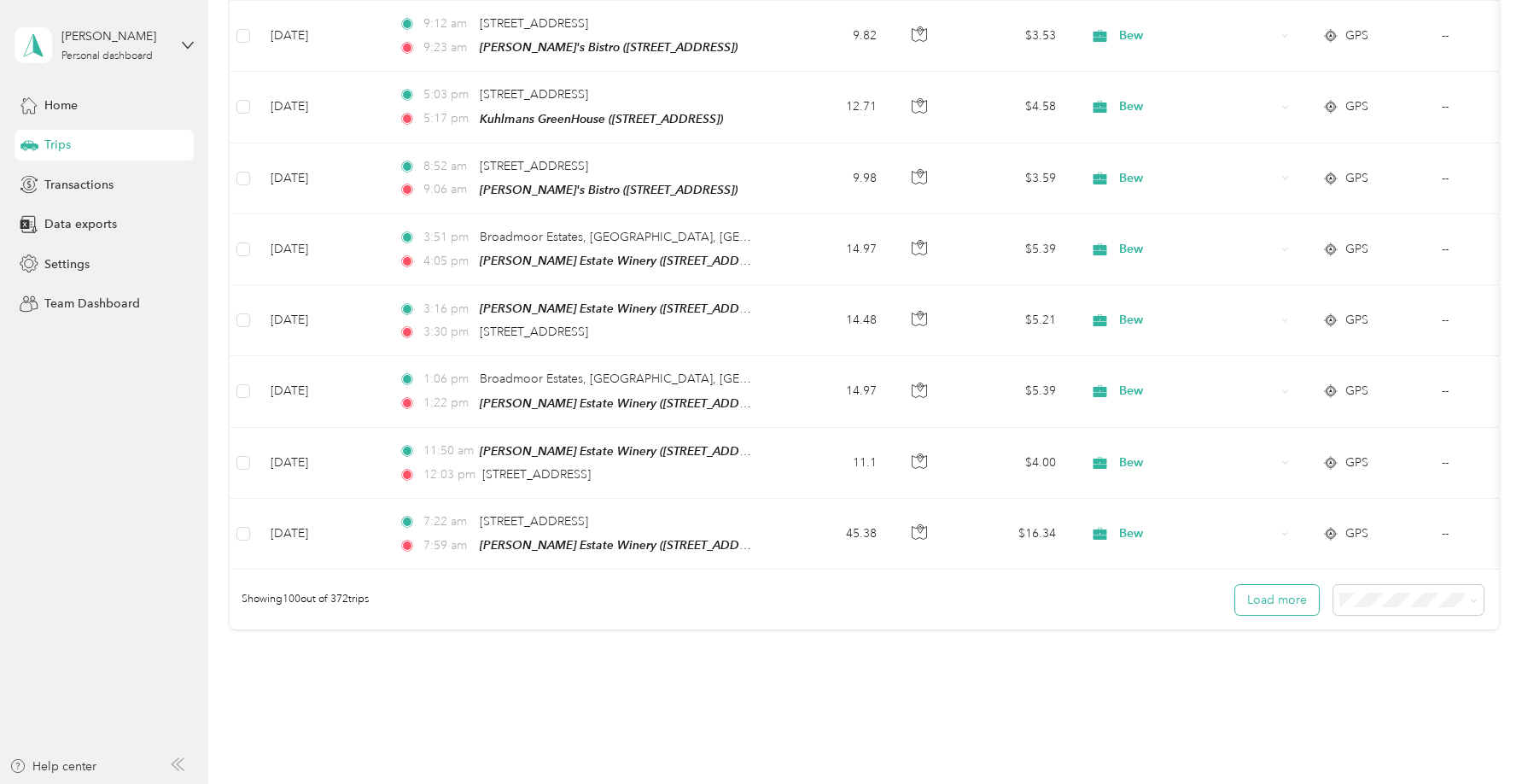
click at [1286, 585] on button "Load more" at bounding box center [1276, 600] width 83 height 30
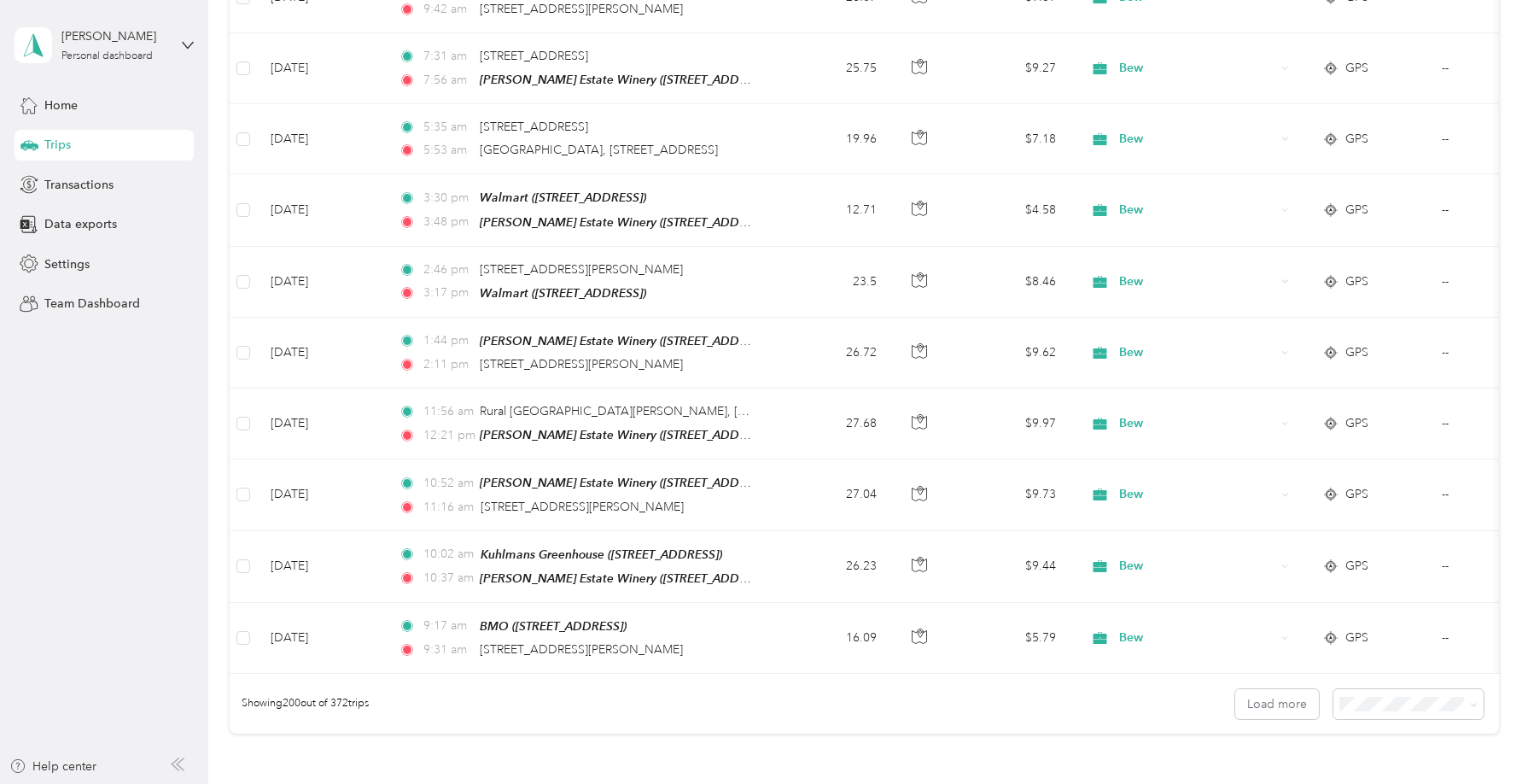
scroll to position [13857, 0]
click at [1280, 687] on button "Load more" at bounding box center [1276, 702] width 83 height 30
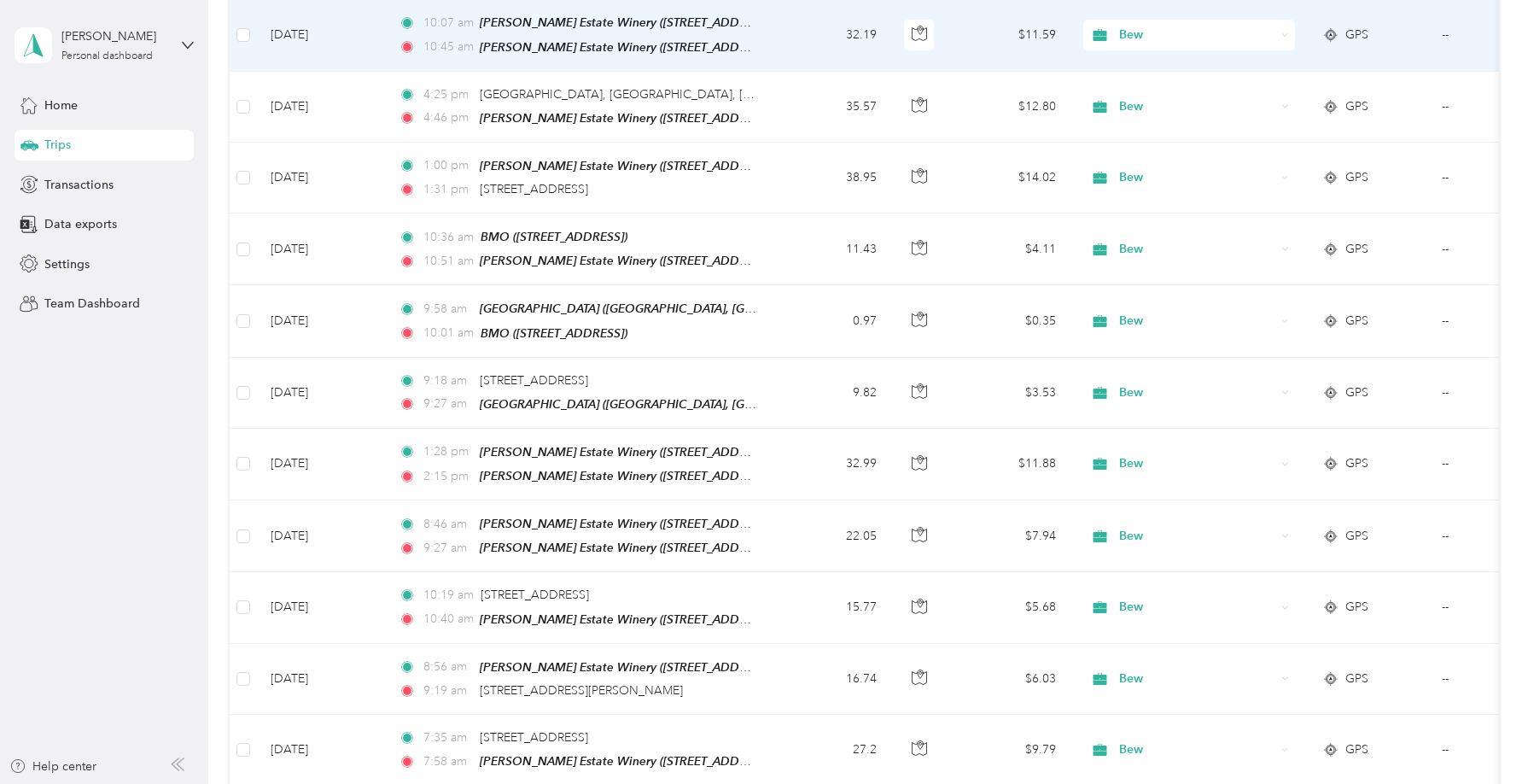
scroll to position [20879, 0]
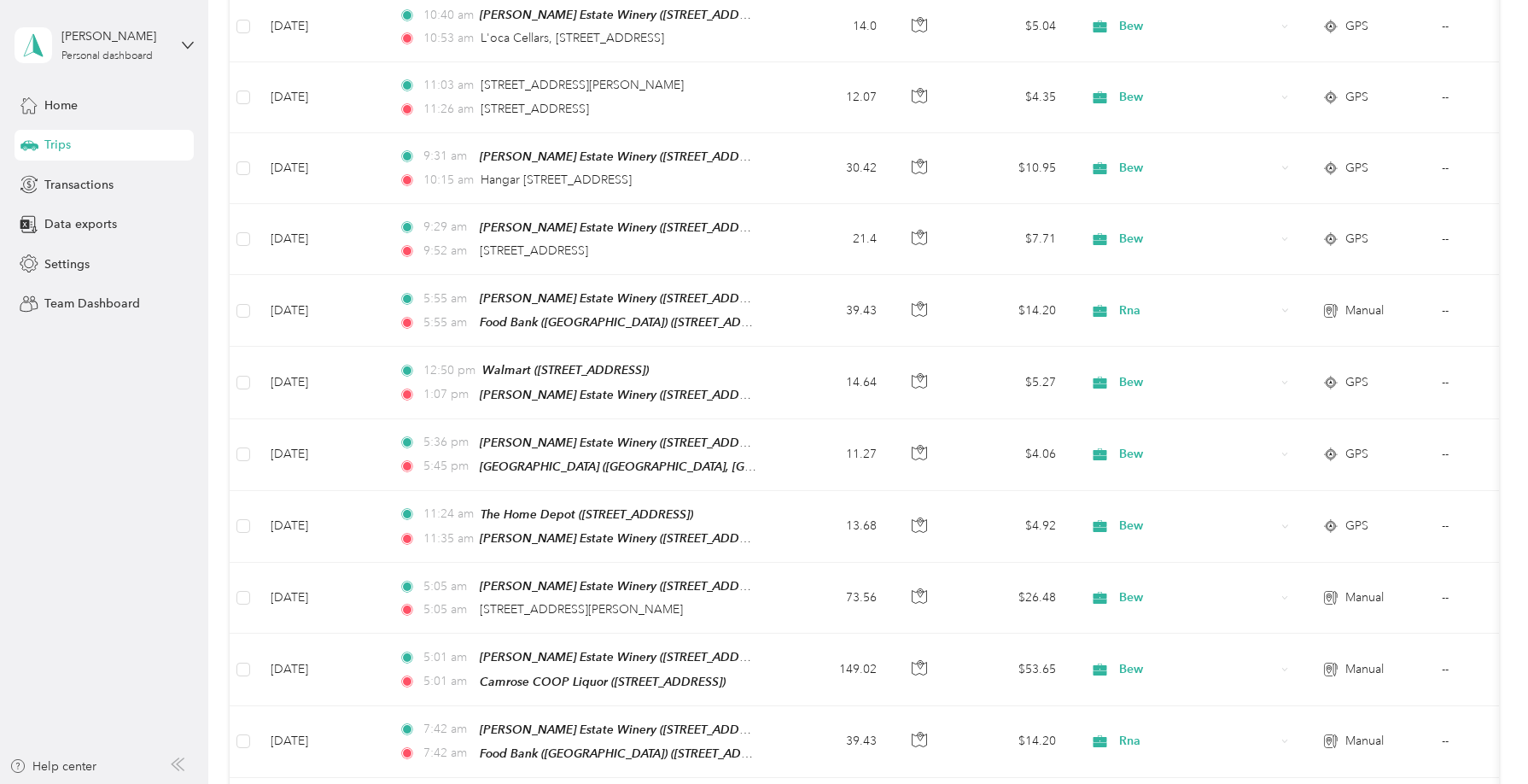
scroll to position [24519, 0]
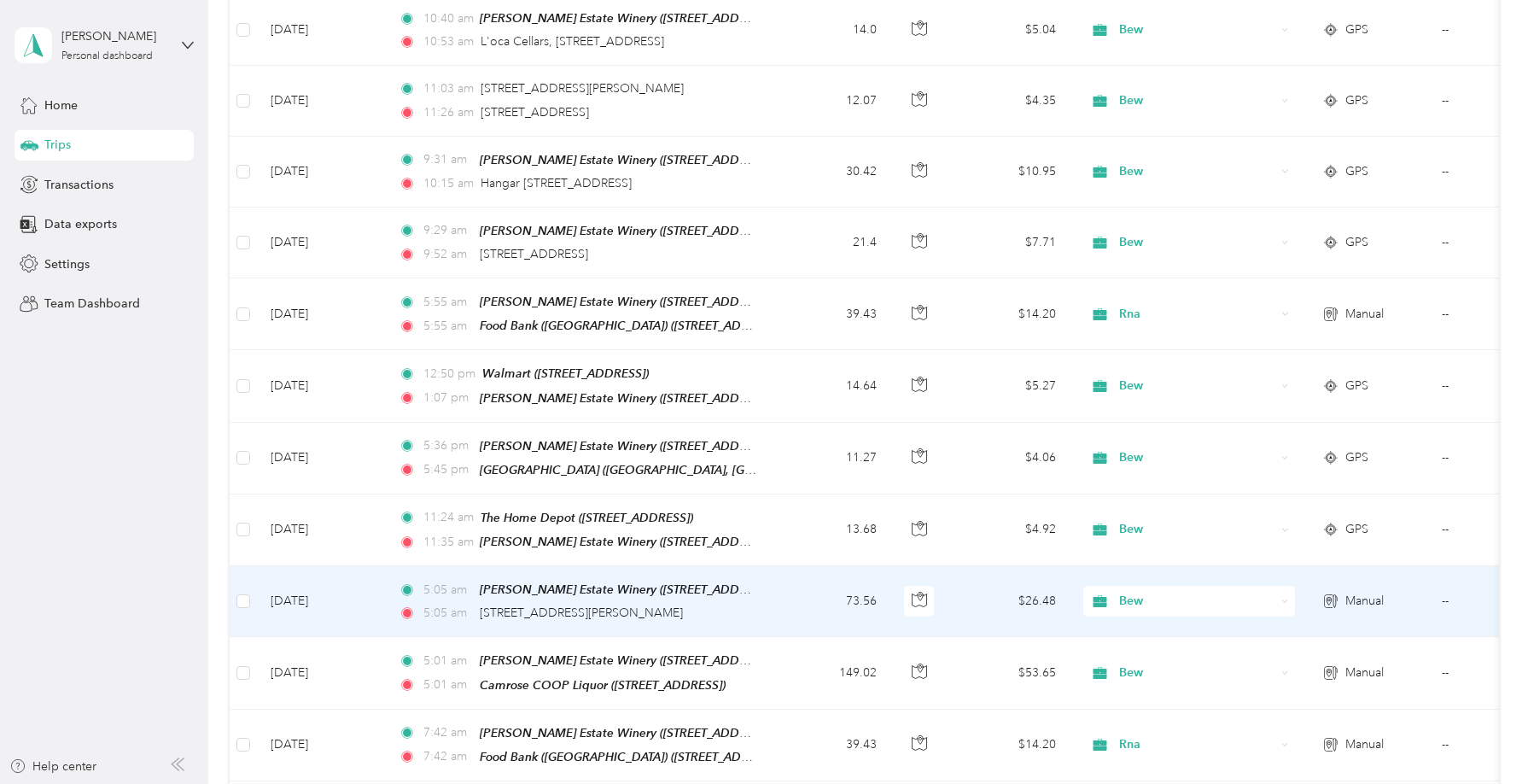
click at [784, 566] on td "73.56" at bounding box center [834, 602] width 112 height 71
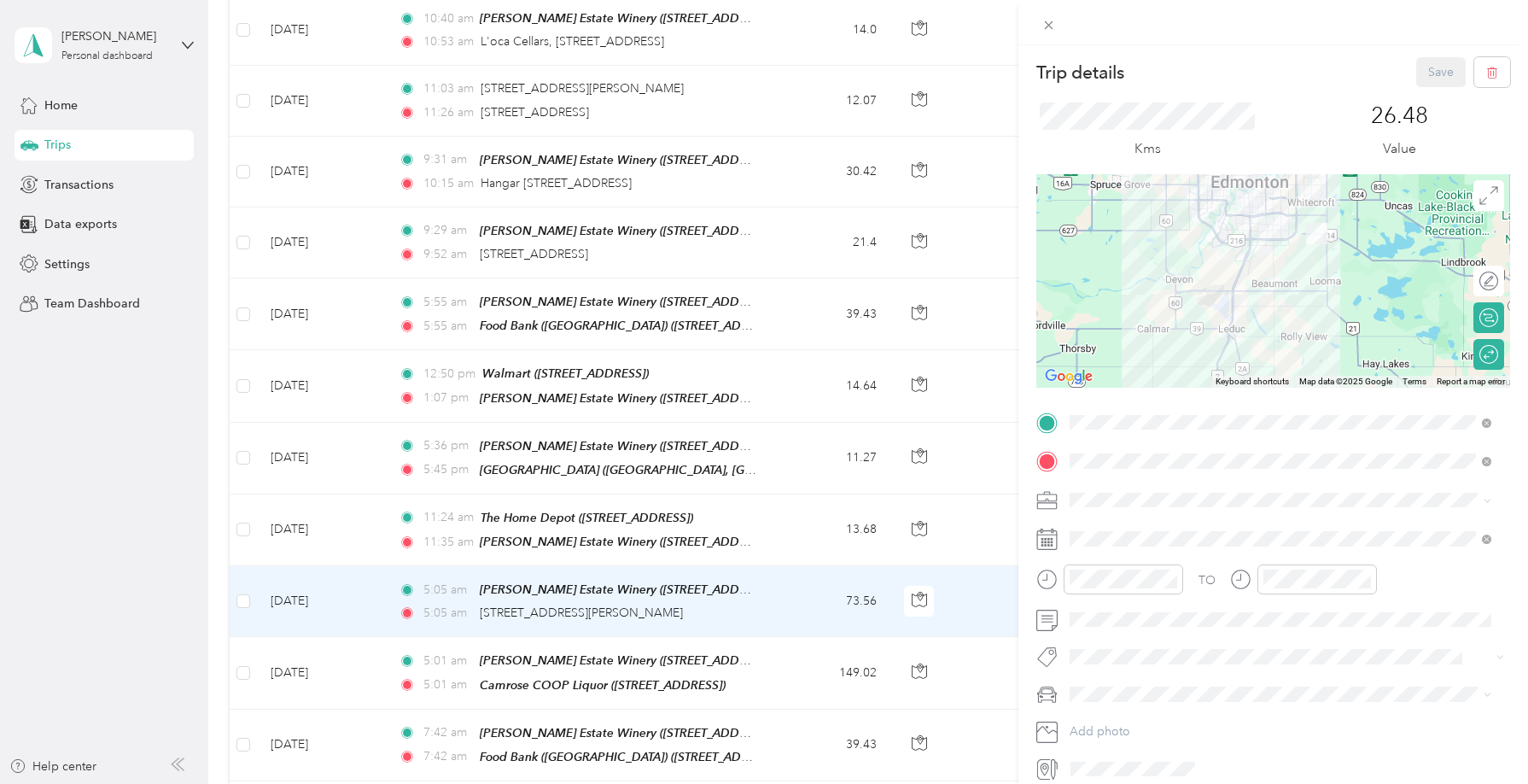
click at [985, 488] on div "Trip details Save This trip cannot be edited because it is either under review,…" at bounding box center [764, 392] width 1528 height 784
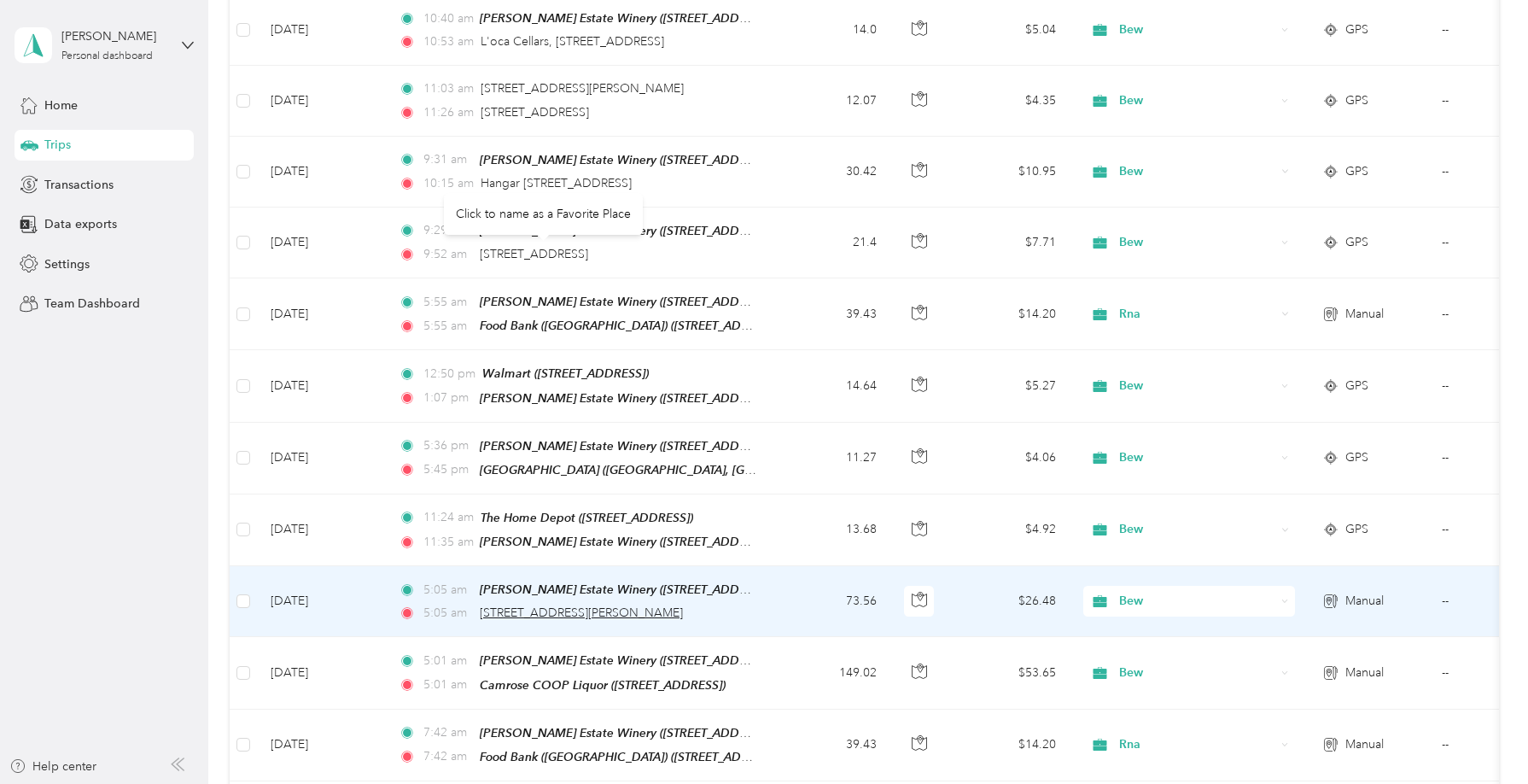
click at [578, 605] on span "4901 50 Avenue, Leduc" at bounding box center [581, 613] width 203 height 15
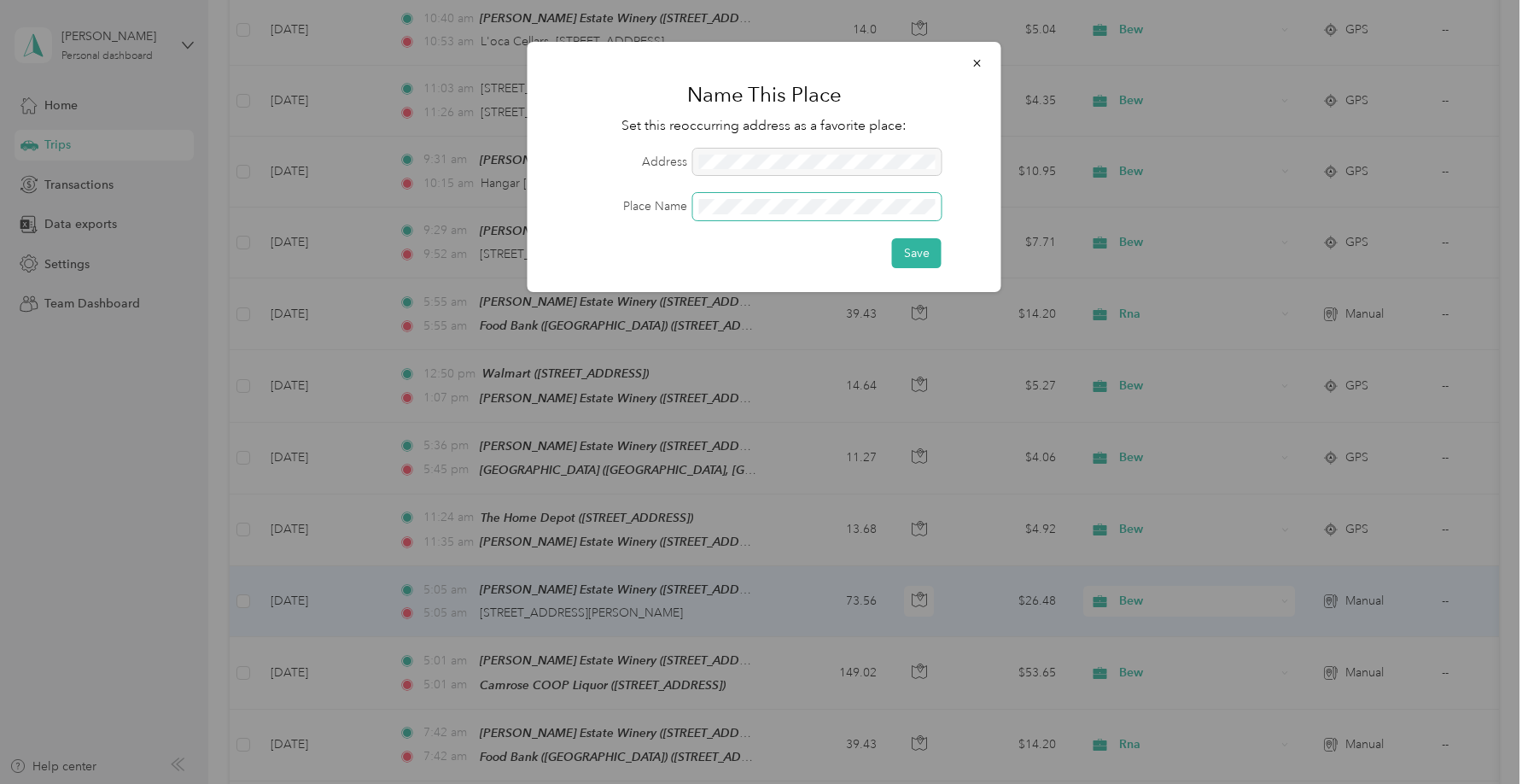
click at [792, 195] on span at bounding box center [818, 206] width 249 height 27
click at [922, 248] on button "Save" at bounding box center [917, 254] width 50 height 30
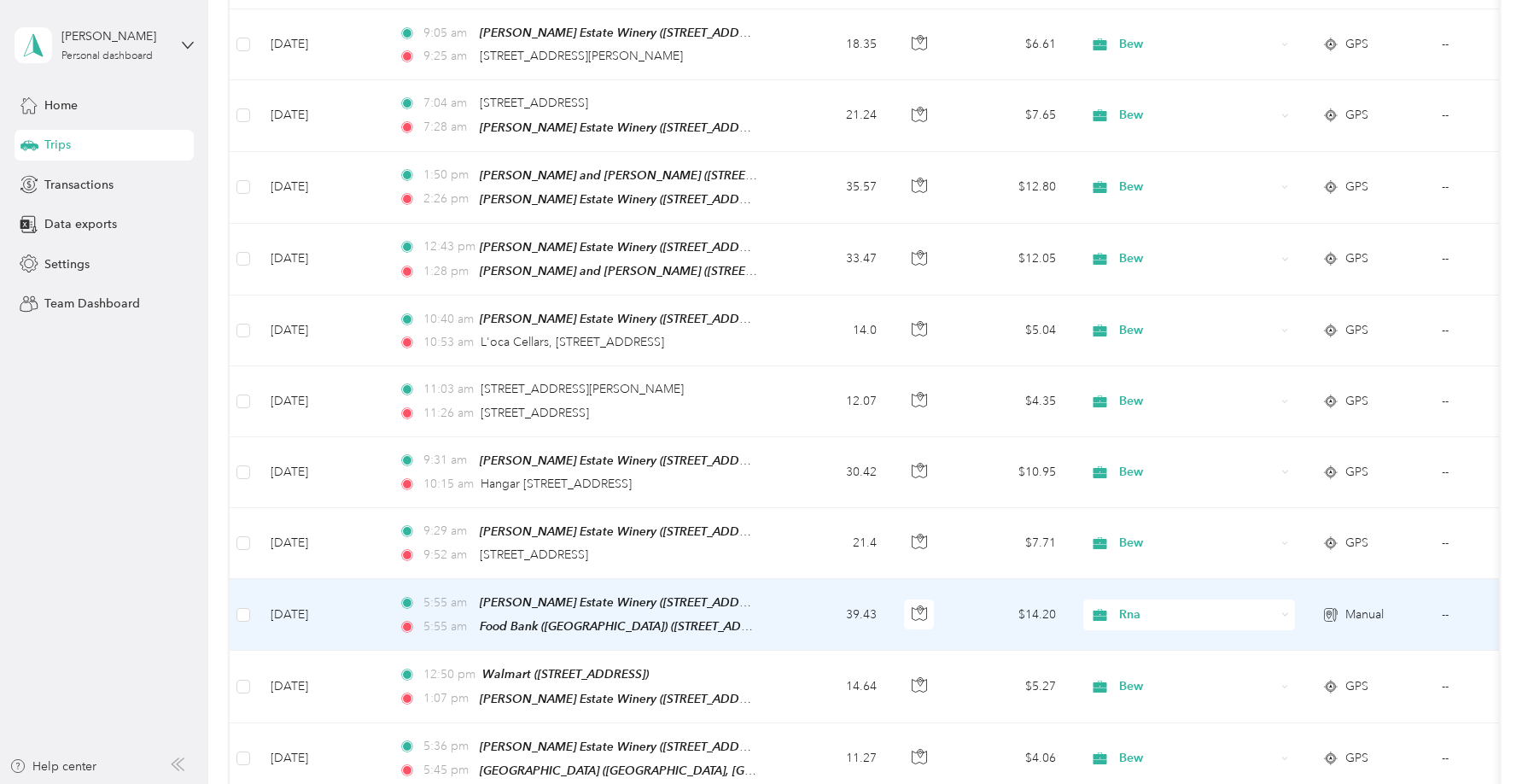
scroll to position [24189, 0]
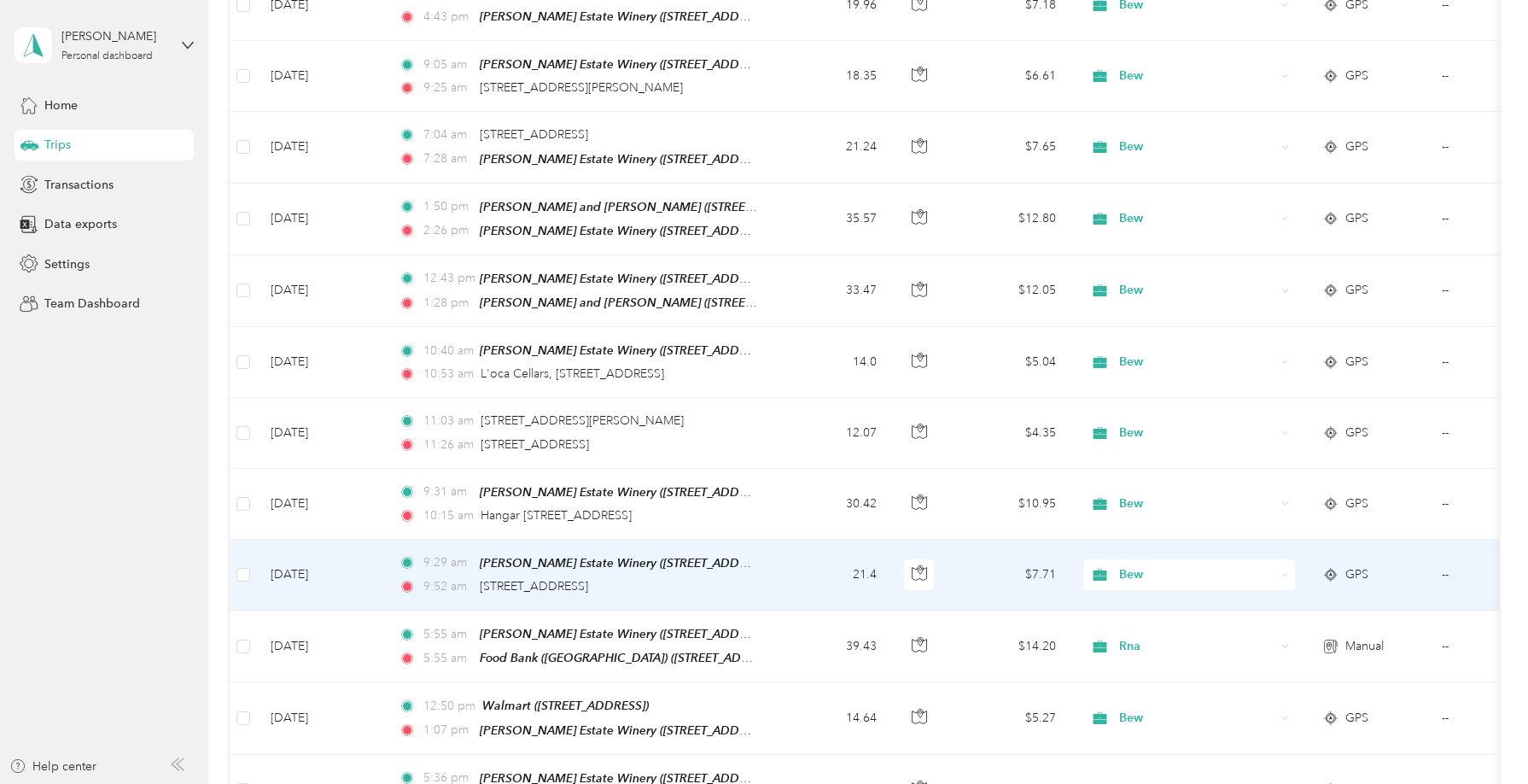
click at [1437, 540] on td "--" at bounding box center [1506, 575] width 155 height 71
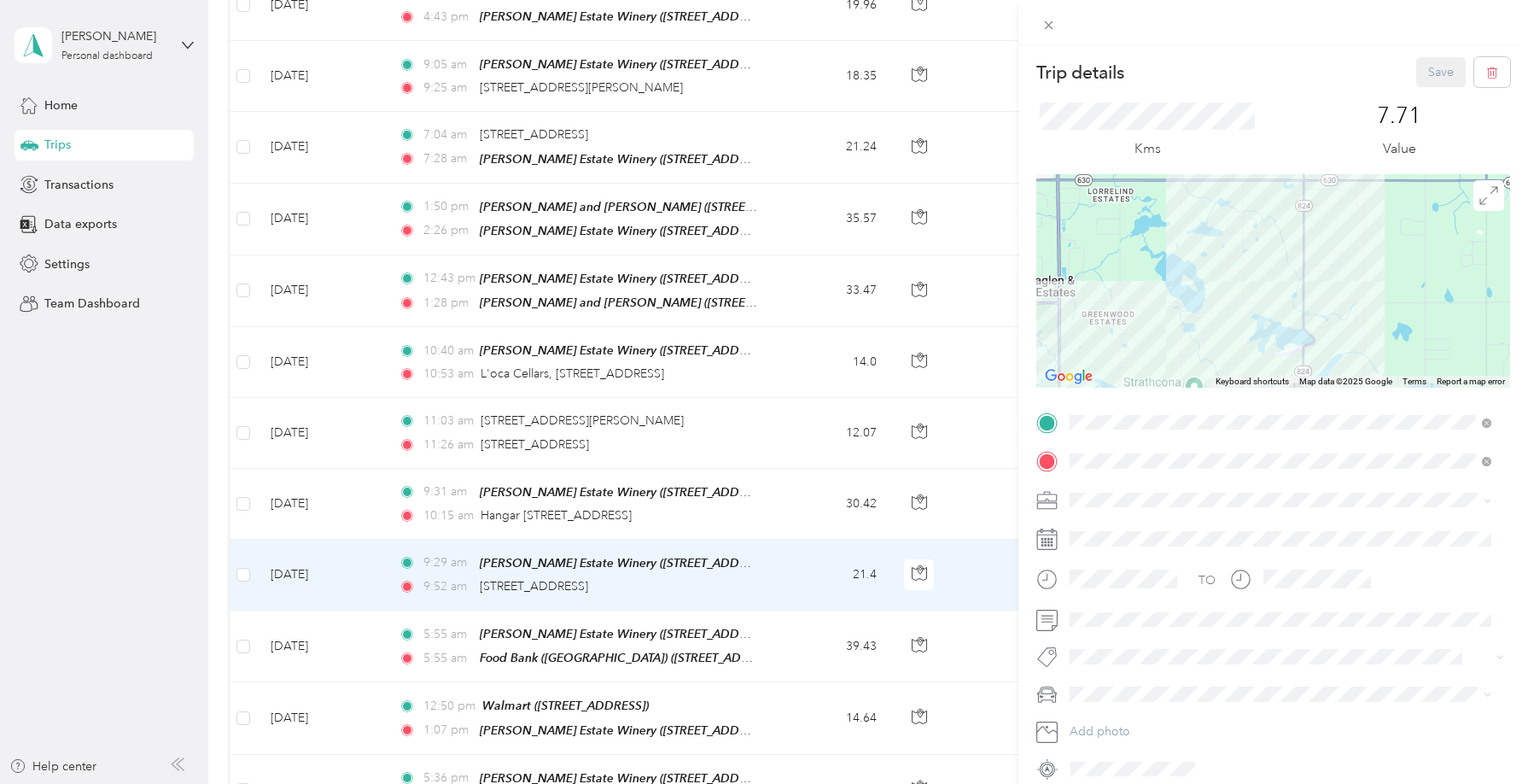
drag, startPoint x: 1331, startPoint y: 251, endPoint x: 1311, endPoint y: 371, distance: 121.7
click at [1311, 371] on div at bounding box center [1273, 281] width 473 height 213
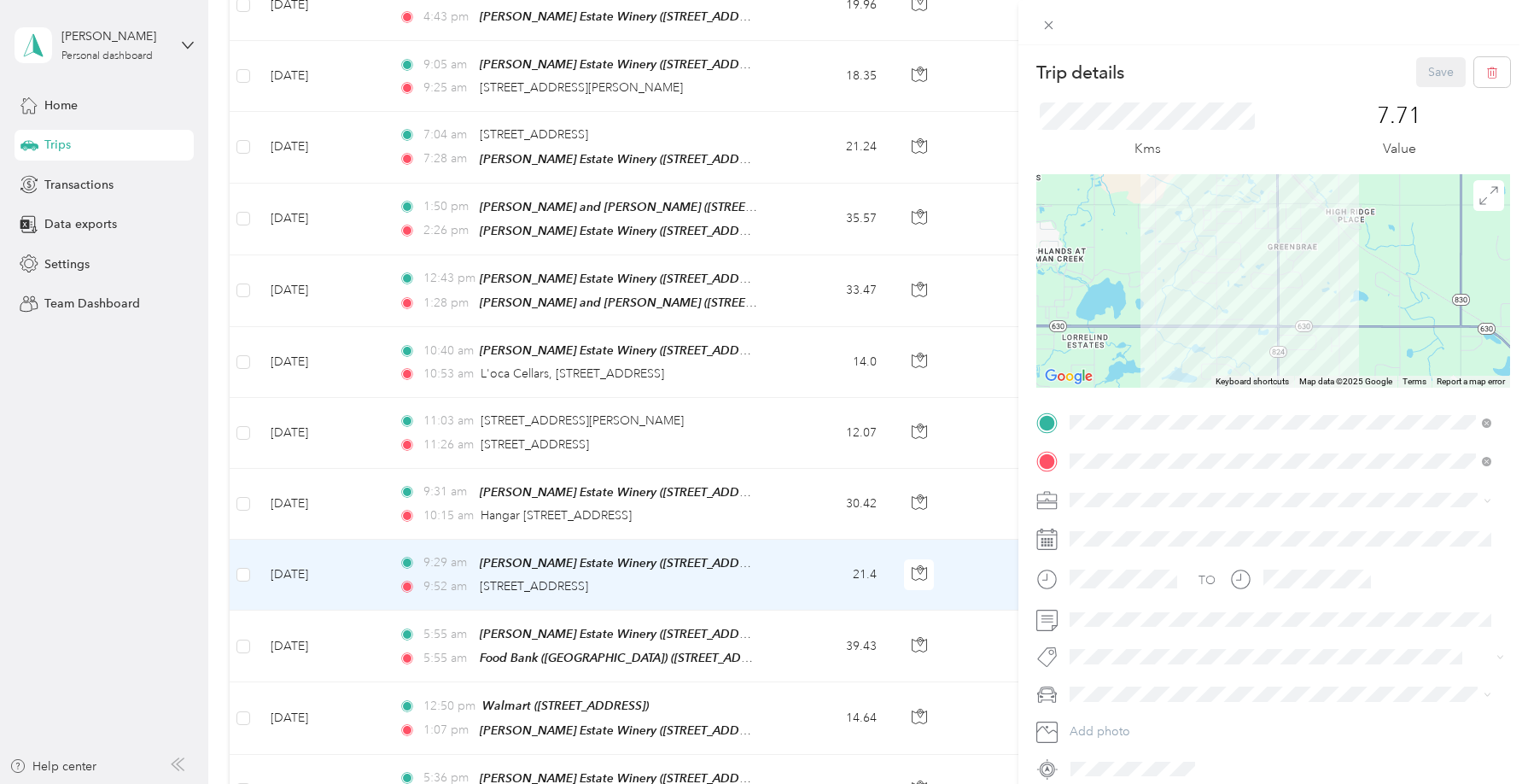
drag, startPoint x: 1332, startPoint y: 267, endPoint x: 1322, endPoint y: 355, distance: 88.6
click at [1323, 357] on div at bounding box center [1273, 281] width 473 height 213
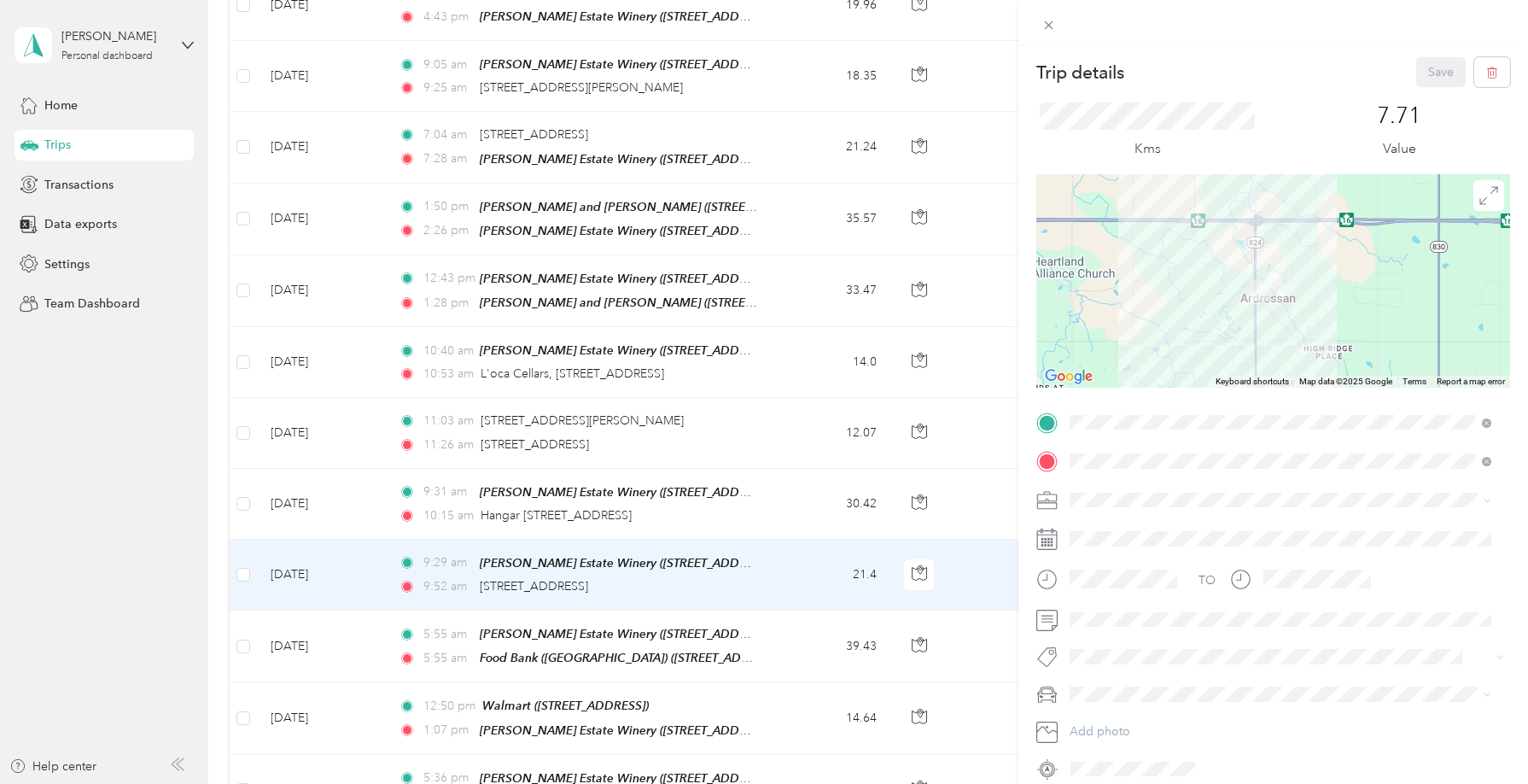
drag, startPoint x: 1318, startPoint y: 327, endPoint x: 1304, endPoint y: 314, distance: 19.1
click at [1314, 332] on div at bounding box center [1273, 281] width 473 height 213
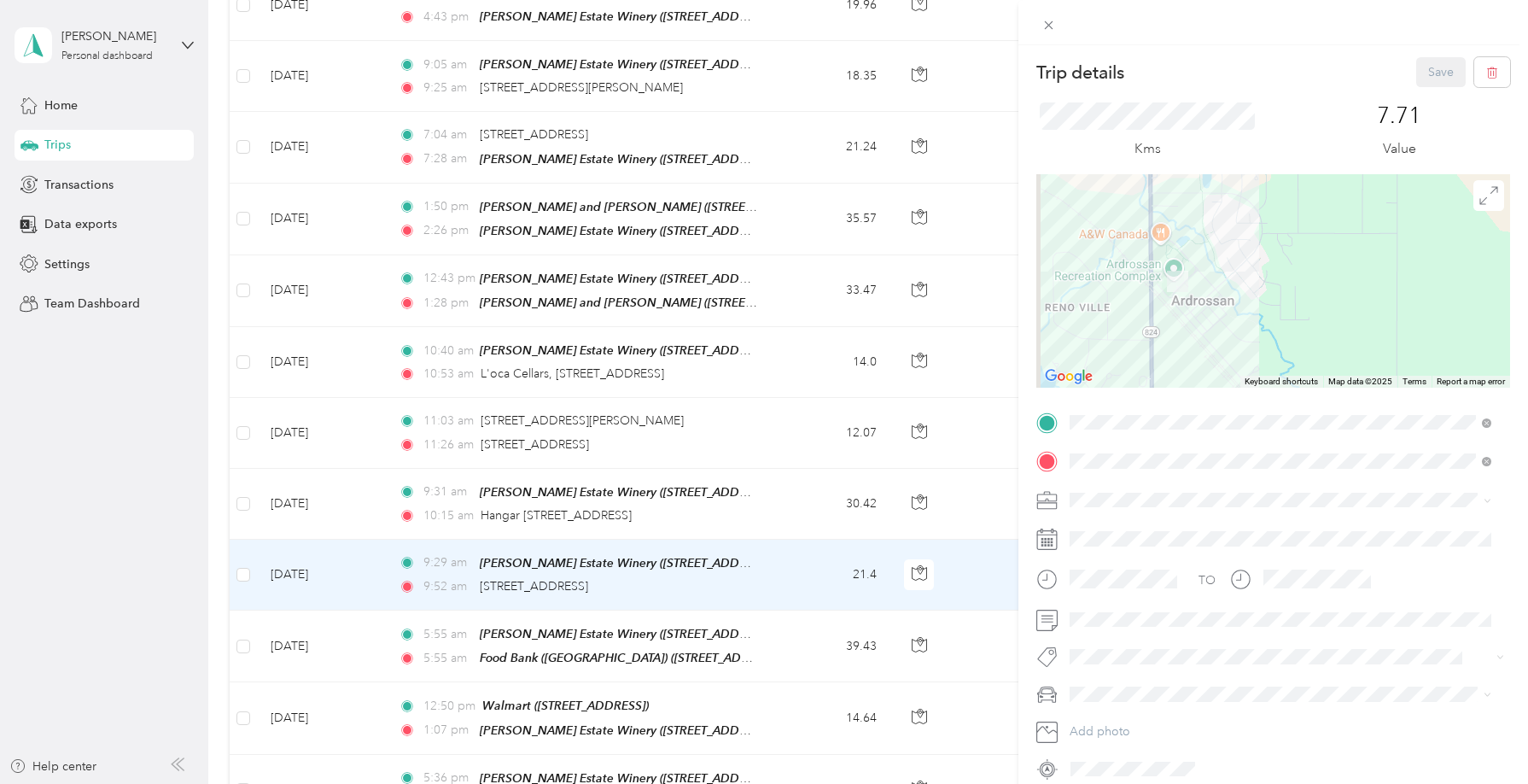
drag, startPoint x: 1225, startPoint y: 322, endPoint x: 1252, endPoint y: 321, distance: 27.0
click at [1253, 320] on div at bounding box center [1273, 281] width 473 height 213
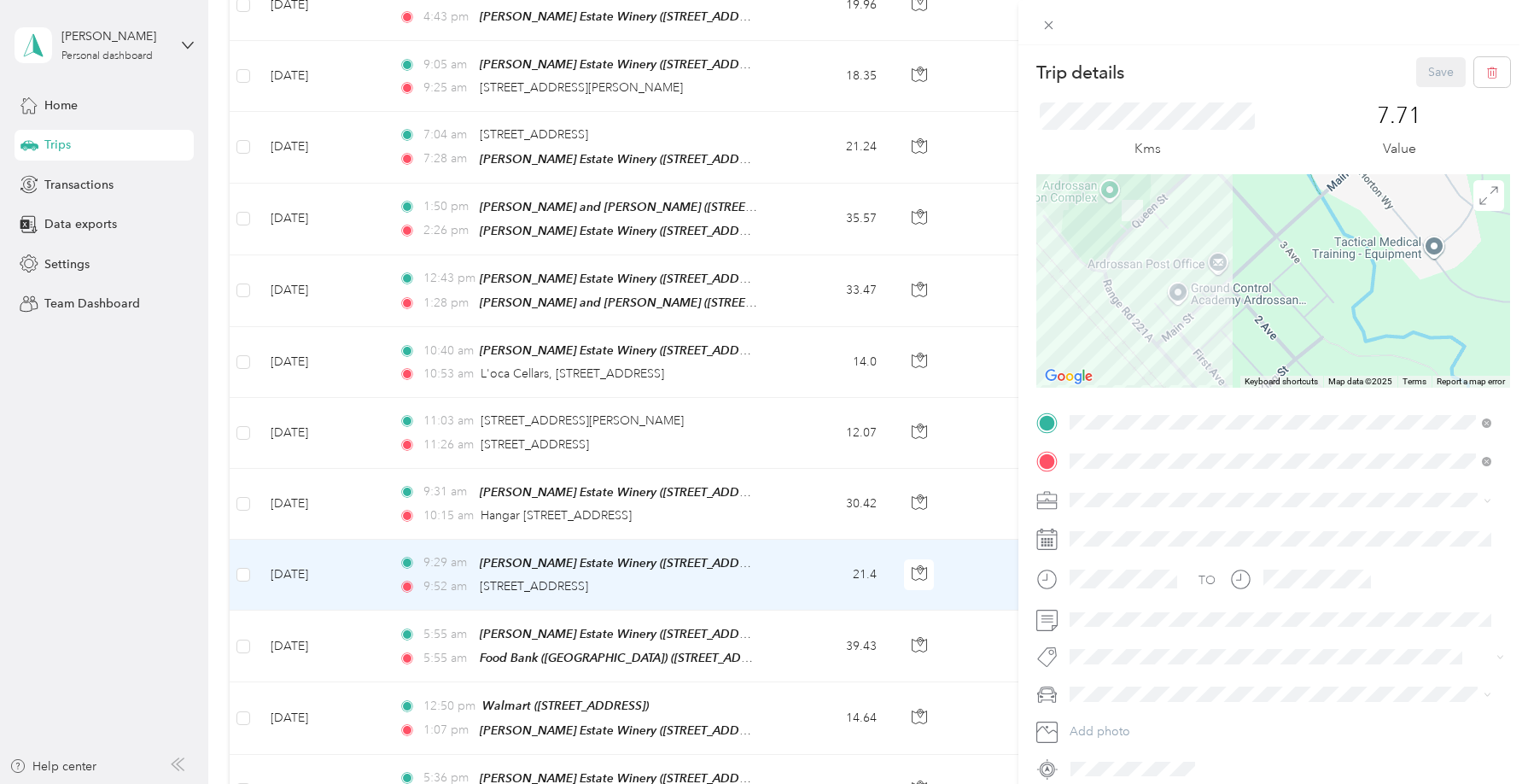
drag, startPoint x: 1244, startPoint y: 338, endPoint x: 1278, endPoint y: 389, distance: 61.3
click at [1288, 394] on div "Trip details Save This trip cannot be edited because it is either under review,…" at bounding box center [1273, 419] width 473 height 725
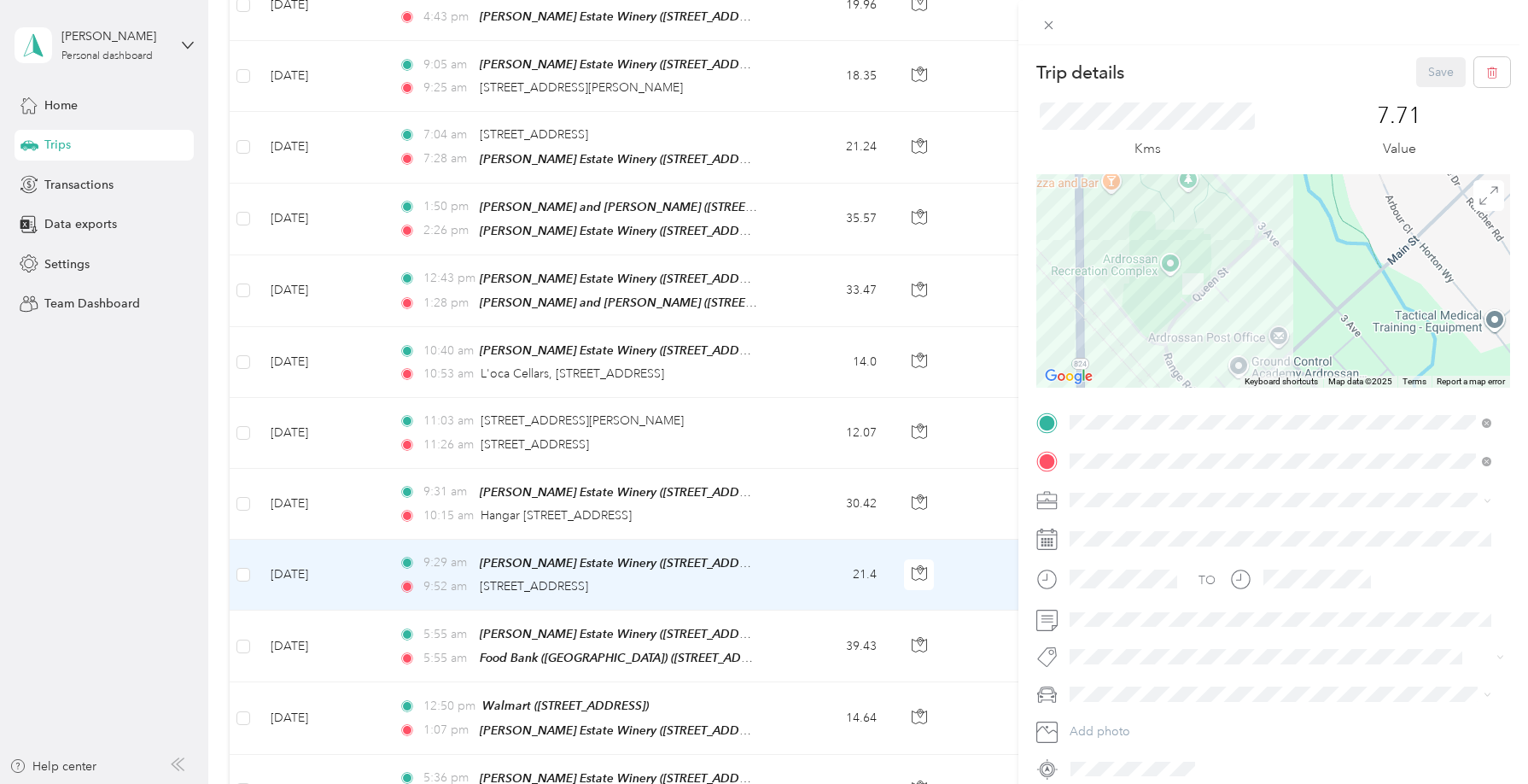
click at [694, 235] on div "Trip details Save This trip cannot be edited because it is either under review,…" at bounding box center [764, 392] width 1528 height 784
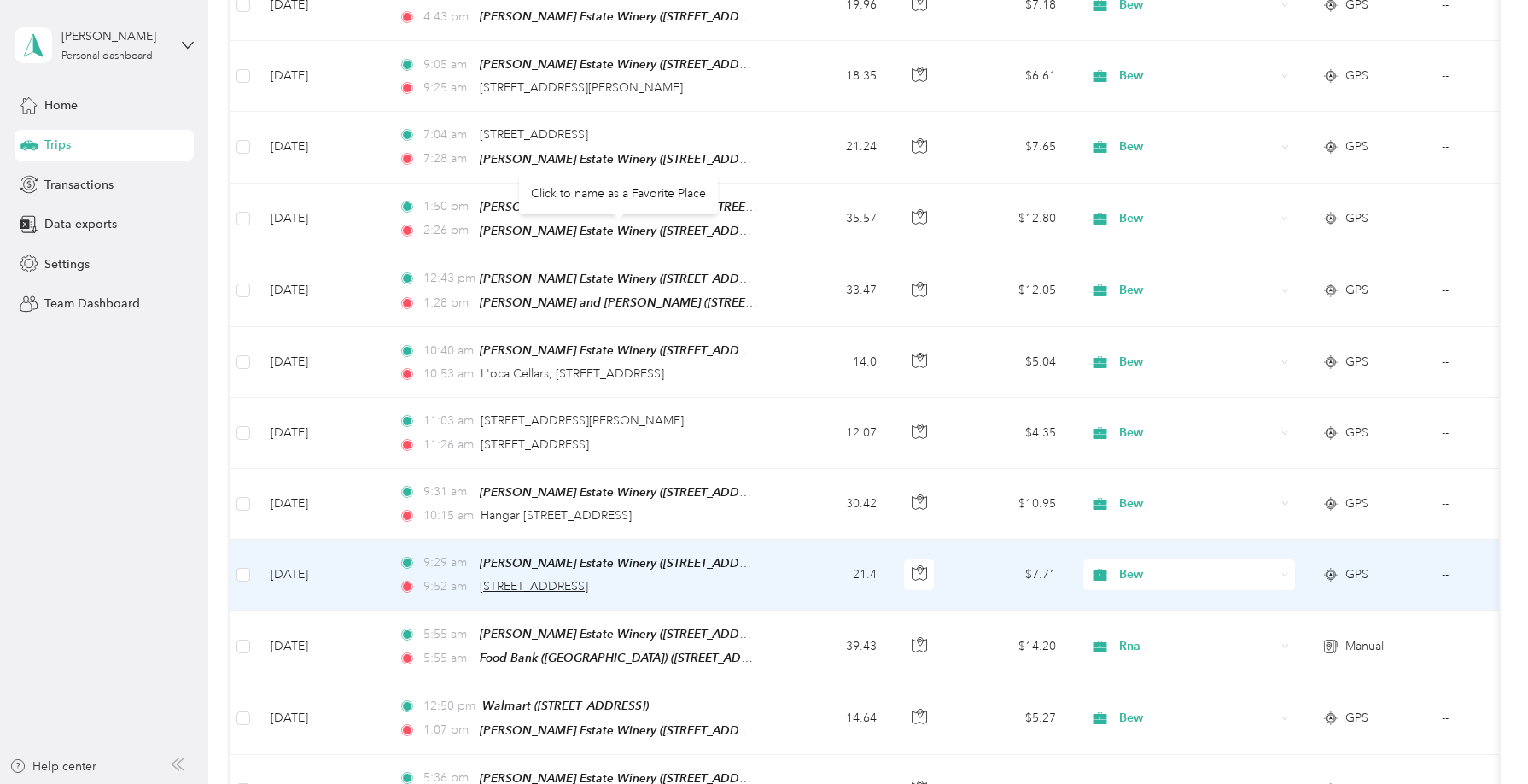
click at [589, 579] on span "80, 1st Avenue, Strathcona, Alberta, T8E 1J6, Canada" at bounding box center [534, 587] width 109 height 15
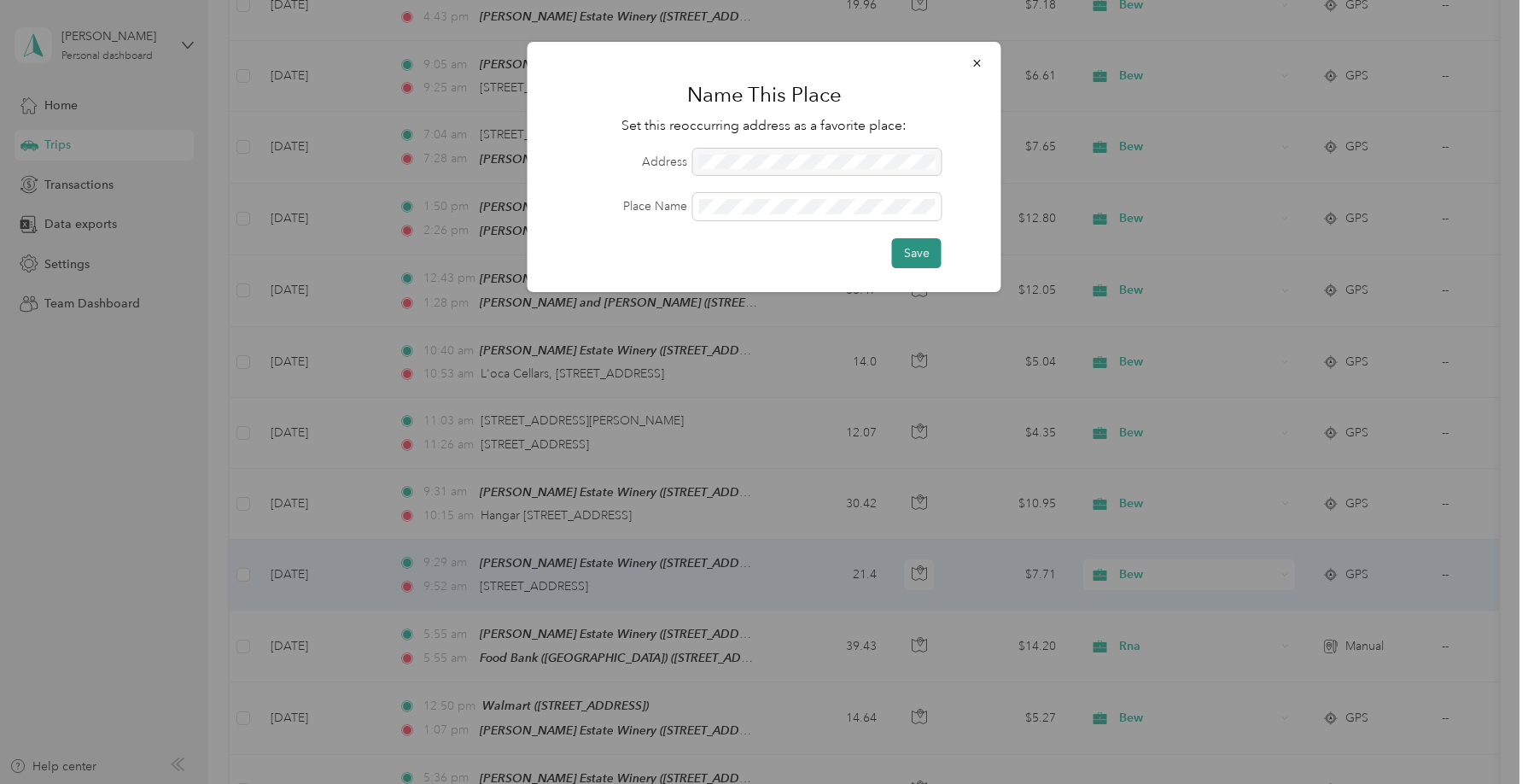
click at [916, 251] on button "Save" at bounding box center [917, 254] width 50 height 30
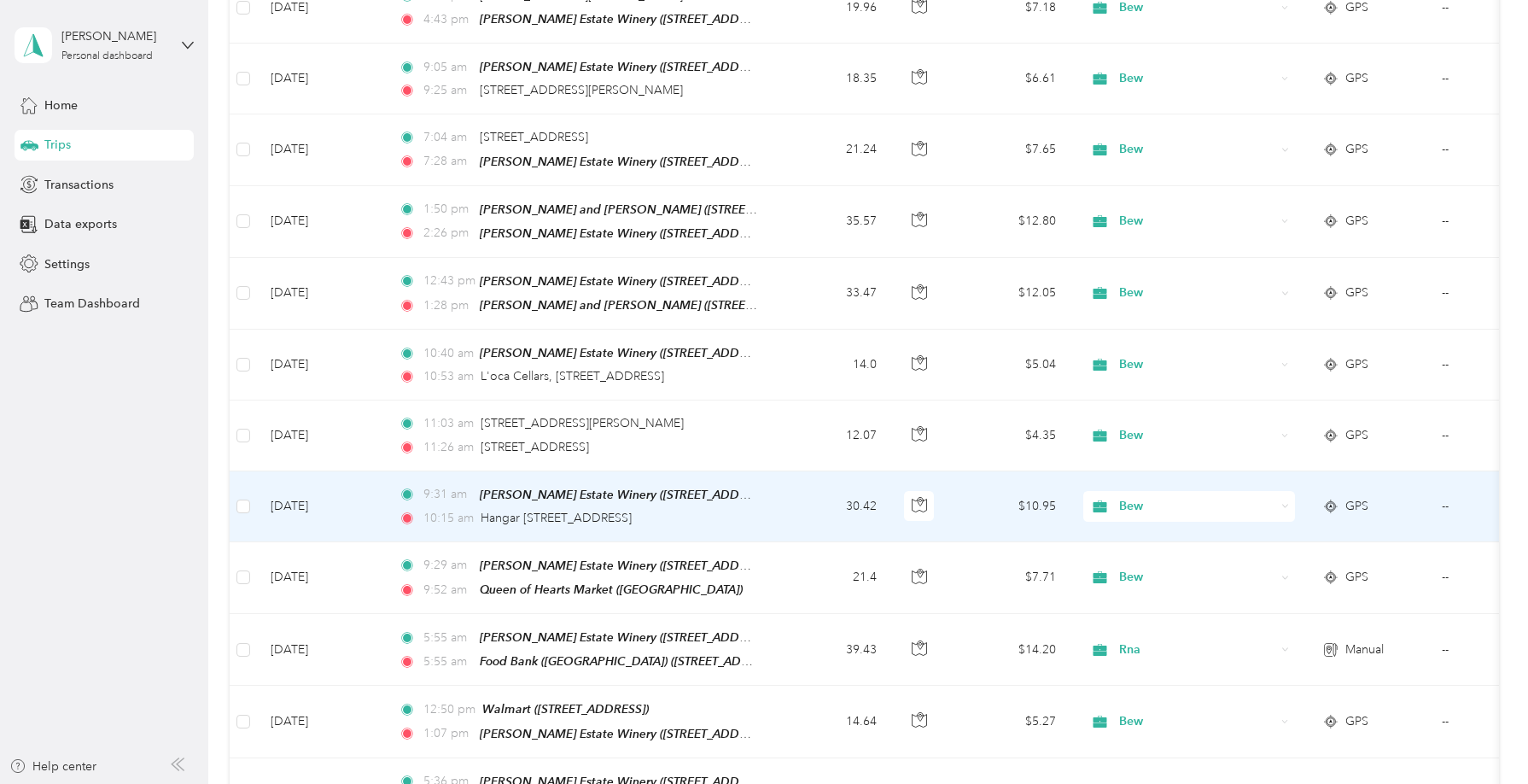
click at [973, 472] on td "$10.95" at bounding box center [1011, 507] width 120 height 71
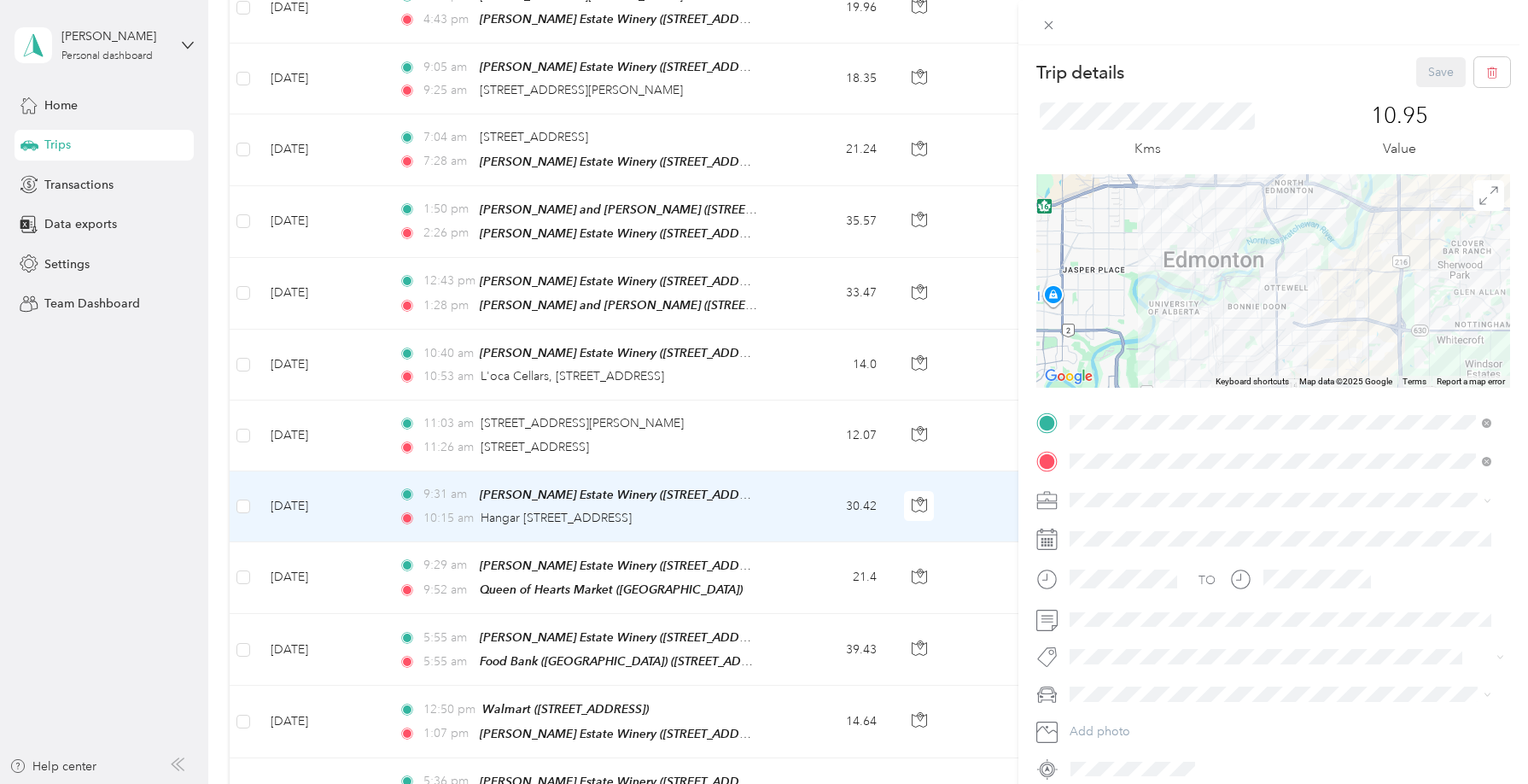
drag, startPoint x: 1217, startPoint y: 308, endPoint x: 1215, endPoint y: 354, distance: 46.0
click at [1215, 352] on div at bounding box center [1273, 281] width 473 height 213
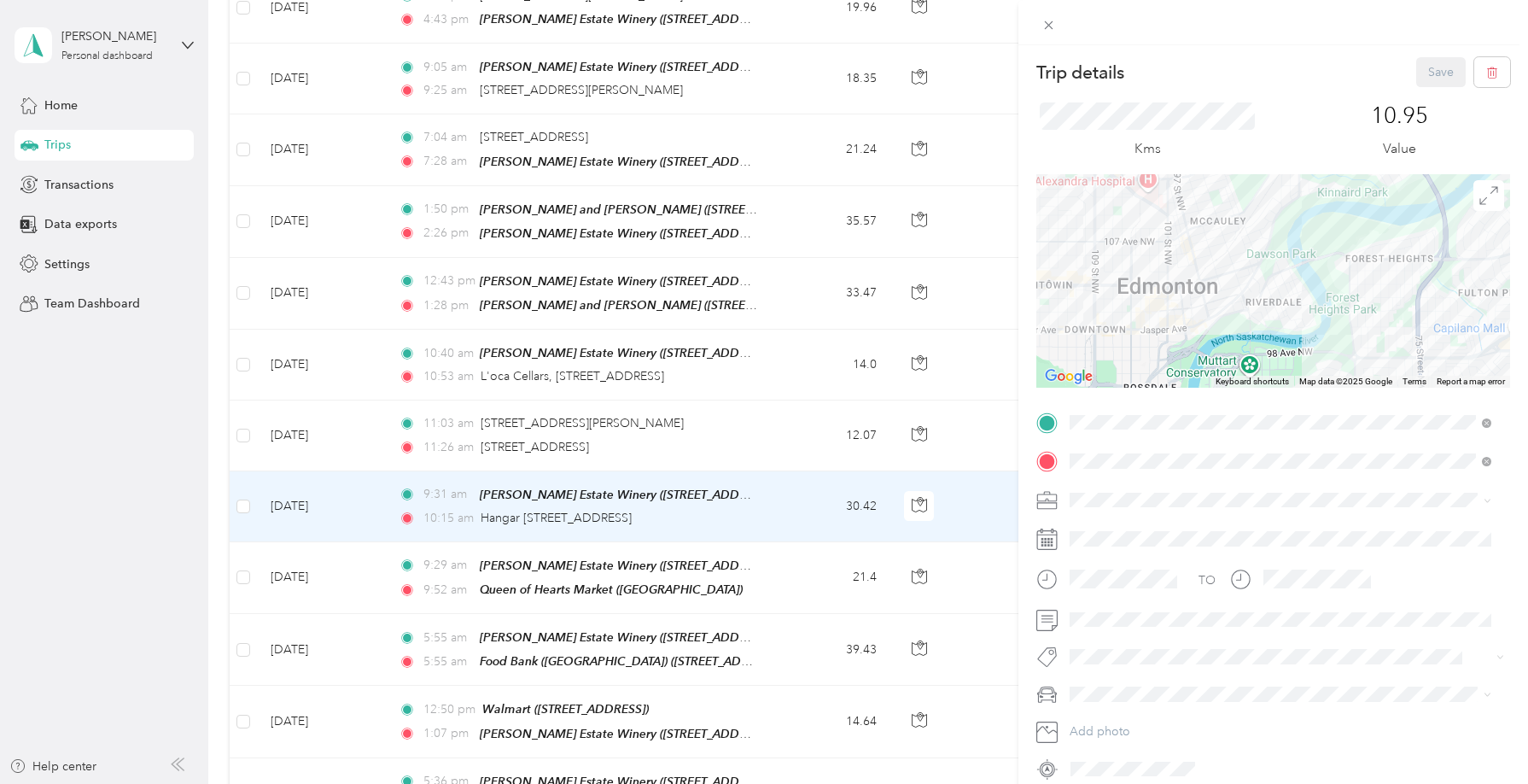
click at [1209, 359] on div at bounding box center [1273, 281] width 473 height 213
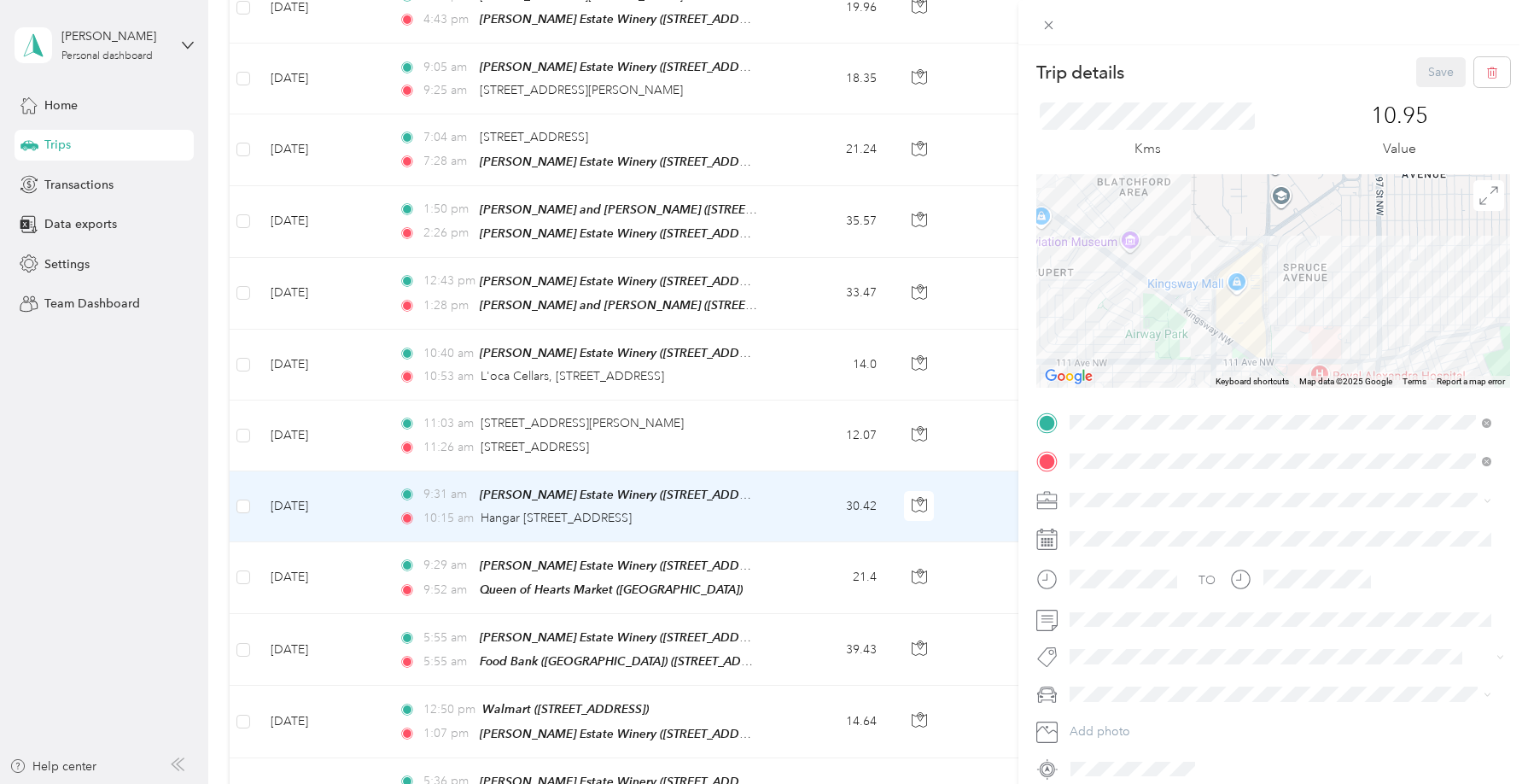
drag, startPoint x: 1111, startPoint y: 276, endPoint x: 1162, endPoint y: 327, distance: 72.1
click at [1160, 324] on div at bounding box center [1273, 281] width 473 height 213
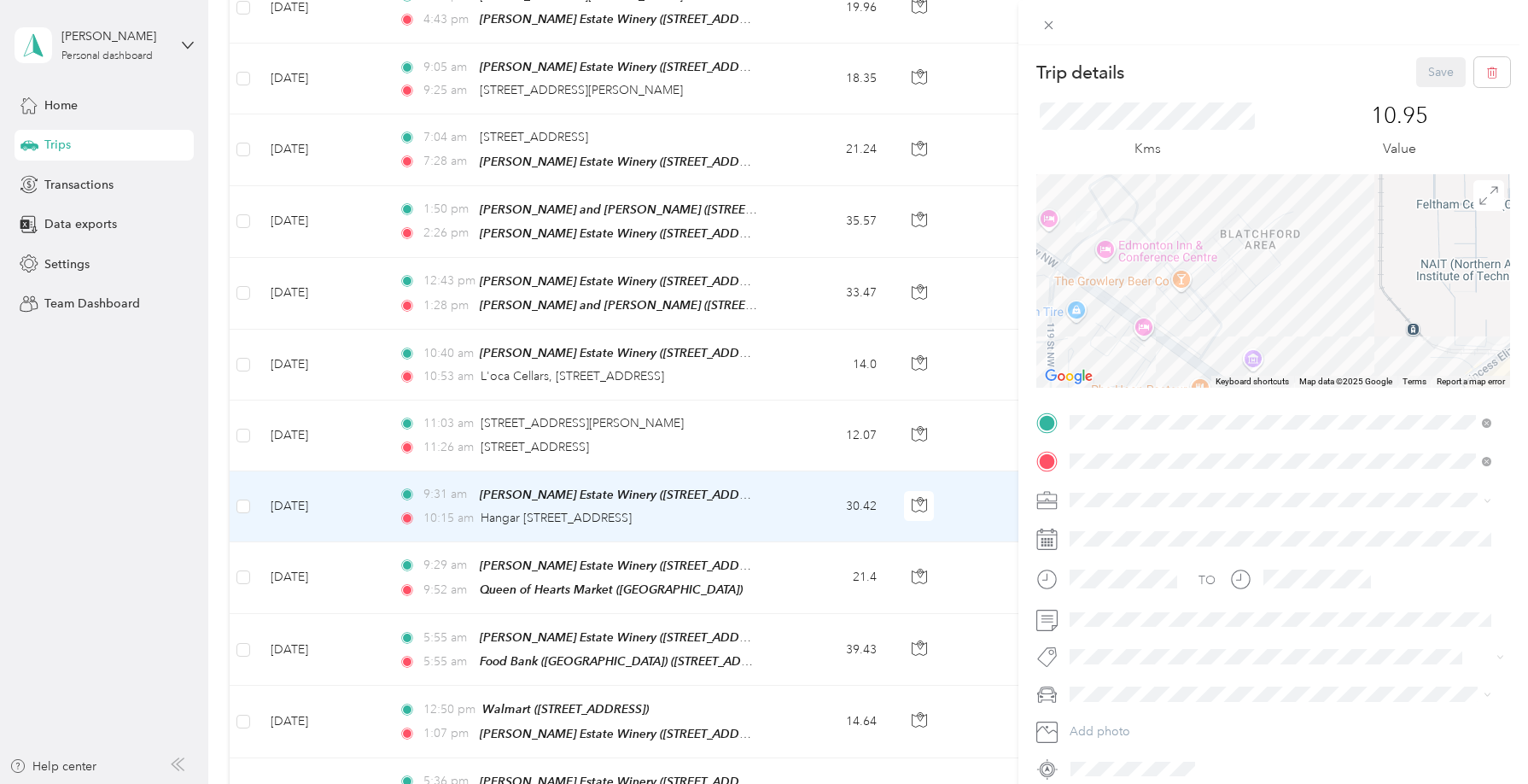
drag, startPoint x: 1155, startPoint y: 319, endPoint x: 1160, endPoint y: 333, distance: 14.9
click at [1158, 328] on div at bounding box center [1273, 281] width 473 height 213
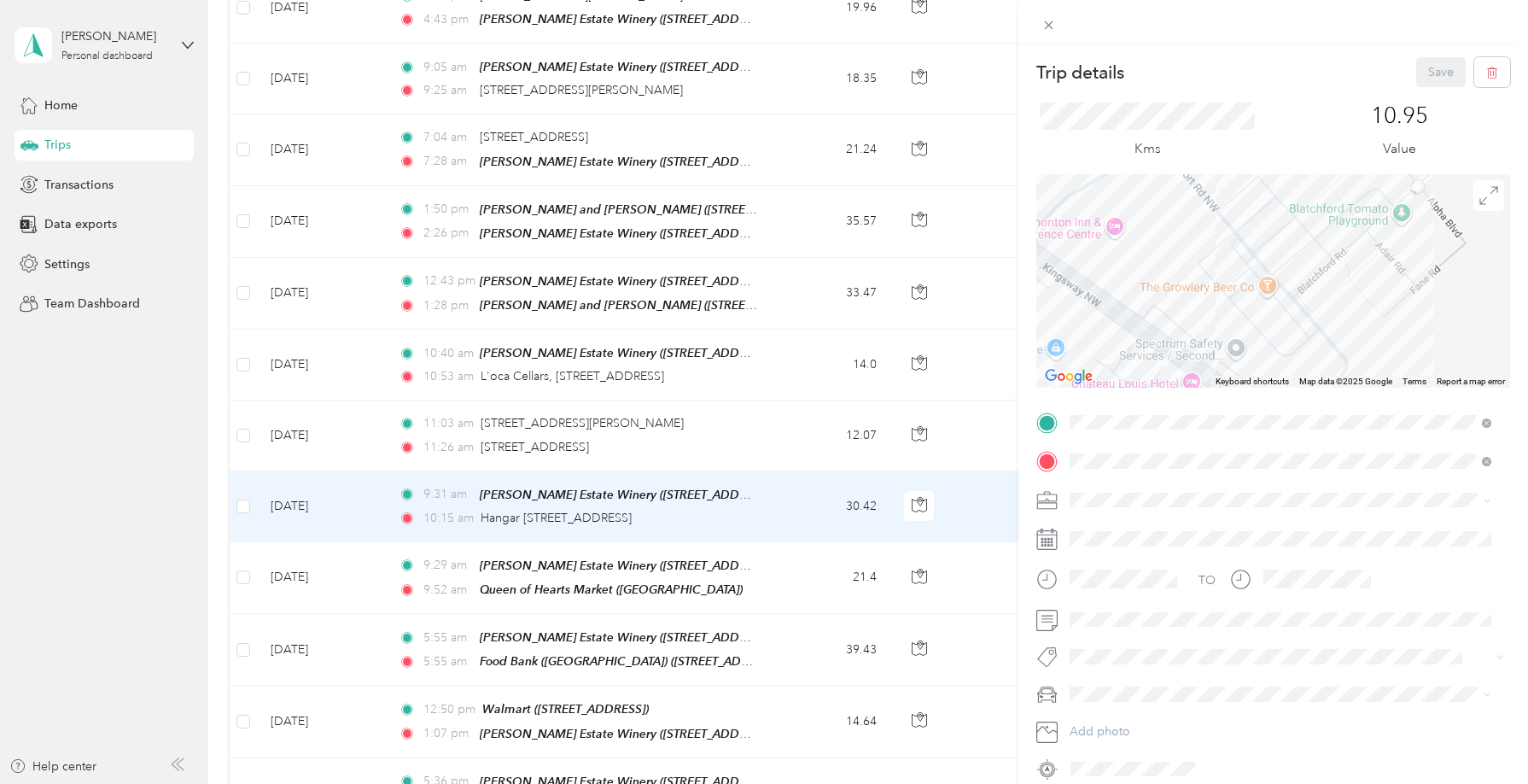
drag, startPoint x: 1132, startPoint y: 312, endPoint x: 1149, endPoint y: 332, distance: 26.2
click at [1147, 329] on div at bounding box center [1273, 281] width 473 height 213
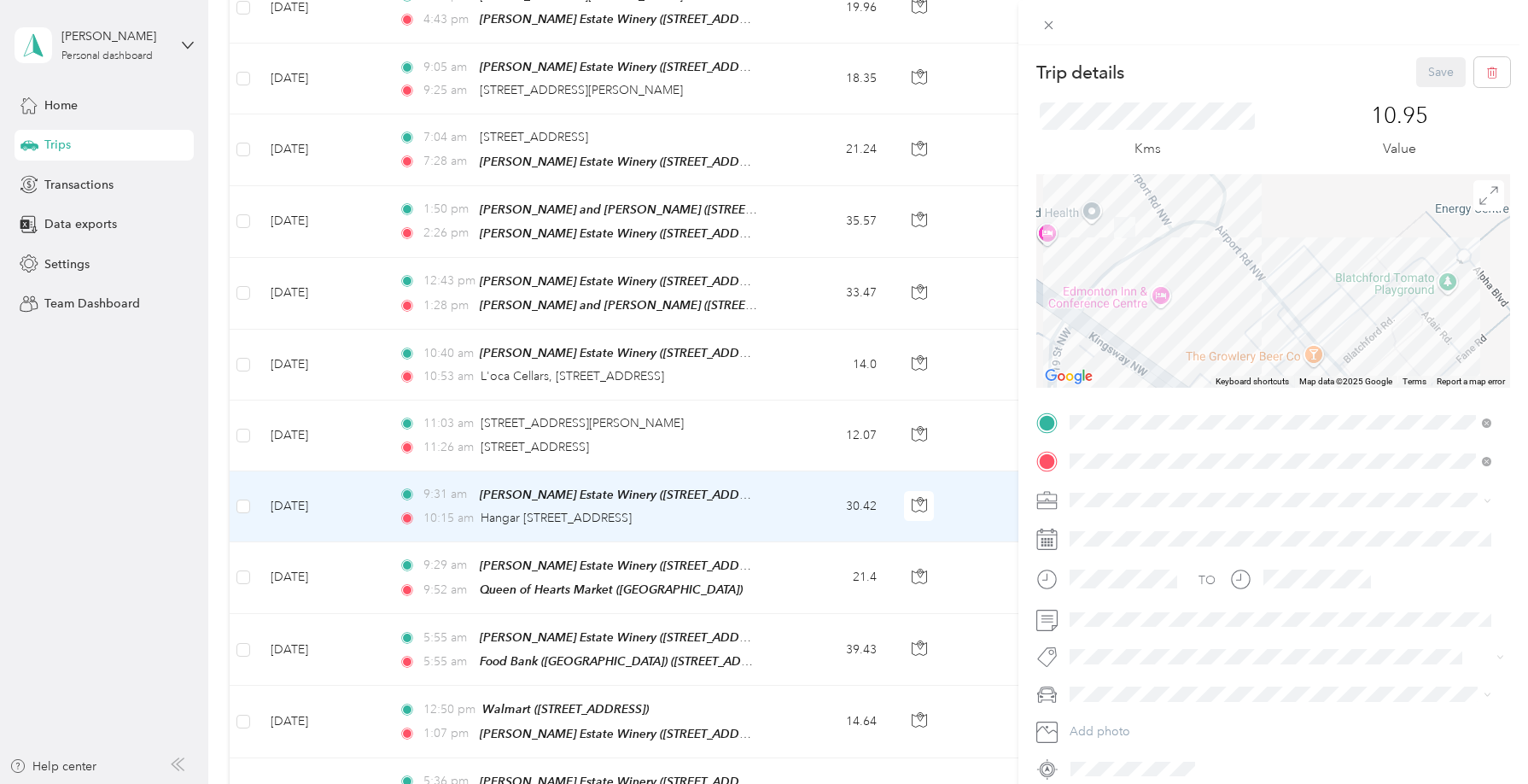
click at [698, 163] on div "Trip details Save This trip cannot be edited because it is either under review,…" at bounding box center [764, 392] width 1528 height 784
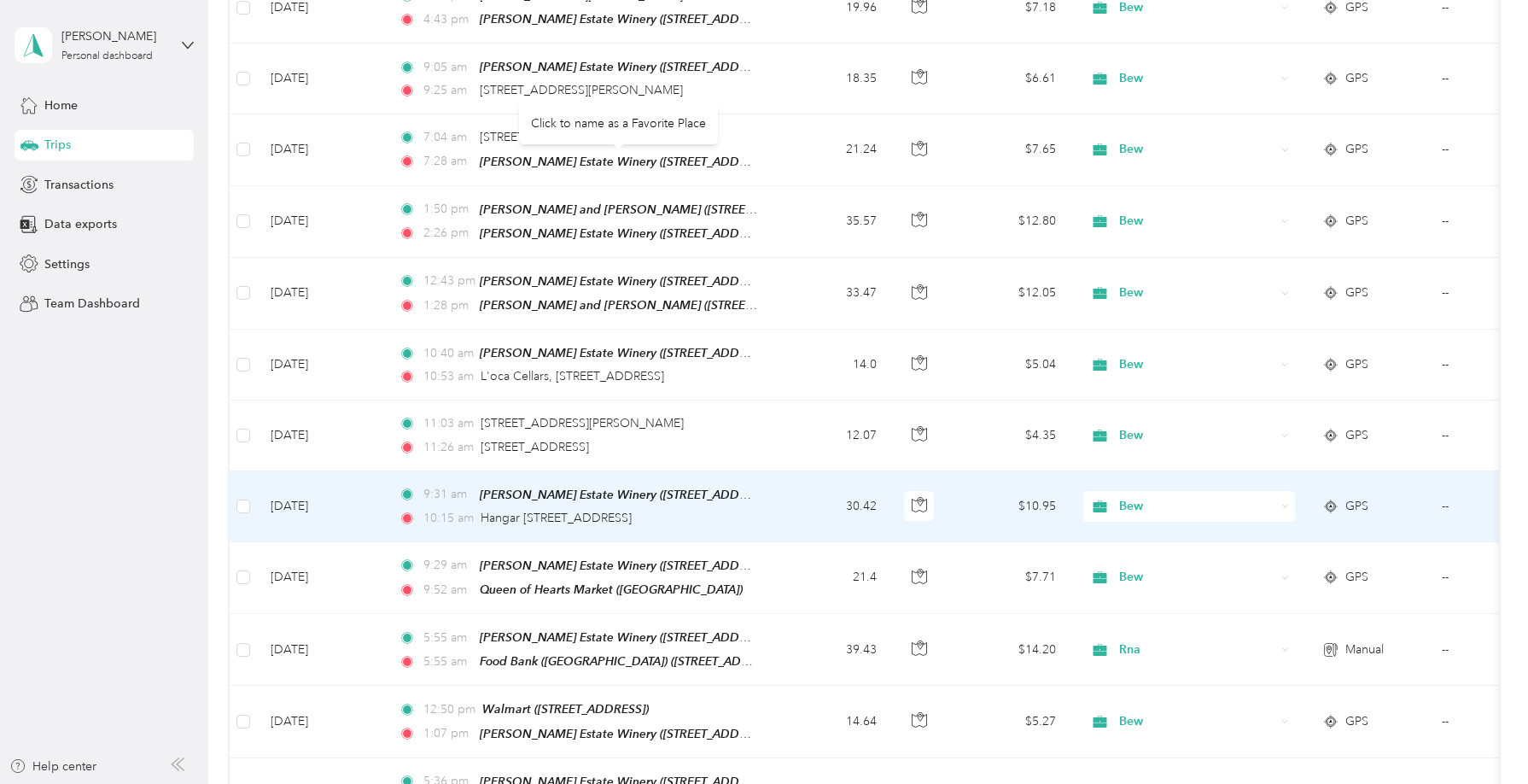
click at [632, 511] on span "Hangar 25 & Airport Road, Airport Road NW, Blatchford, Blatchford, Edmonton, Al…" at bounding box center [557, 518] width 152 height 15
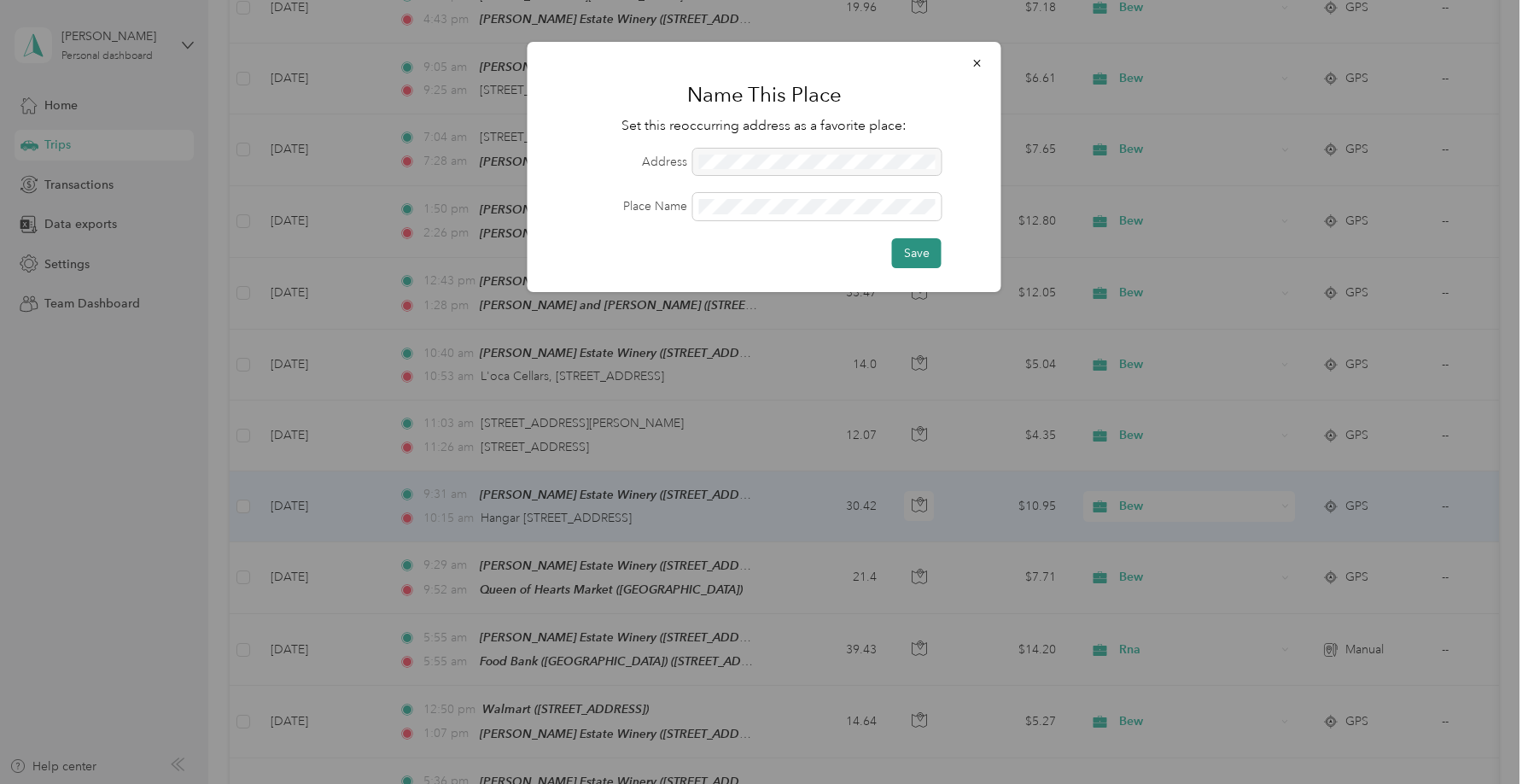
click at [916, 252] on button "Save" at bounding box center [917, 254] width 50 height 30
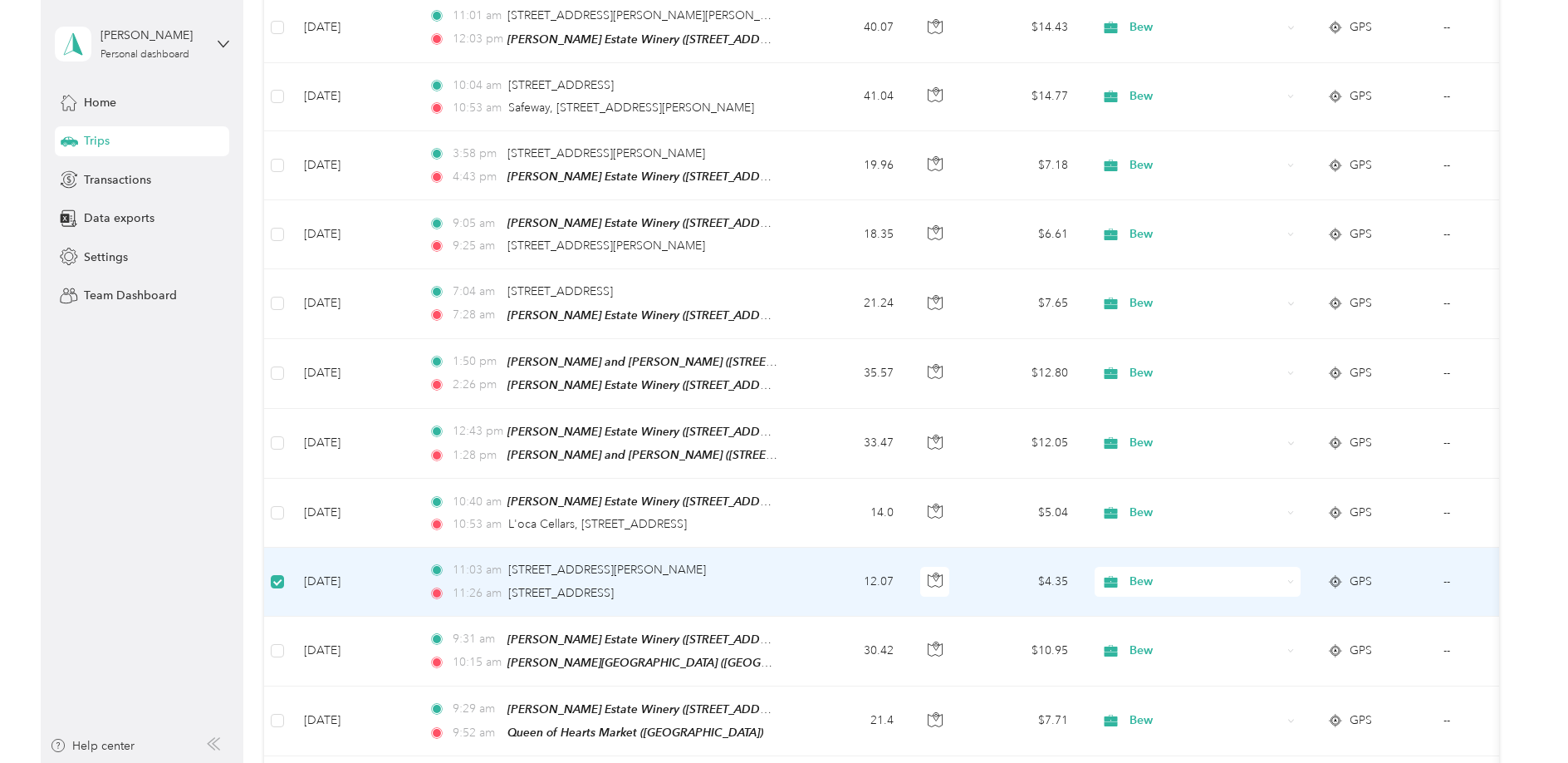
scroll to position [23380, 0]
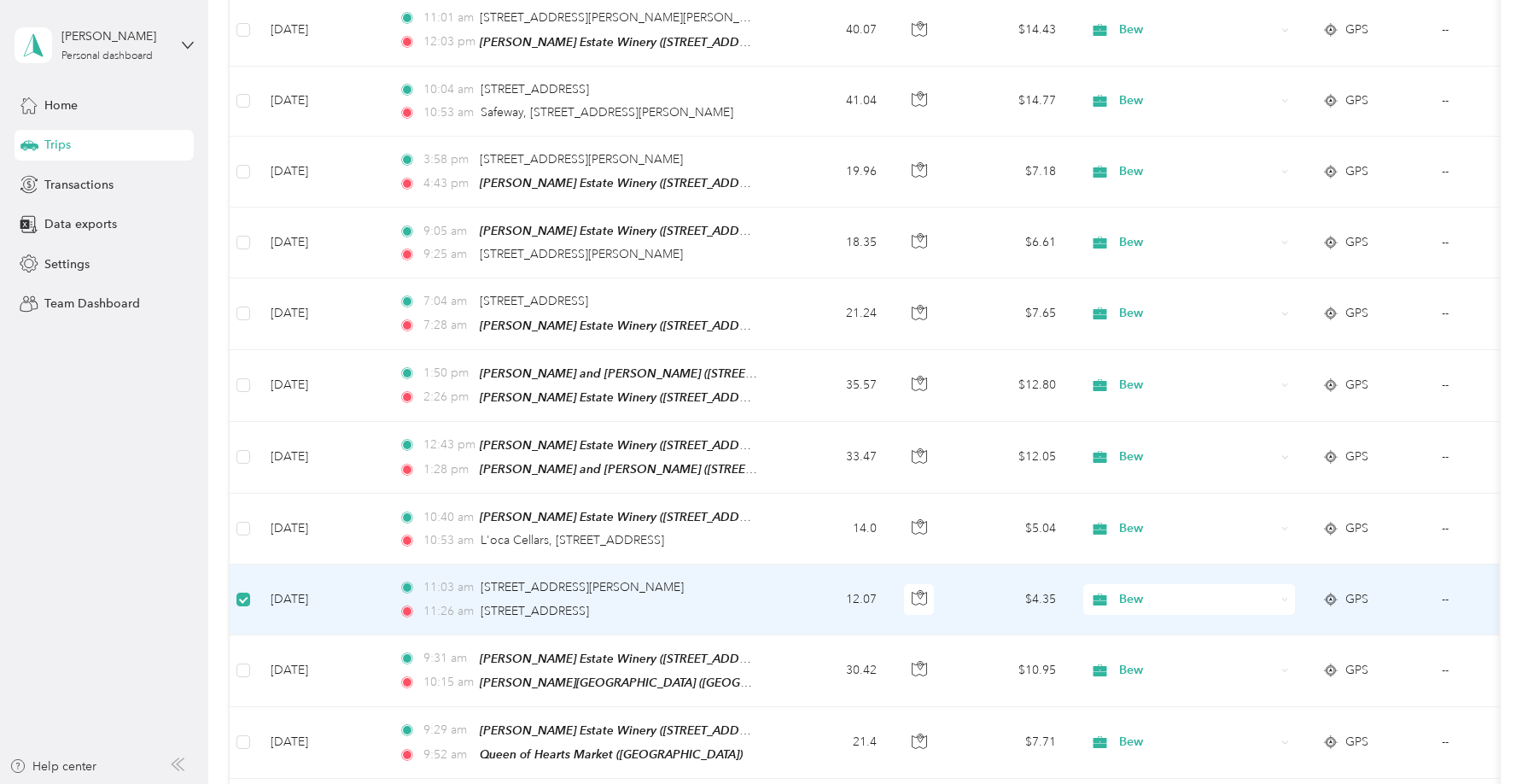
click at [1394, 564] on td "GPS" at bounding box center [1369, 599] width 120 height 70
click at [990, 564] on td "$4.35" at bounding box center [1011, 599] width 120 height 70
click at [790, 564] on td "12.07" at bounding box center [834, 599] width 112 height 70
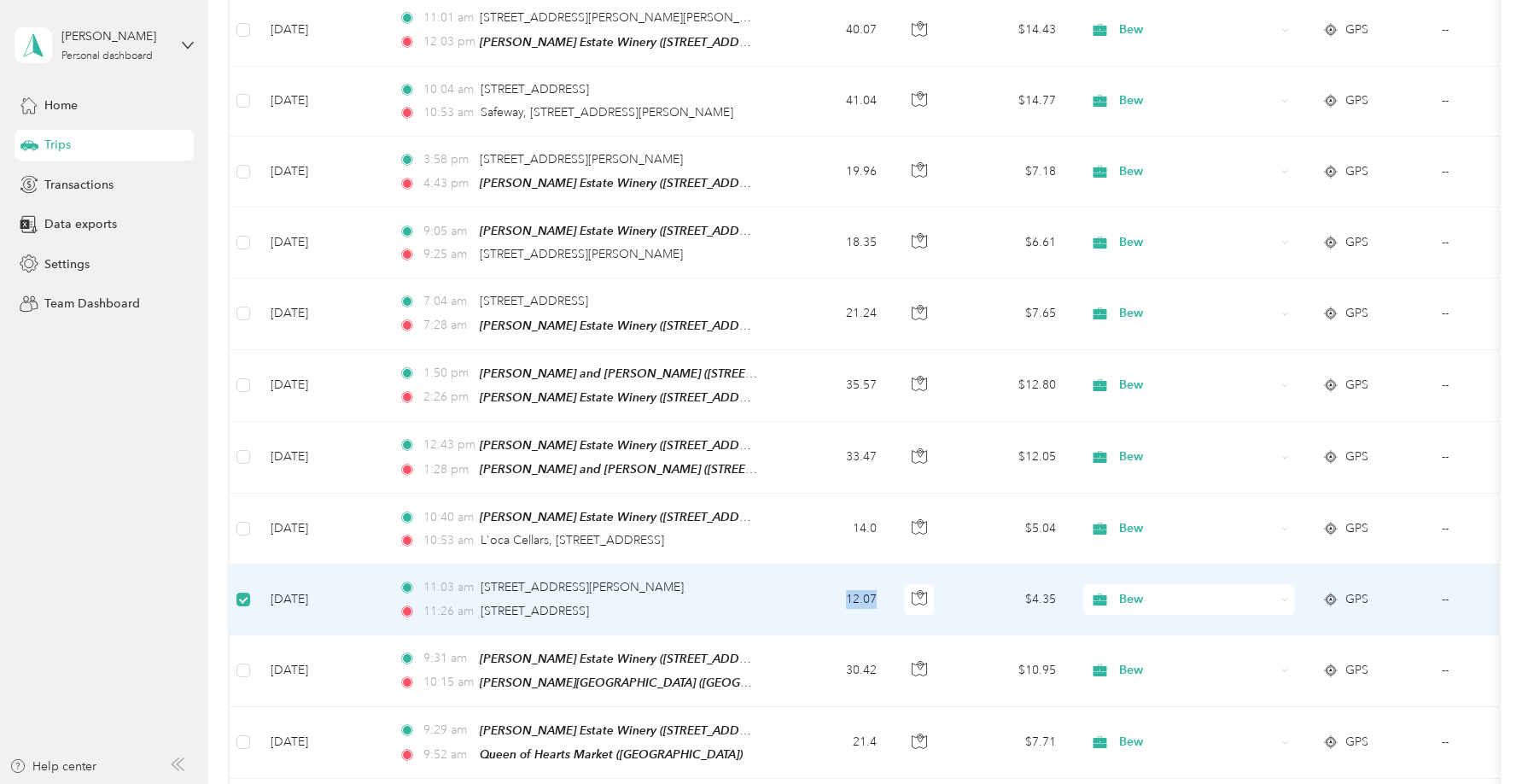
click at [790, 564] on td "12.07" at bounding box center [834, 599] width 112 height 70
click at [779, 564] on td "12.07" at bounding box center [834, 599] width 112 height 70
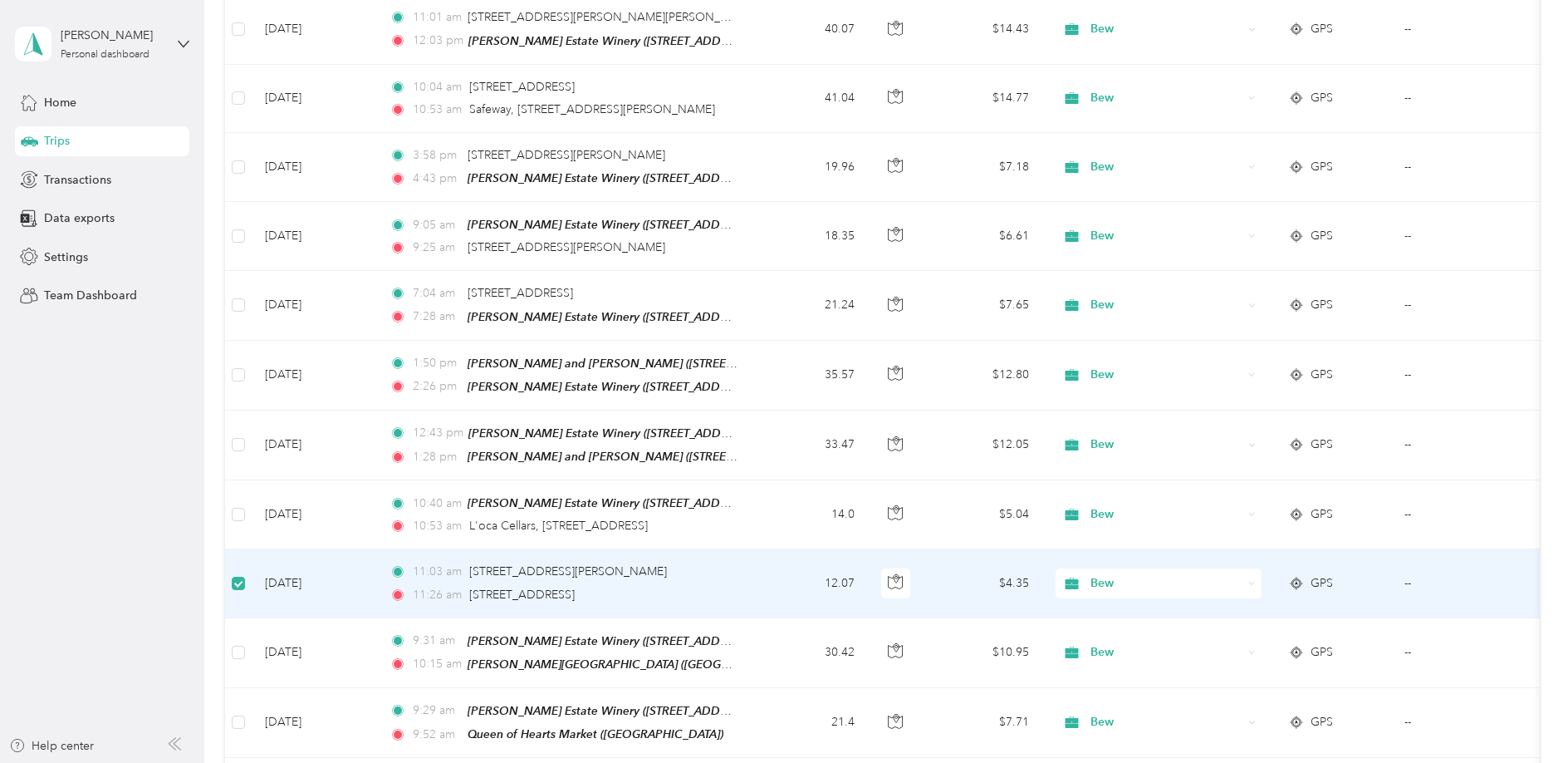
click at [783, 549] on td "12.07" at bounding box center [813, 583] width 109 height 68
click at [1405, 549] on td "--" at bounding box center [1467, 583] width 151 height 68
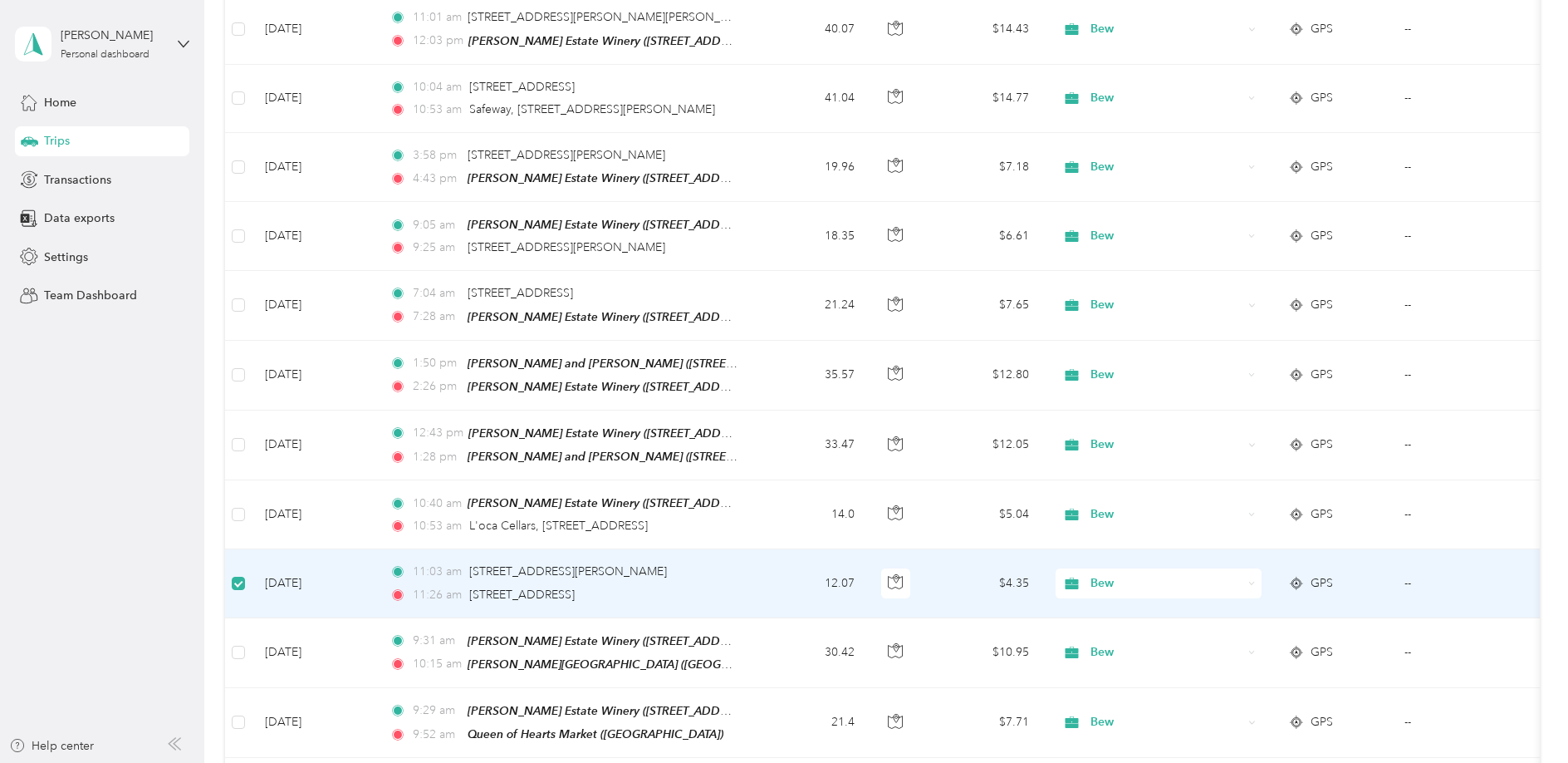
click at [1364, 575] on div "GPS" at bounding box center [1332, 584] width 90 height 18
click at [1315, 575] on span "GPS" at bounding box center [1321, 584] width 23 height 18
click span "GPS"
click circle
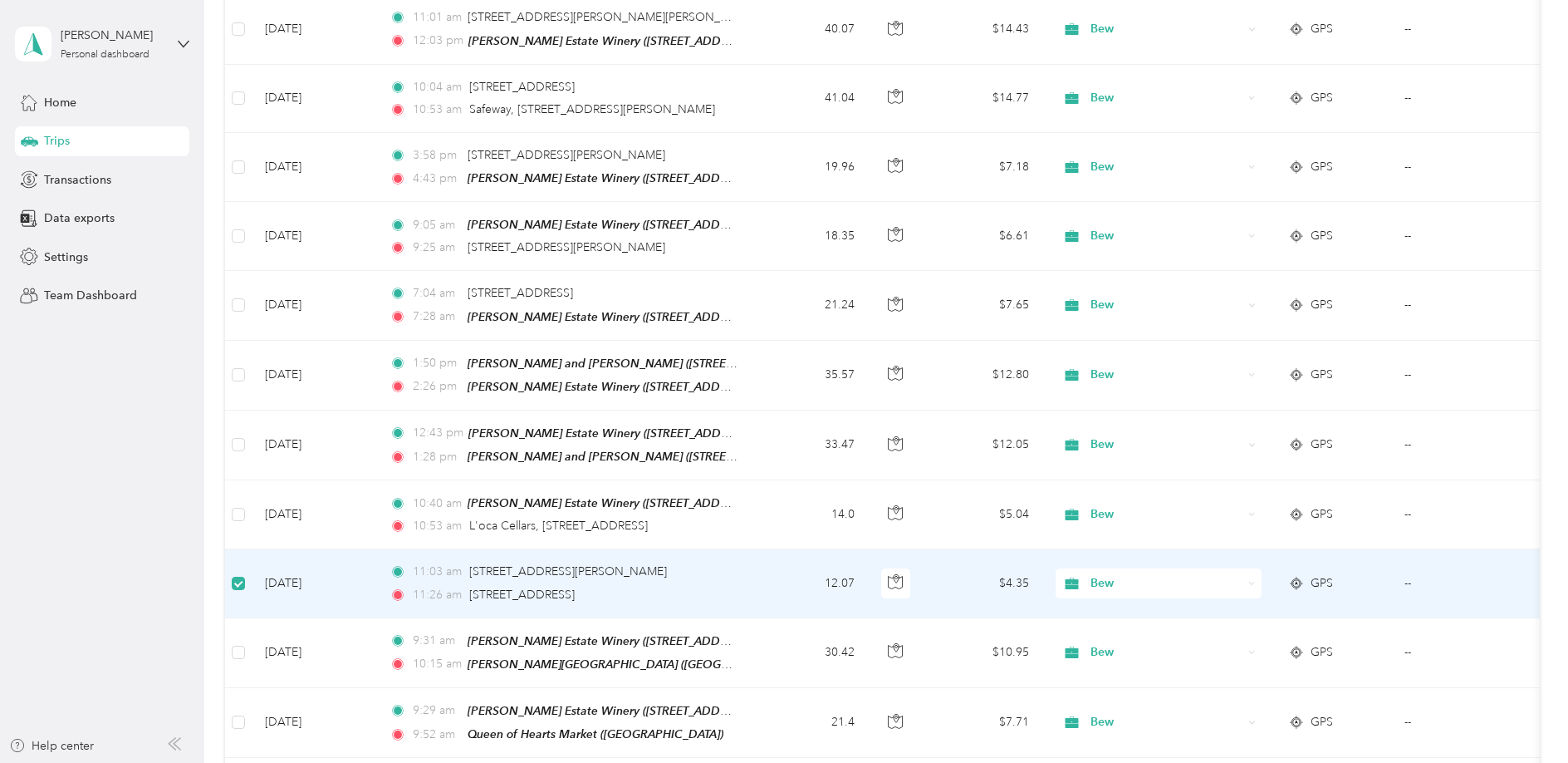
click circle
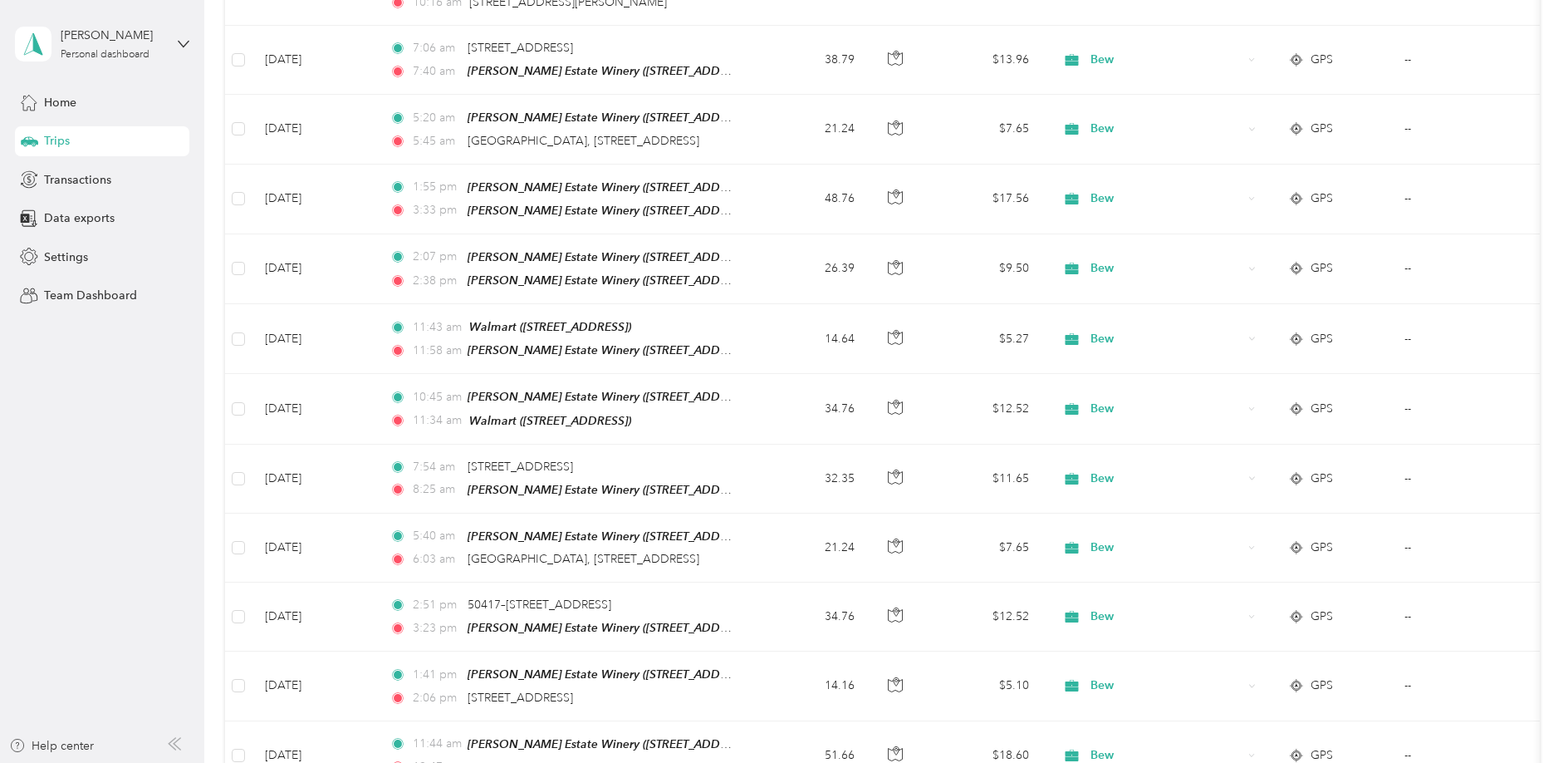
scroll to position [6652, 0]
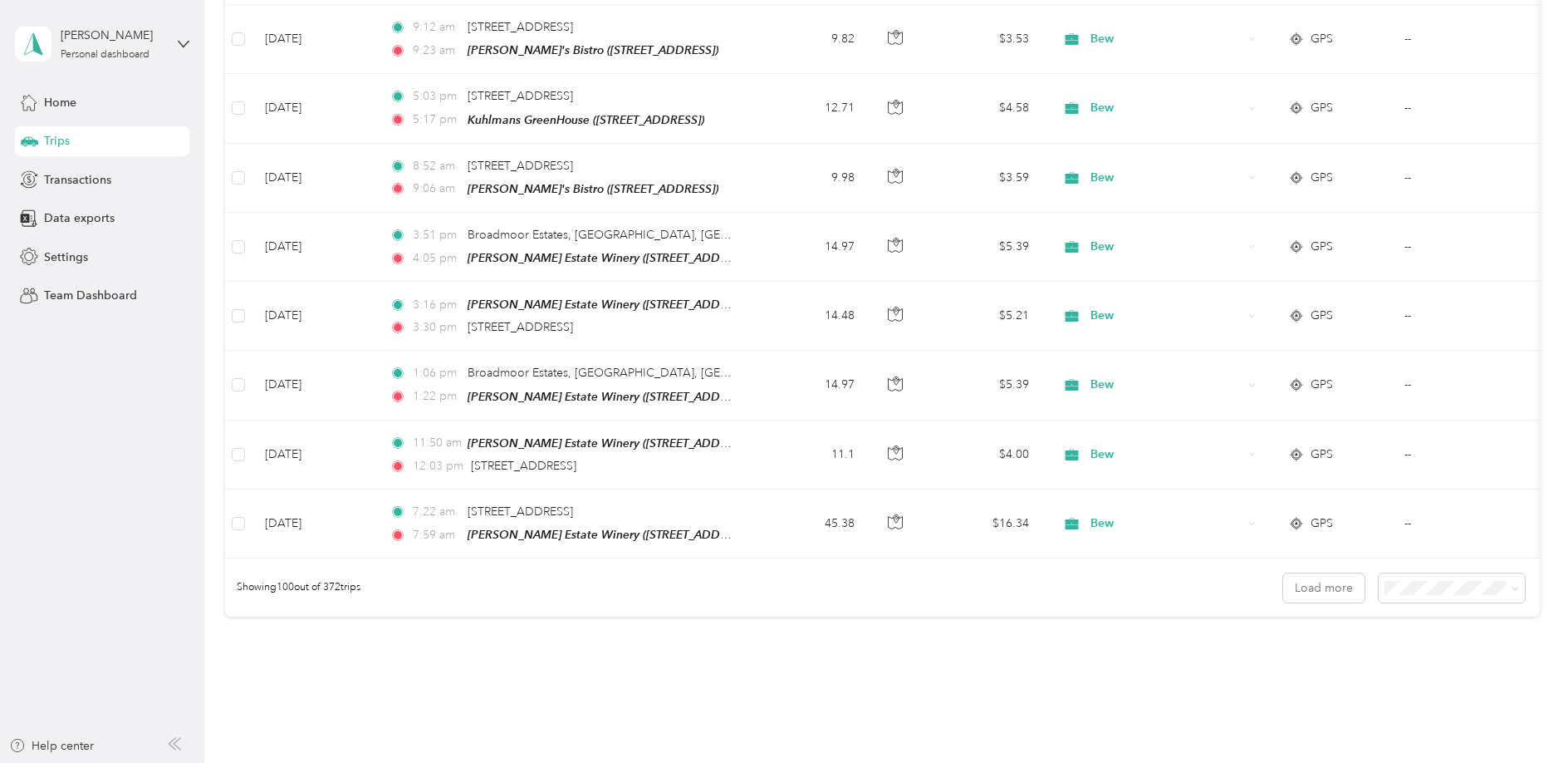
click at [1368, 574] on div "Load more" at bounding box center [1404, 588] width 242 height 29
click at [1322, 574] on button "Load more" at bounding box center [1323, 588] width 81 height 29
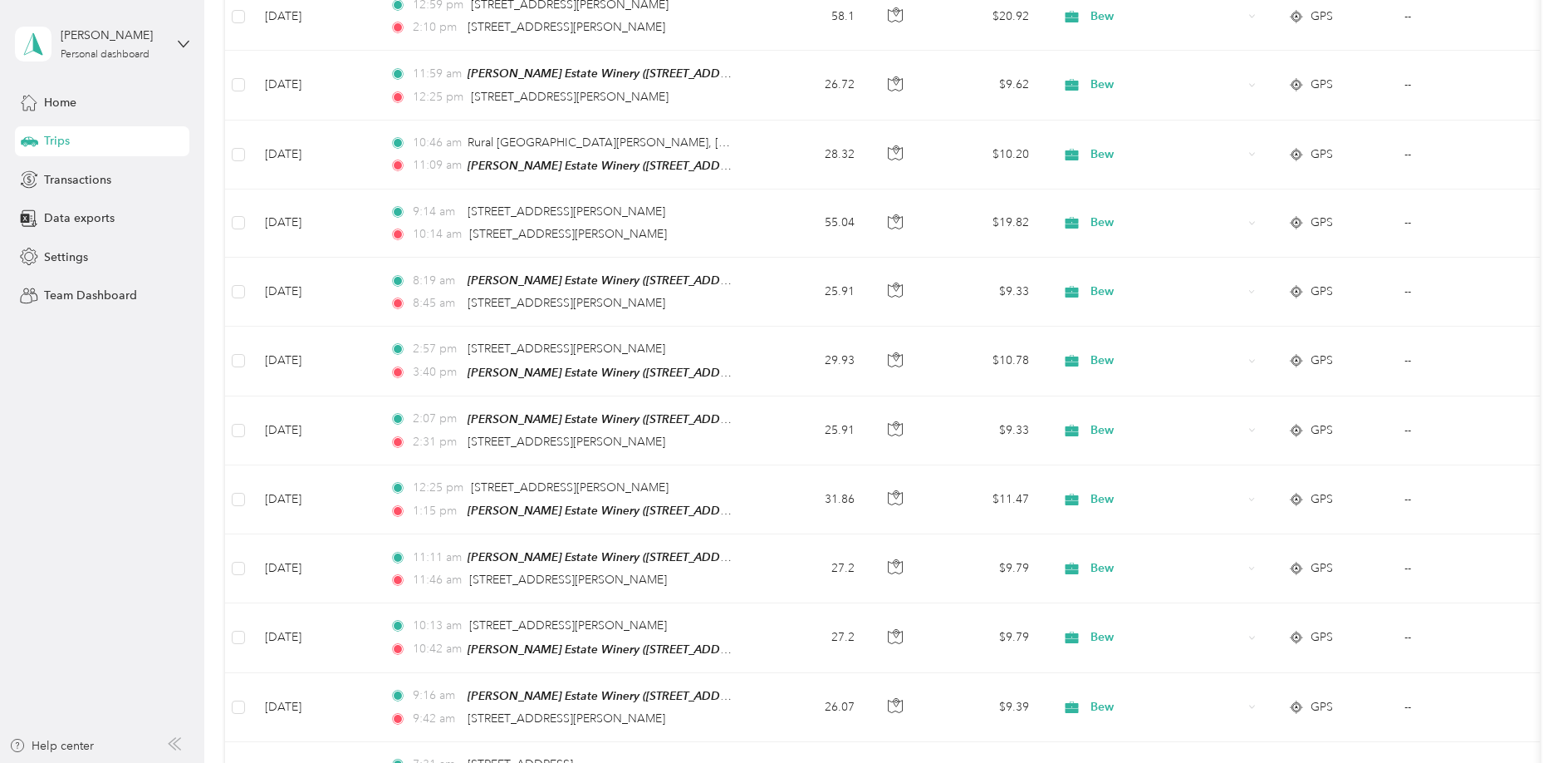
scroll to position [13485, 0]
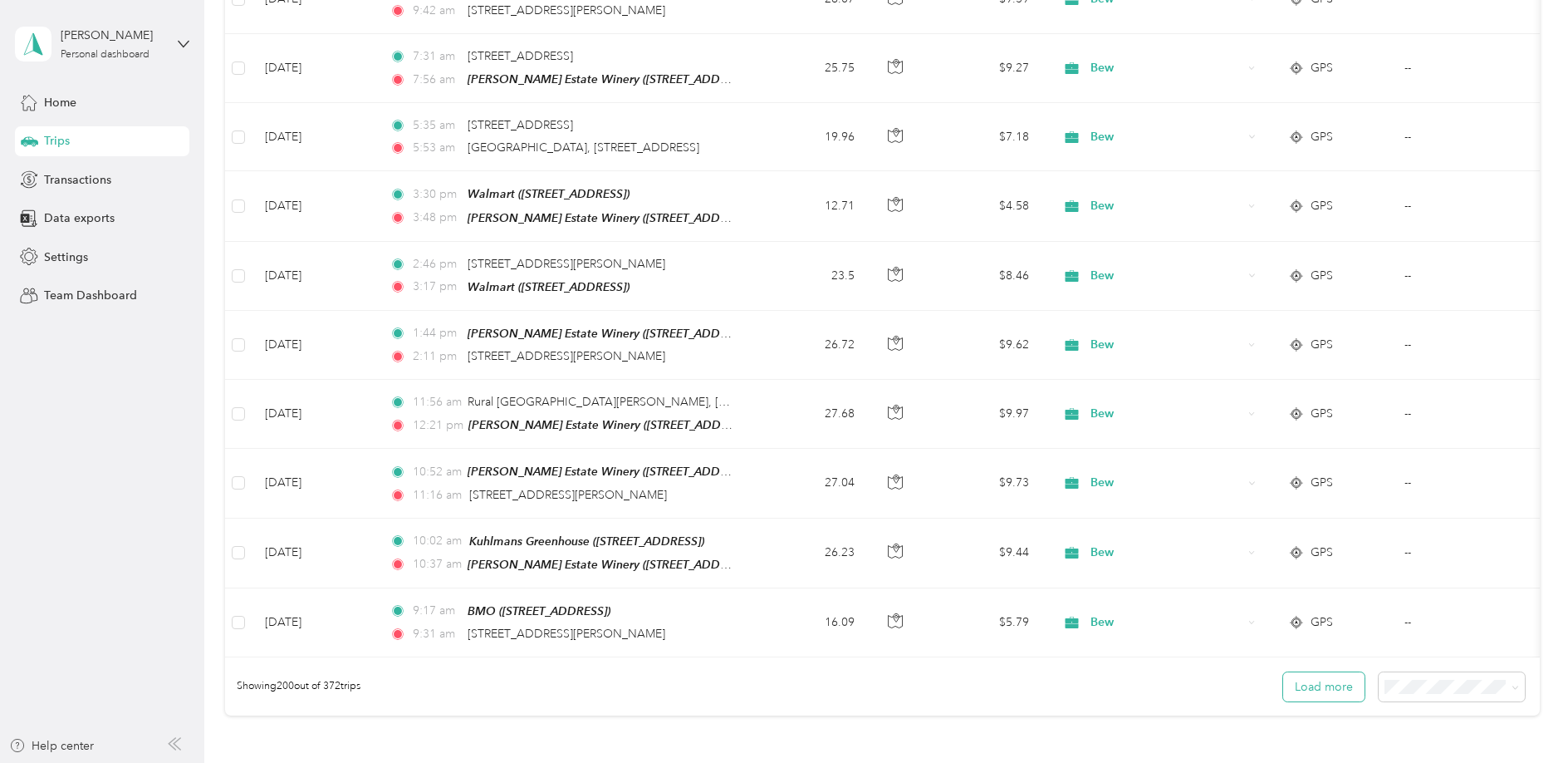
click at [1320, 672] on button "Load more" at bounding box center [1323, 687] width 81 height 29
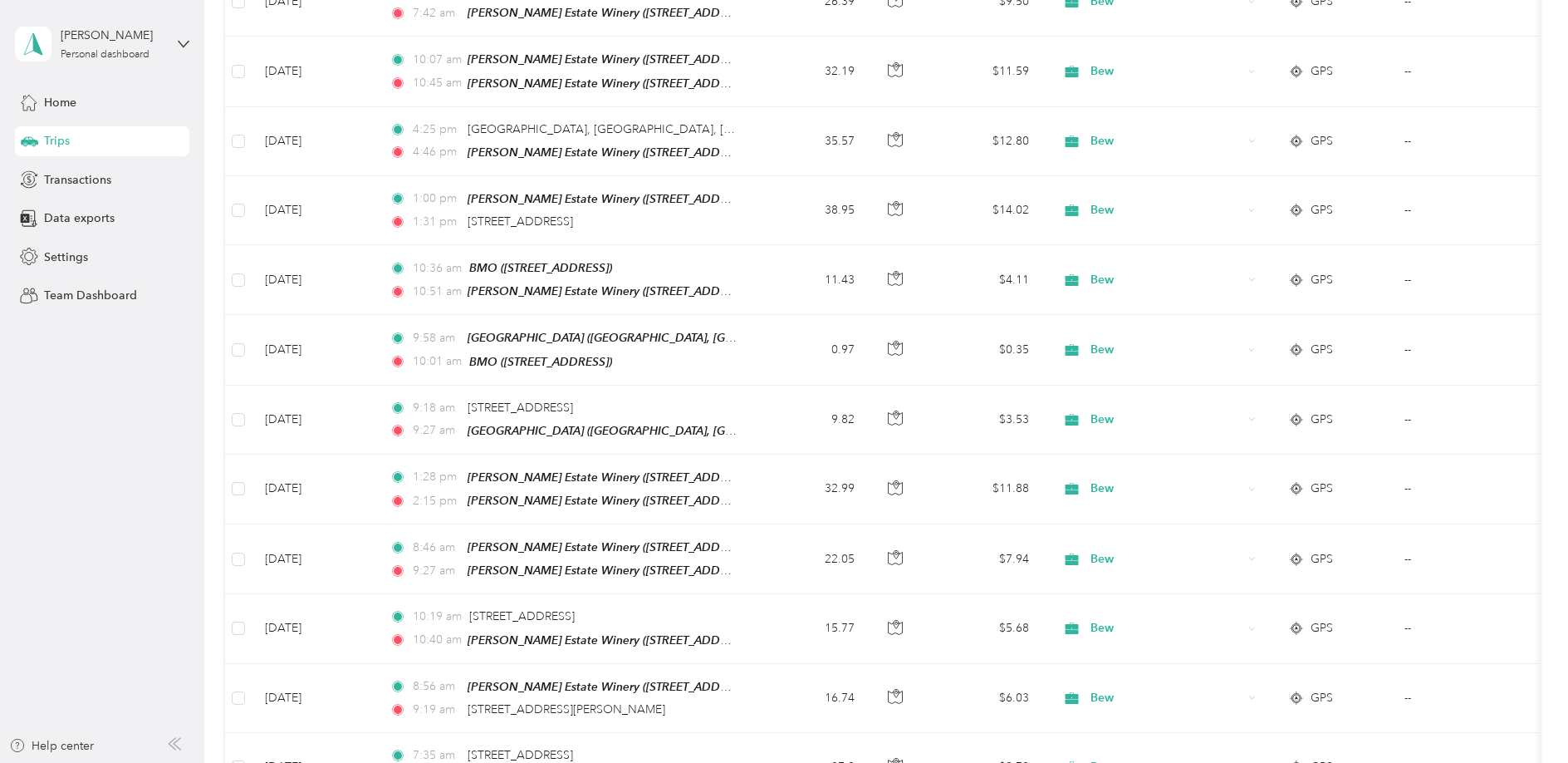
scroll to position [20320, 0]
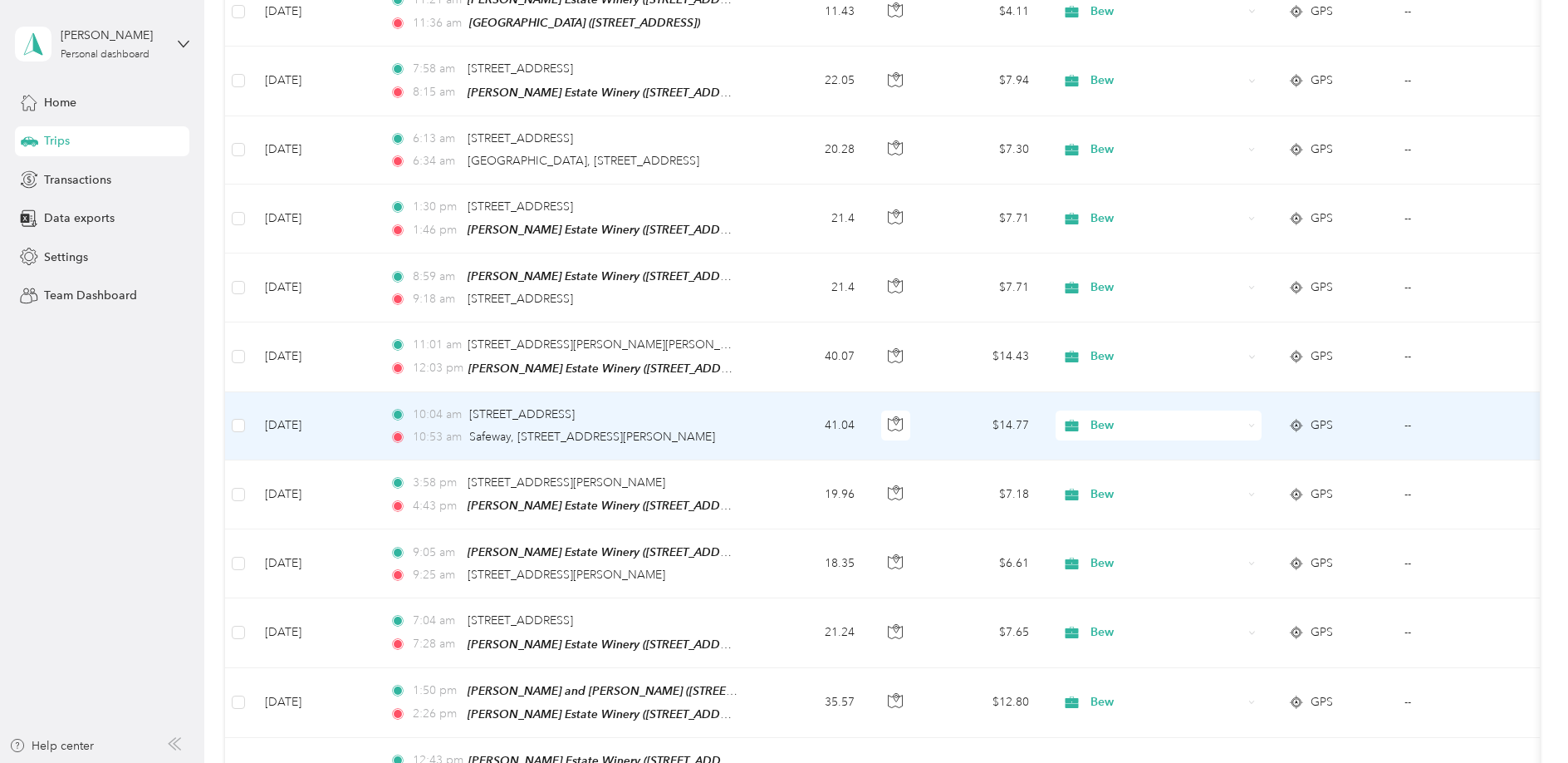
scroll to position [23139, 0]
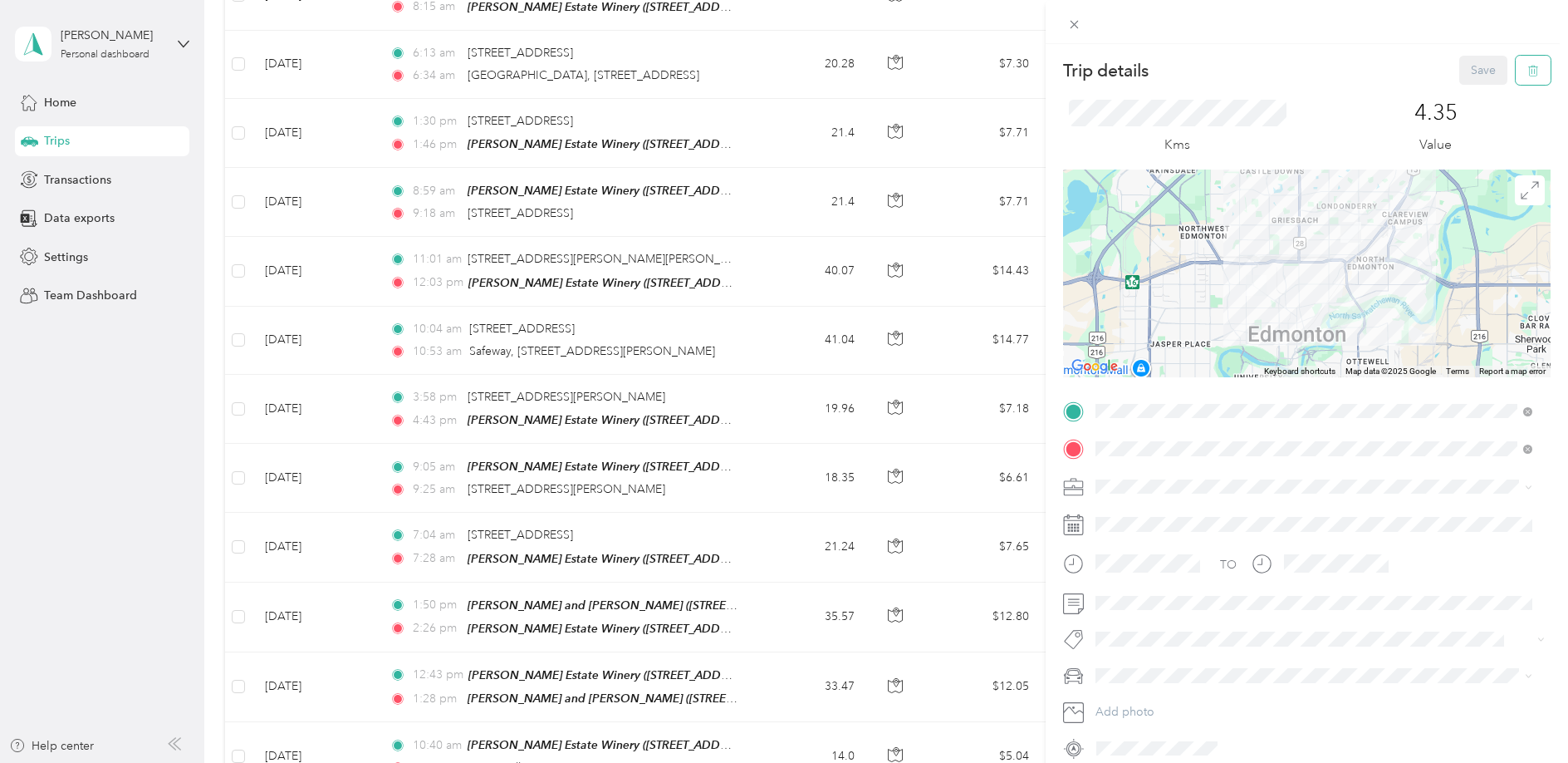
click at [1527, 69] on icon "button" at bounding box center [1533, 70] width 12 height 12
click at [1460, 91] on button "Yes" at bounding box center [1472, 90] width 33 height 26
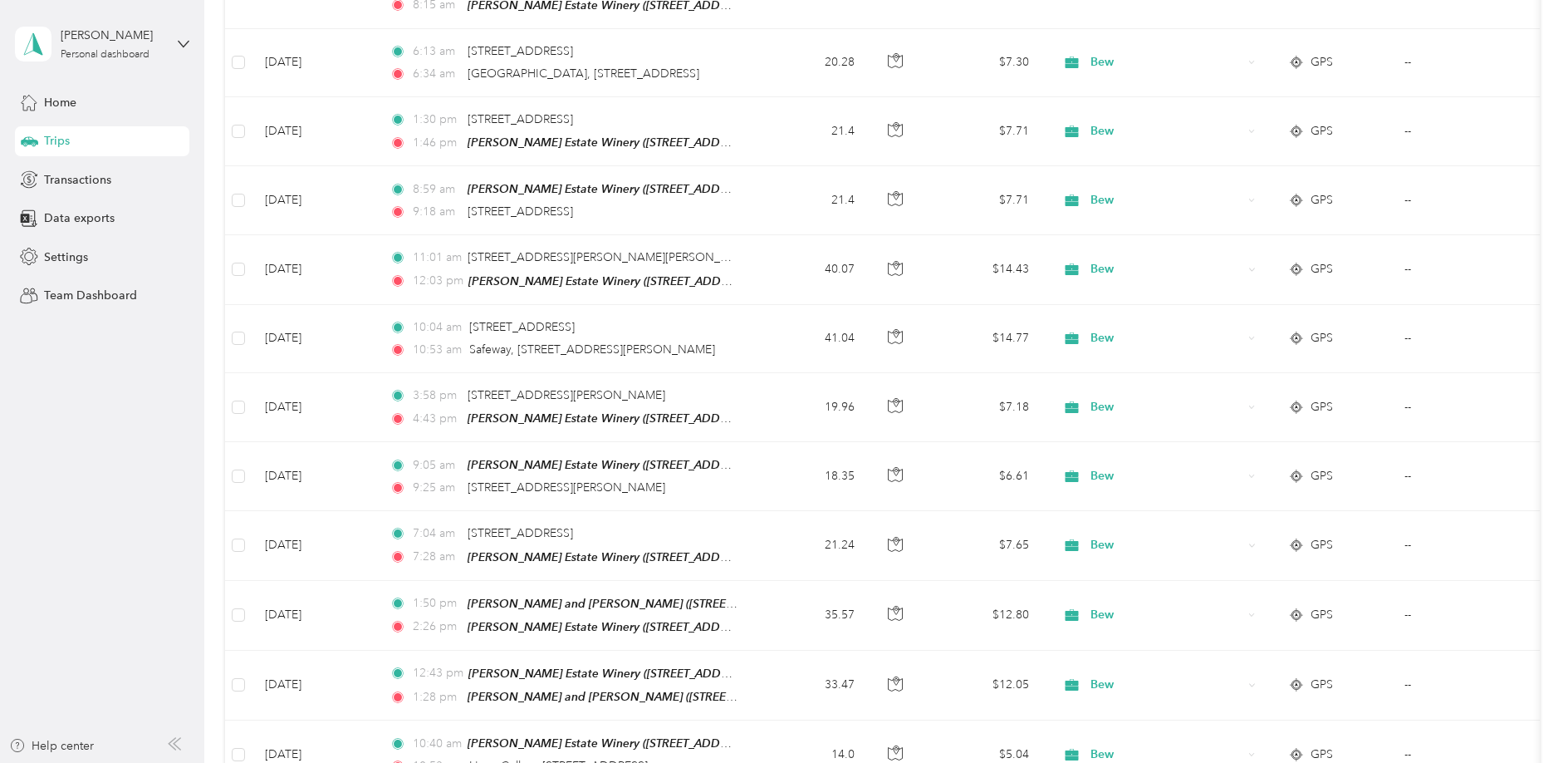
scroll to position [23139, 0]
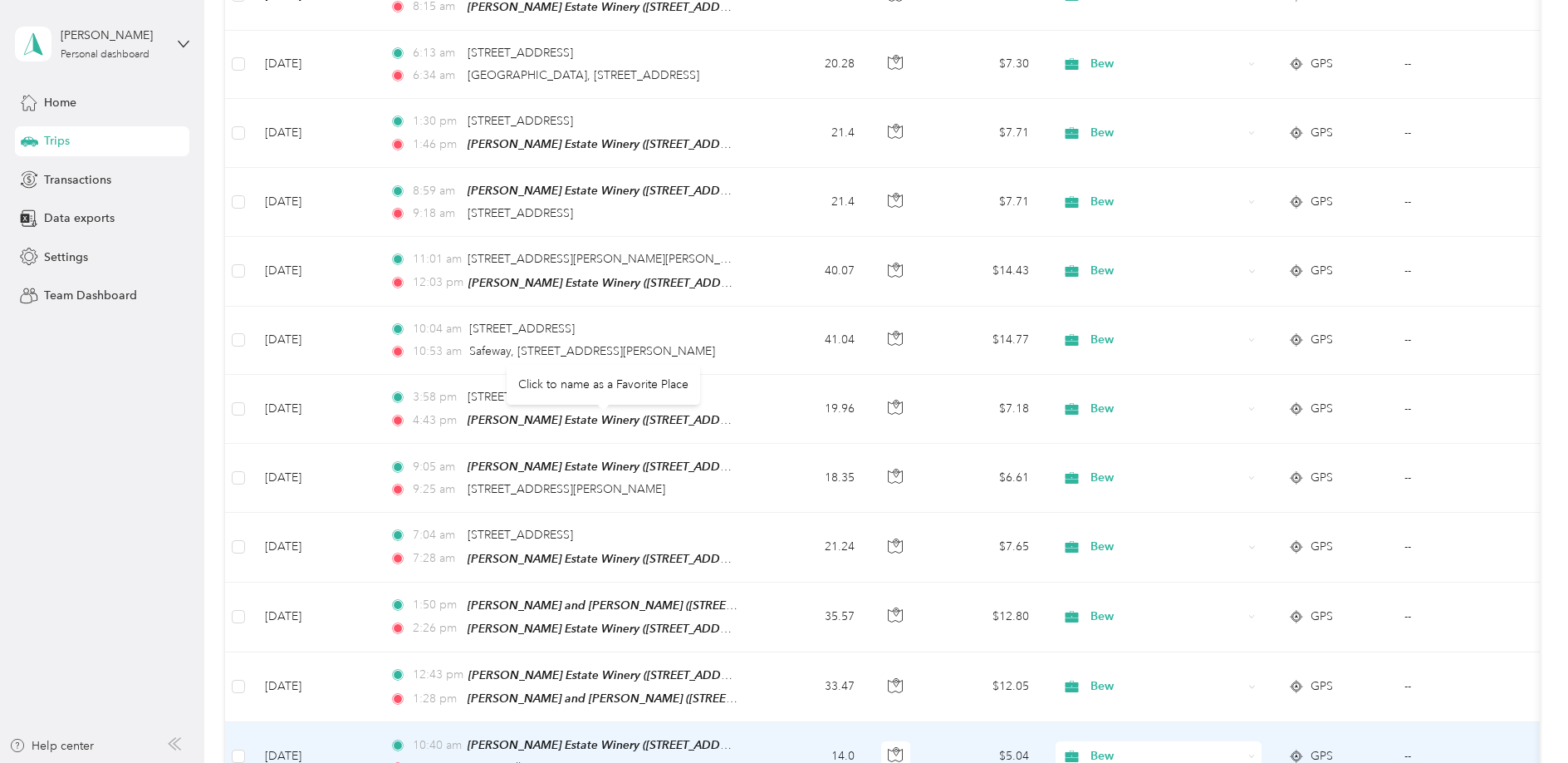
click at [648, 760] on span "L'oca Cellars, 340, Baseline Road, Strathcona Centre, Sherwood Park, Strathcona…" at bounding box center [559, 768] width 178 height 15
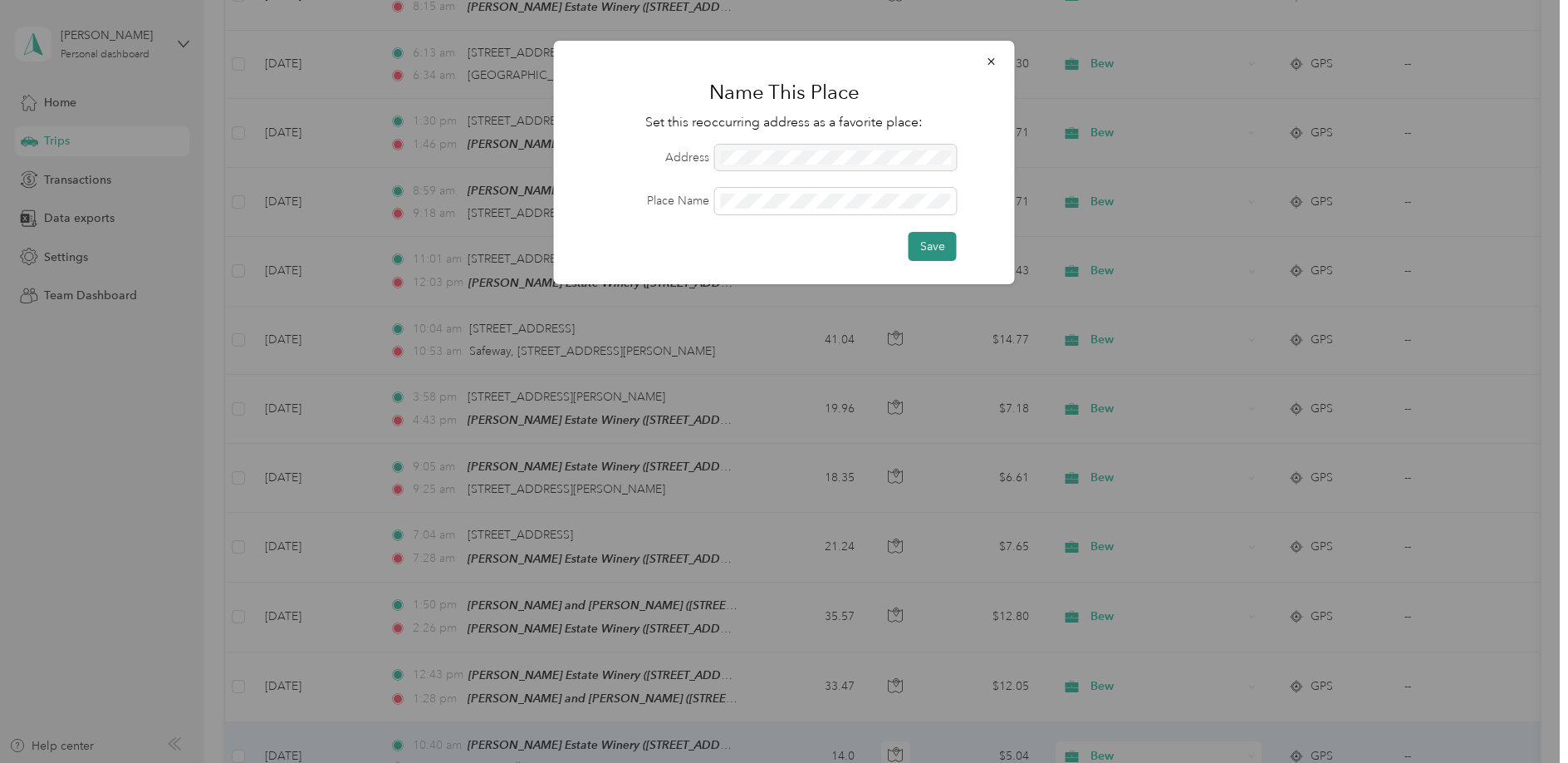
click at [931, 243] on button "Save" at bounding box center [932, 247] width 48 height 29
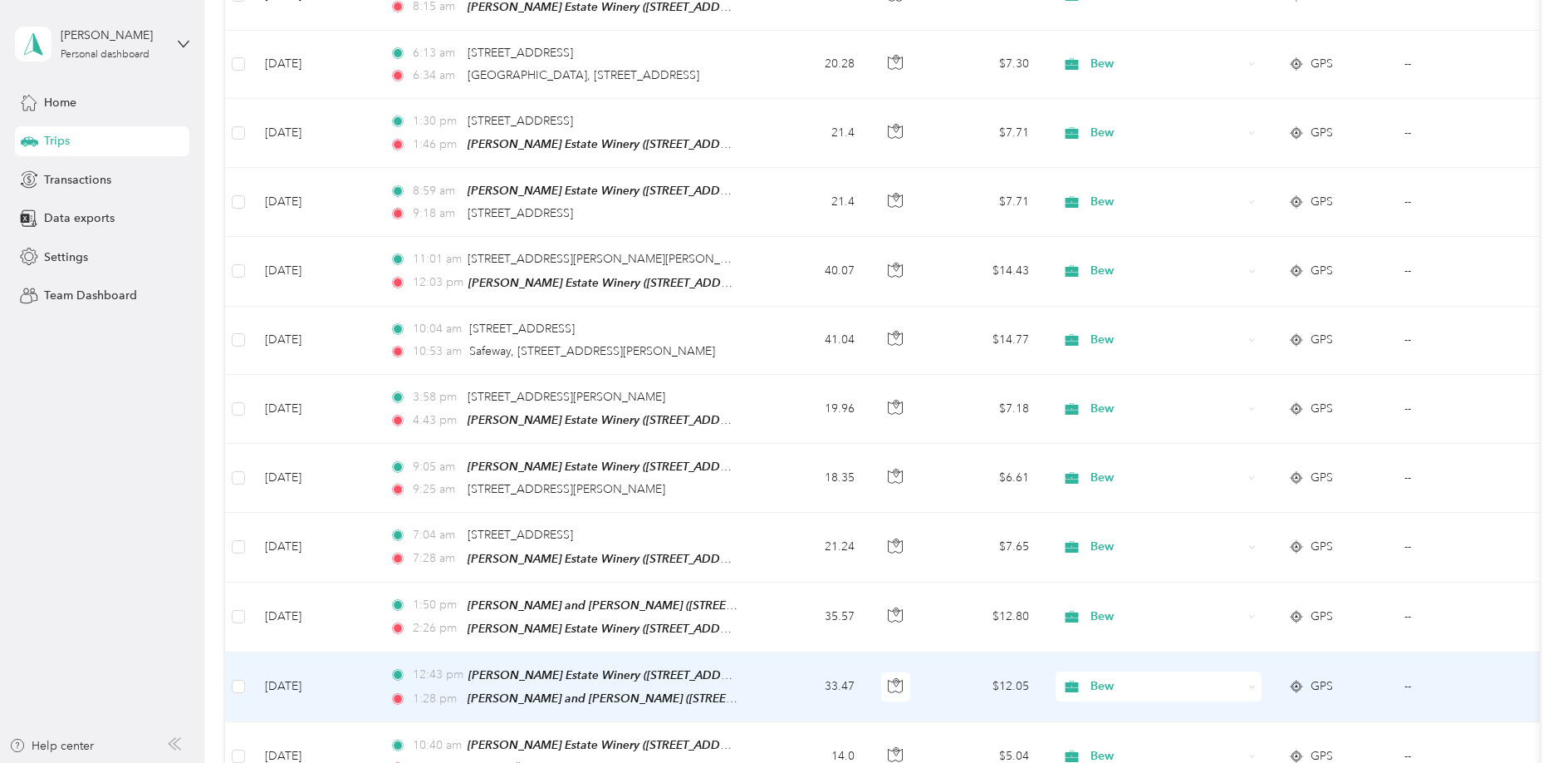
click at [1452, 652] on td "--" at bounding box center [1467, 687] width 151 height 70
click at [768, 652] on td "33.47" at bounding box center [813, 687] width 109 height 70
click at [769, 652] on td "33.47" at bounding box center [813, 687] width 109 height 70
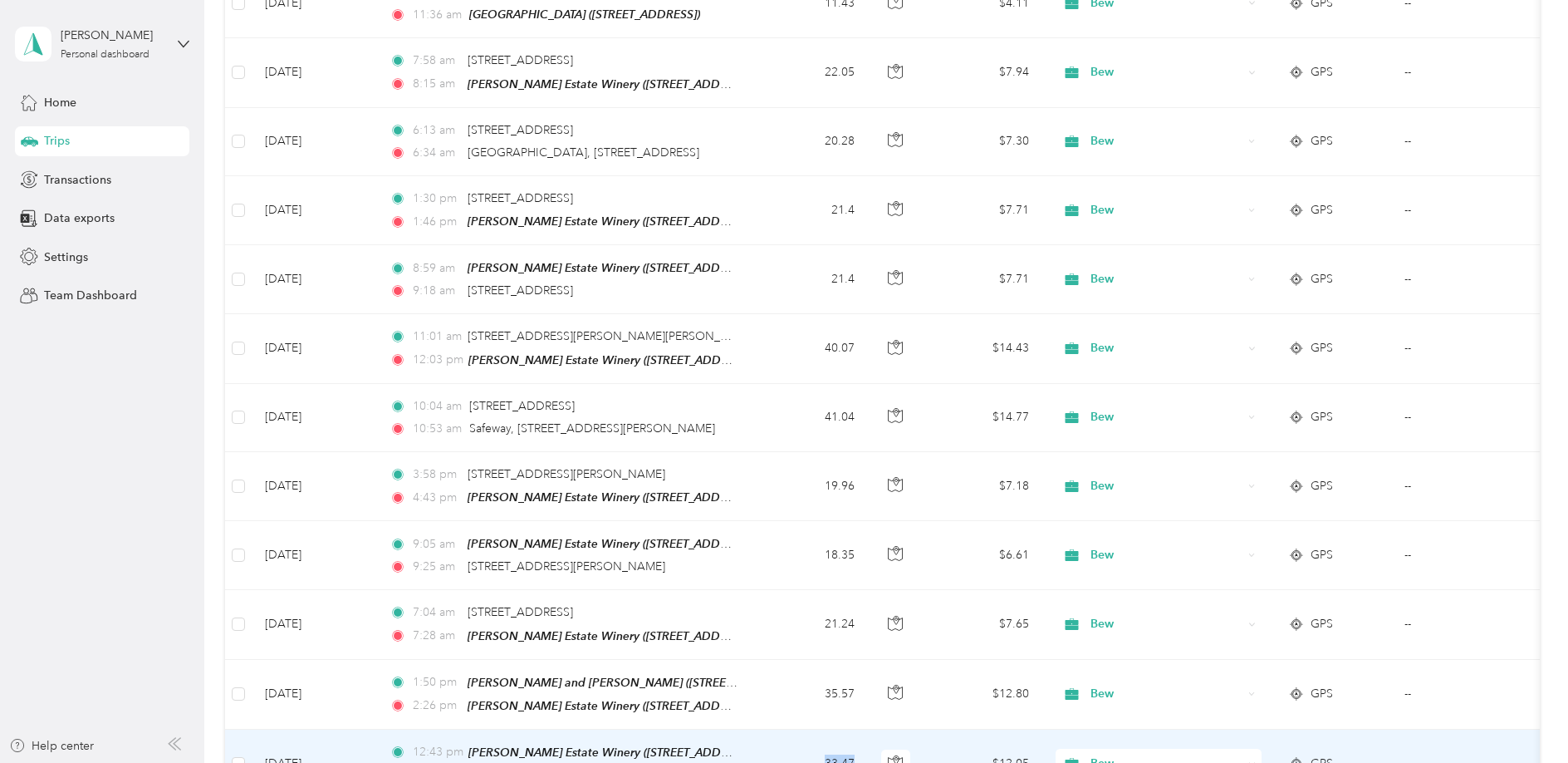
scroll to position [23040, 0]
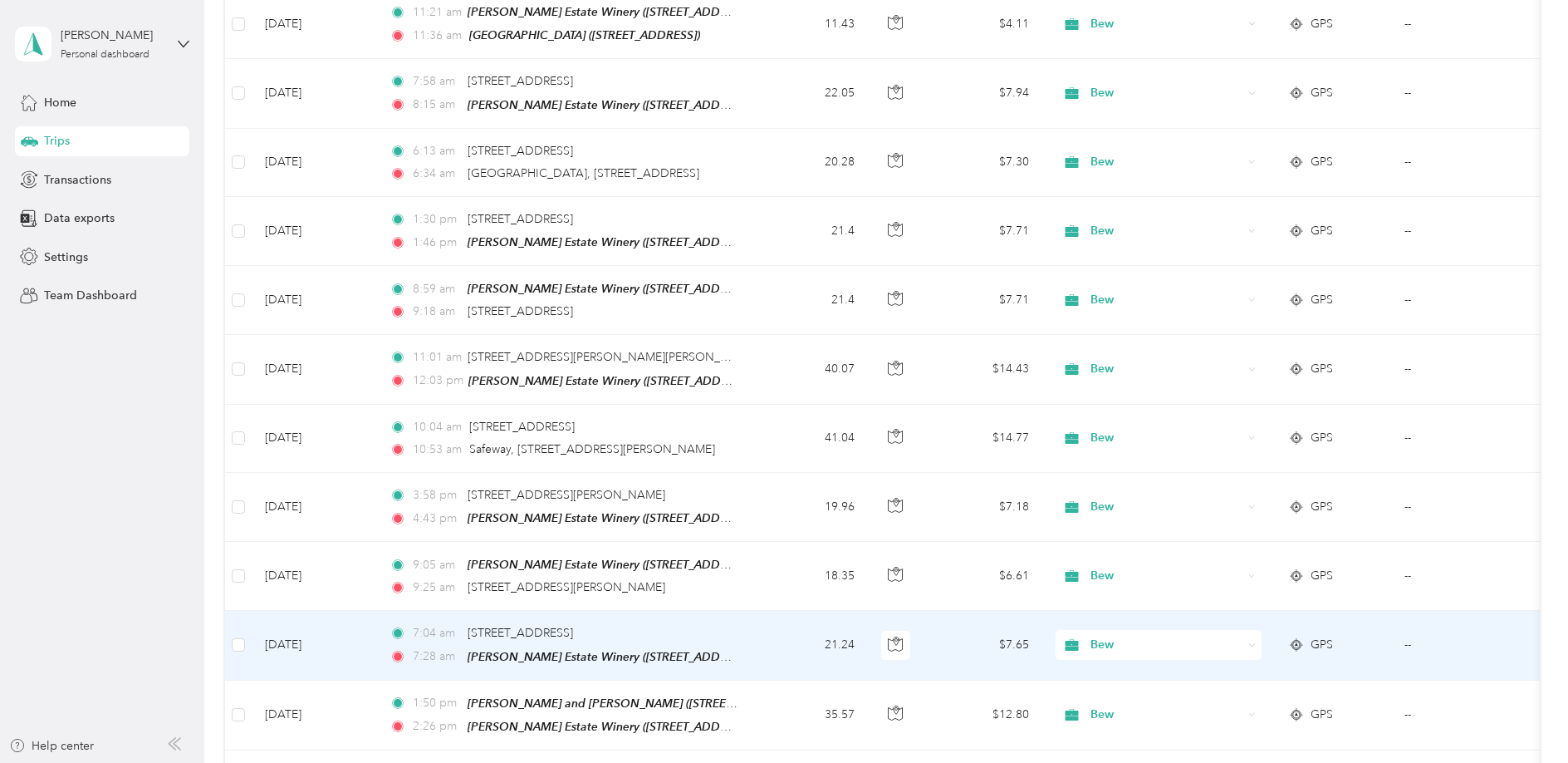
click at [1454, 611] on td "--" at bounding box center [1467, 646] width 151 height 69
click at [1453, 611] on td "--" at bounding box center [1467, 646] width 151 height 69
click at [775, 611] on td "21.24" at bounding box center [813, 646] width 109 height 69
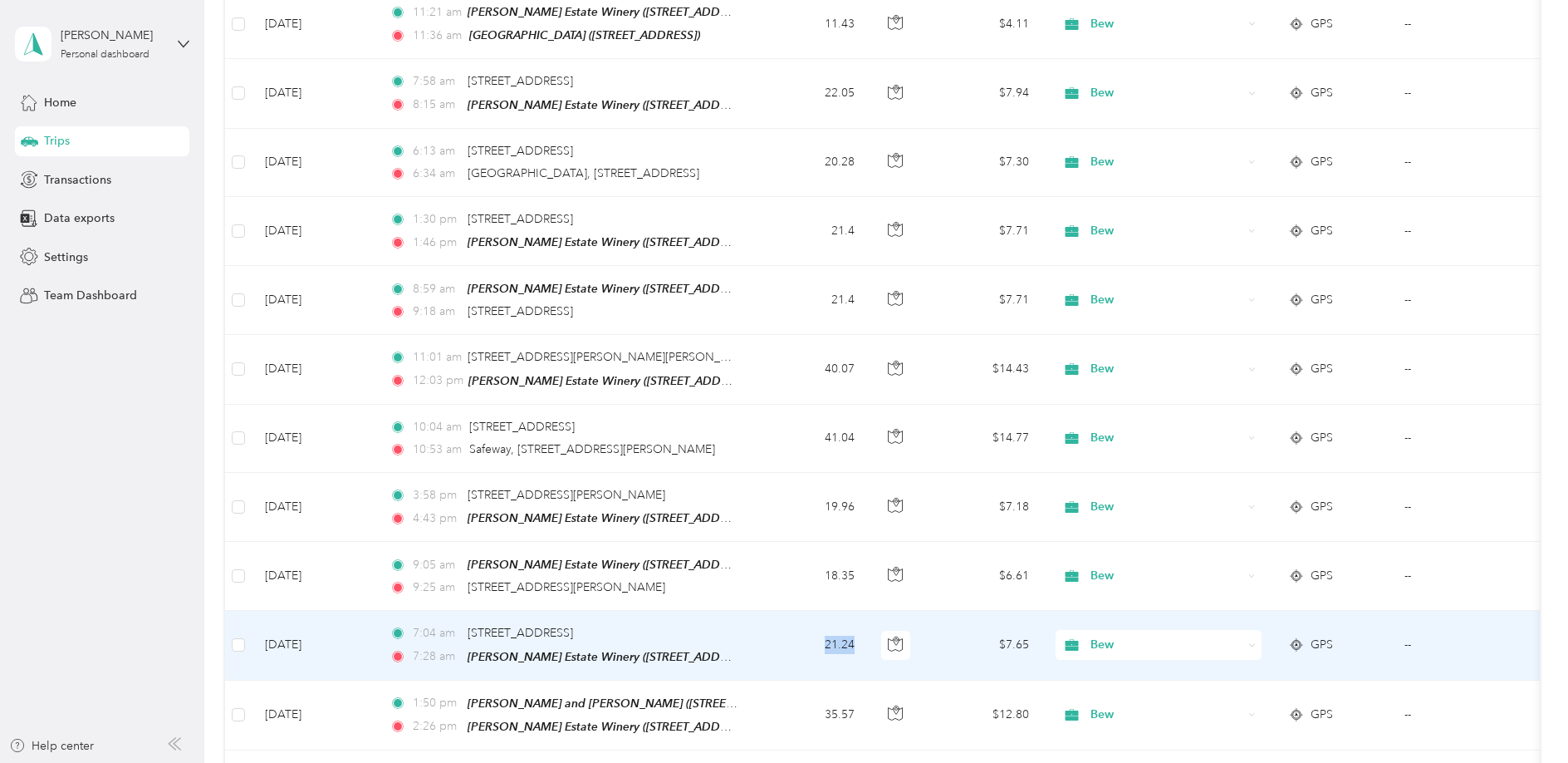
click at [775, 611] on td "21.24" at bounding box center [813, 646] width 109 height 69
click at [663, 624] on div "7:04 am 80 Queen St, Strathcona County, AB" at bounding box center [563, 633] width 349 height 18
click at [573, 626] on span "80 Queen St, Strathcona County, AB" at bounding box center [521, 633] width 106 height 15
click at [608, 257] on div "Click to name as a Favorite Place" at bounding box center [561, 254] width 194 height 41
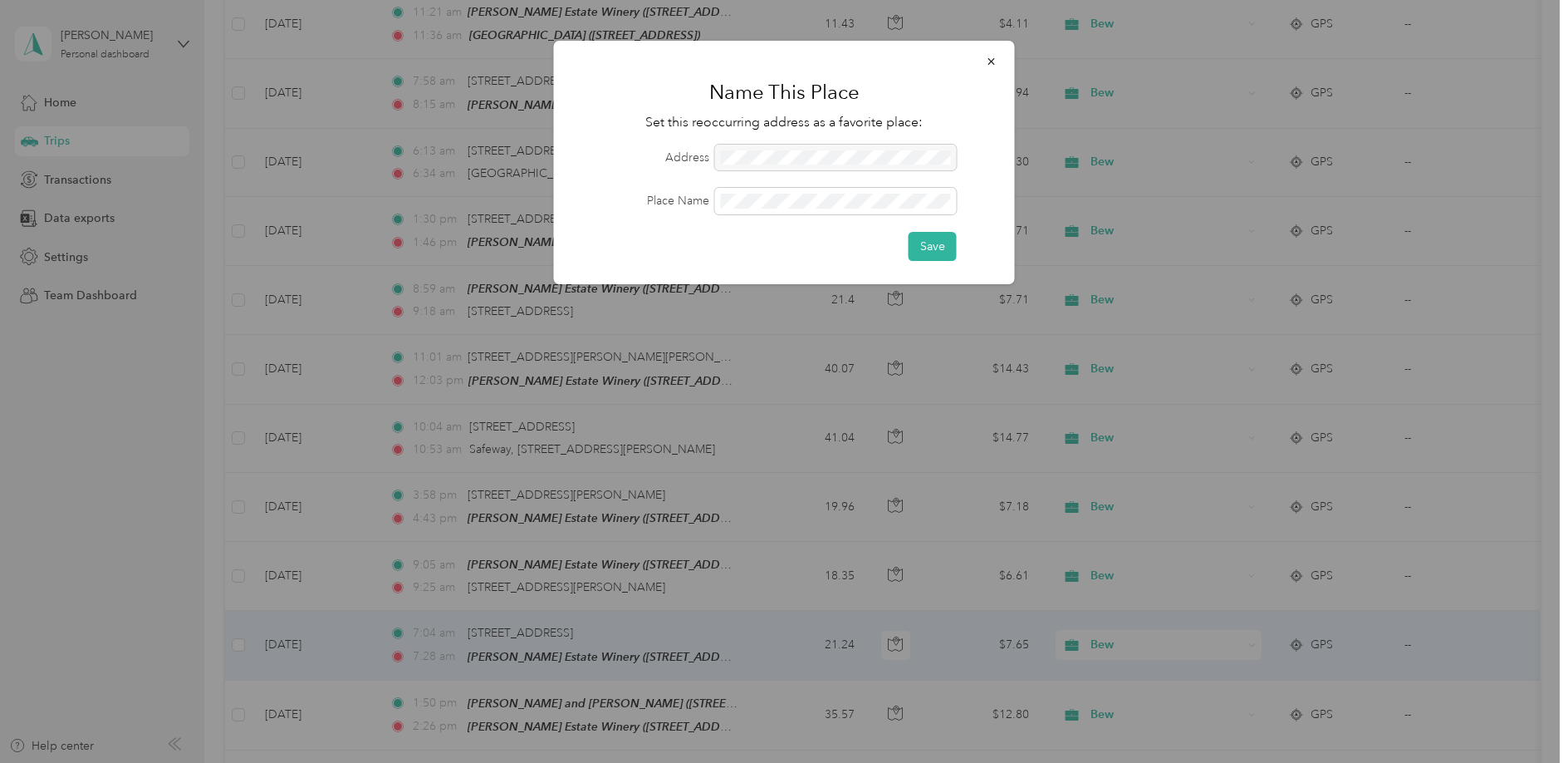
drag, startPoint x: 723, startPoint y: 151, endPoint x: 870, endPoint y: 157, distance: 147.1
click at [876, 156] on div at bounding box center [836, 158] width 242 height 26
click at [996, 60] on icon "button" at bounding box center [991, 61] width 12 height 12
click at [989, 62] on icon "button" at bounding box center [991, 61] width 12 height 12
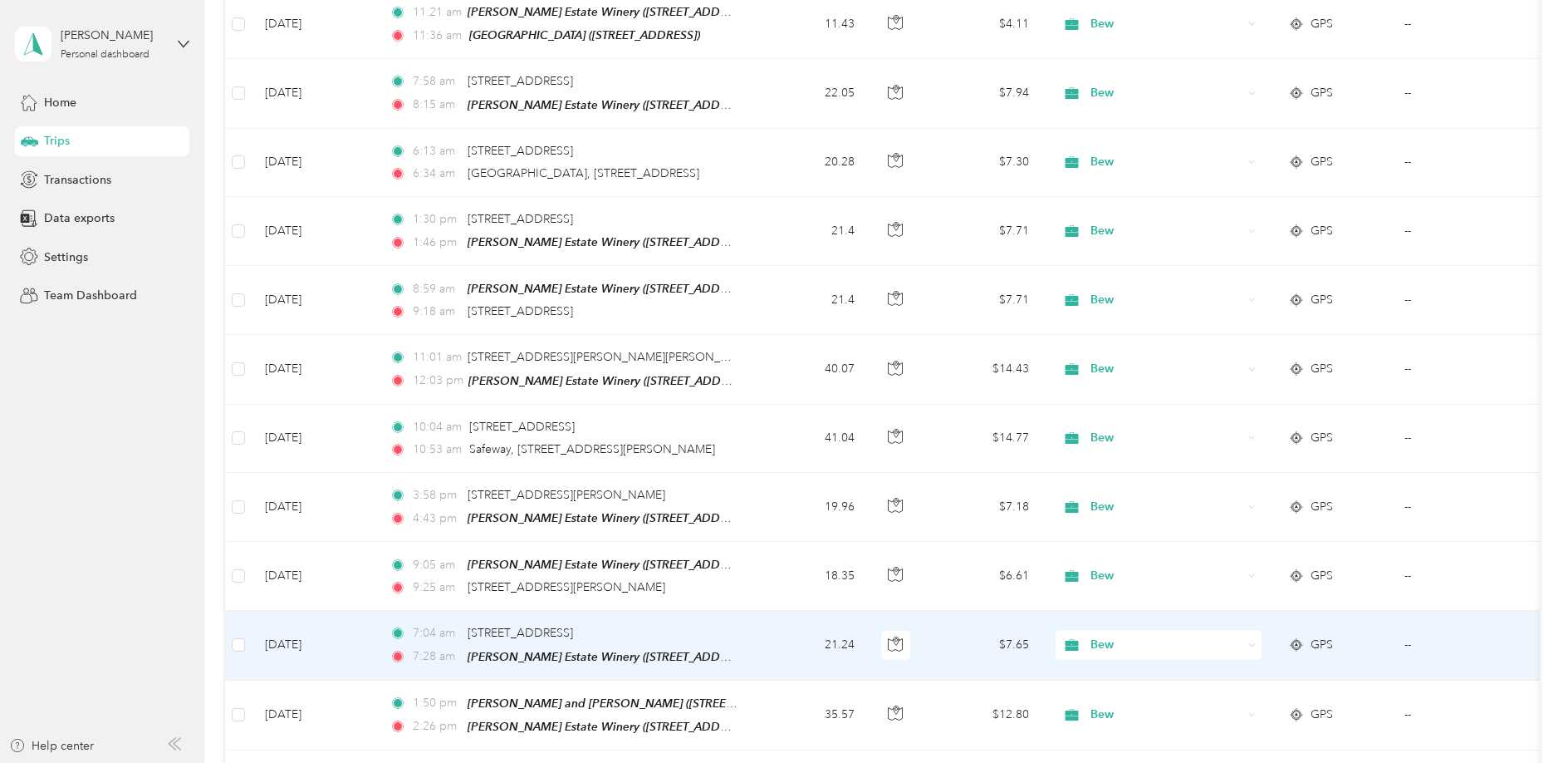
click at [776, 611] on td "21.24" at bounding box center [813, 646] width 109 height 69
click at [1486, 611] on td "--" at bounding box center [1467, 646] width 151 height 69
click at [1477, 611] on td "--" at bounding box center [1467, 646] width 151 height 69
click at [1322, 636] on span "GPS" at bounding box center [1321, 645] width 23 height 18
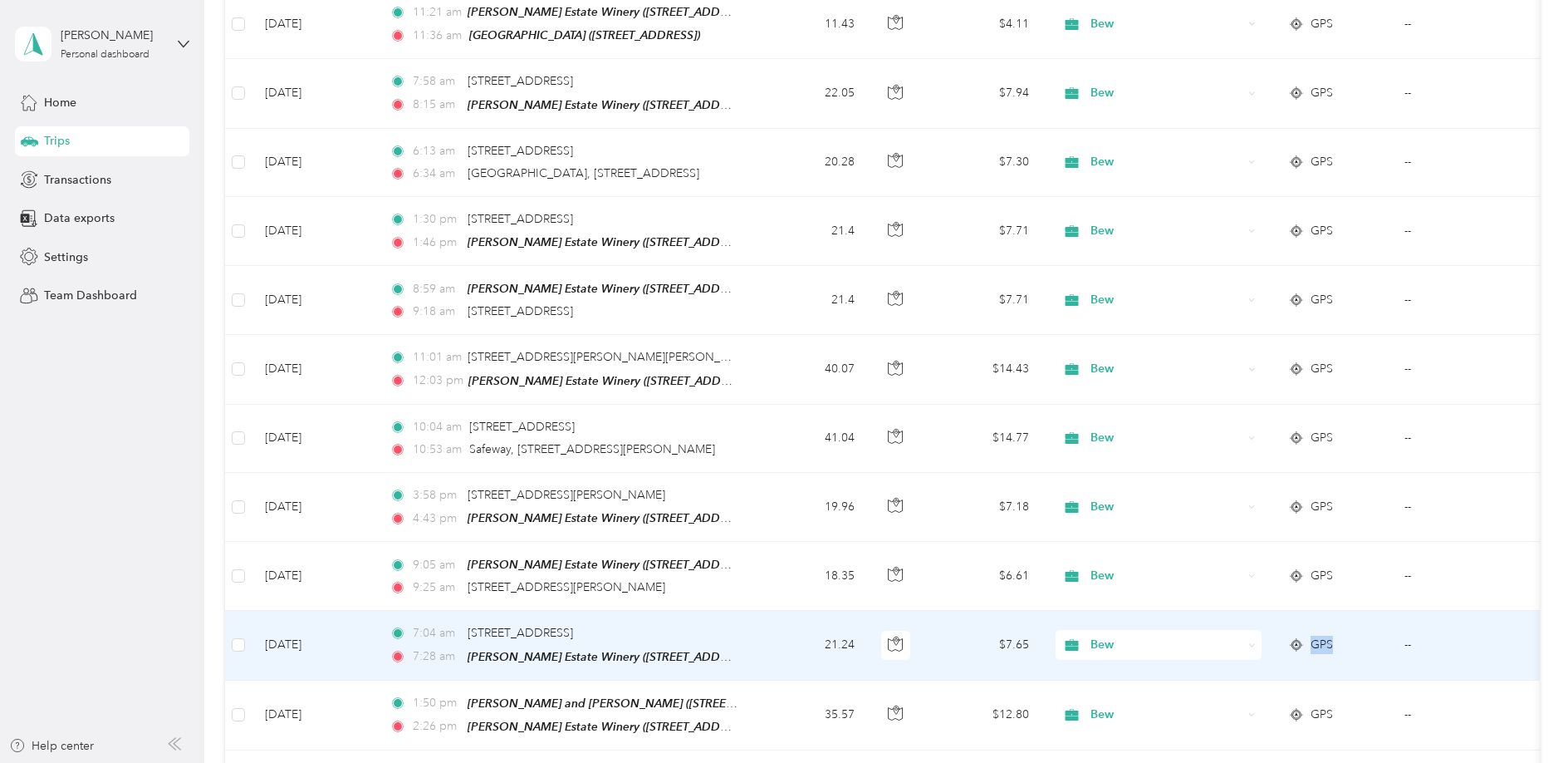
click at [1322, 636] on span "GPS" at bounding box center [1321, 645] width 23 height 18
click at [1292, 638] on icon at bounding box center [1296, 645] width 16 height 14
click at [782, 611] on td "21.24" at bounding box center [813, 646] width 109 height 69
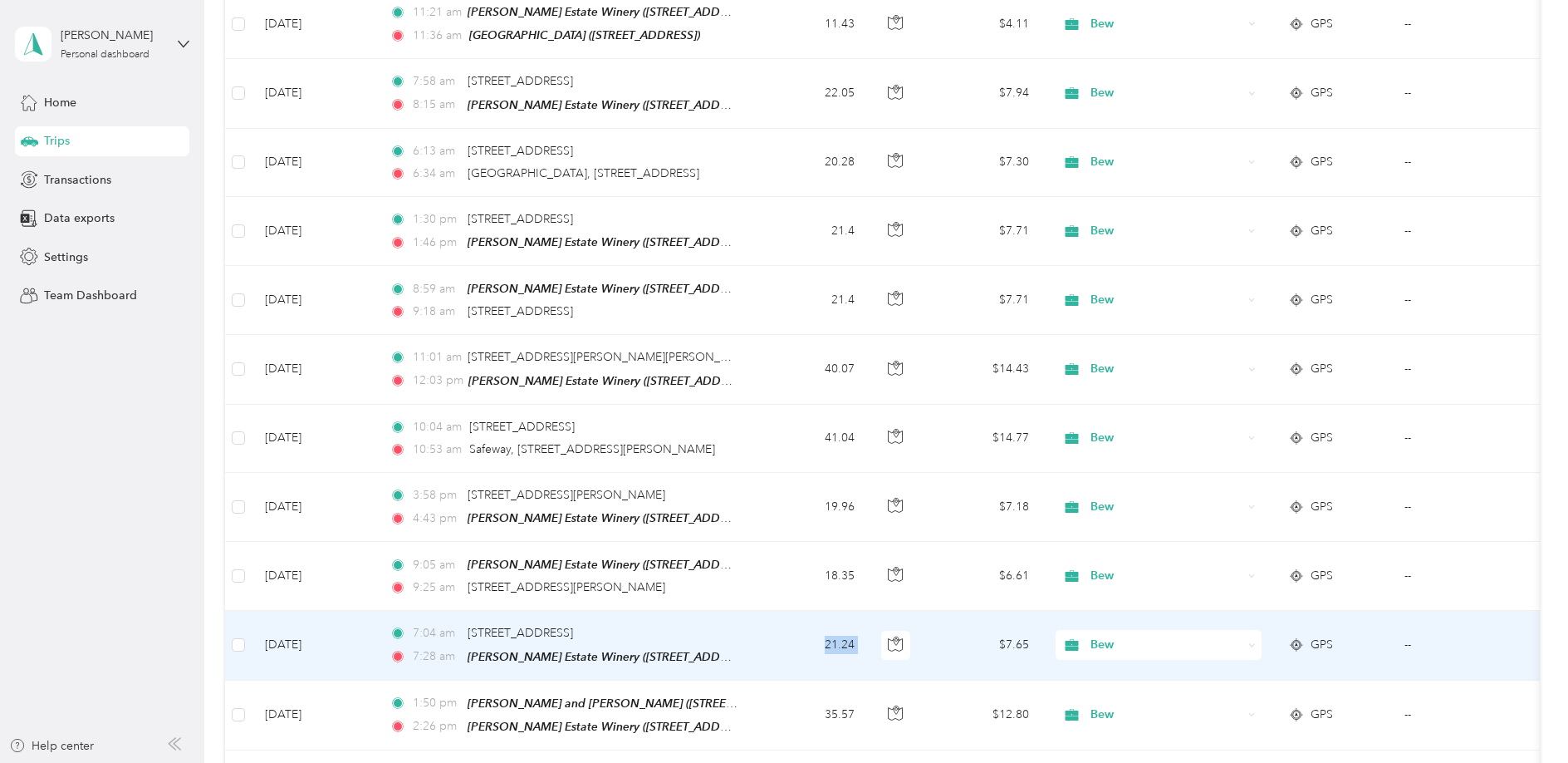
click at [782, 611] on td "21.24" at bounding box center [813, 646] width 109 height 69
click at [356, 611] on td "Apr 4, 2025" at bounding box center [314, 646] width 125 height 69
click at [363, 611] on td "Apr 4, 2025" at bounding box center [314, 646] width 125 height 69
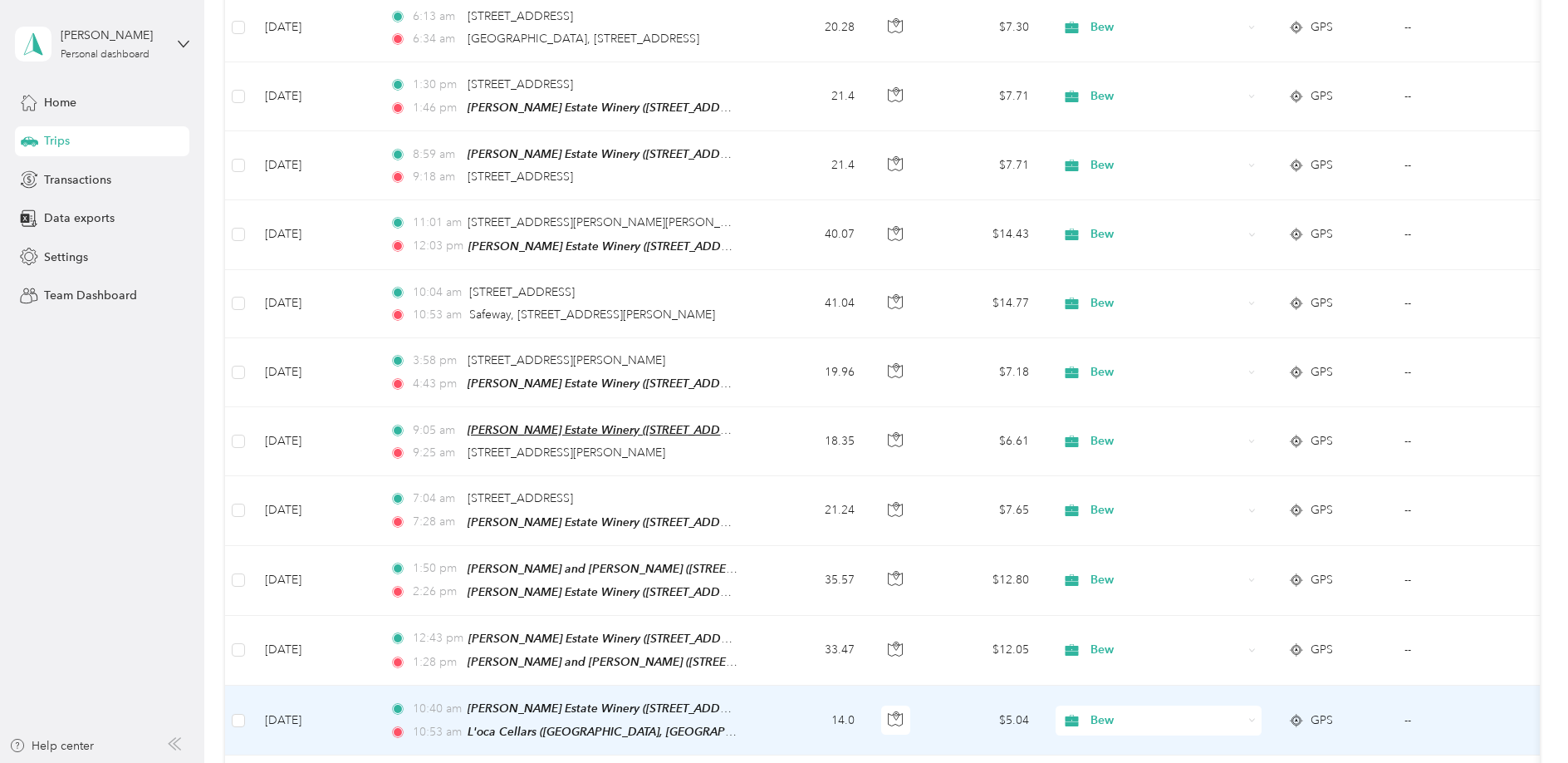
scroll to position [23171, 0]
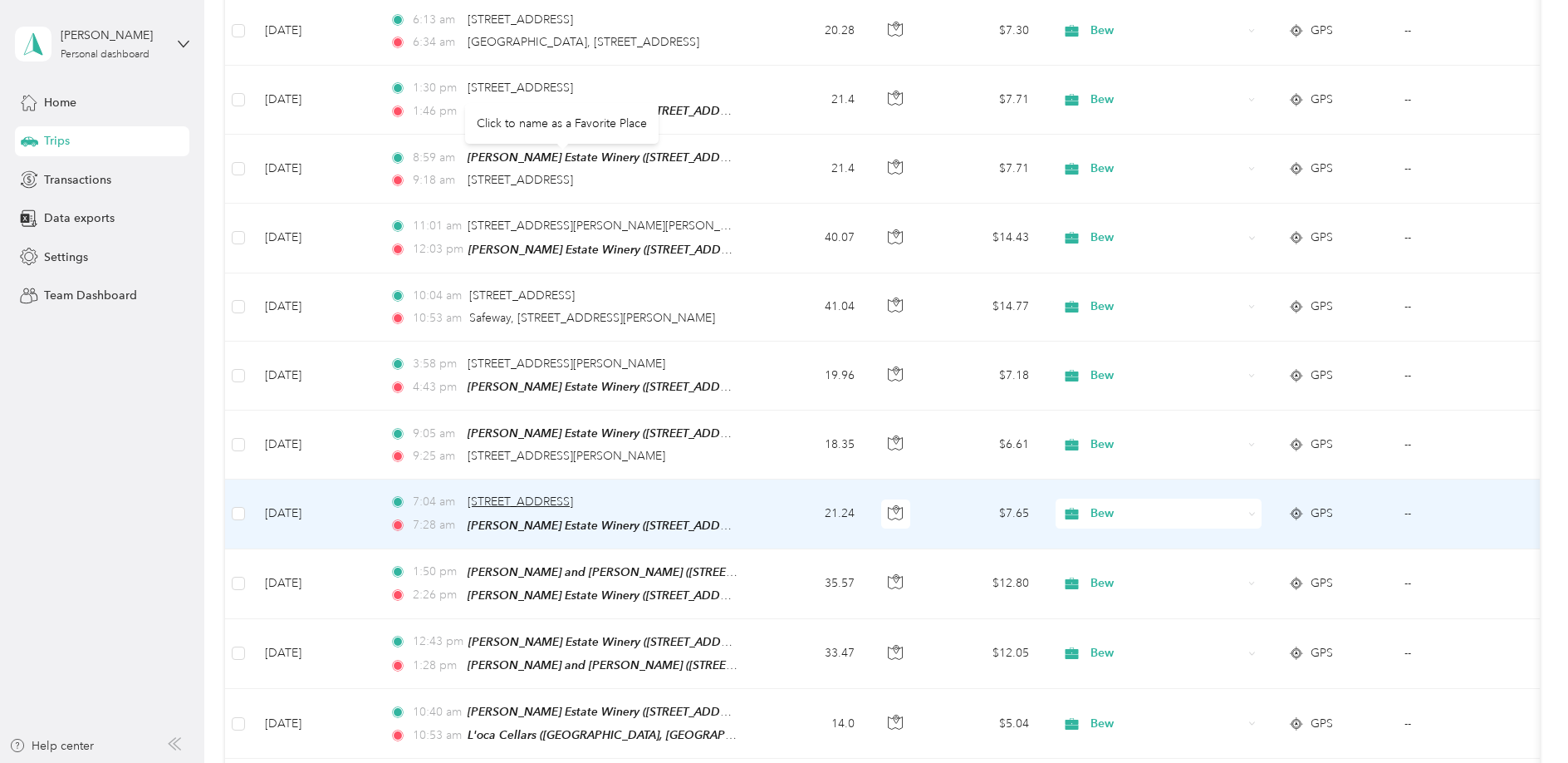
click at [573, 494] on span "80 Queen St, Strathcona County, AB" at bounding box center [521, 502] width 106 height 15
click at [613, 127] on div "Click to name as a Favorite Place" at bounding box center [561, 123] width 194 height 41
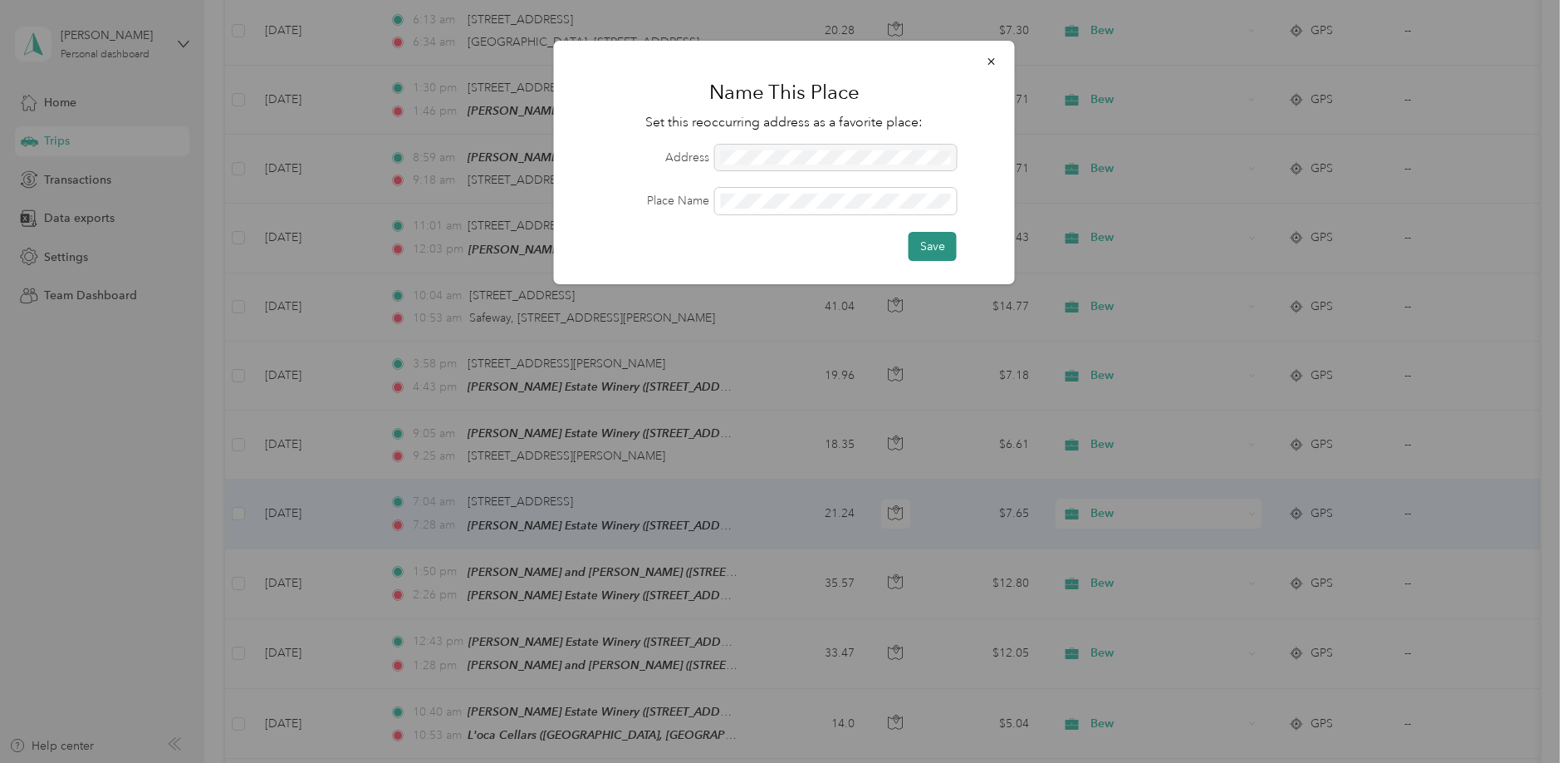
click at [927, 242] on button "Save" at bounding box center [932, 247] width 48 height 29
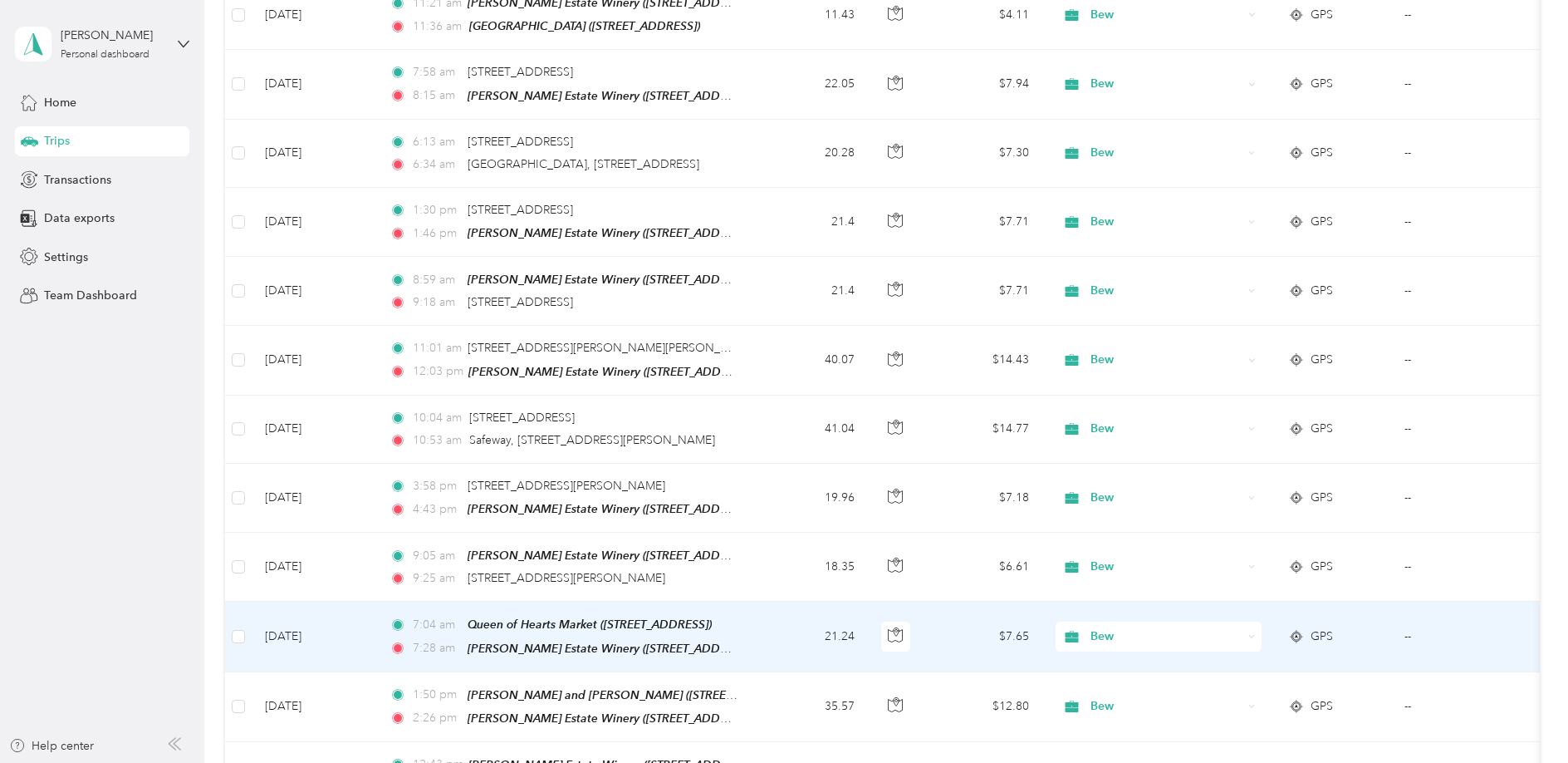
scroll to position [23034, 0]
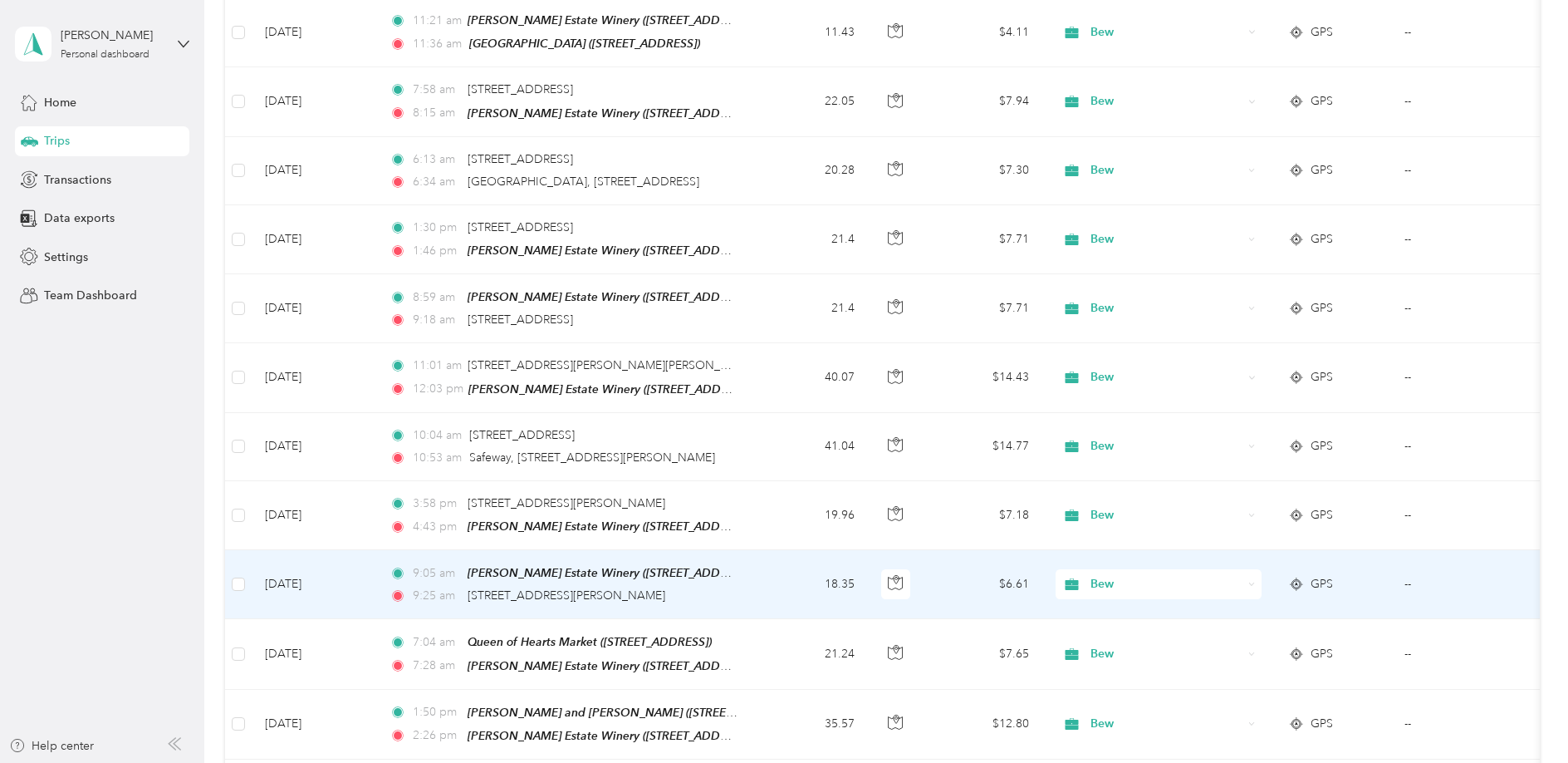
click at [764, 550] on td "18.35" at bounding box center [813, 585] width 109 height 69
click at [1446, 550] on td "--" at bounding box center [1467, 585] width 151 height 69
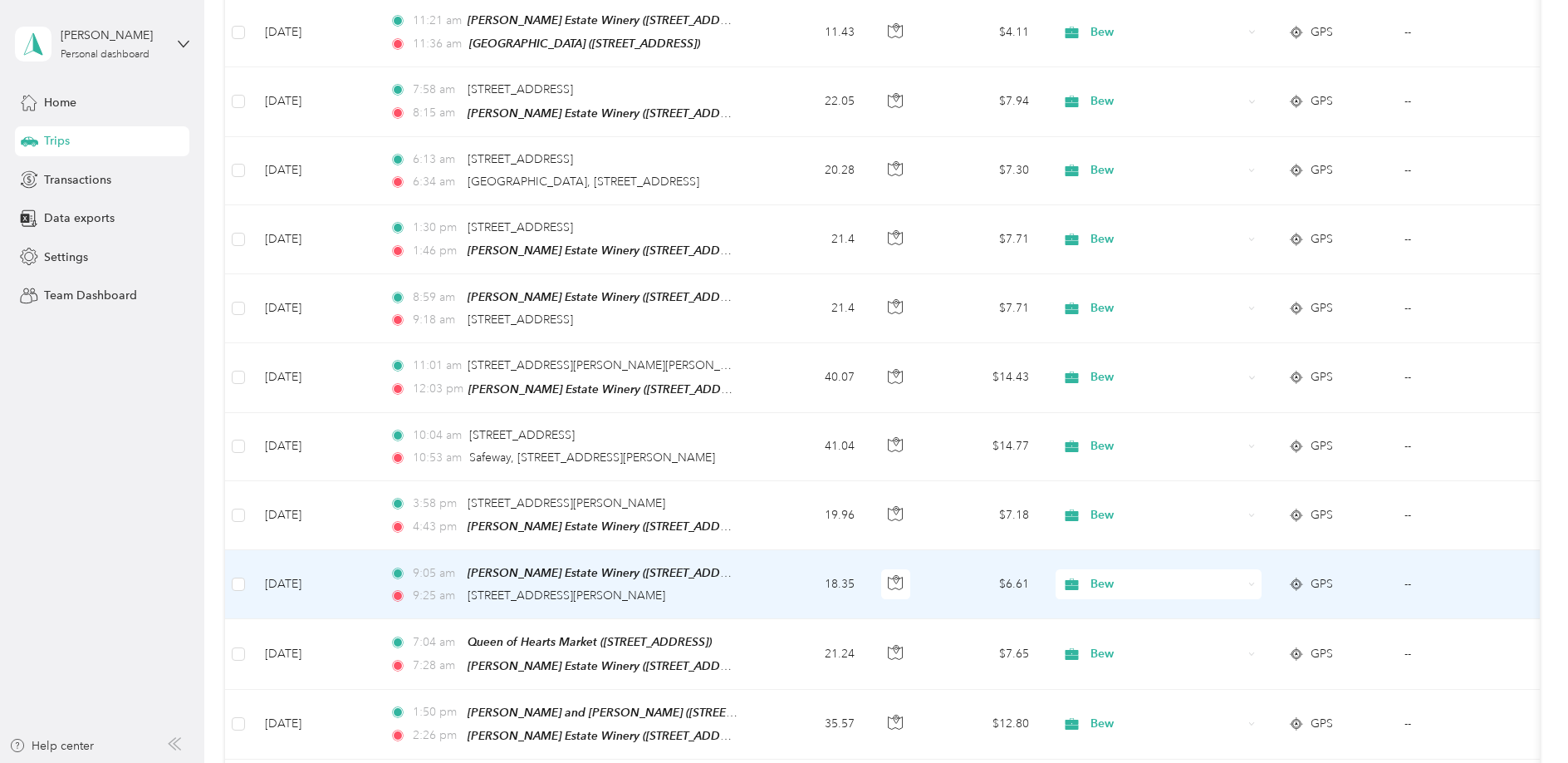
click at [1393, 550] on td "--" at bounding box center [1467, 585] width 151 height 69
click at [769, 550] on td "18.35" at bounding box center [813, 585] width 109 height 69
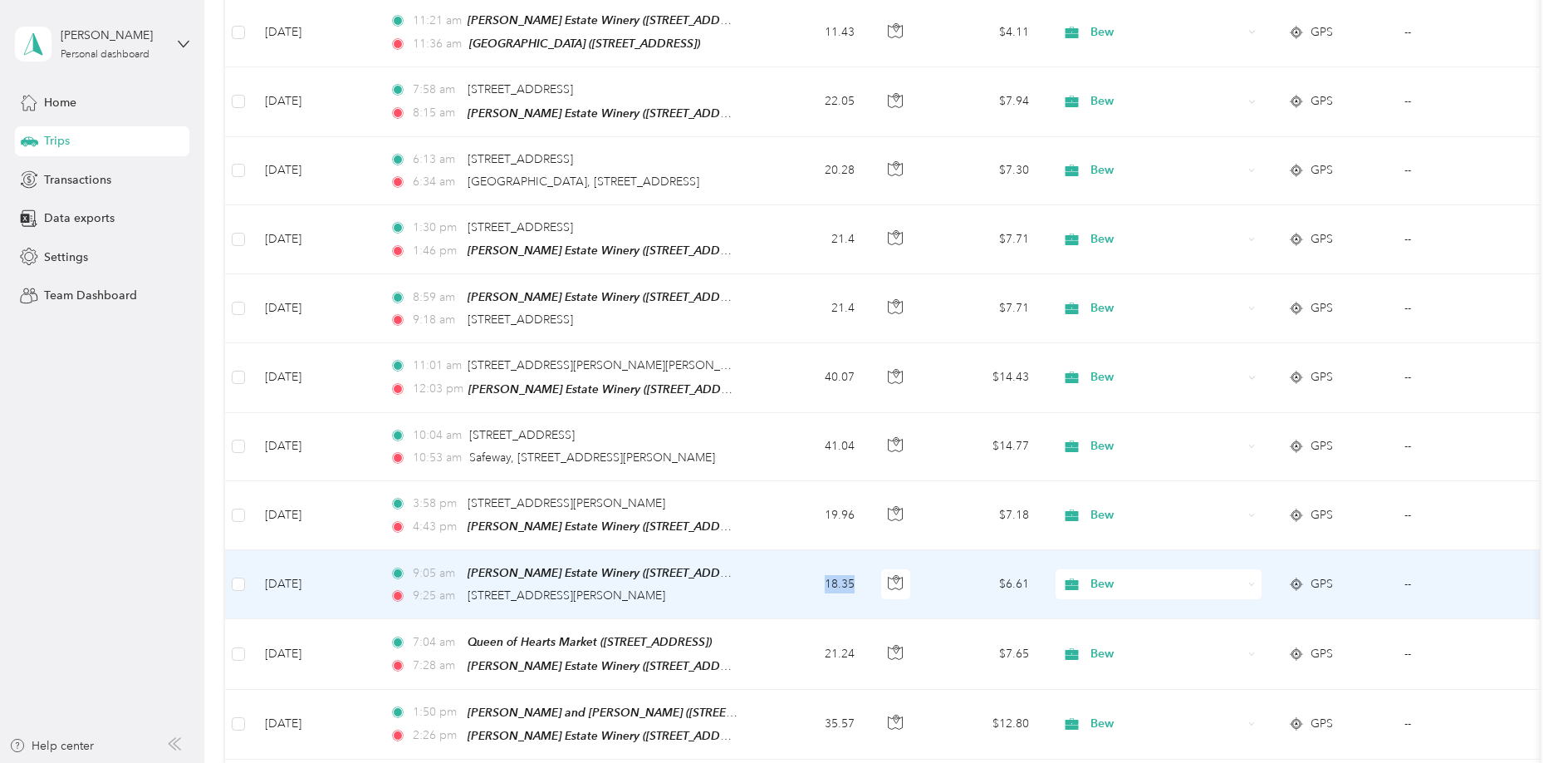
click at [769, 550] on td "18.35" at bounding box center [813, 585] width 109 height 69
click at [889, 575] on icon "button" at bounding box center [895, 582] width 15 height 15
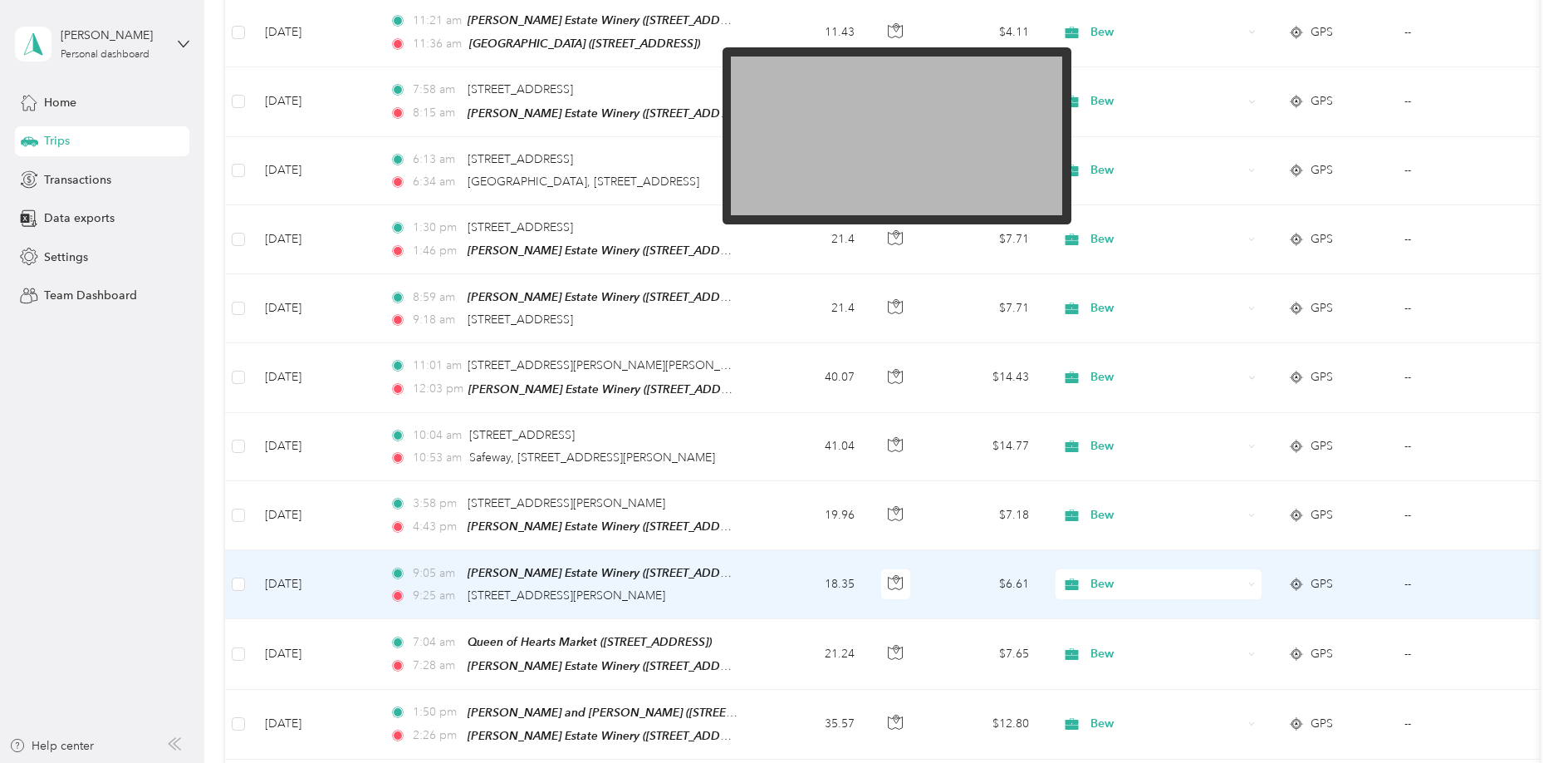
click at [991, 136] on img at bounding box center [896, 136] width 331 height 159
click at [997, 115] on img at bounding box center [896, 136] width 331 height 159
click at [992, 109] on img at bounding box center [896, 136] width 331 height 159
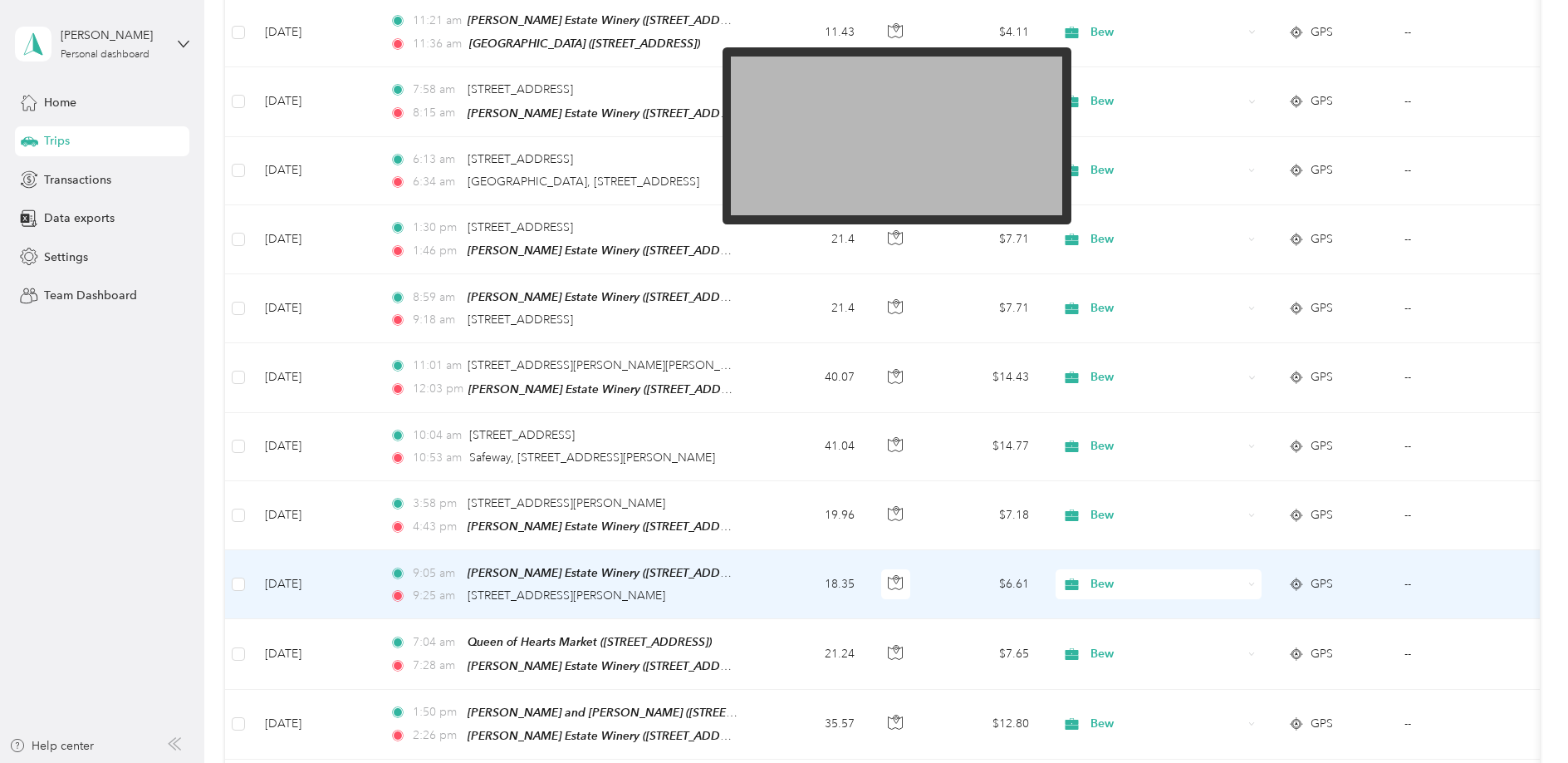
click at [992, 109] on img at bounding box center [896, 136] width 331 height 159
click at [784, 136] on img at bounding box center [896, 136] width 331 height 159
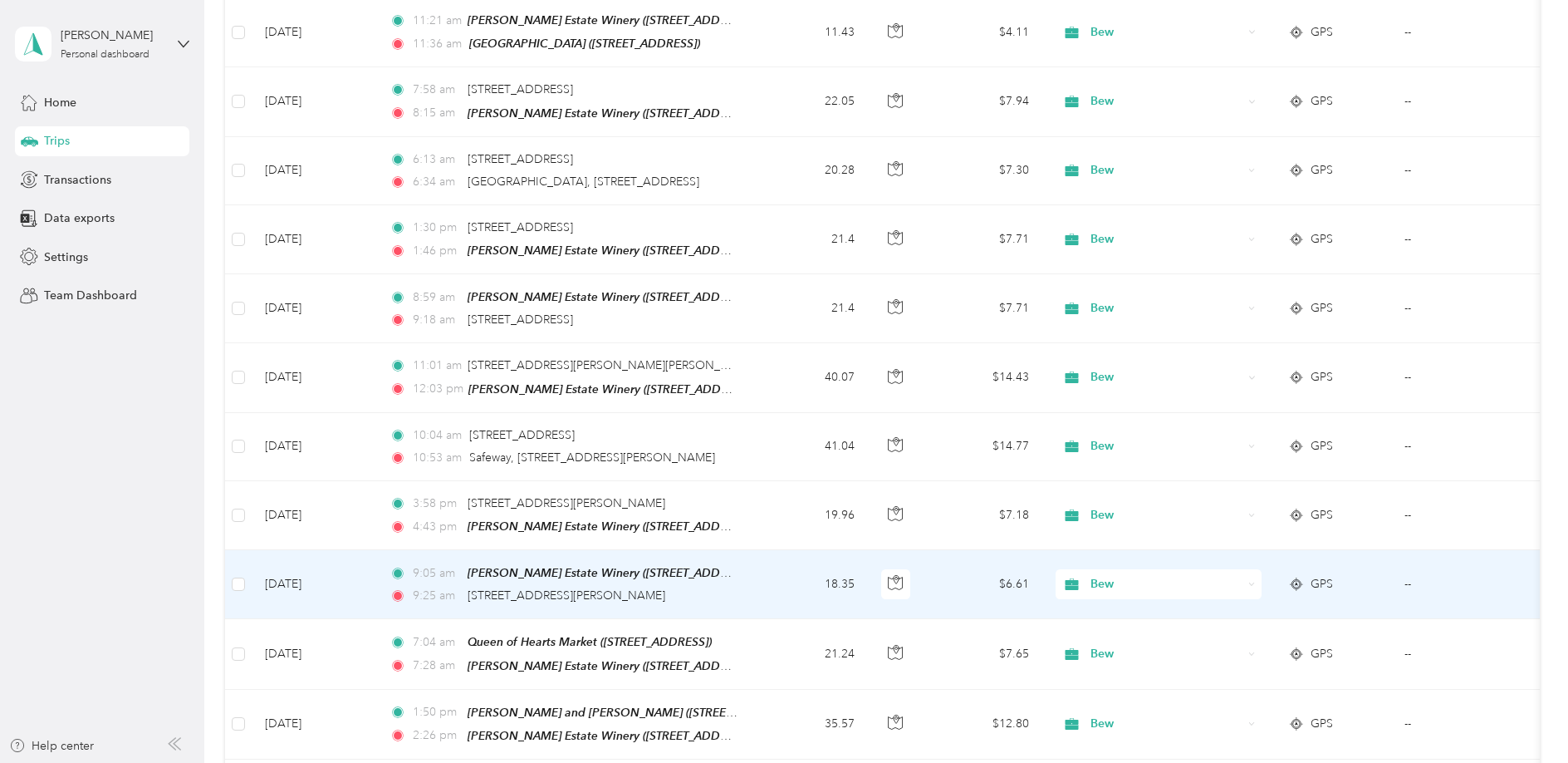
click at [768, 550] on td "18.35" at bounding box center [813, 585] width 109 height 69
click at [769, 550] on td "18.35" at bounding box center [813, 585] width 109 height 69
copy span "Ellerslie"
click at [459, 586] on span "9:25 am" at bounding box center [437, 595] width 47 height 18
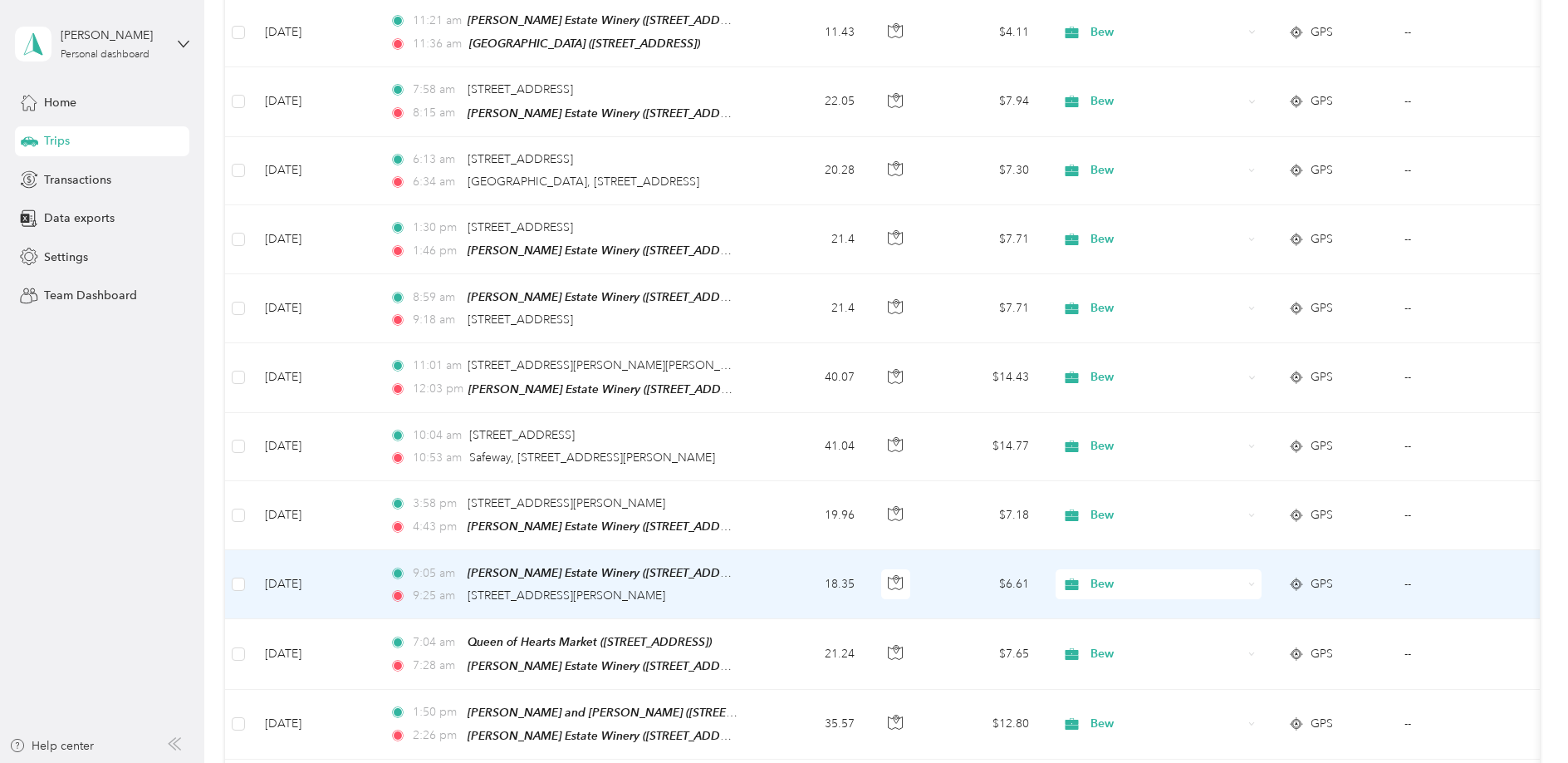
drag, startPoint x: 459, startPoint y: 244, endPoint x: 739, endPoint y: 251, distance: 280.1
click at [739, 550] on td "9:05 am Barr Estate Winery (51526 Range Road 231, Sherwood Park, AB) 9:25 am 11…" at bounding box center [567, 585] width 382 height 69
copy div "11189, Ellerslie Road SW, Rutherford, Southwest Sec"
click at [792, 550] on td "18.35" at bounding box center [813, 585] width 109 height 69
click at [366, 550] on td "Apr 4, 2025" at bounding box center [314, 585] width 125 height 69
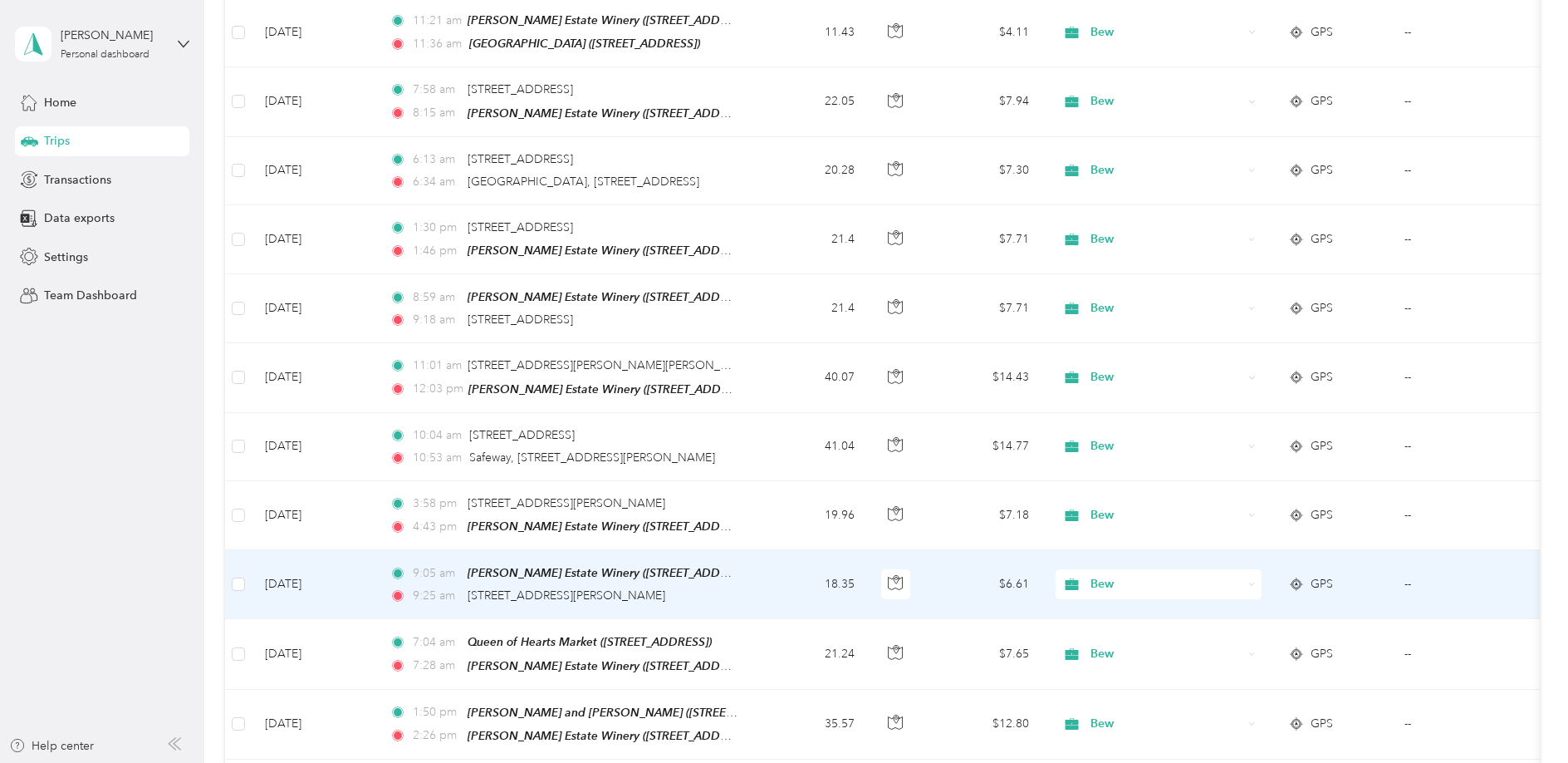
click at [366, 550] on td "Apr 4, 2025" at bounding box center [314, 585] width 125 height 69
click at [1410, 550] on td "--" at bounding box center [1467, 585] width 151 height 69
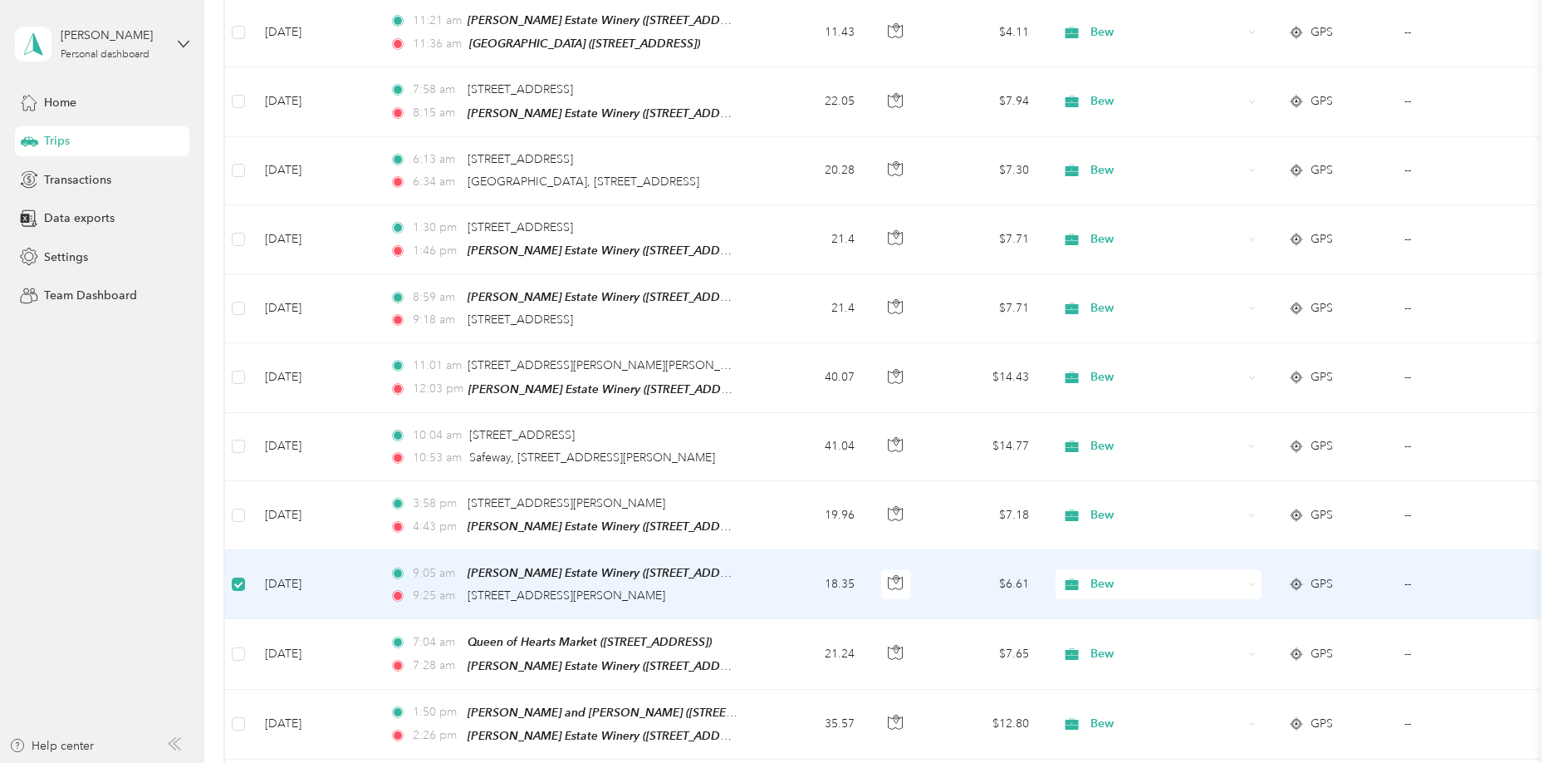
click at [1381, 550] on td "GPS" at bounding box center [1333, 585] width 116 height 69
click at [1310, 575] on span "GPS" at bounding box center [1321, 584] width 23 height 18
click at [1296, 577] on icon at bounding box center [1296, 584] width 16 height 14
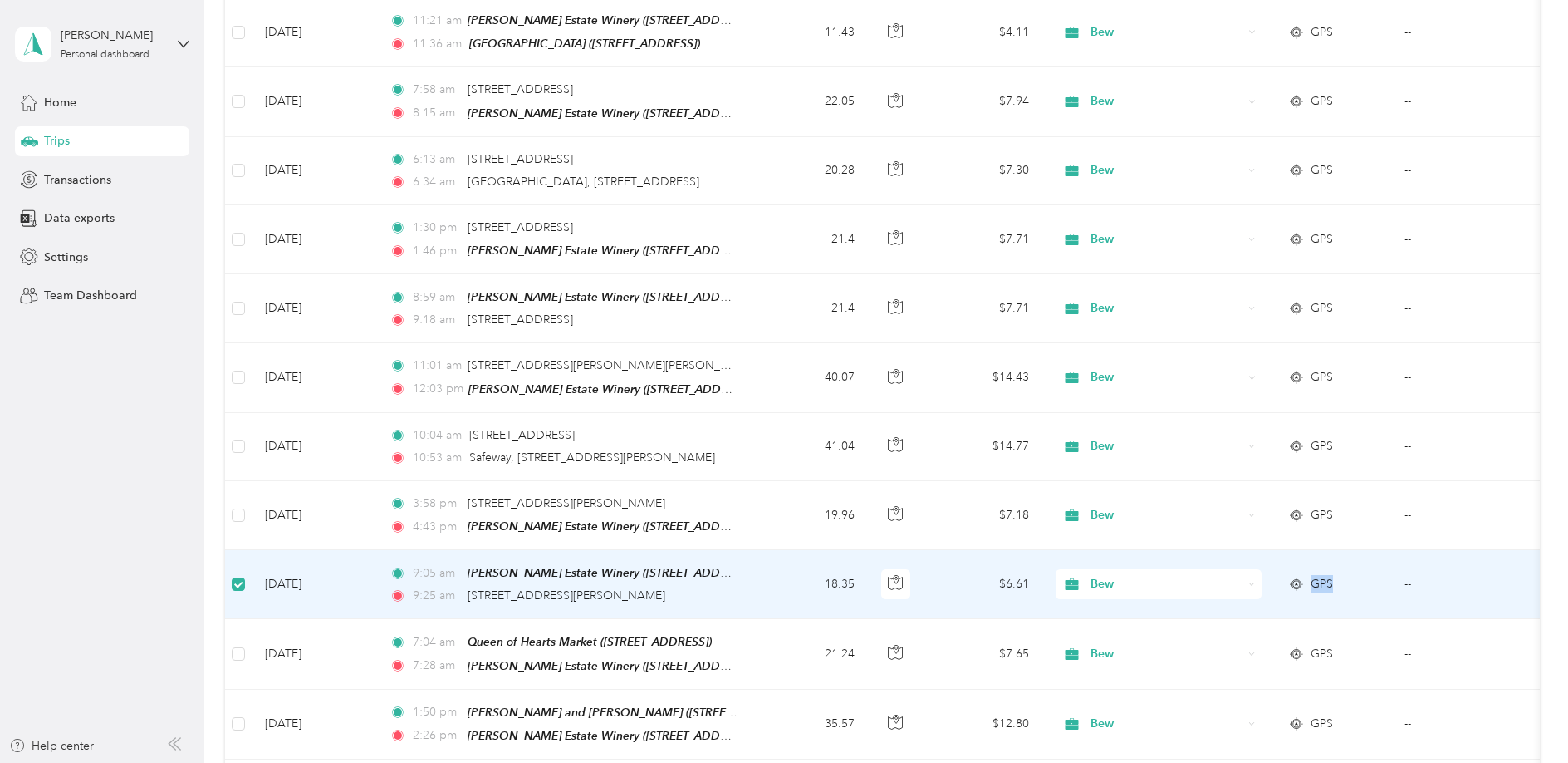
click at [1296, 577] on icon at bounding box center [1296, 584] width 16 height 14
click at [1250, 581] on icon at bounding box center [1252, 585] width 7 height 7
click at [1188, 363] on span "Rna" at bounding box center [1173, 357] width 154 height 17
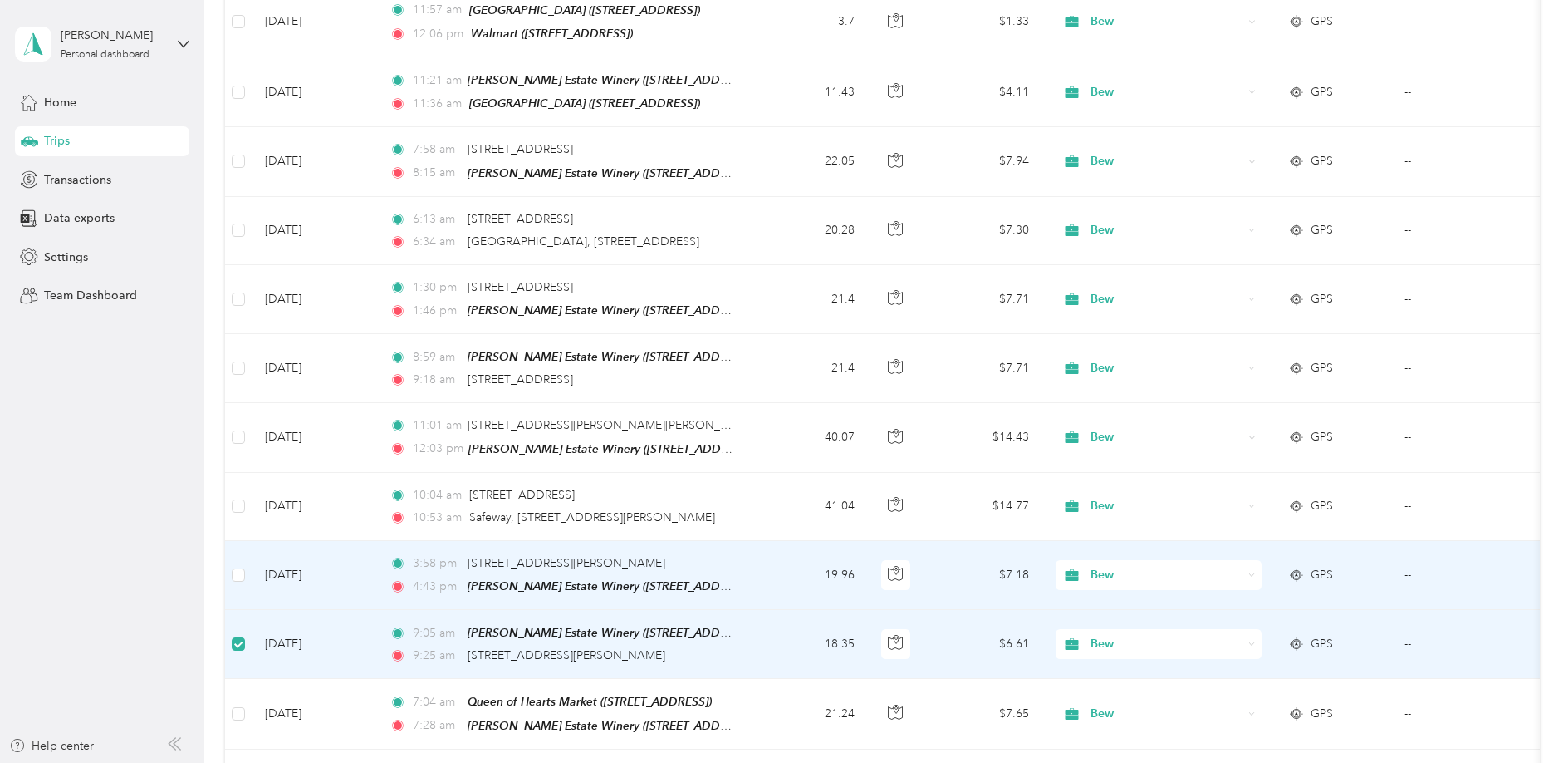
scroll to position [22955, 0]
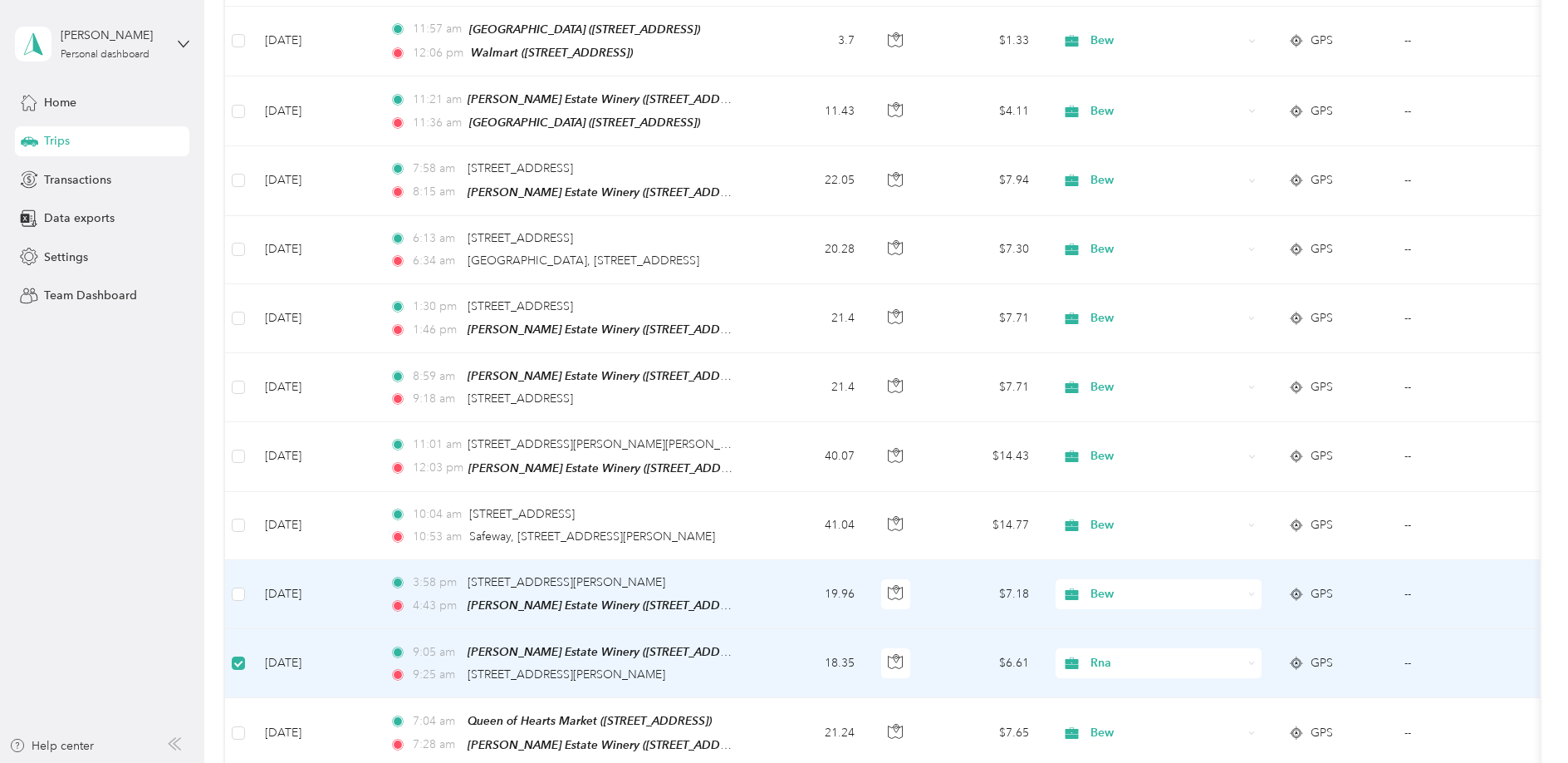
click at [1420, 560] on td "--" at bounding box center [1467, 595] width 151 height 69
click at [793, 560] on td "19.96" at bounding box center [813, 595] width 109 height 69
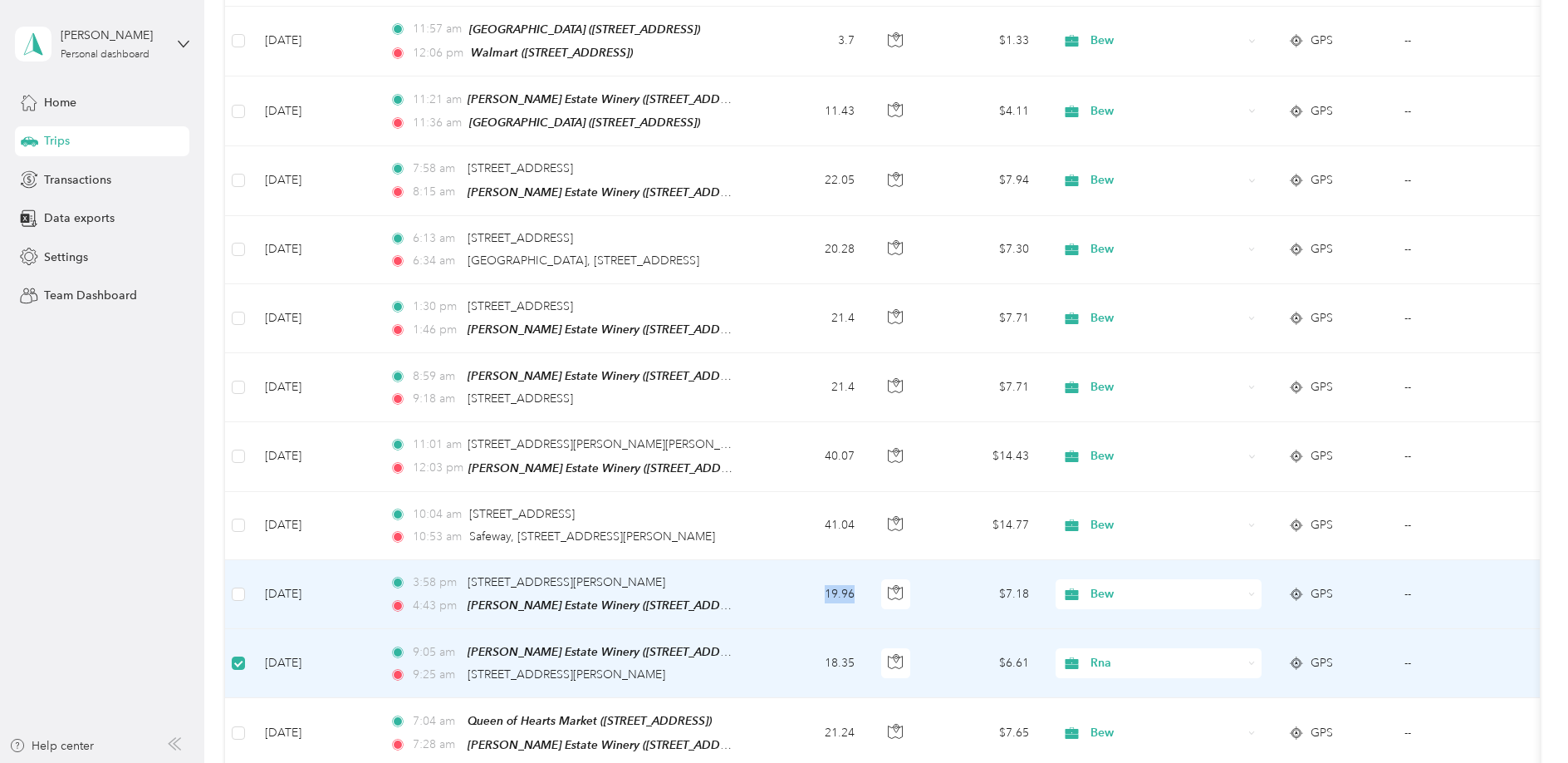
click at [793, 560] on td "19.96" at bounding box center [813, 595] width 109 height 69
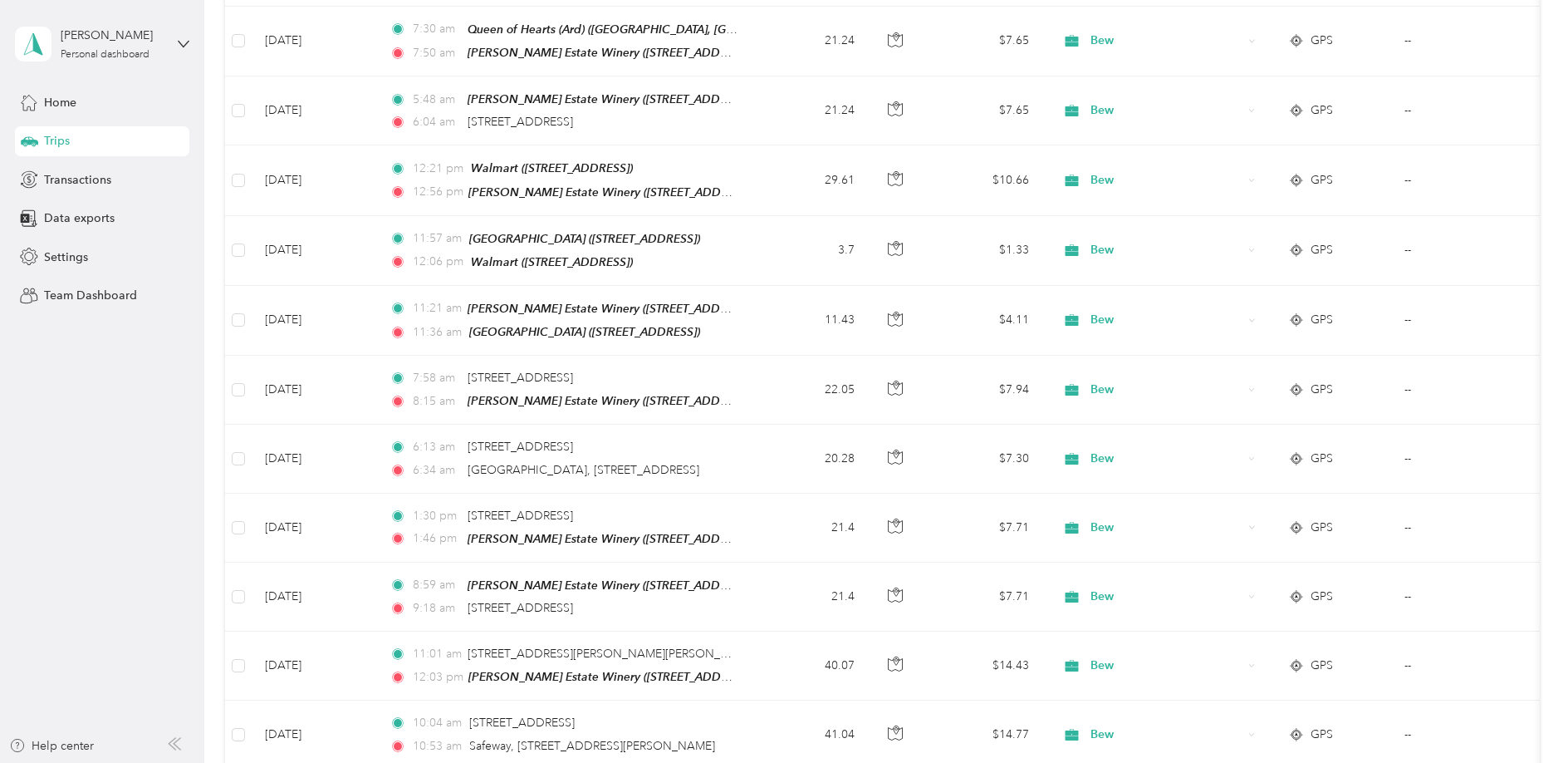
click at [1111, 575] on span "Rna" at bounding box center [1173, 574] width 154 height 17
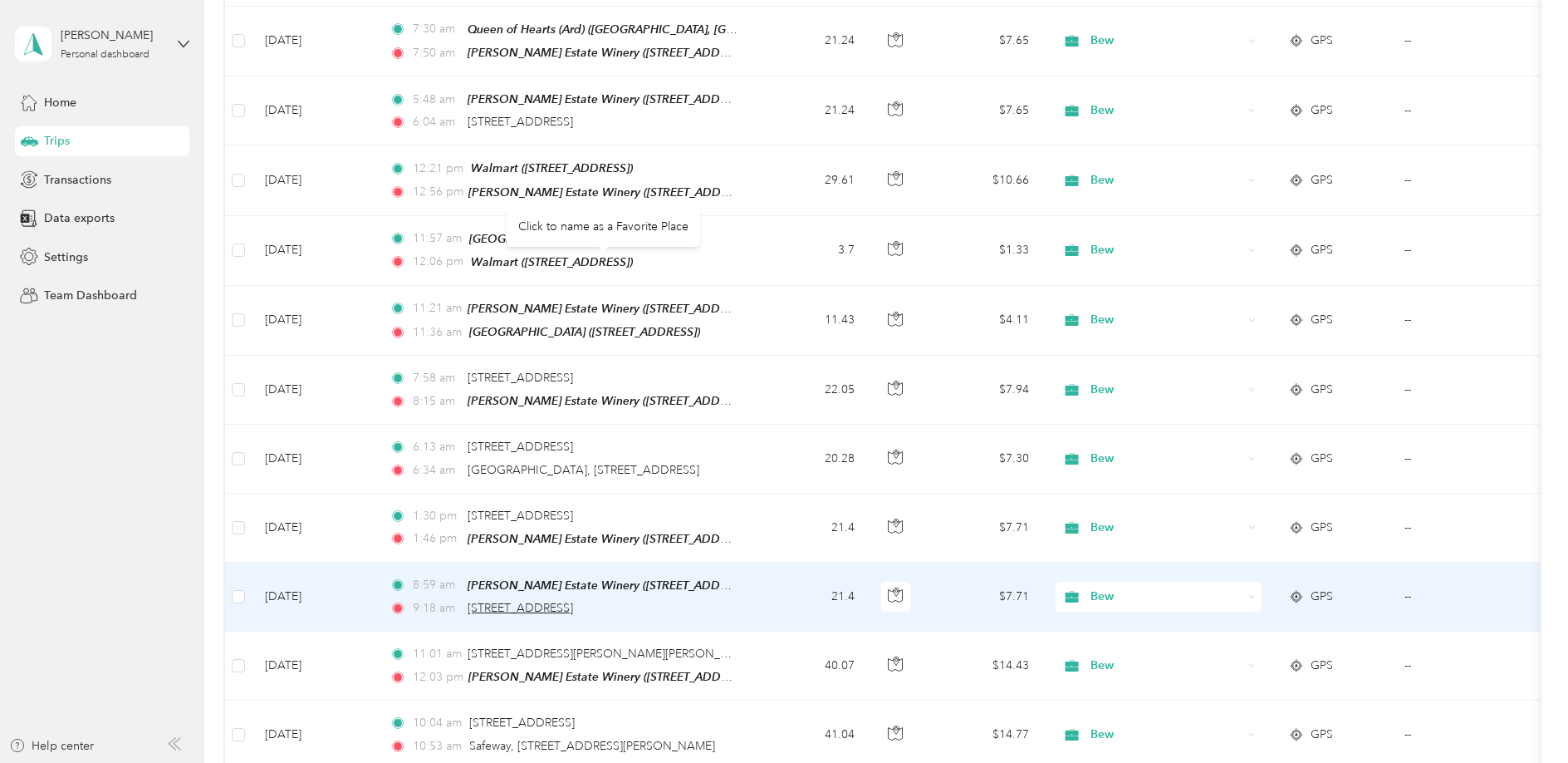
click at [573, 601] on span "80, 1st Avenue, Strathcona, Alberta, T8E 1J6, Canada" at bounding box center [521, 608] width 106 height 15
click at [621, 233] on div "Click to name as a Favorite Place" at bounding box center [603, 226] width 194 height 41
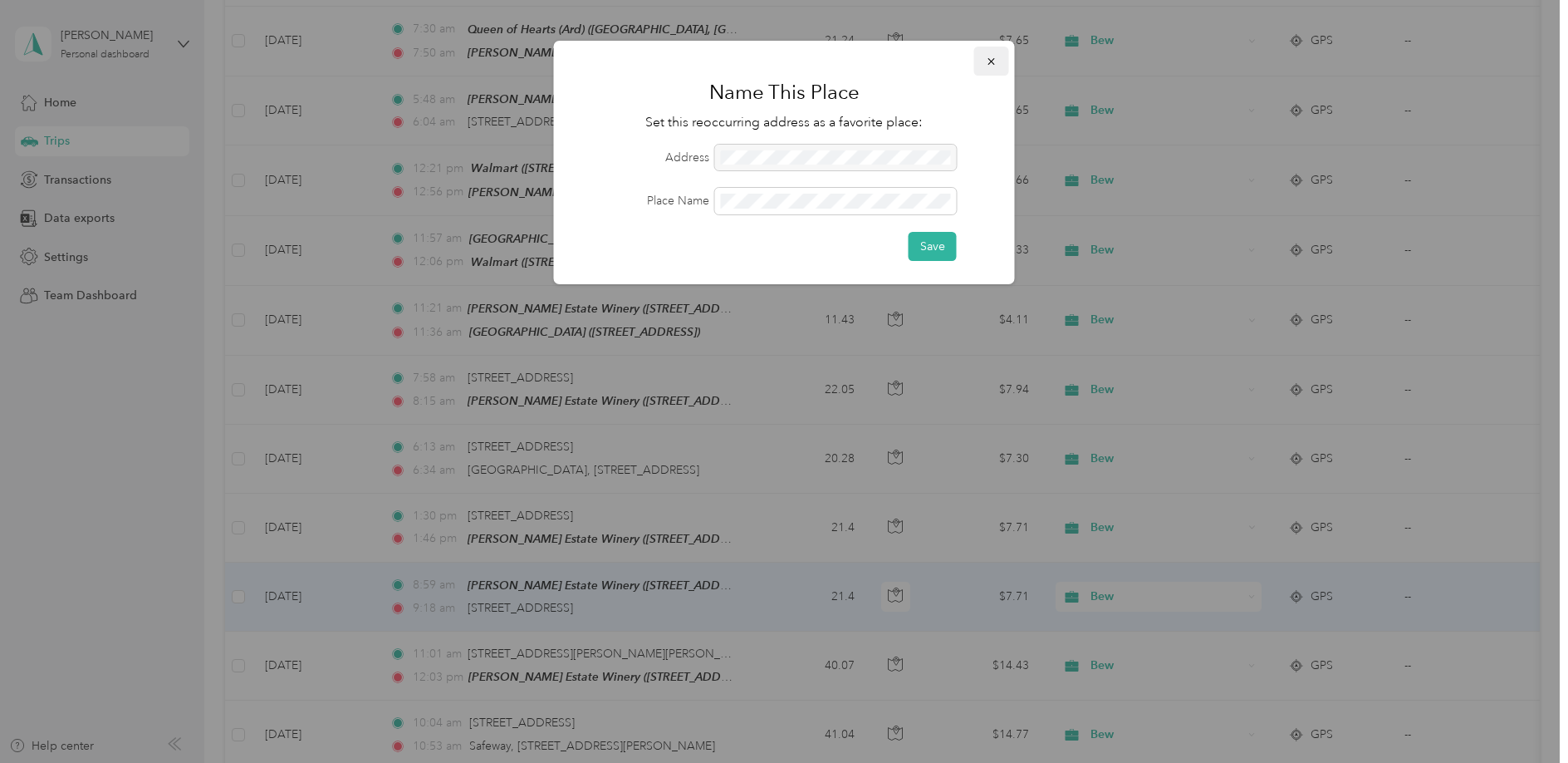
click at [990, 61] on icon "button" at bounding box center [990, 61] width 6 height 6
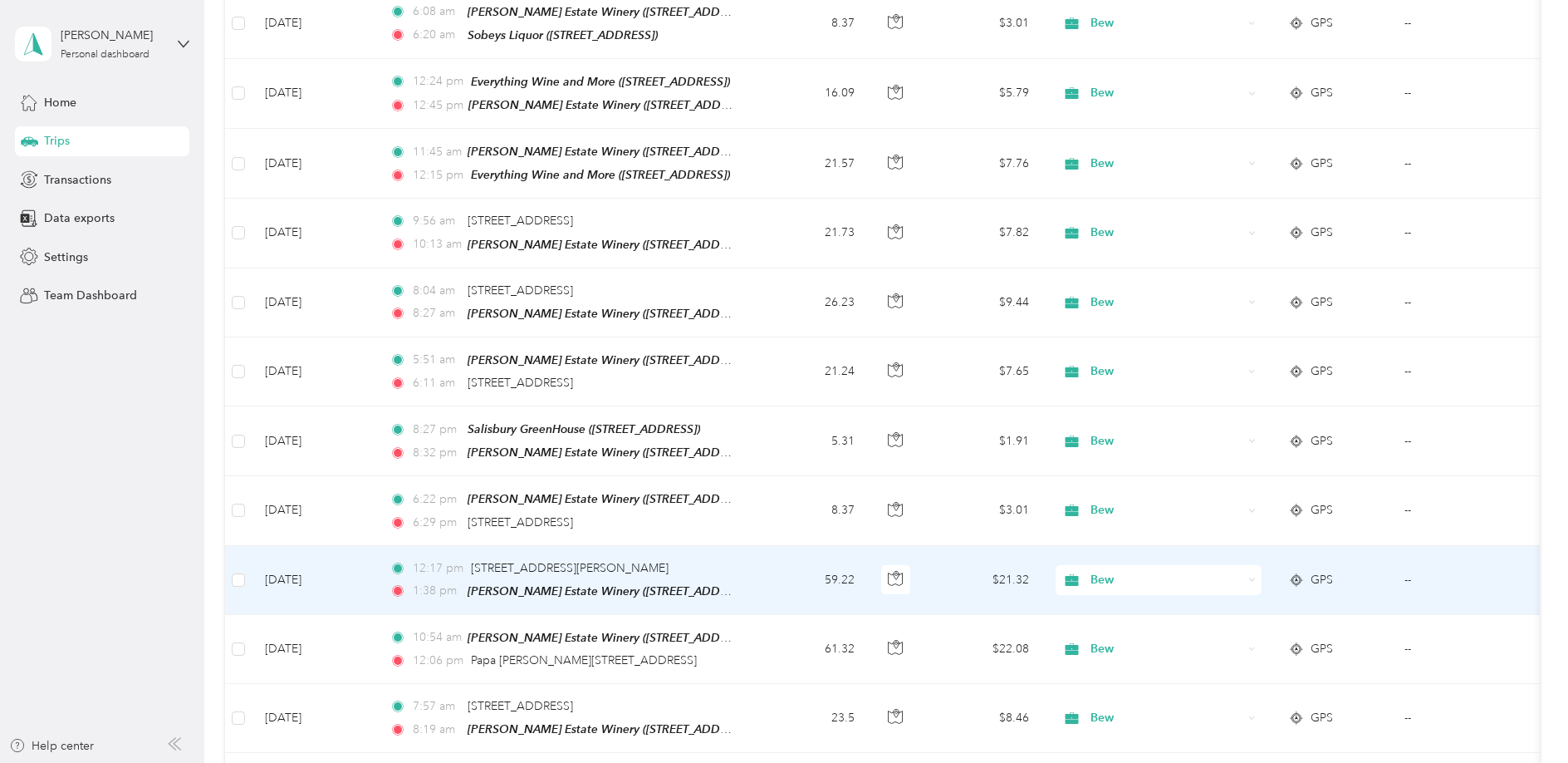
scroll to position [22045, 0]
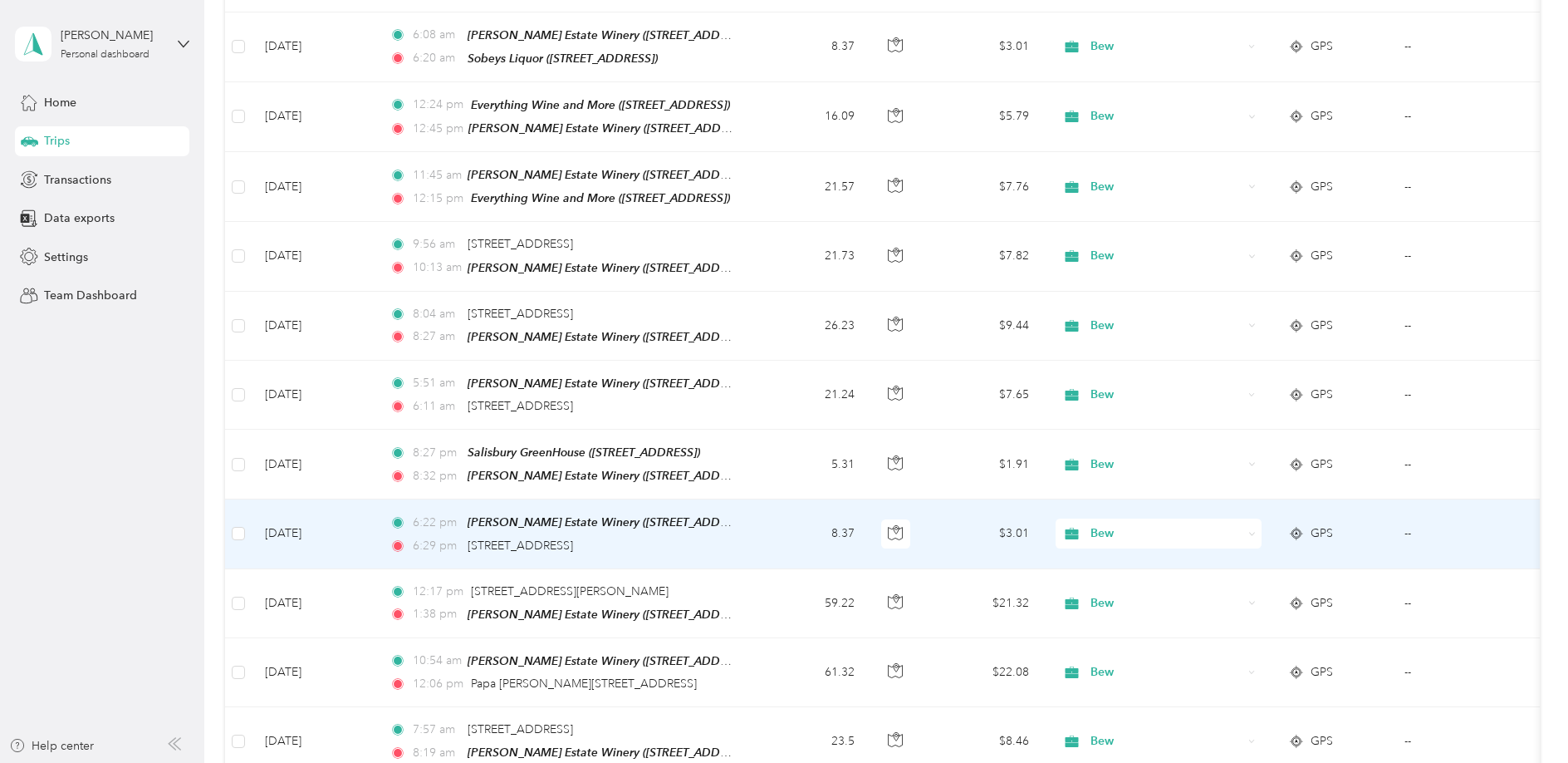
click at [1257, 518] on div "Bew" at bounding box center [1158, 533] width 206 height 30
click at [1173, 321] on span "Rna" at bounding box center [1173, 322] width 154 height 17
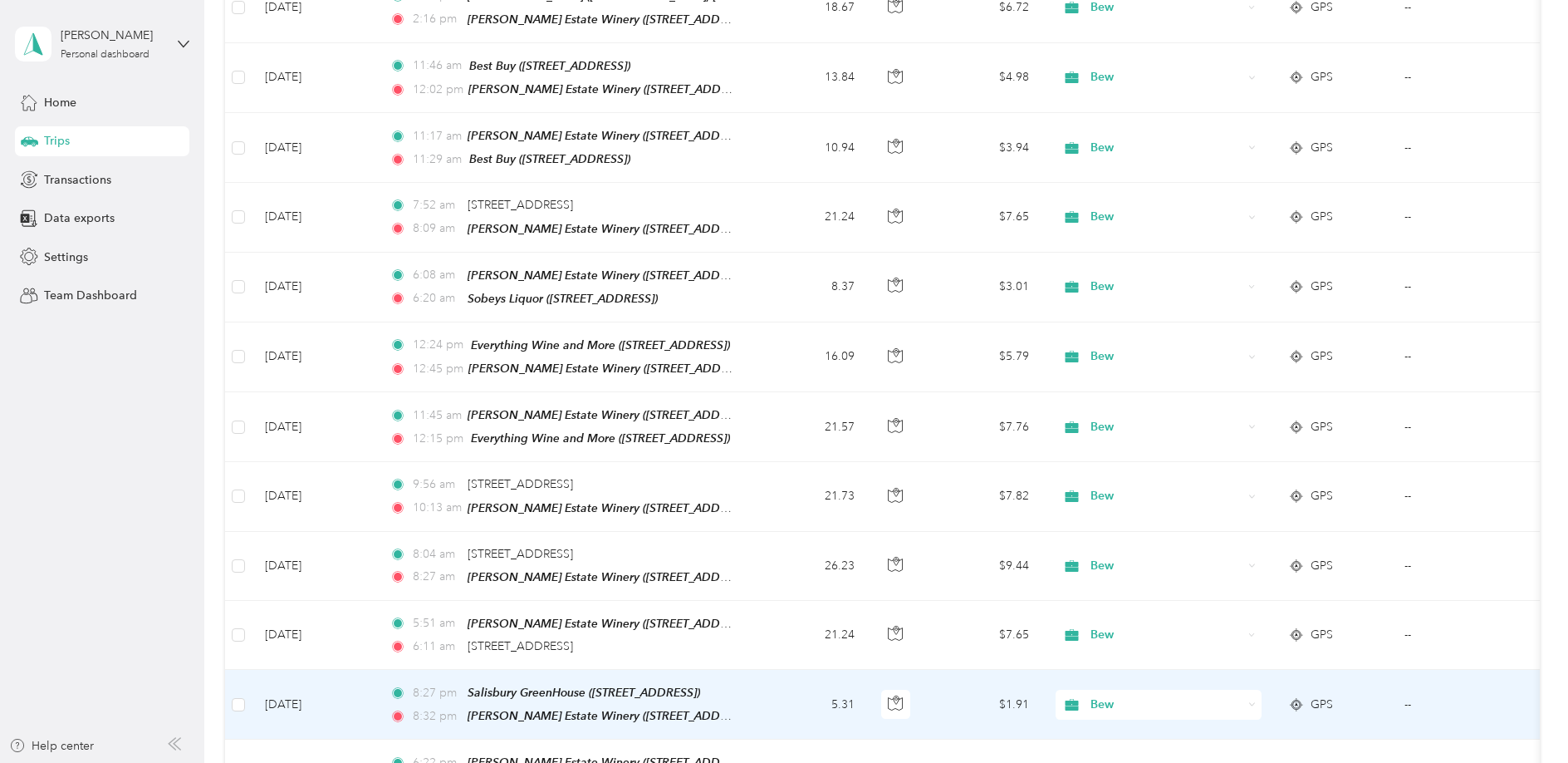
scroll to position [21795, 0]
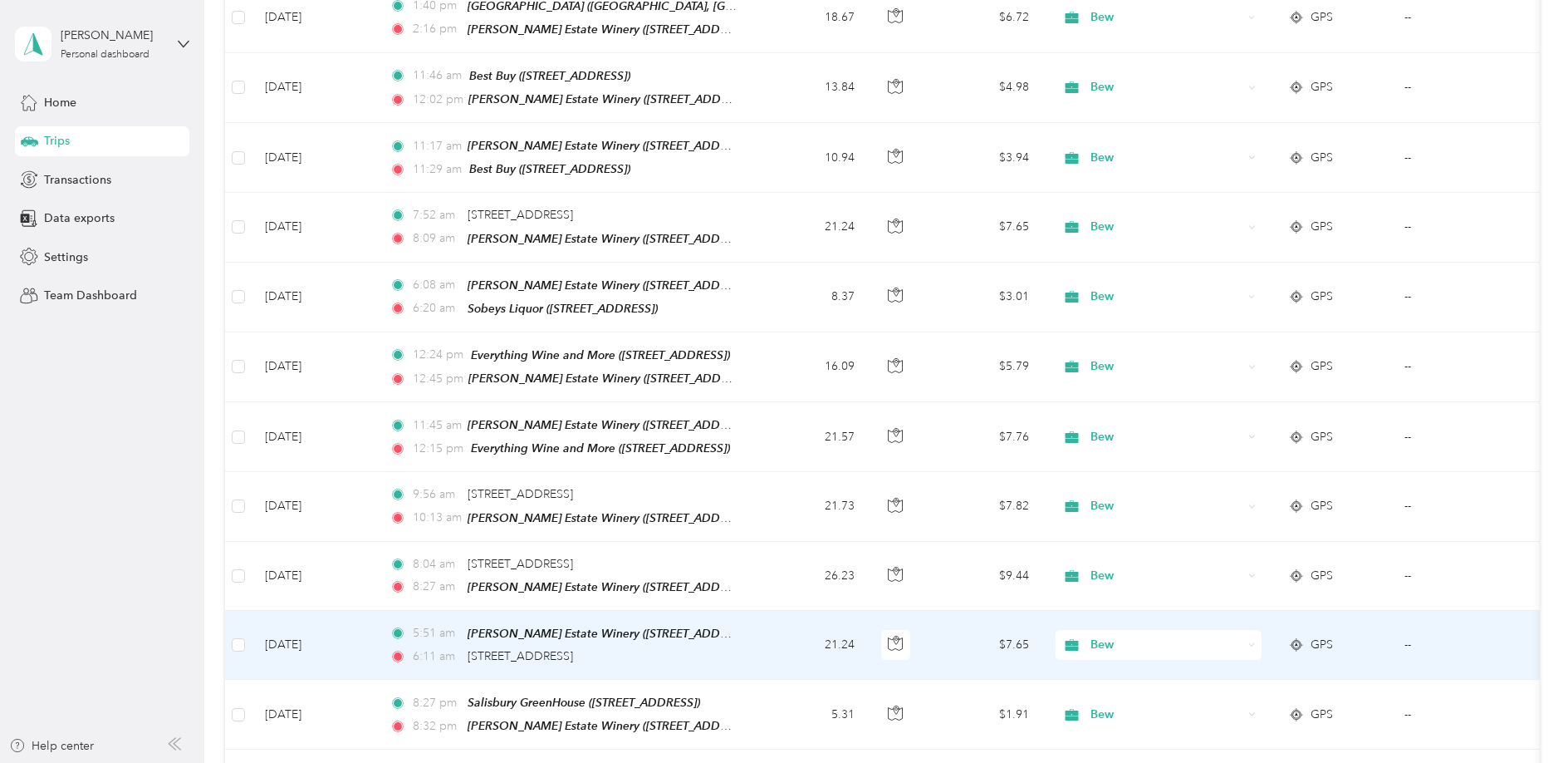
click at [1175, 636] on span "Bew" at bounding box center [1166, 645] width 152 height 18
click at [1116, 432] on span "Rna" at bounding box center [1173, 433] width 154 height 17
